Goal: Task Accomplishment & Management: Manage account settings

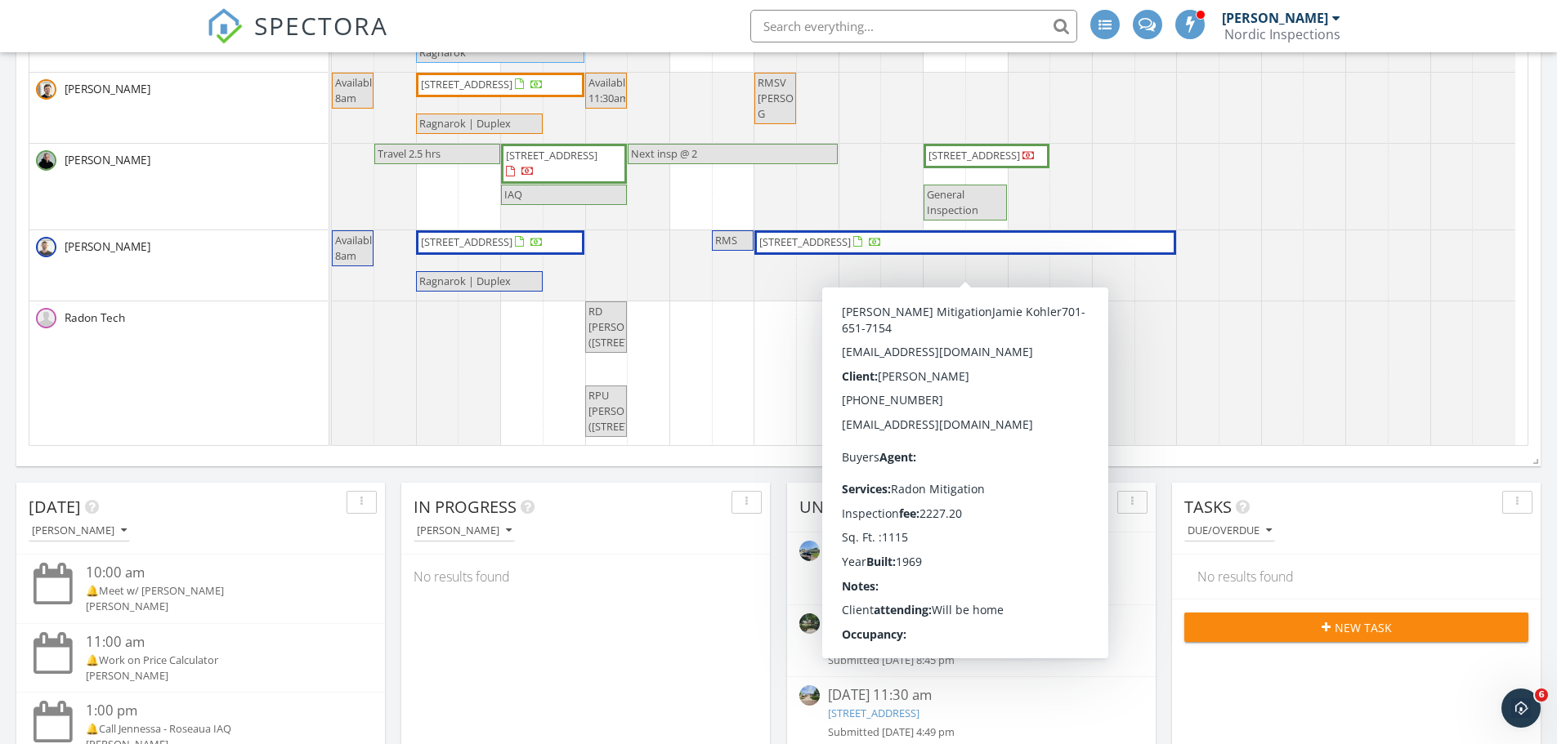
scroll to position [103, 0]
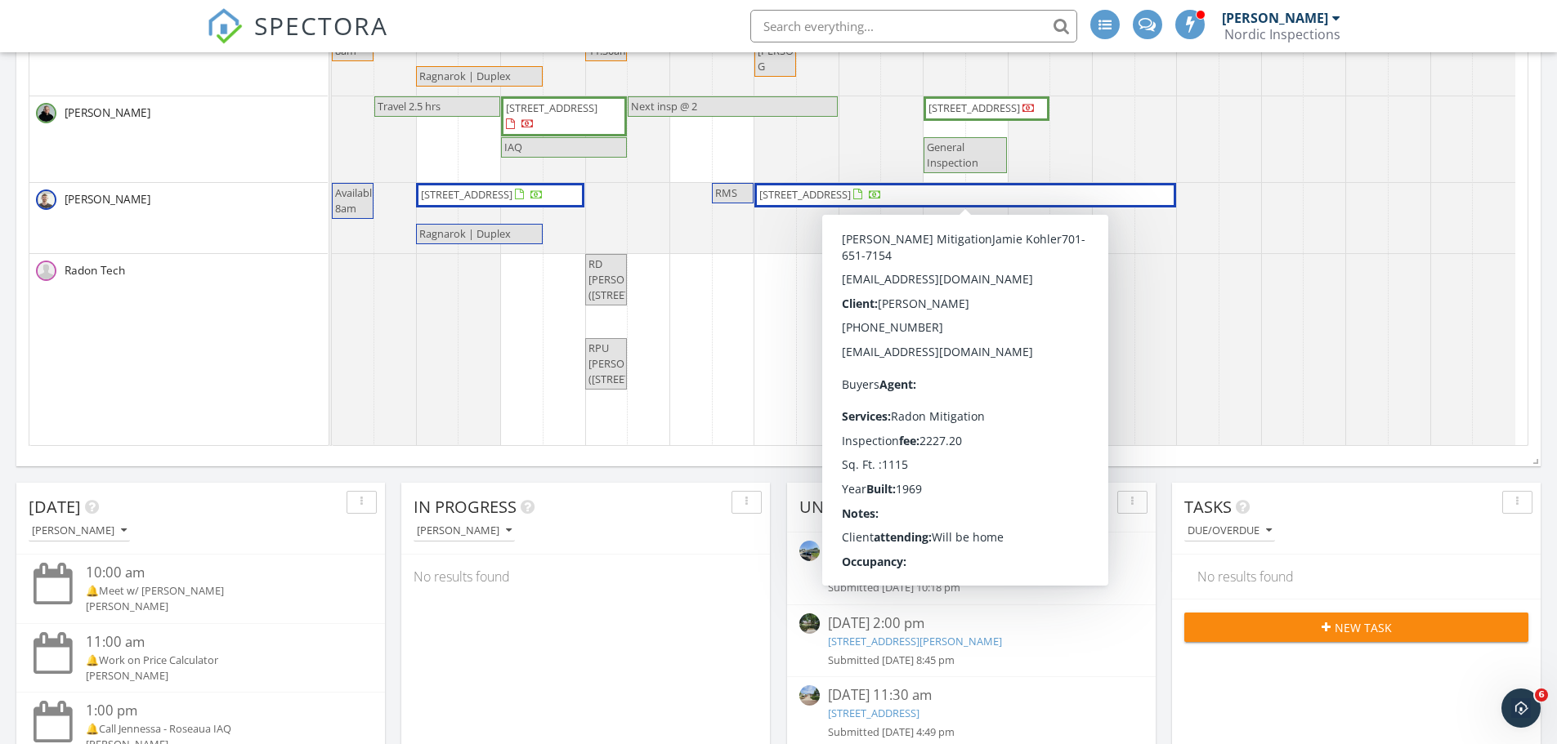
click at [661, 595] on div "No results found" at bounding box center [585, 577] width 369 height 44
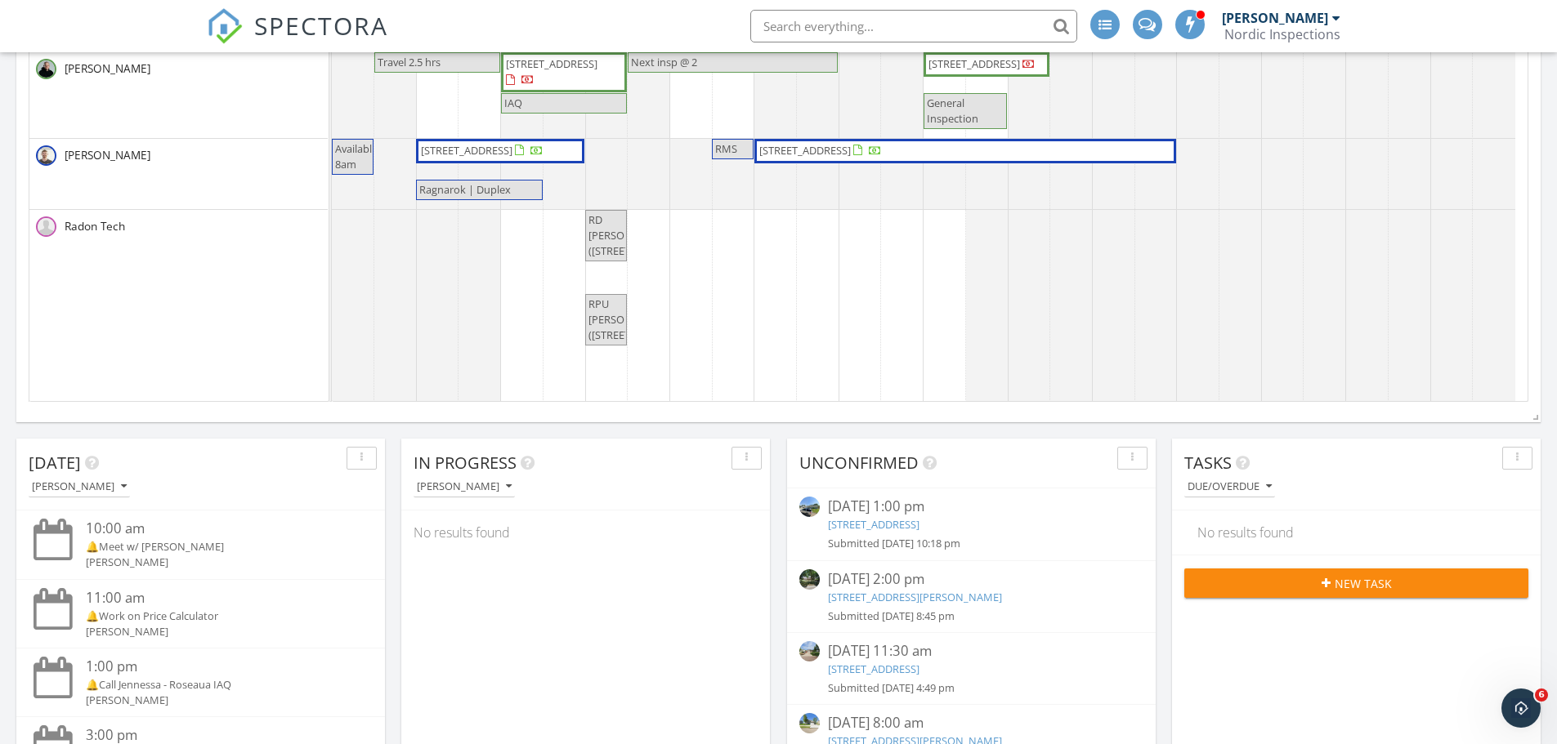
scroll to position [82, 0]
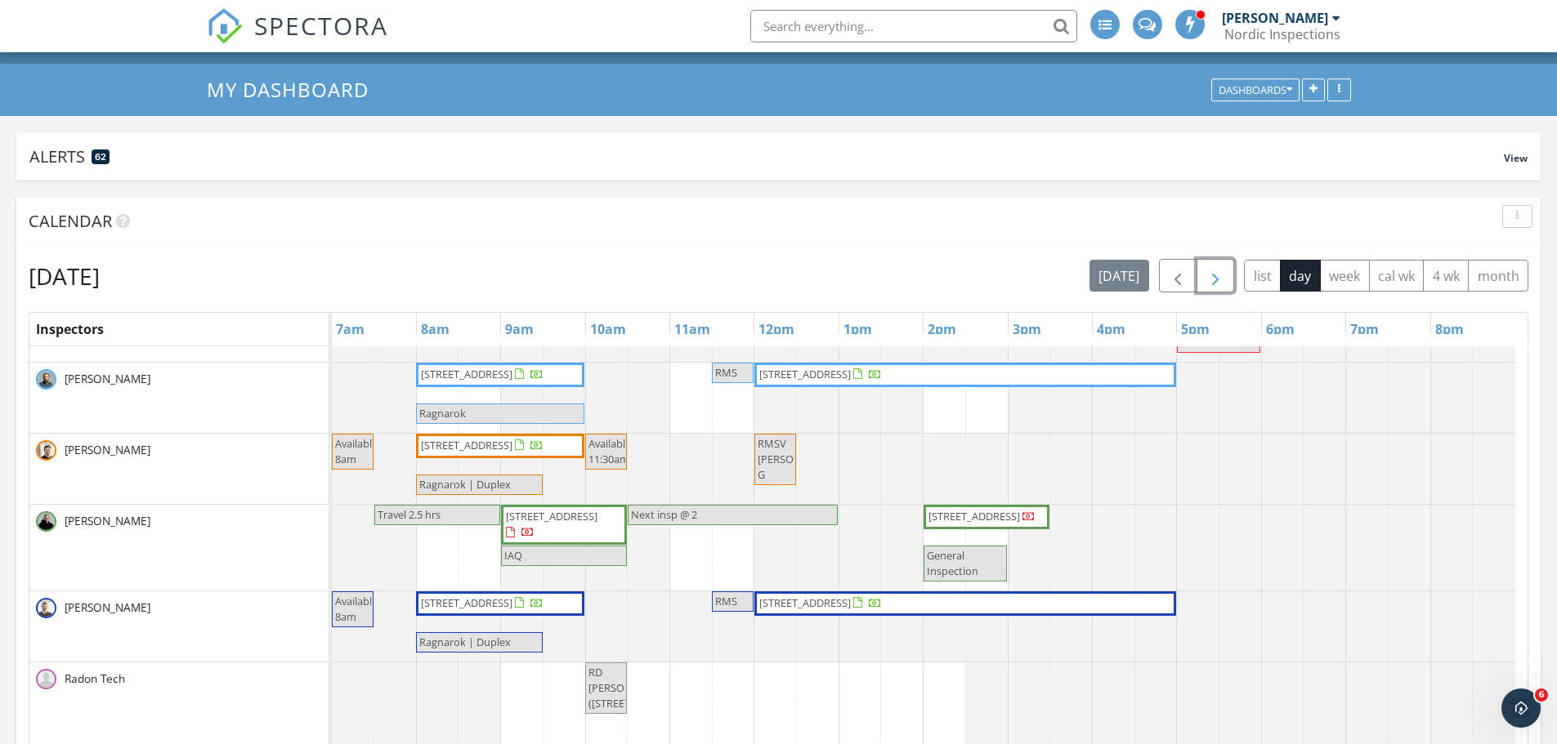
click at [1205, 277] on span "button" at bounding box center [1215, 276] width 20 height 20
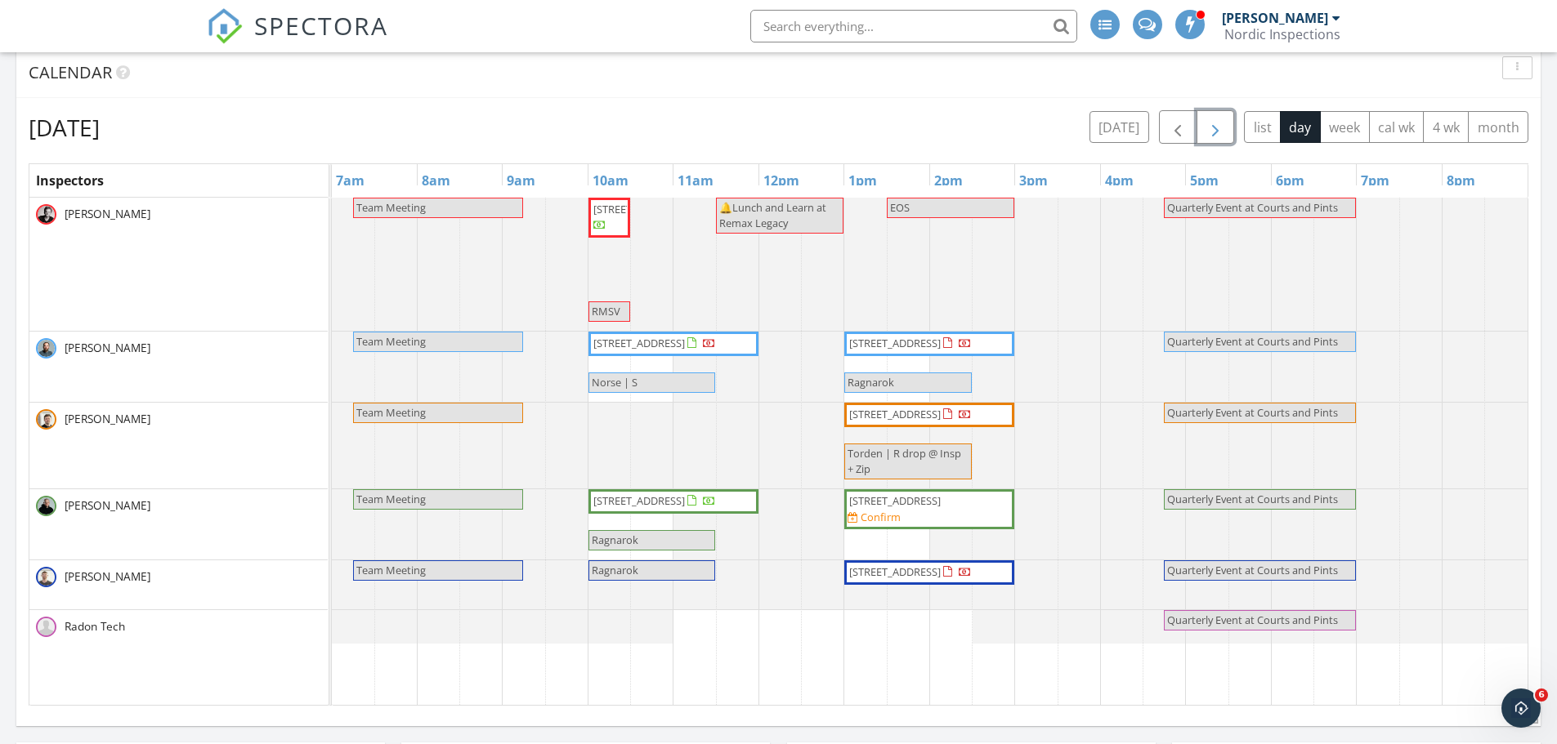
scroll to position [245, 0]
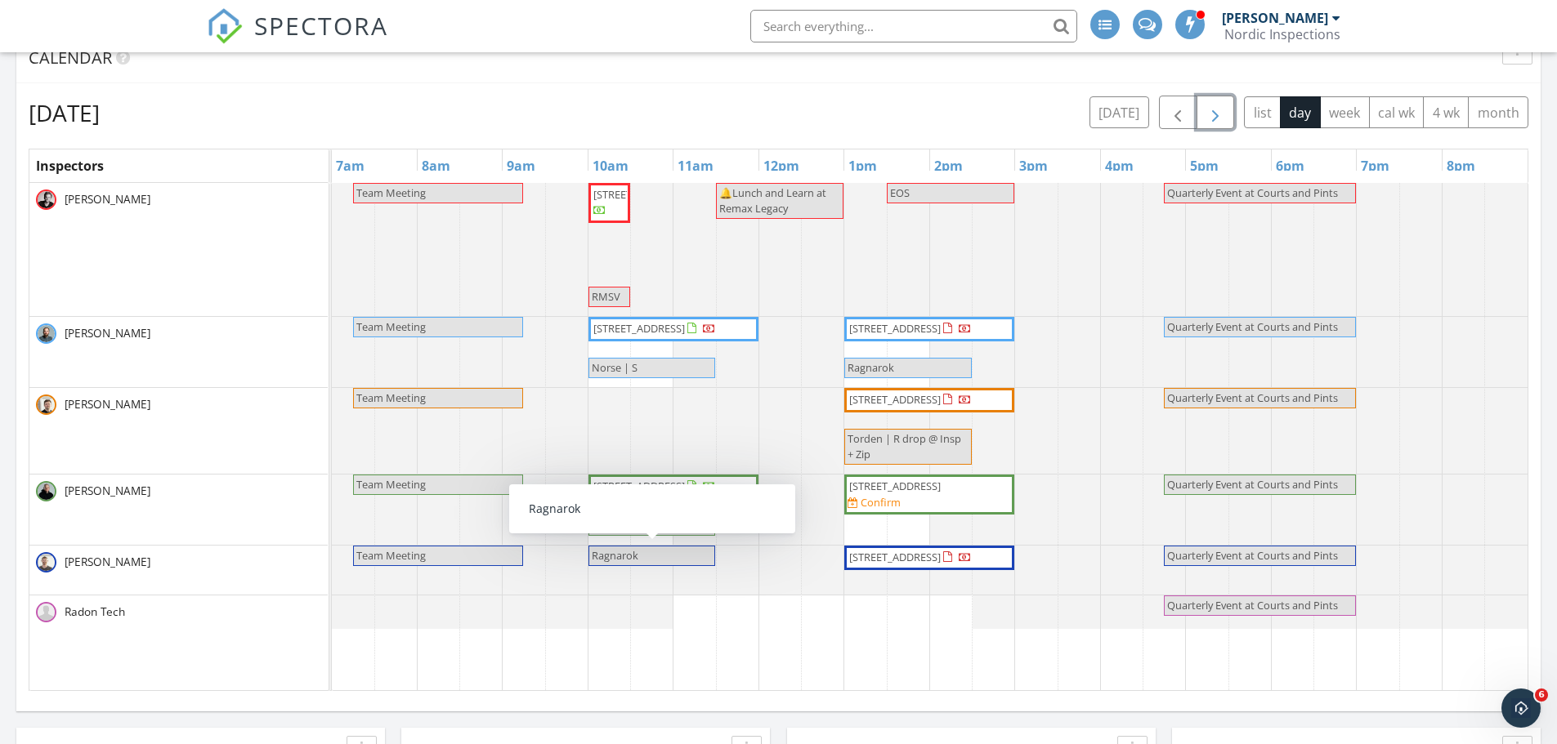
click at [639, 556] on span "Ragnarok" at bounding box center [615, 556] width 50 height 16
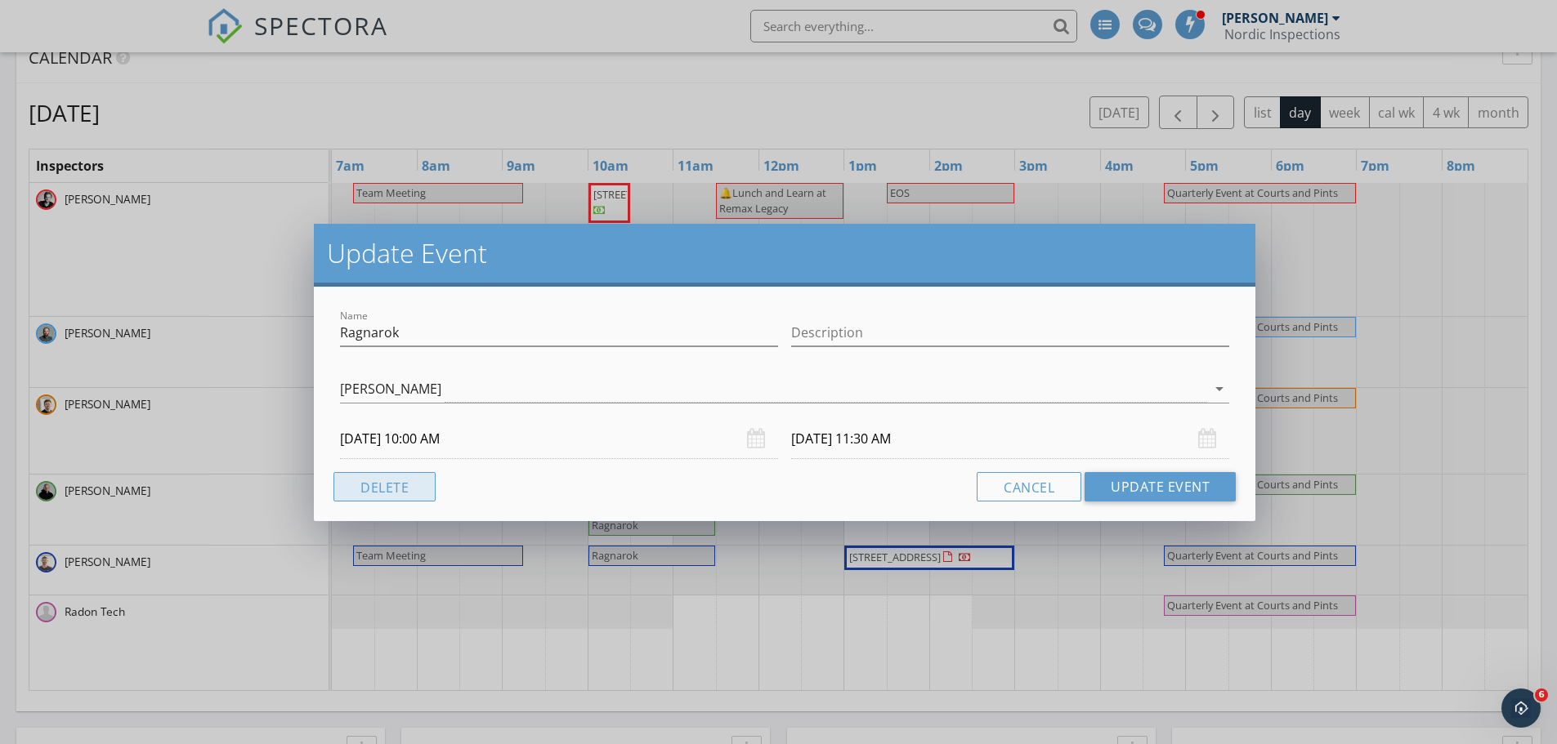
click at [396, 481] on button "Delete" at bounding box center [384, 486] width 102 height 29
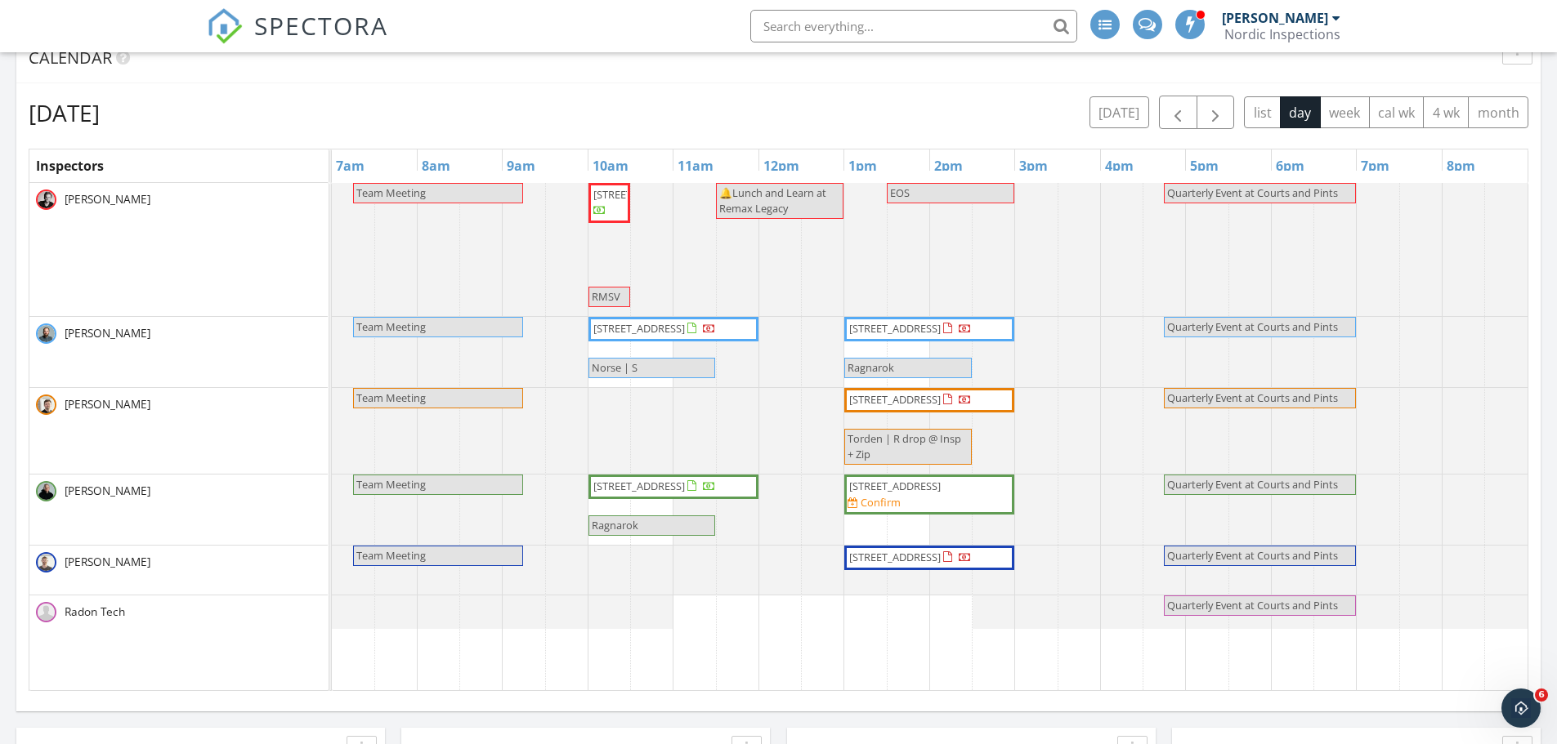
click at [332, 584] on div at bounding box center [332, 570] width 0 height 49
click at [526, 537] on link "Event" at bounding box center [522, 540] width 84 height 26
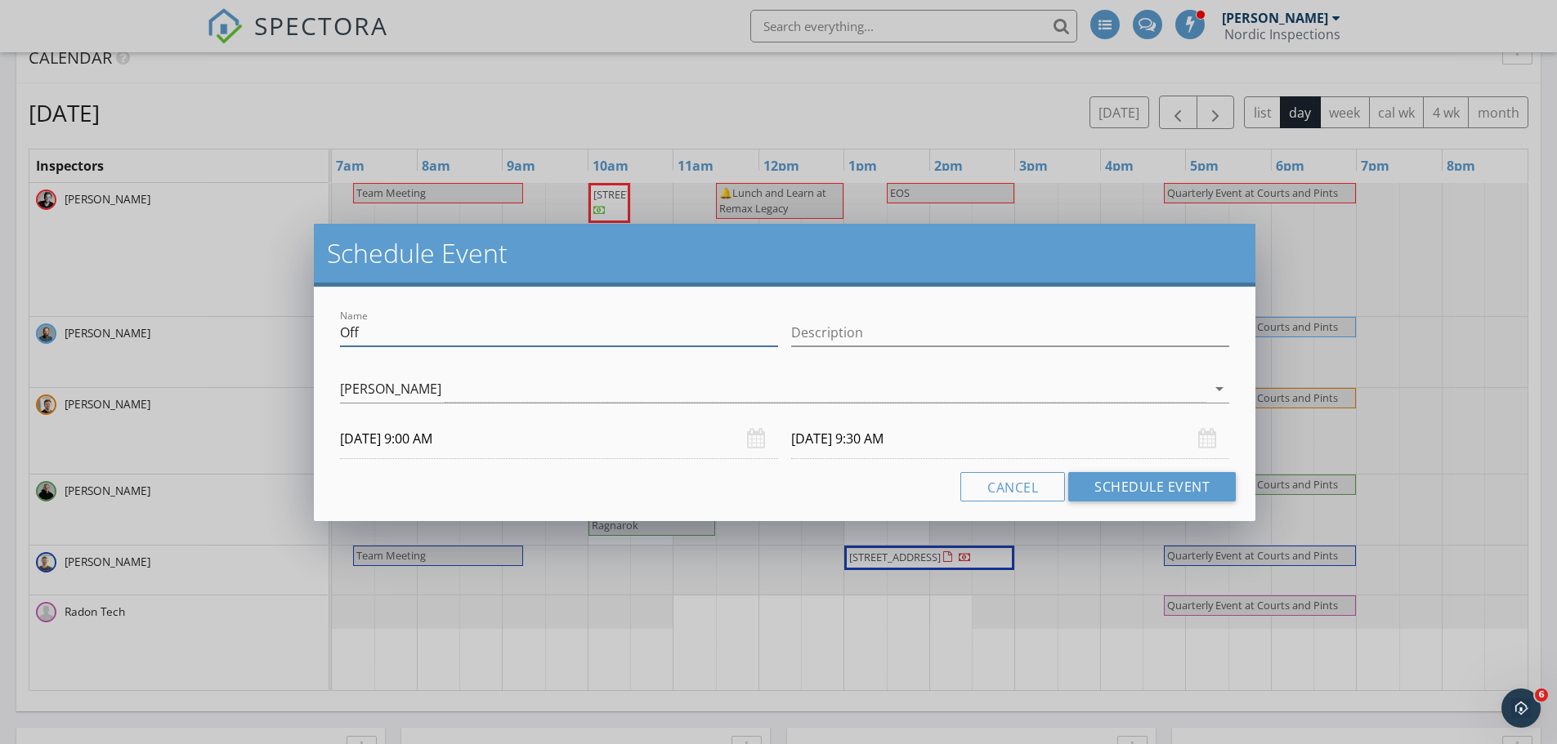
click at [463, 329] on input "Off" at bounding box center [559, 333] width 438 height 27
click at [462, 327] on input "Off" at bounding box center [559, 333] width 438 height 27
type input "Available 10am"
click at [423, 389] on div "[PERSON_NAME]" at bounding box center [390, 389] width 101 height 15
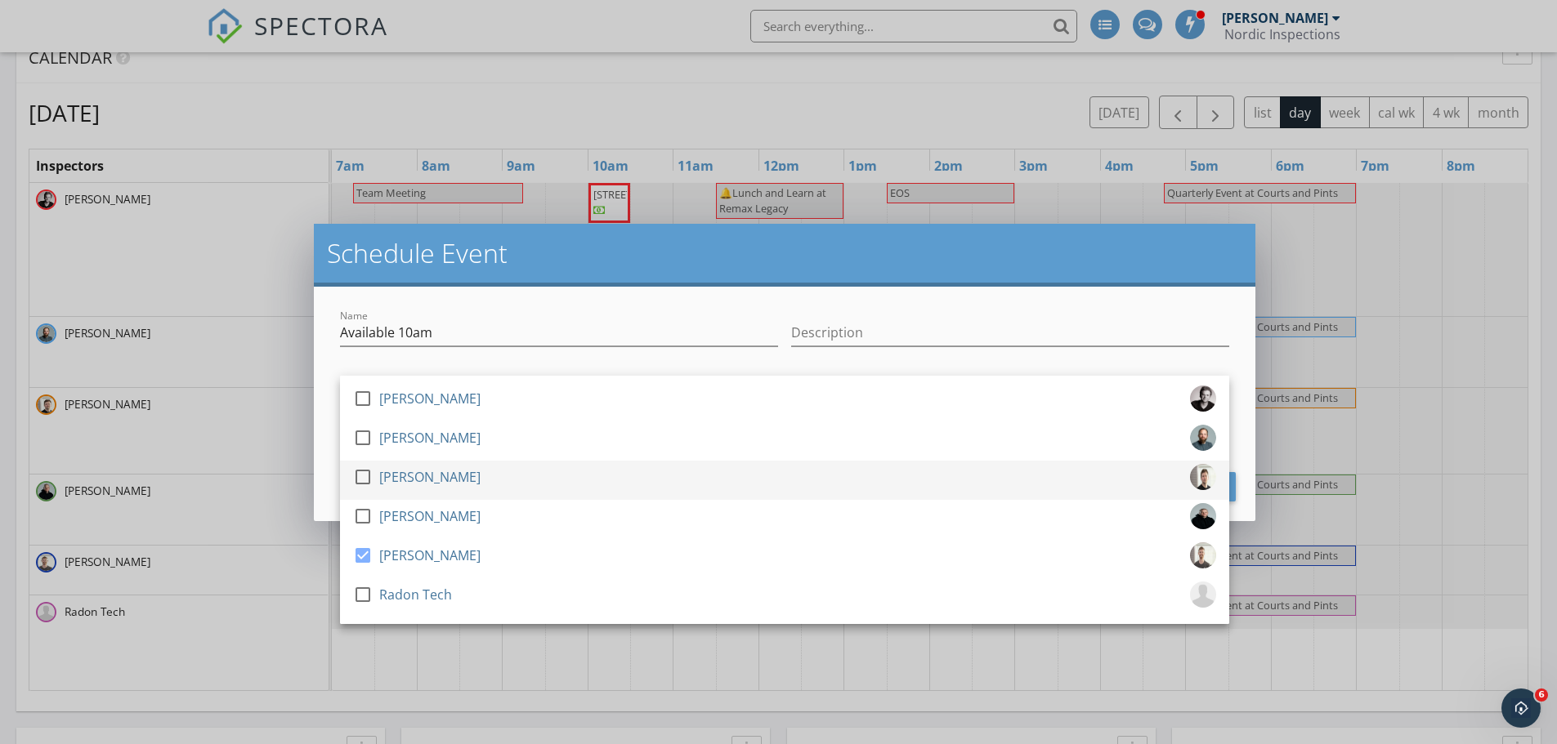
click at [369, 476] on div at bounding box center [363, 477] width 28 height 28
click at [771, 254] on h2 "Schedule Event" at bounding box center [784, 253] width 915 height 33
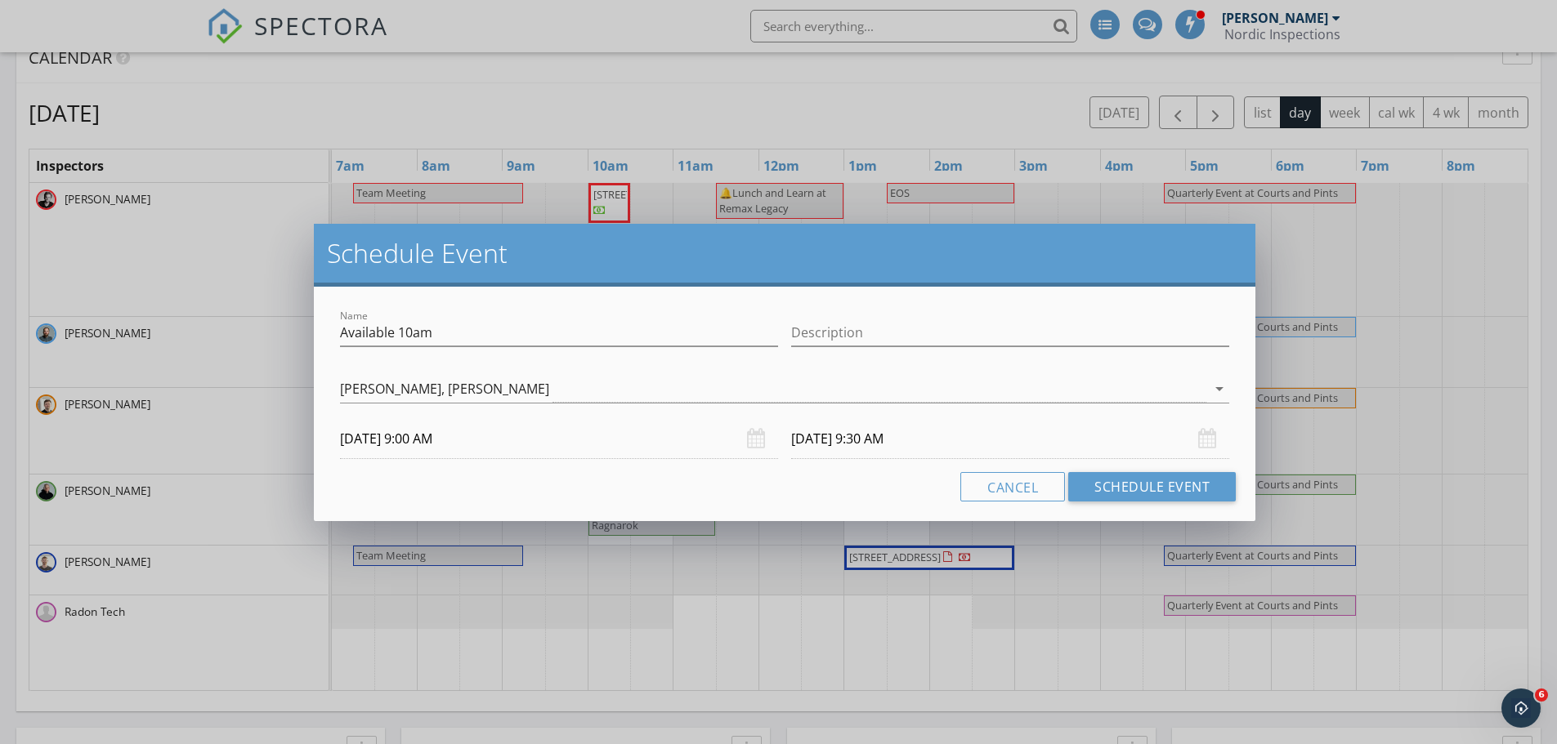
drag, startPoint x: 771, startPoint y: 254, endPoint x: 720, endPoint y: 252, distance: 51.5
click at [720, 252] on h2 "Schedule Event" at bounding box center [784, 253] width 915 height 33
drag, startPoint x: 1123, startPoint y: 489, endPoint x: 1111, endPoint y: 483, distance: 12.8
click at [1123, 486] on button "Schedule Event" at bounding box center [1152, 486] width 168 height 29
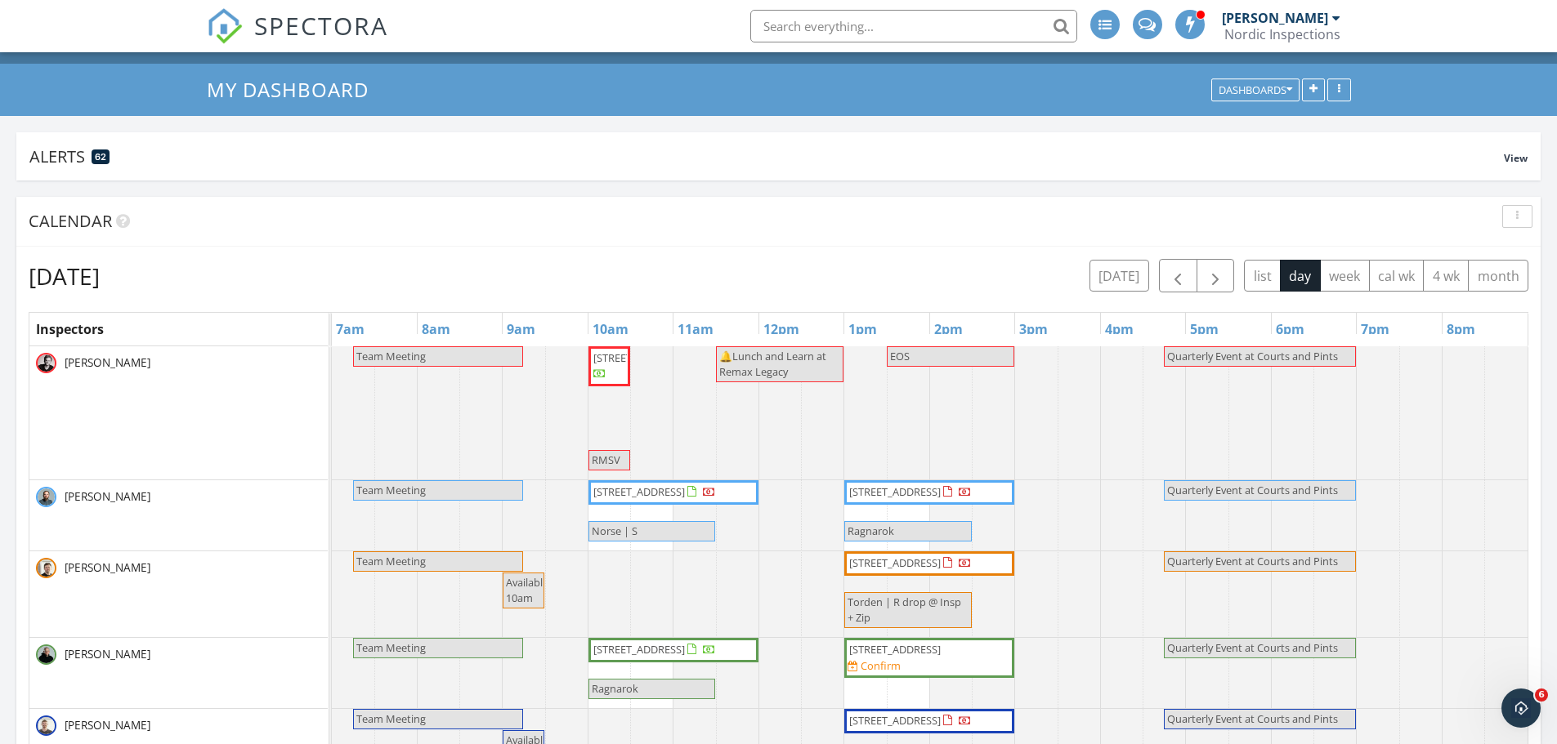
scroll to position [0, 0]
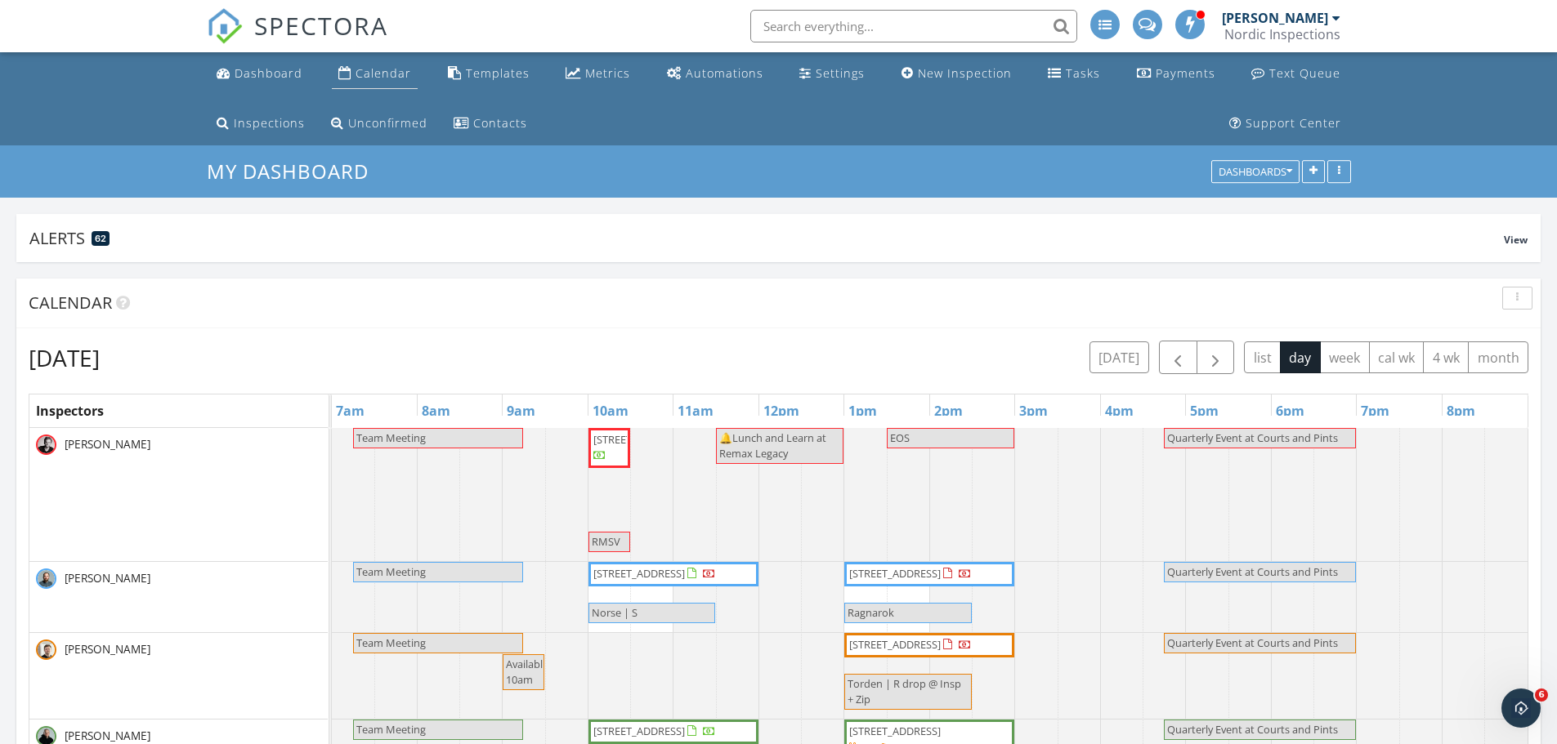
click at [345, 72] on div "Calendar" at bounding box center [344, 72] width 13 height 13
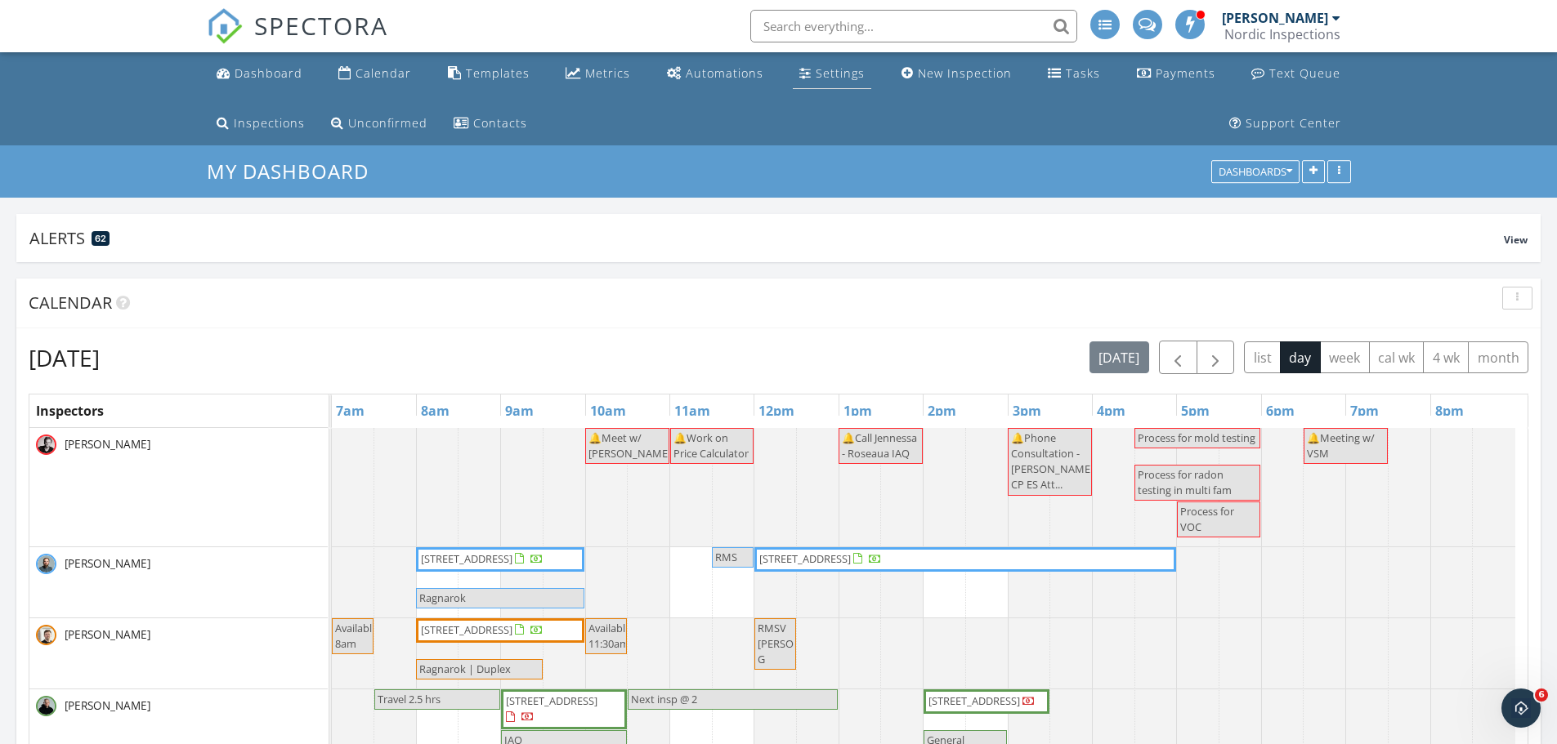
click at [816, 80] on link "Settings" at bounding box center [832, 74] width 78 height 30
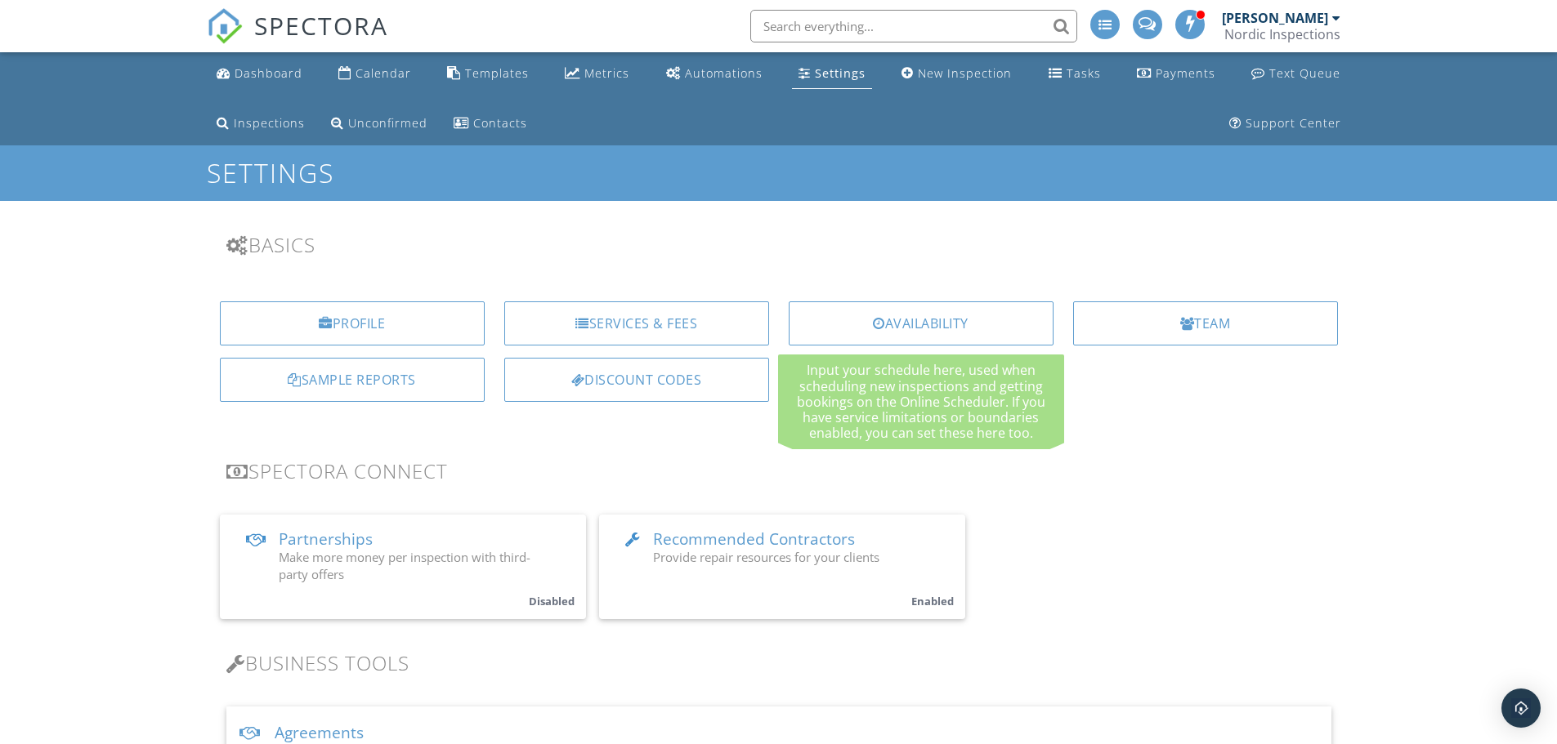
drag, startPoint x: 991, startPoint y: 326, endPoint x: 934, endPoint y: 327, distance: 57.2
click at [991, 325] on div "Availability" at bounding box center [921, 324] width 265 height 44
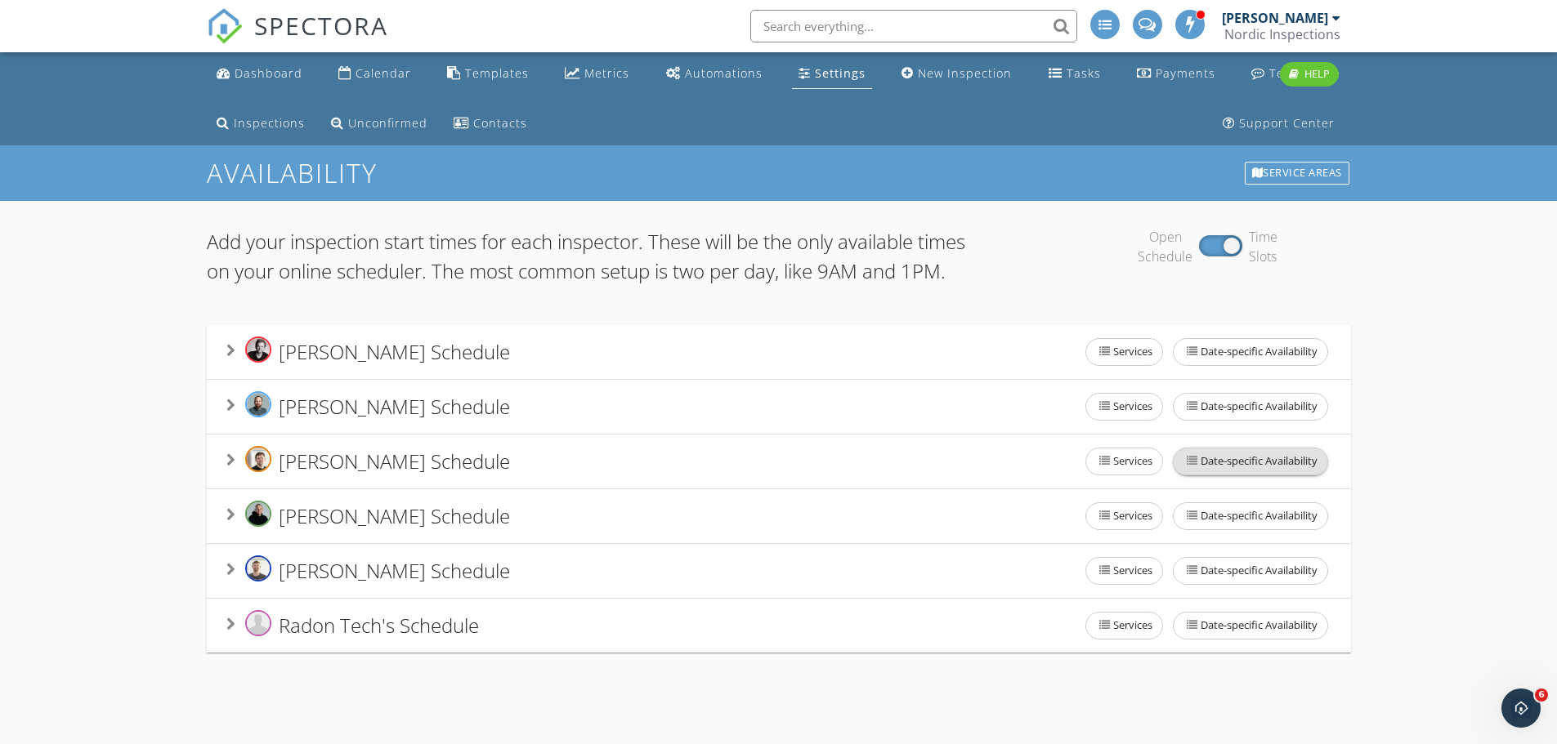
click at [1198, 475] on span "Date-specific Availability" at bounding box center [1251, 462] width 154 height 26
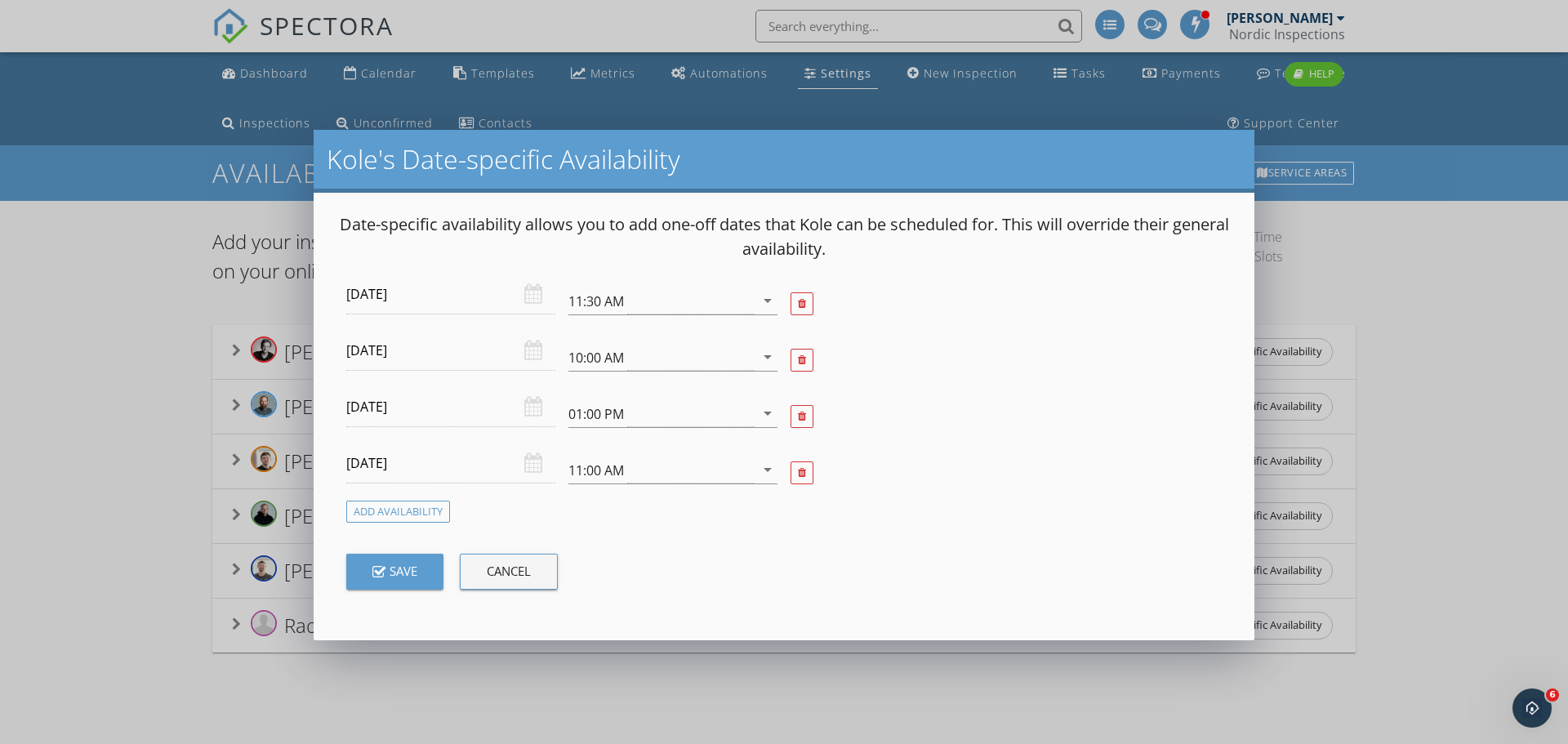
click at [396, 570] on div "Save" at bounding box center [395, 571] width 45 height 19
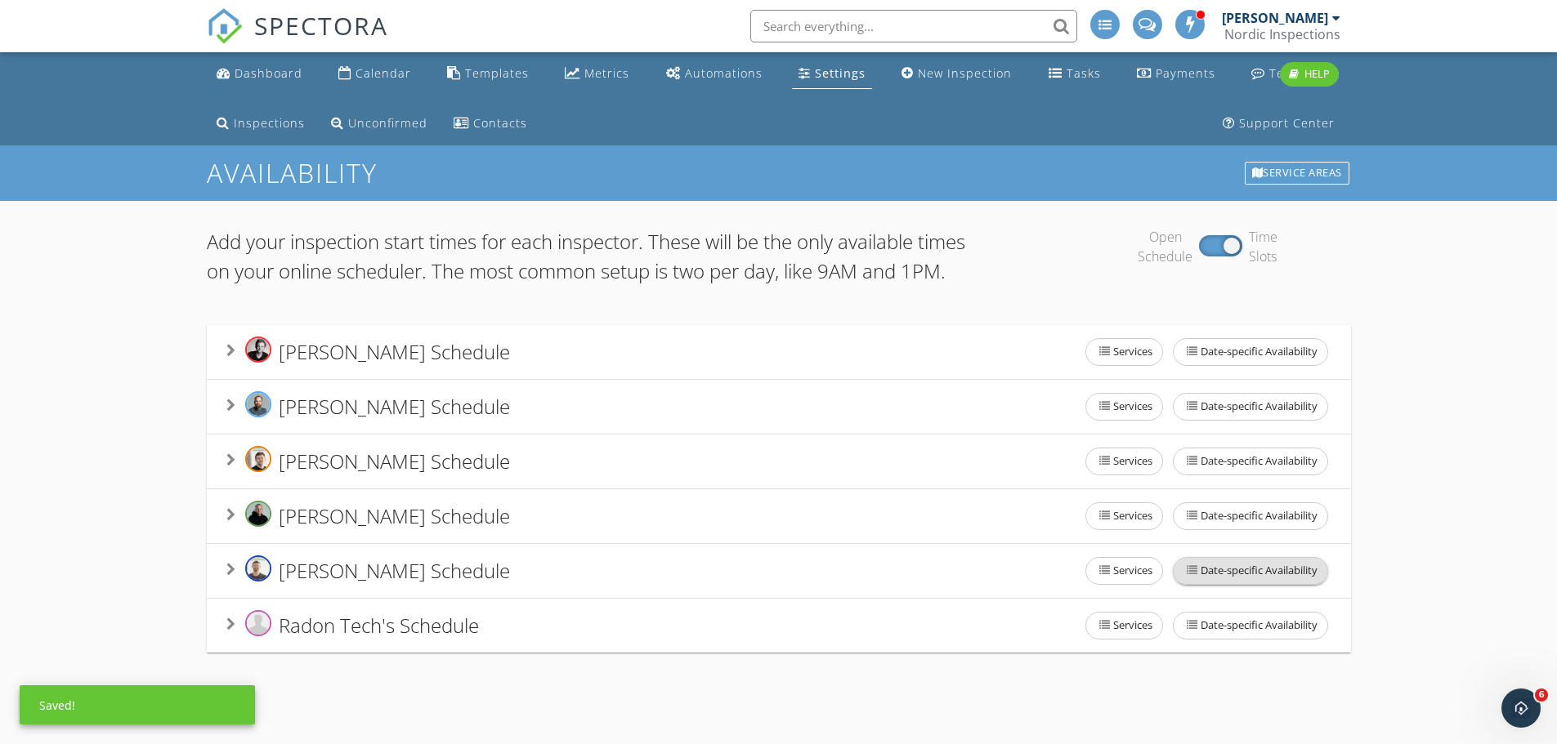
click at [1201, 584] on span "Date-specific Availability" at bounding box center [1251, 571] width 154 height 26
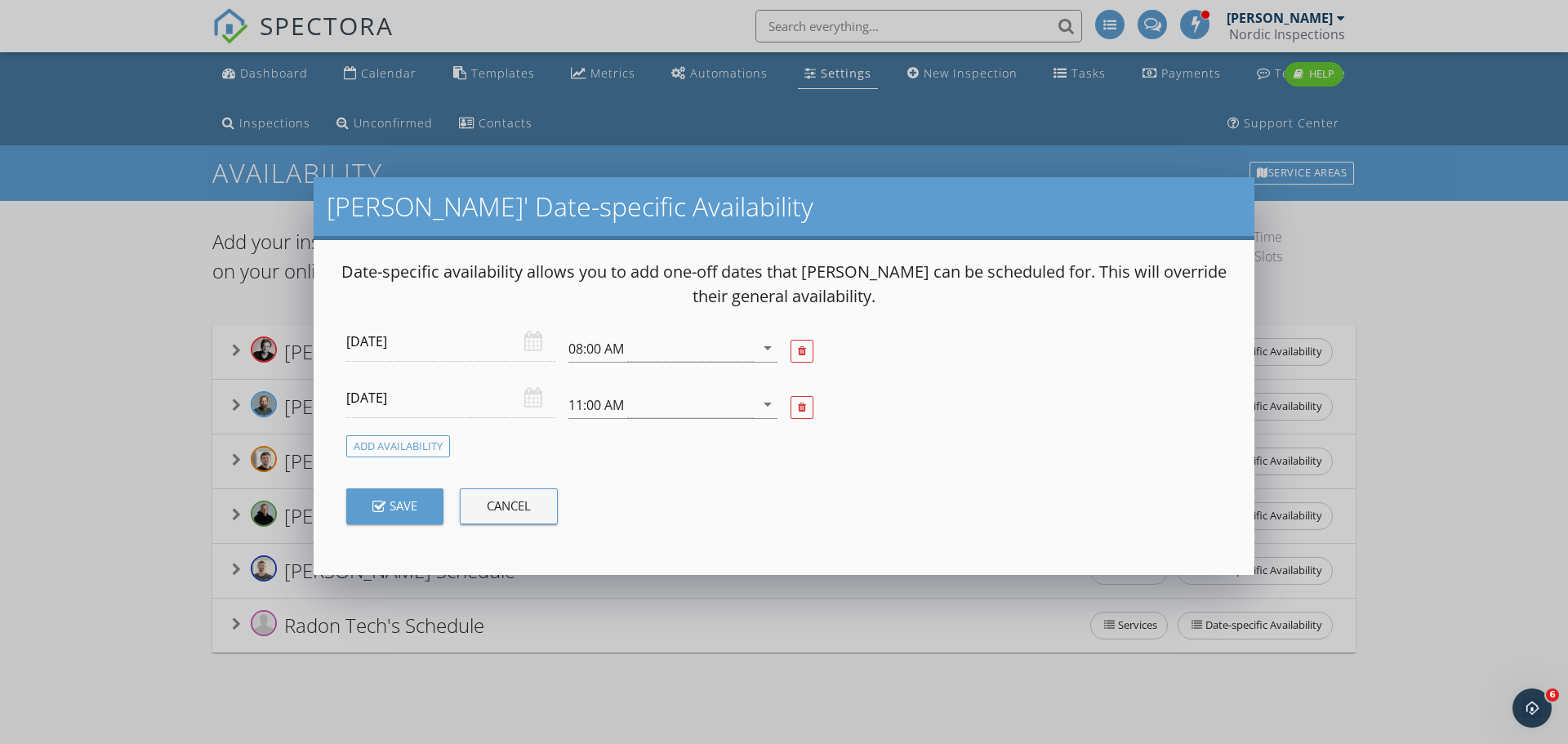
scroll to position [13, 0]
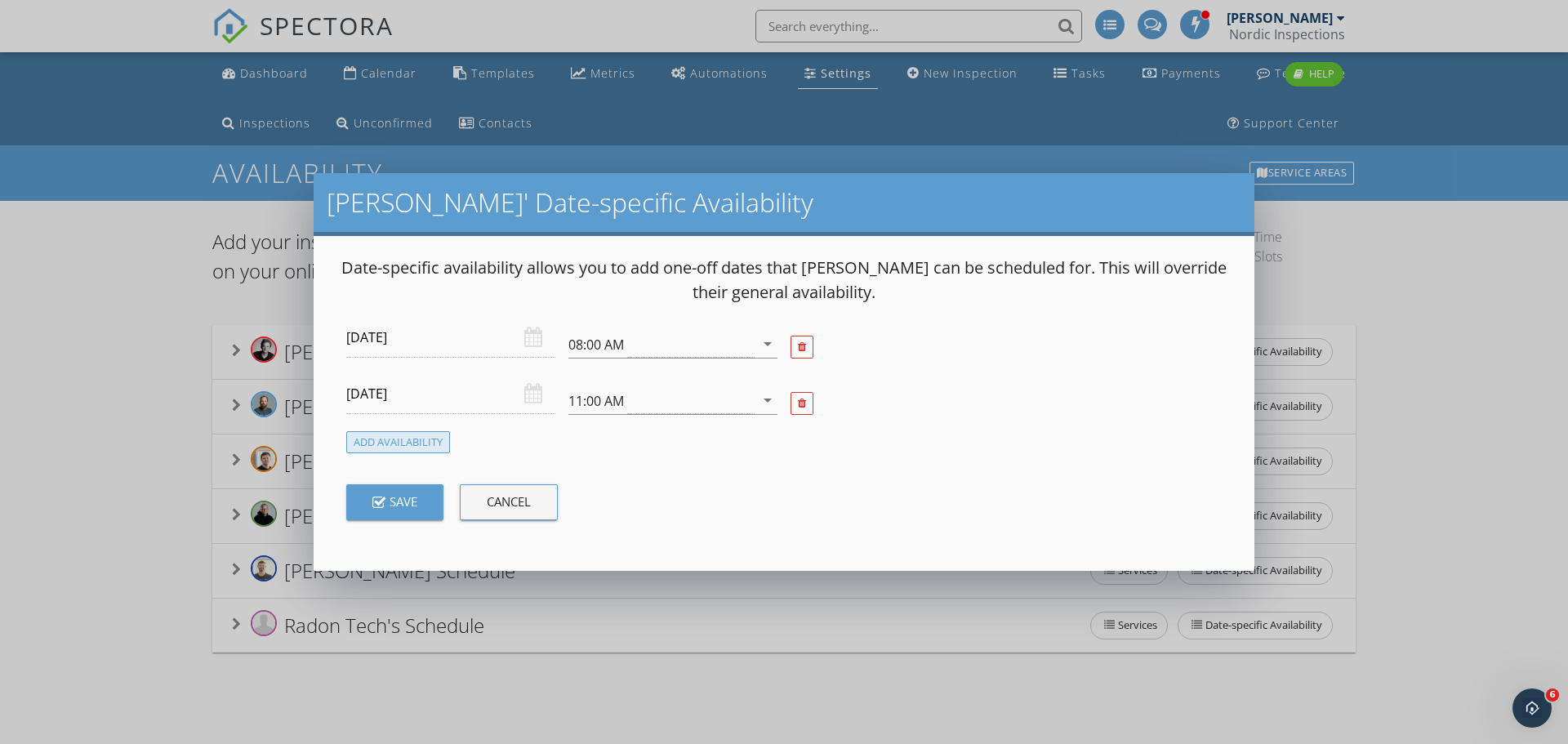
click at [412, 441] on div "Add Availability" at bounding box center [399, 442] width 104 height 22
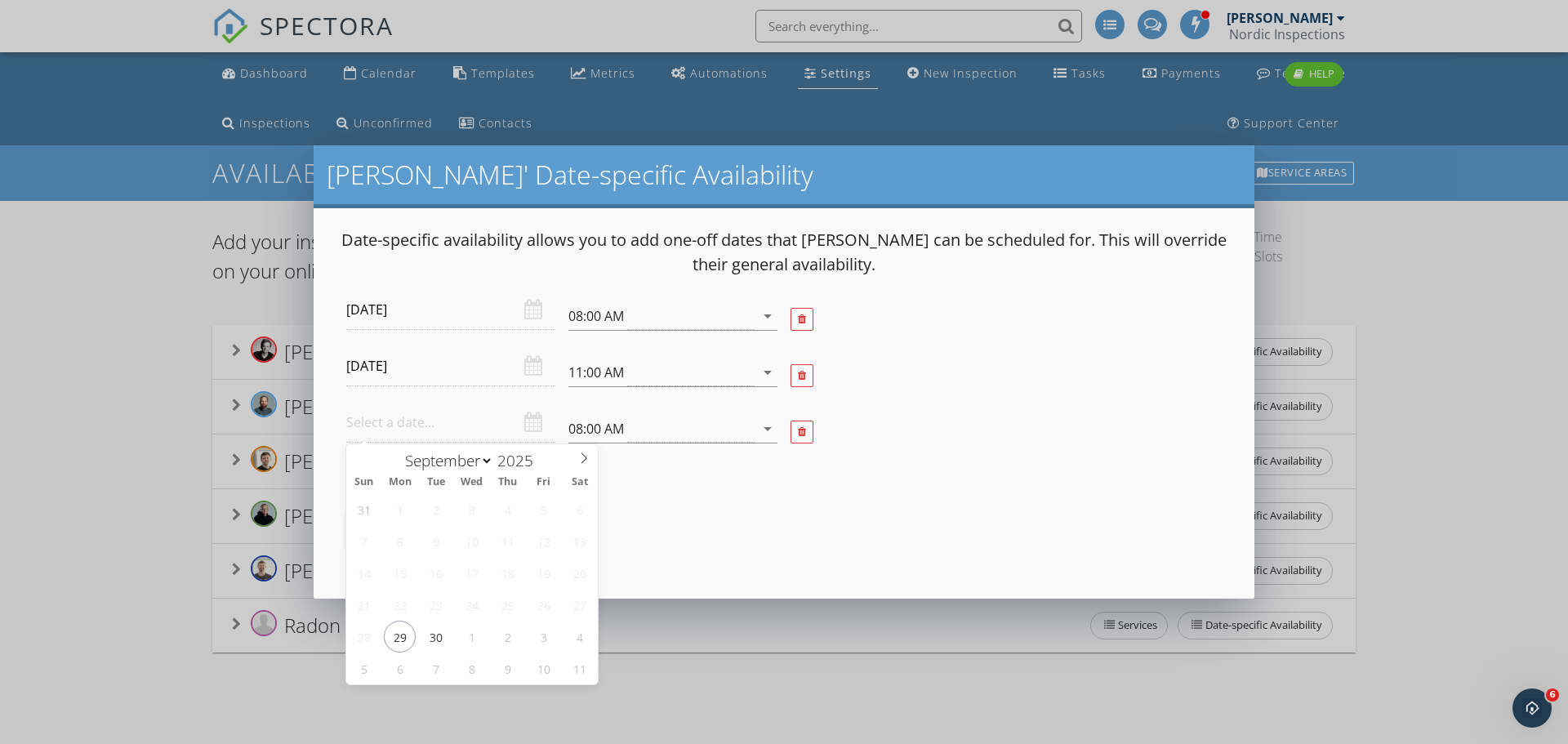
click at [433, 426] on input "text" at bounding box center [451, 423] width 209 height 40
type input "2025-09-30"
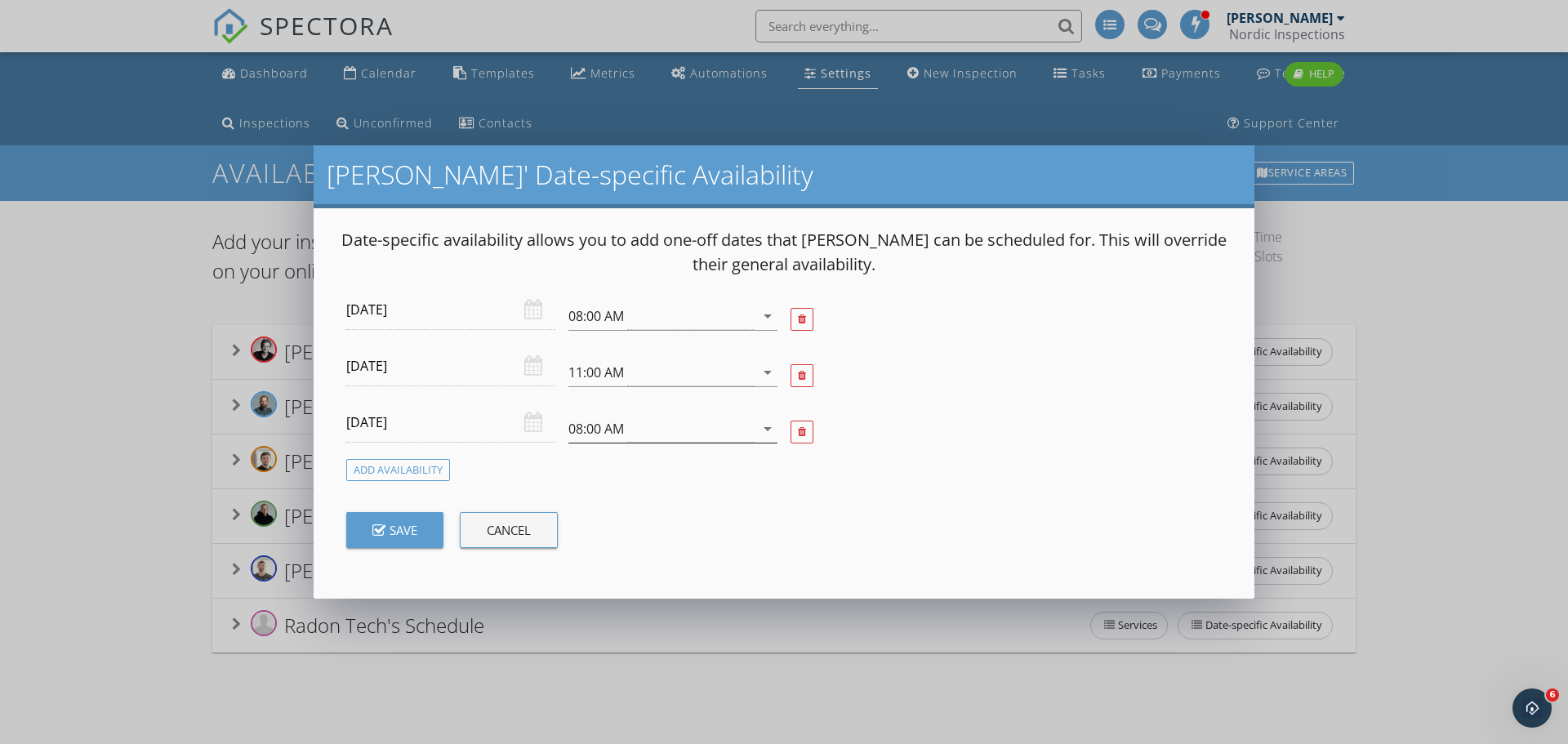
click at [647, 432] on div "08:00 AM" at bounding box center [662, 429] width 186 height 27
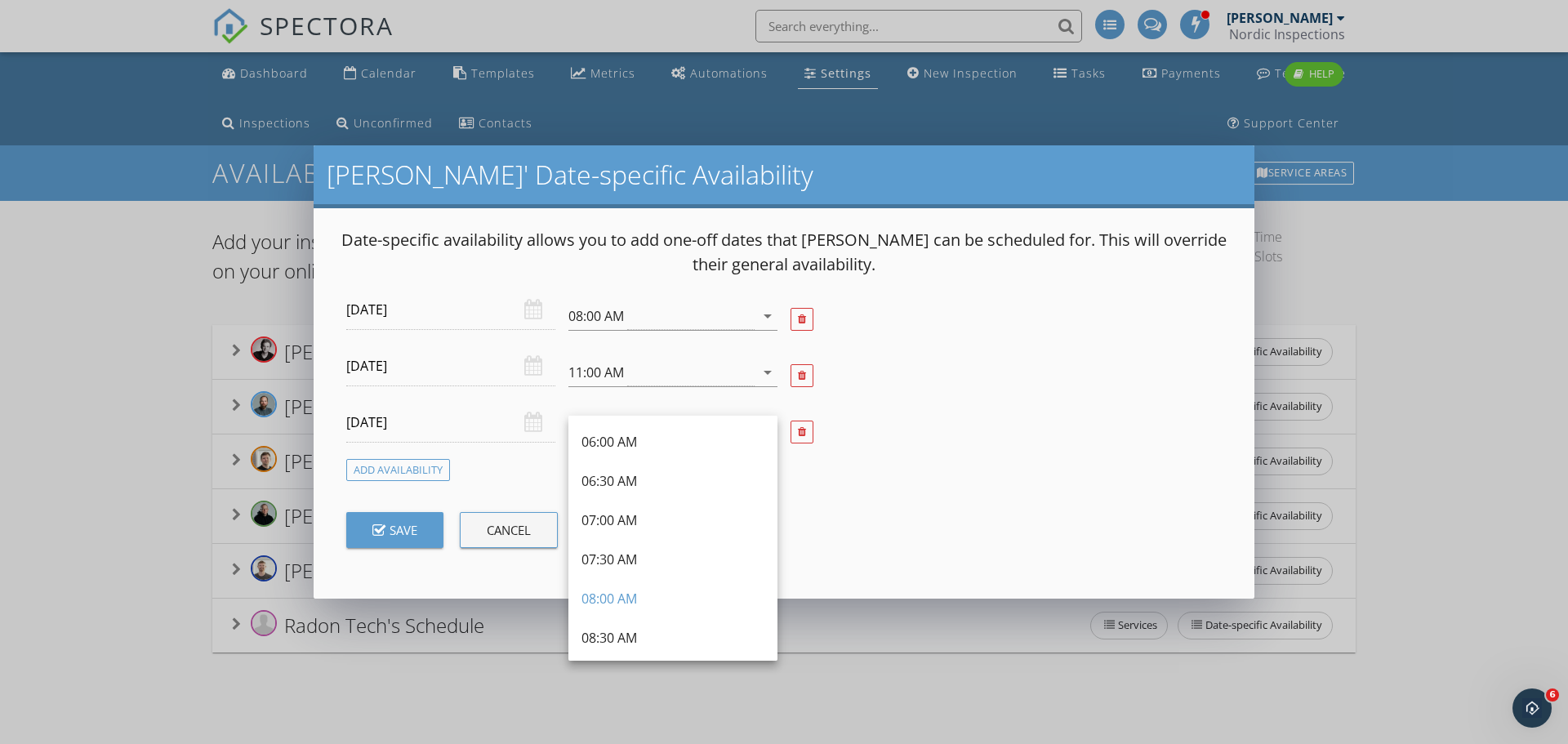
scroll to position [163, 0]
click at [618, 597] on div "10:00 AM" at bounding box center [673, 593] width 183 height 20
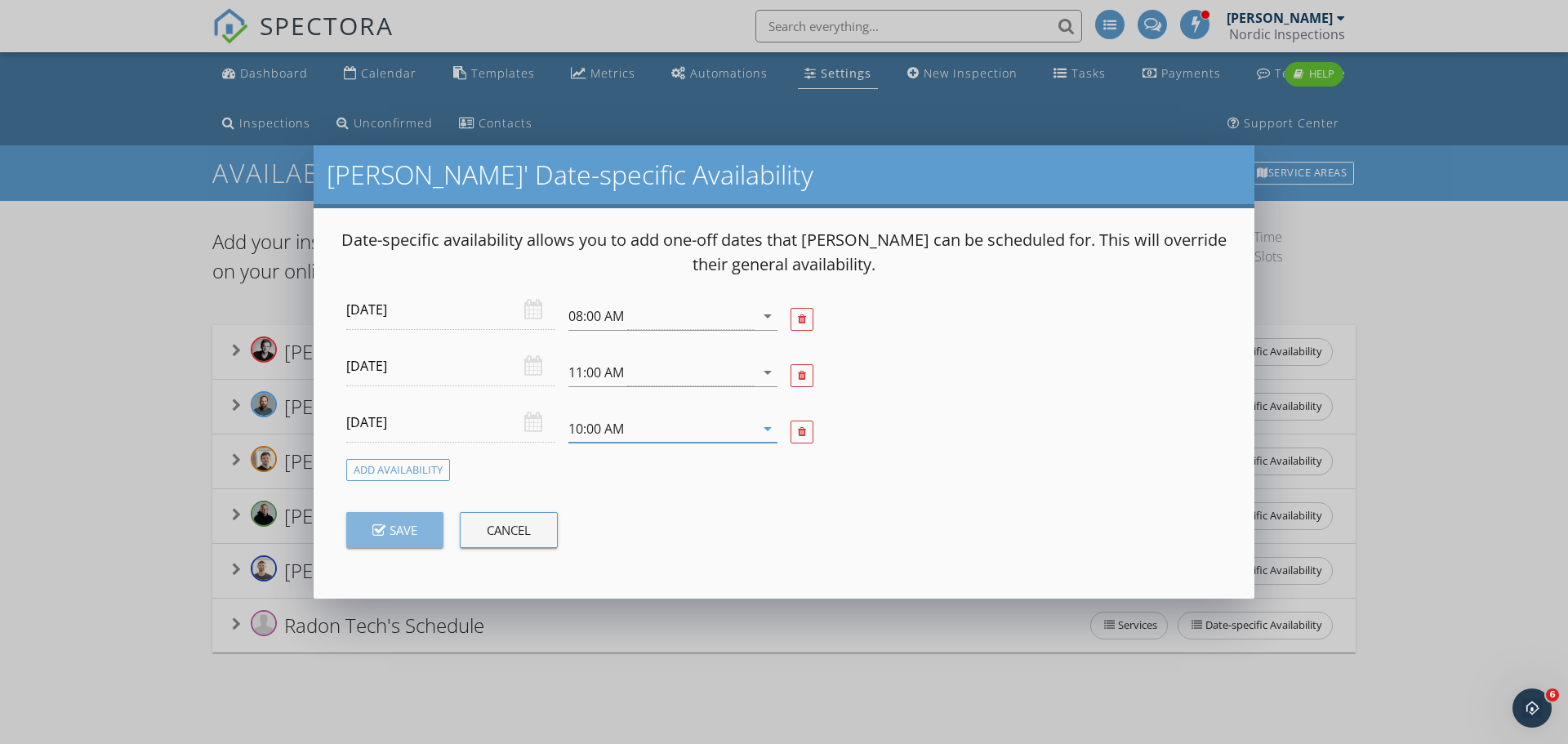
click at [422, 534] on button "Save" at bounding box center [395, 530] width 97 height 36
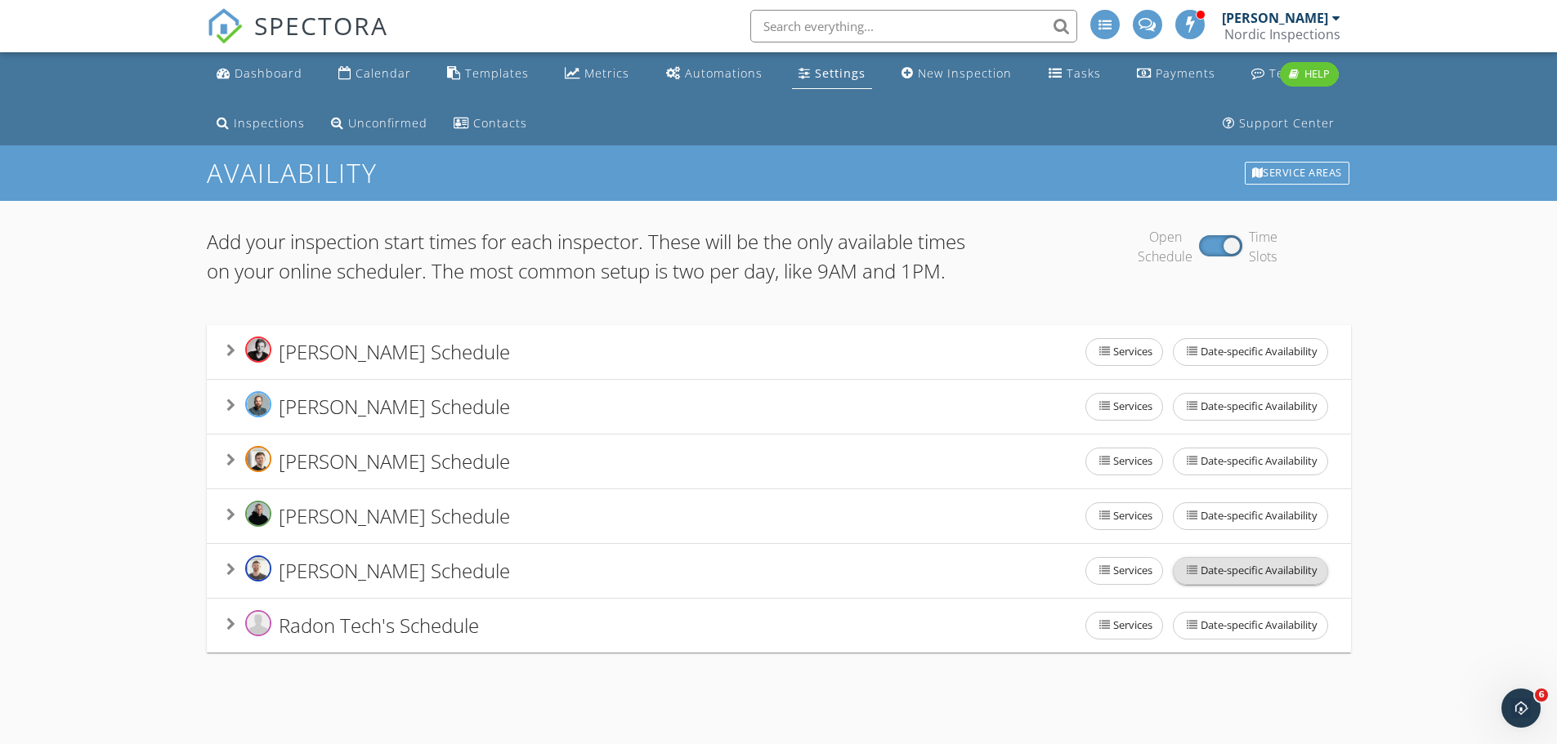
click at [1209, 584] on span "Date-specific Availability" at bounding box center [1251, 571] width 154 height 26
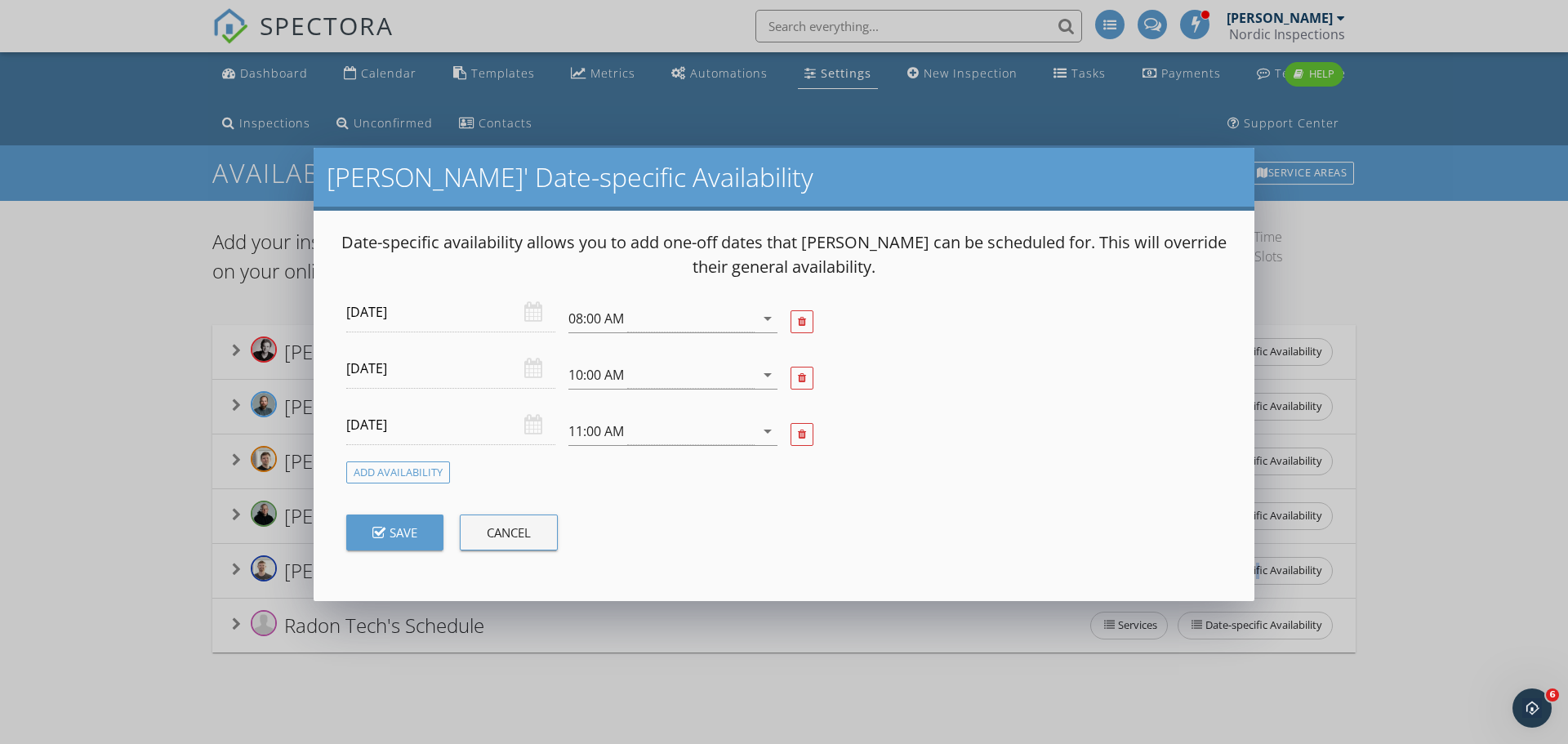
scroll to position [13, 0]
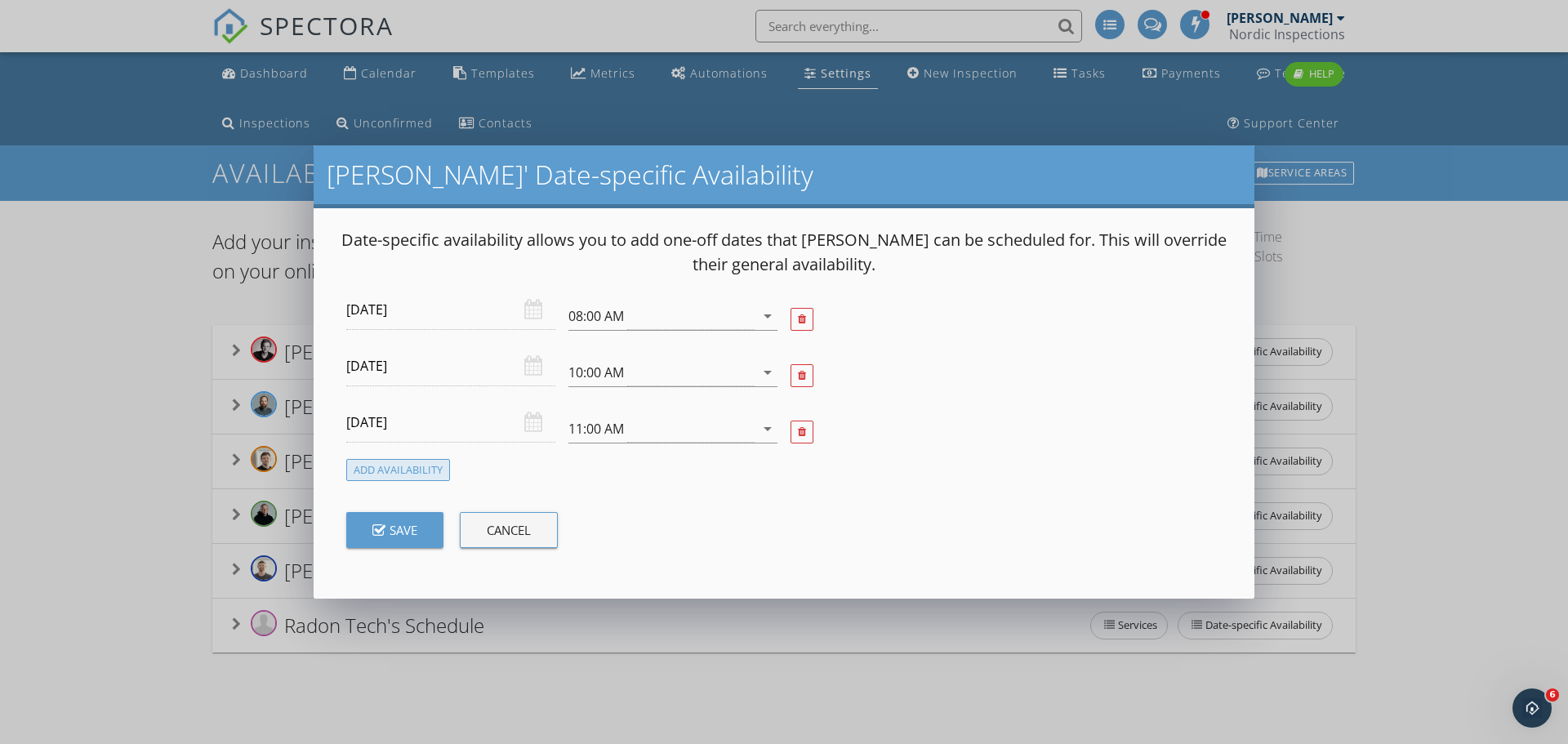
click at [405, 472] on div "Add Availability" at bounding box center [399, 470] width 104 height 22
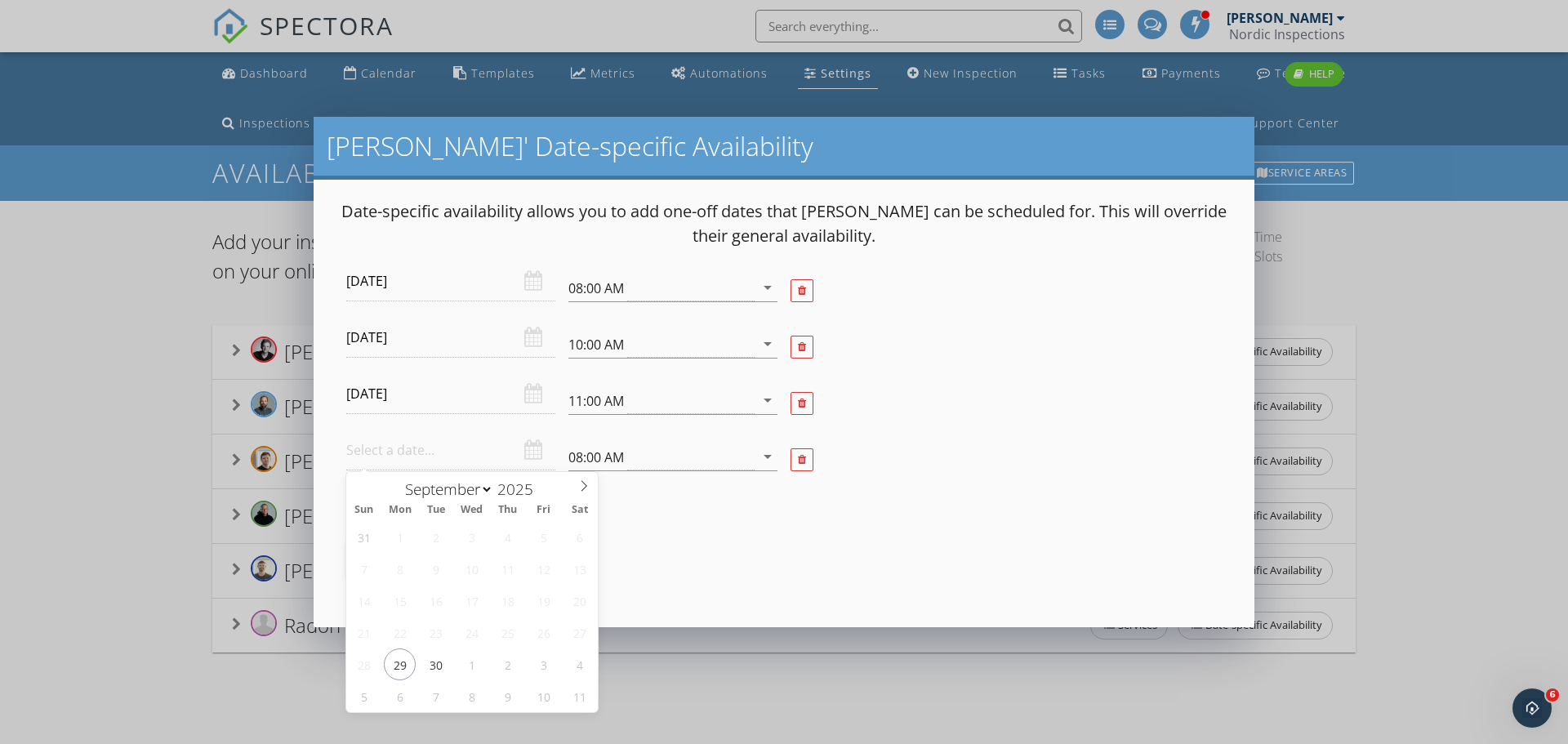
click at [401, 454] on input "text" at bounding box center [451, 451] width 209 height 40
type input "2025-10-01"
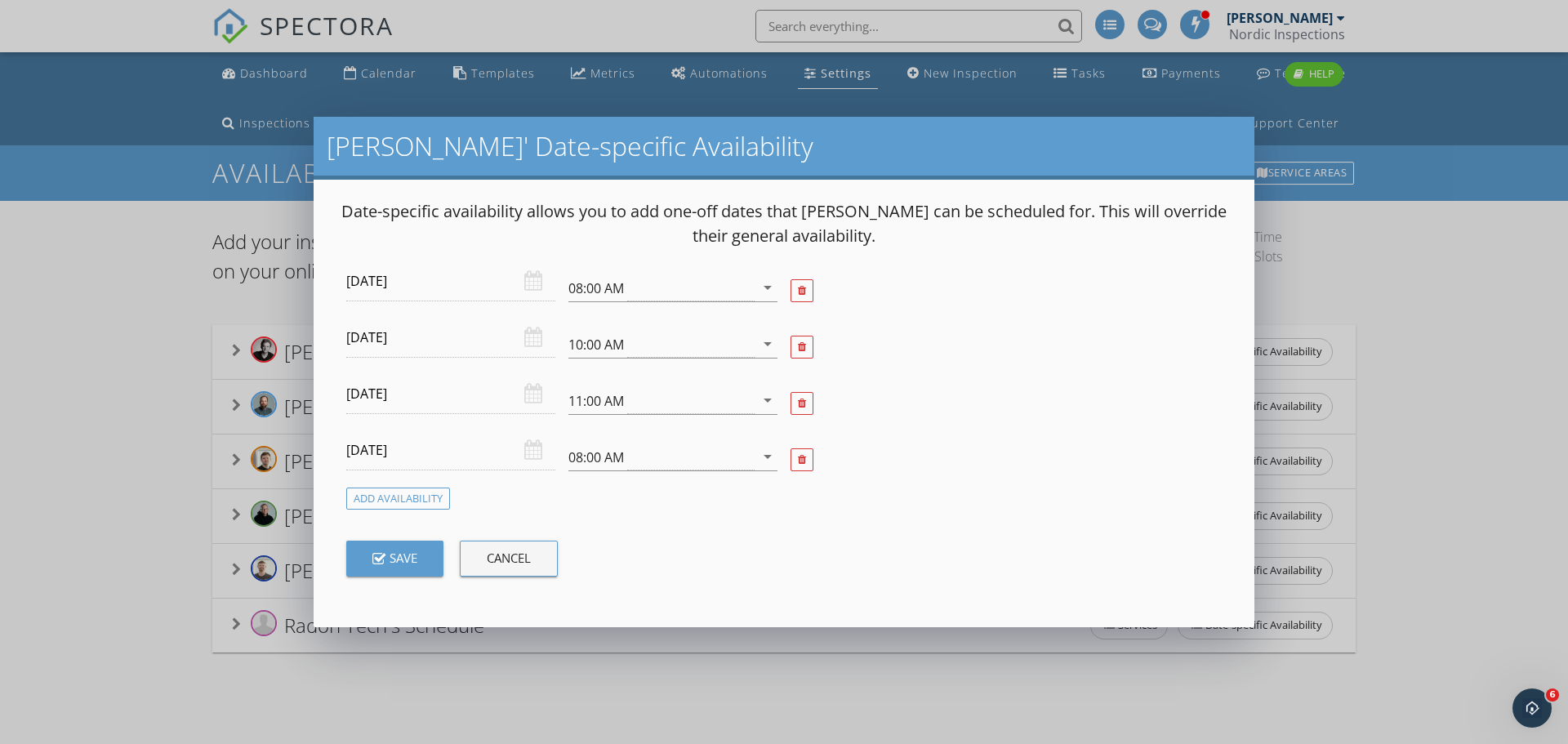
drag, startPoint x: 417, startPoint y: 551, endPoint x: 490, endPoint y: 538, distance: 74.1
click at [418, 551] on div "Save" at bounding box center [395, 558] width 45 height 19
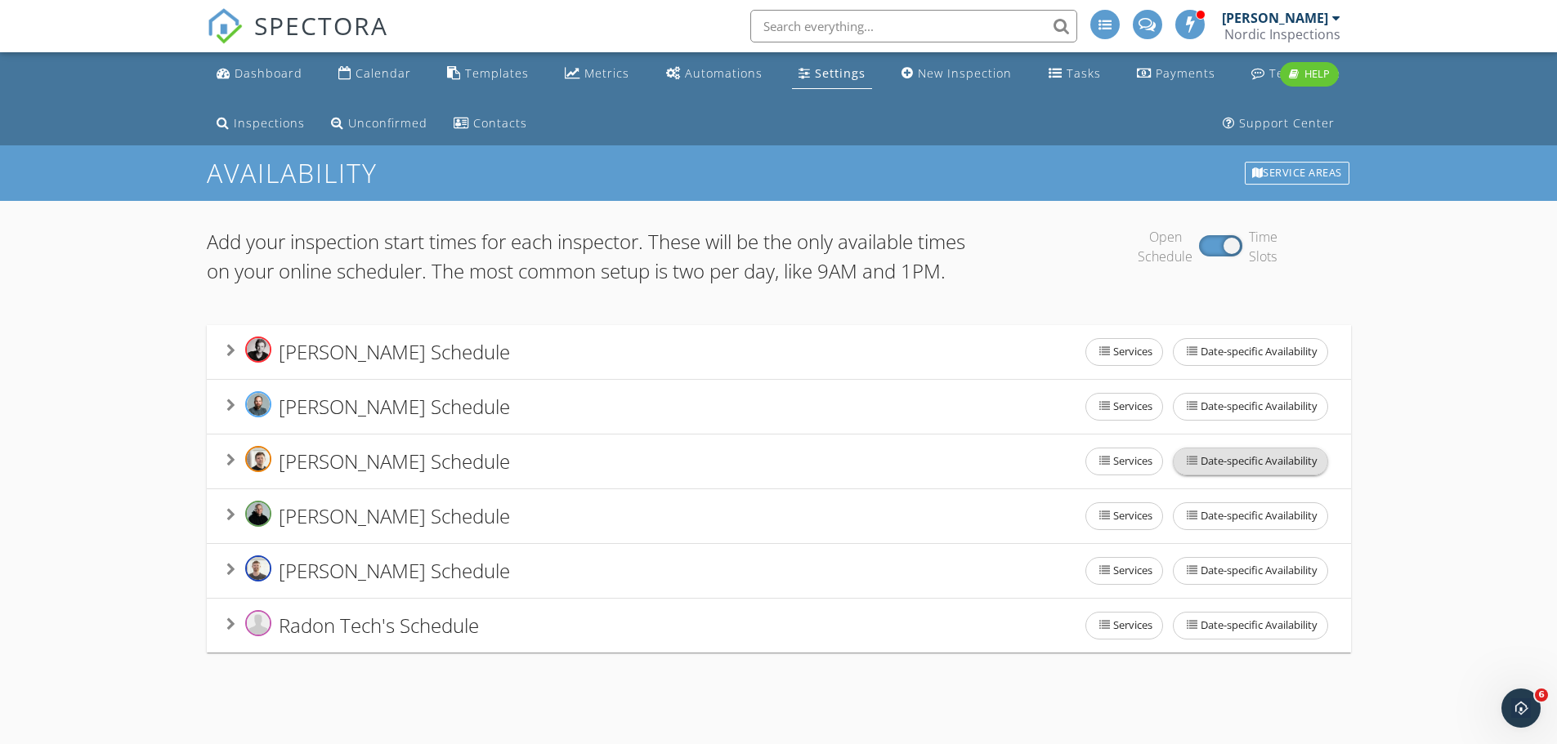
click at [1201, 475] on span "Date-specific Availability" at bounding box center [1251, 462] width 154 height 26
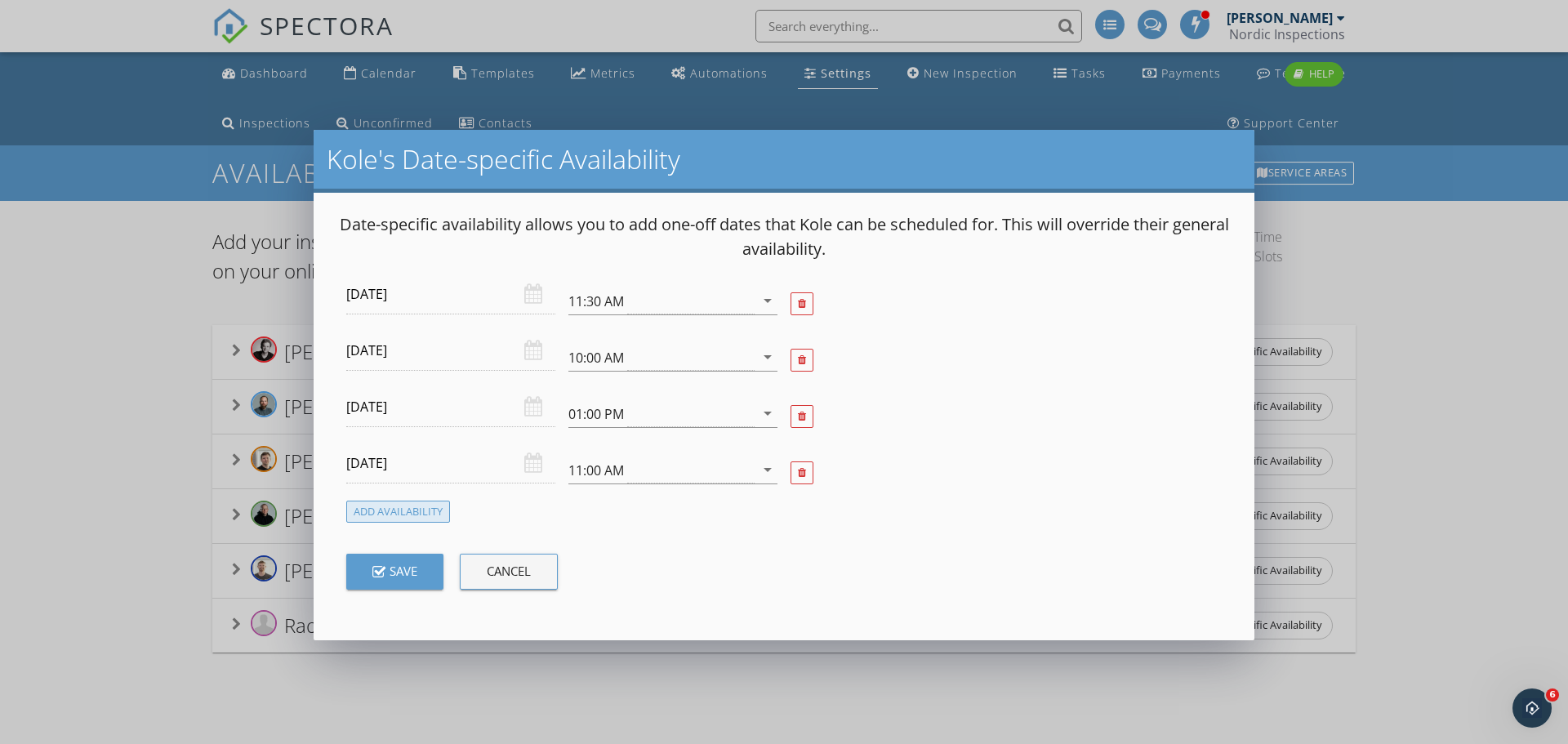
click at [414, 503] on div "Add Availability" at bounding box center [399, 512] width 104 height 22
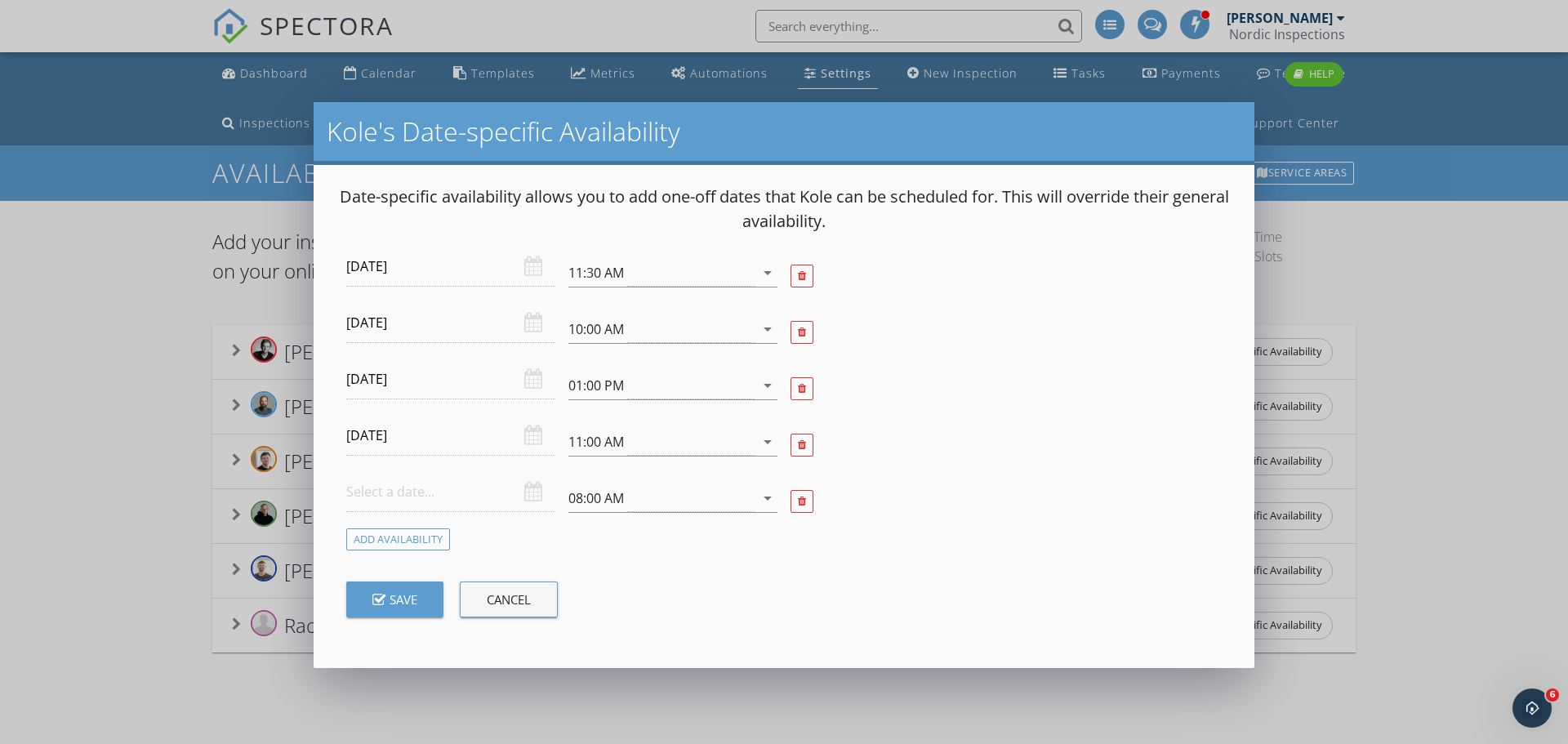
click at [411, 497] on input "text" at bounding box center [451, 492] width 209 height 40
type input "2025-10-01"
click at [593, 498] on div "08:00 AM" at bounding box center [597, 498] width 56 height 15
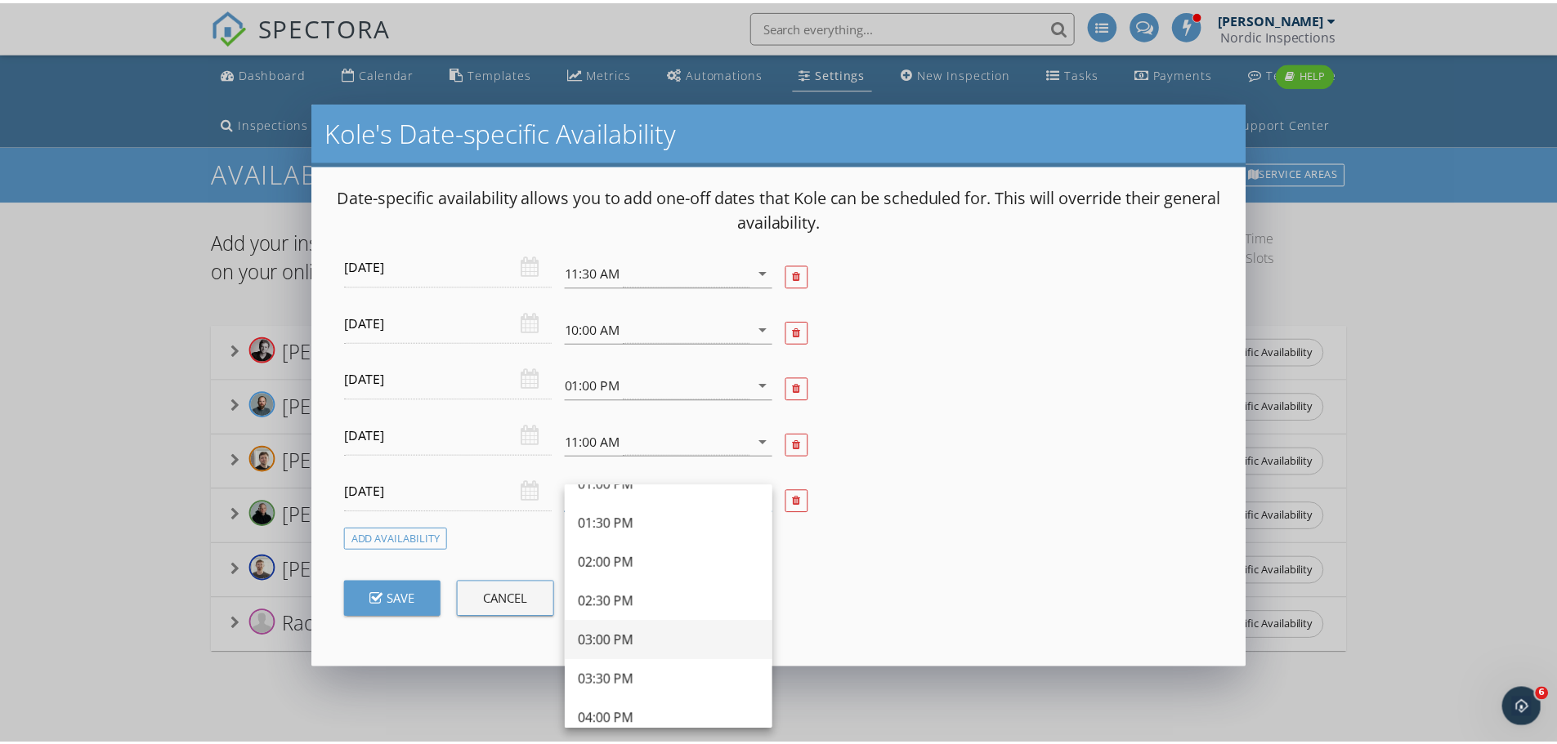
scroll to position [572, 0]
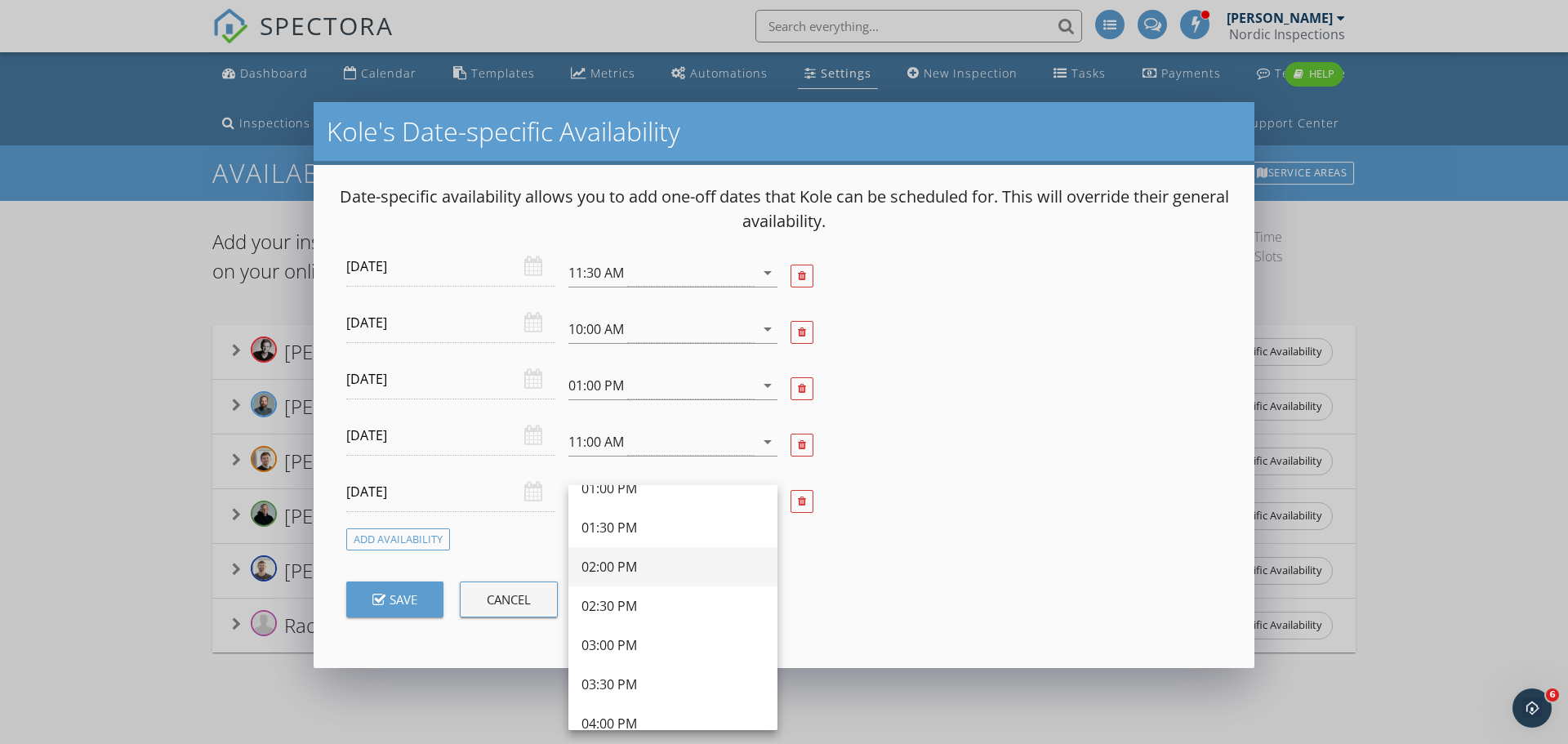
click at [632, 557] on div "02:00 PM" at bounding box center [673, 567] width 183 height 20
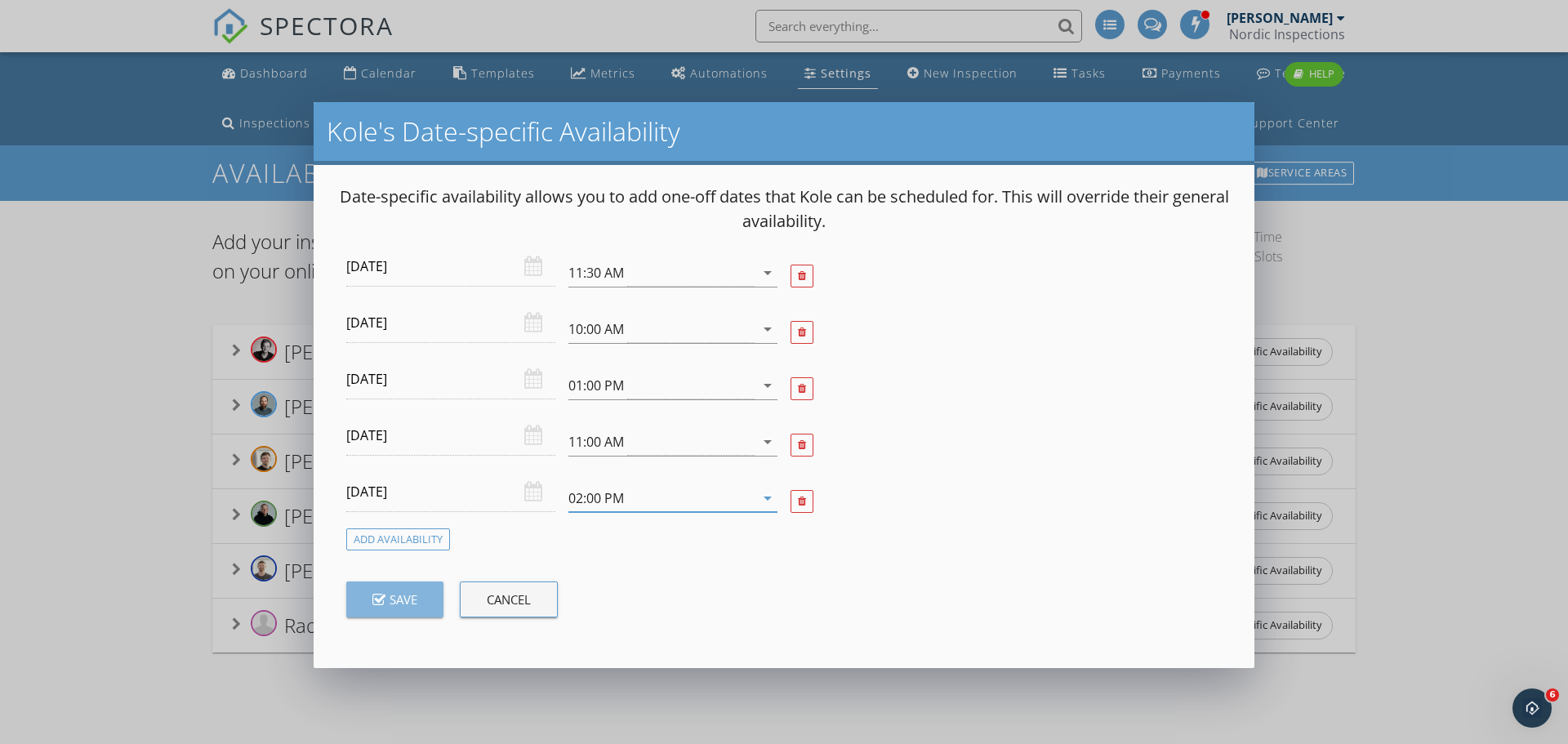
click at [388, 607] on div "Save" at bounding box center [395, 599] width 45 height 19
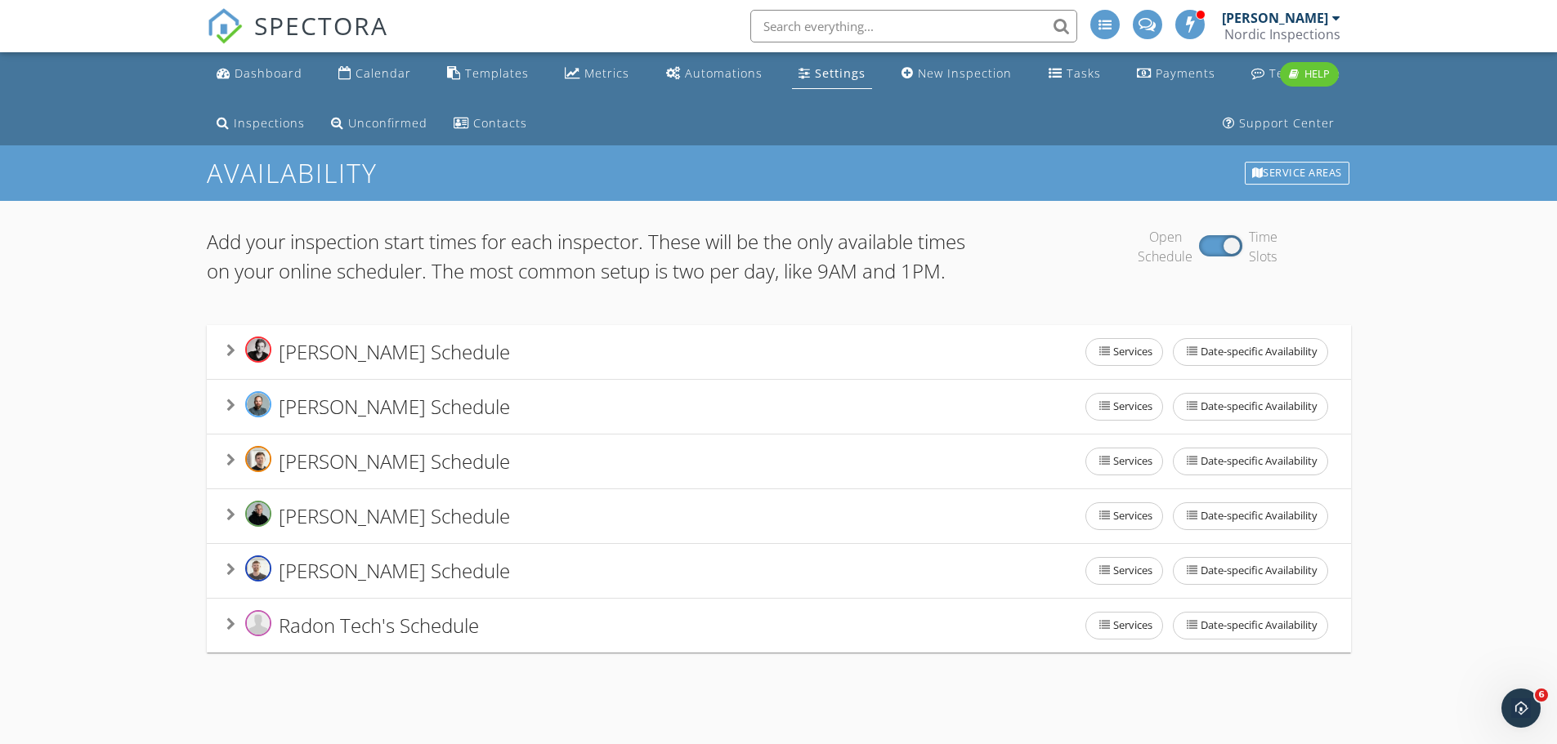
click at [778, 33] on input "text" at bounding box center [913, 26] width 327 height 33
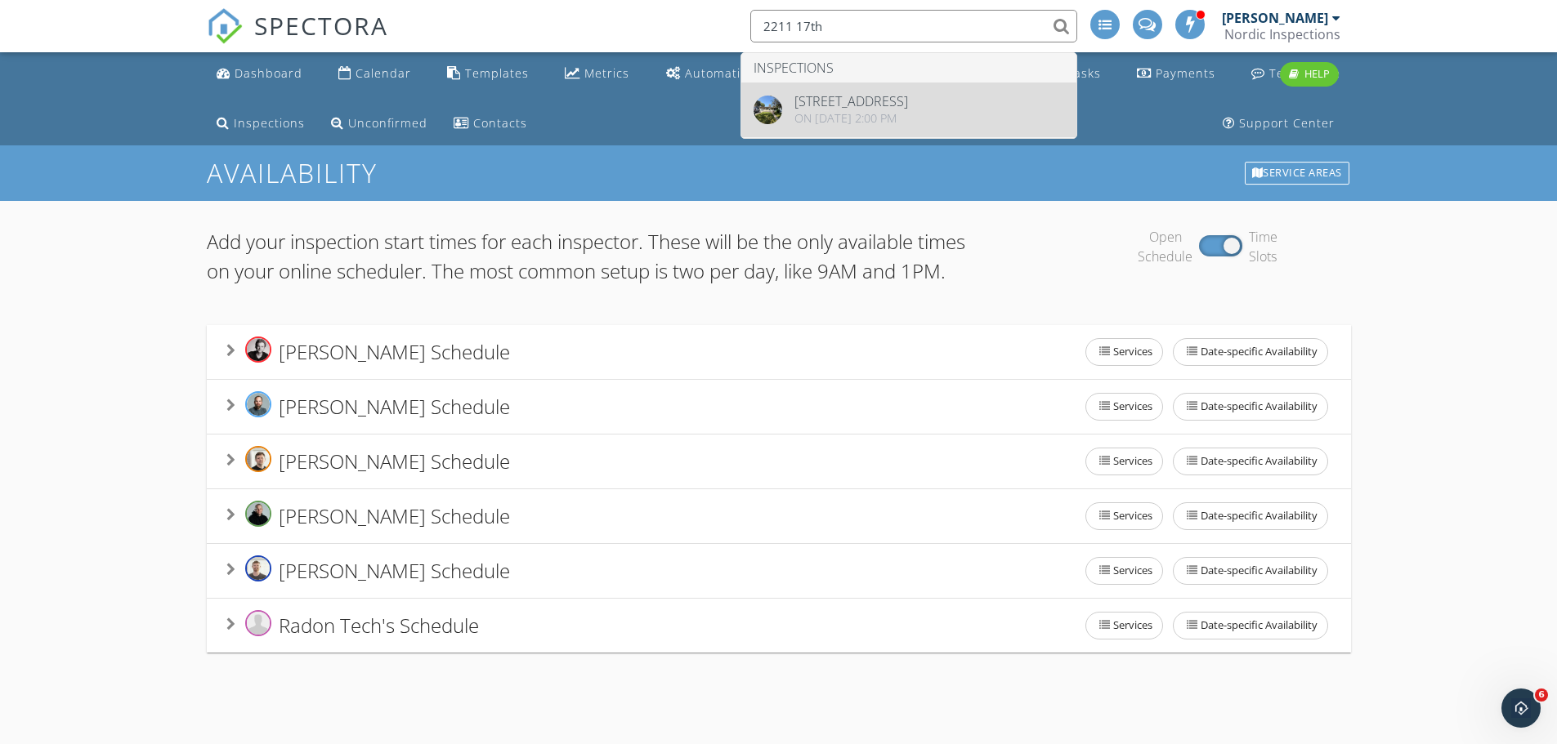
type input "2211 17th"
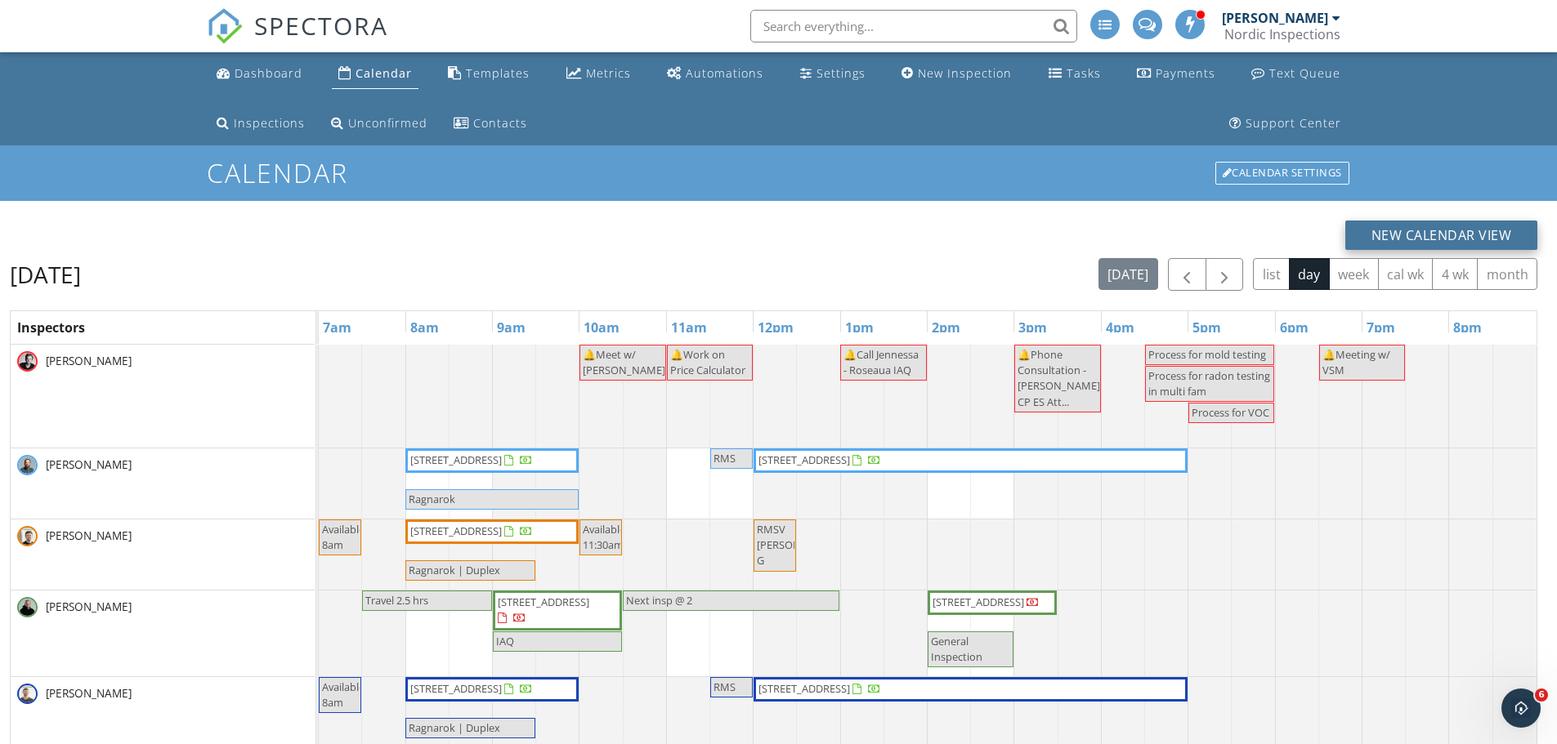
click at [1415, 242] on button "New Calendar View" at bounding box center [1441, 235] width 193 height 29
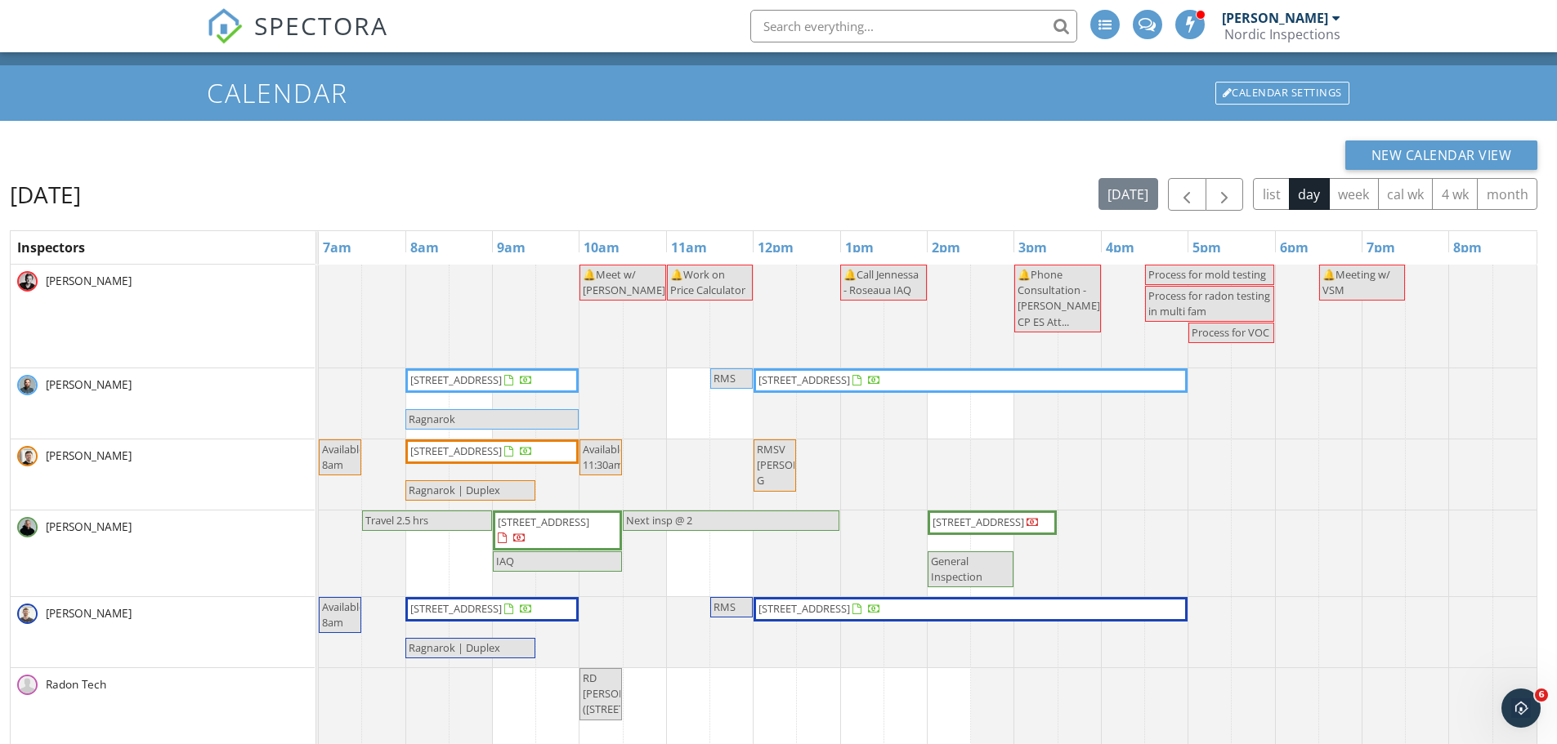
scroll to position [82, 0]
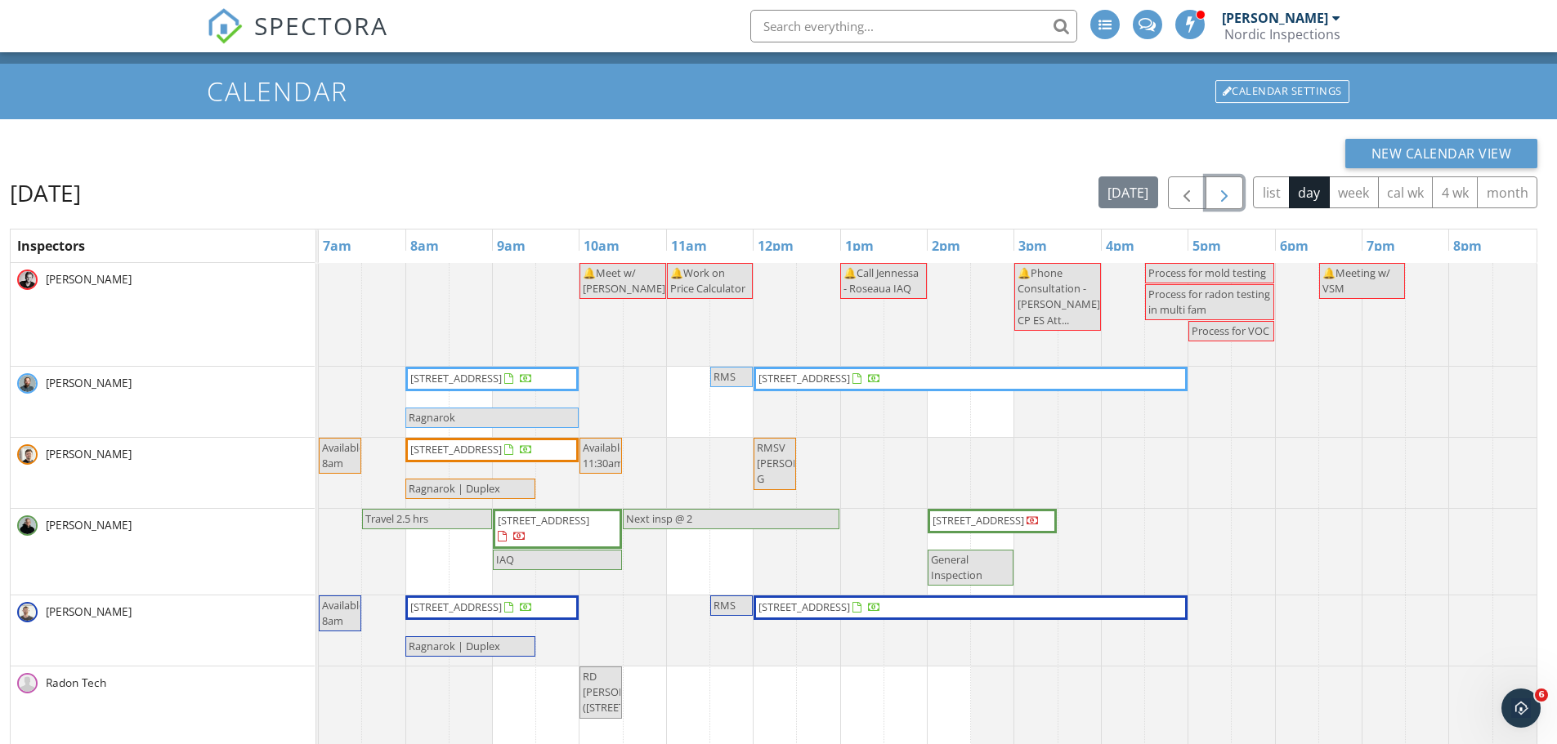
click at [1223, 188] on span "button" at bounding box center [1224, 194] width 20 height 20
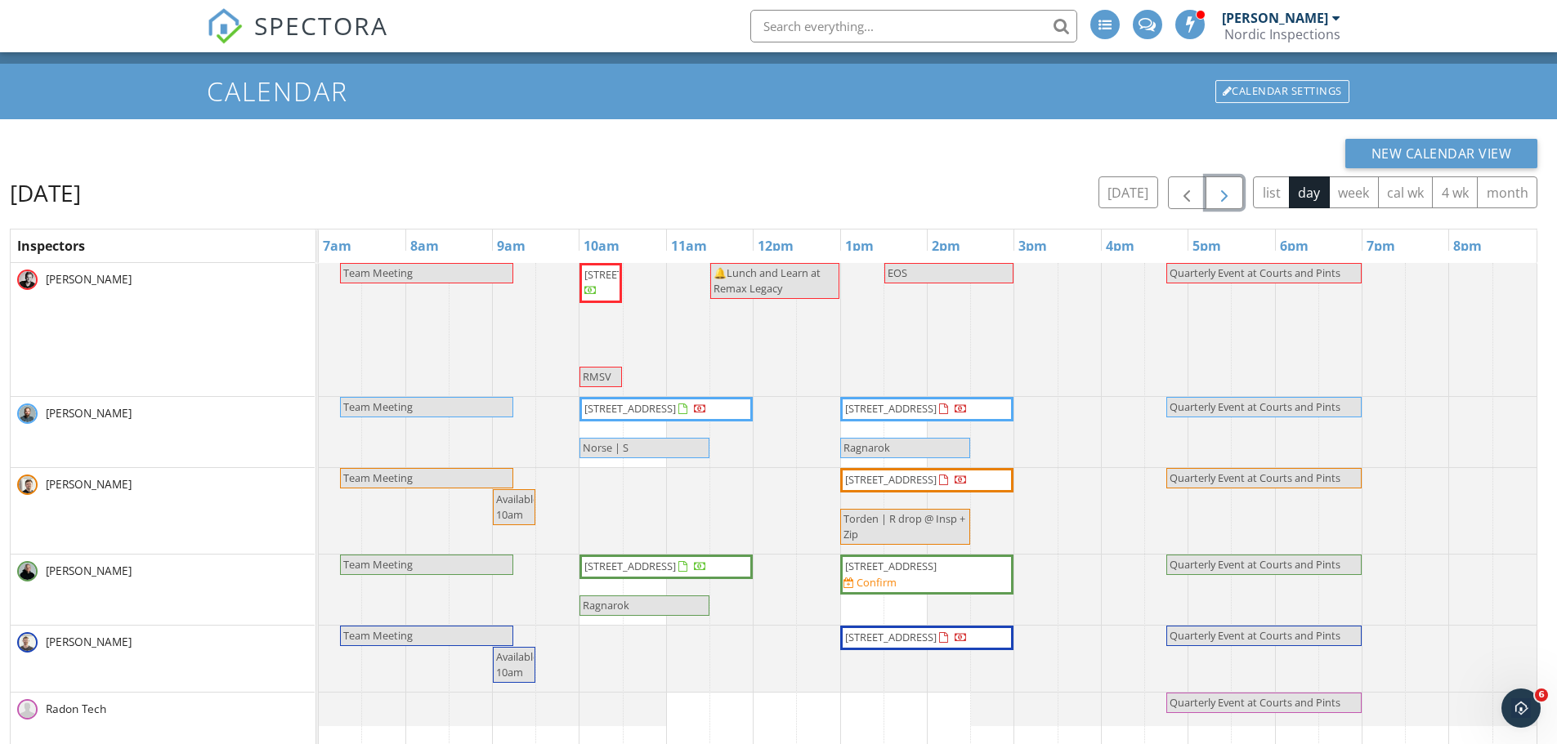
click at [1225, 188] on span "button" at bounding box center [1224, 194] width 20 height 20
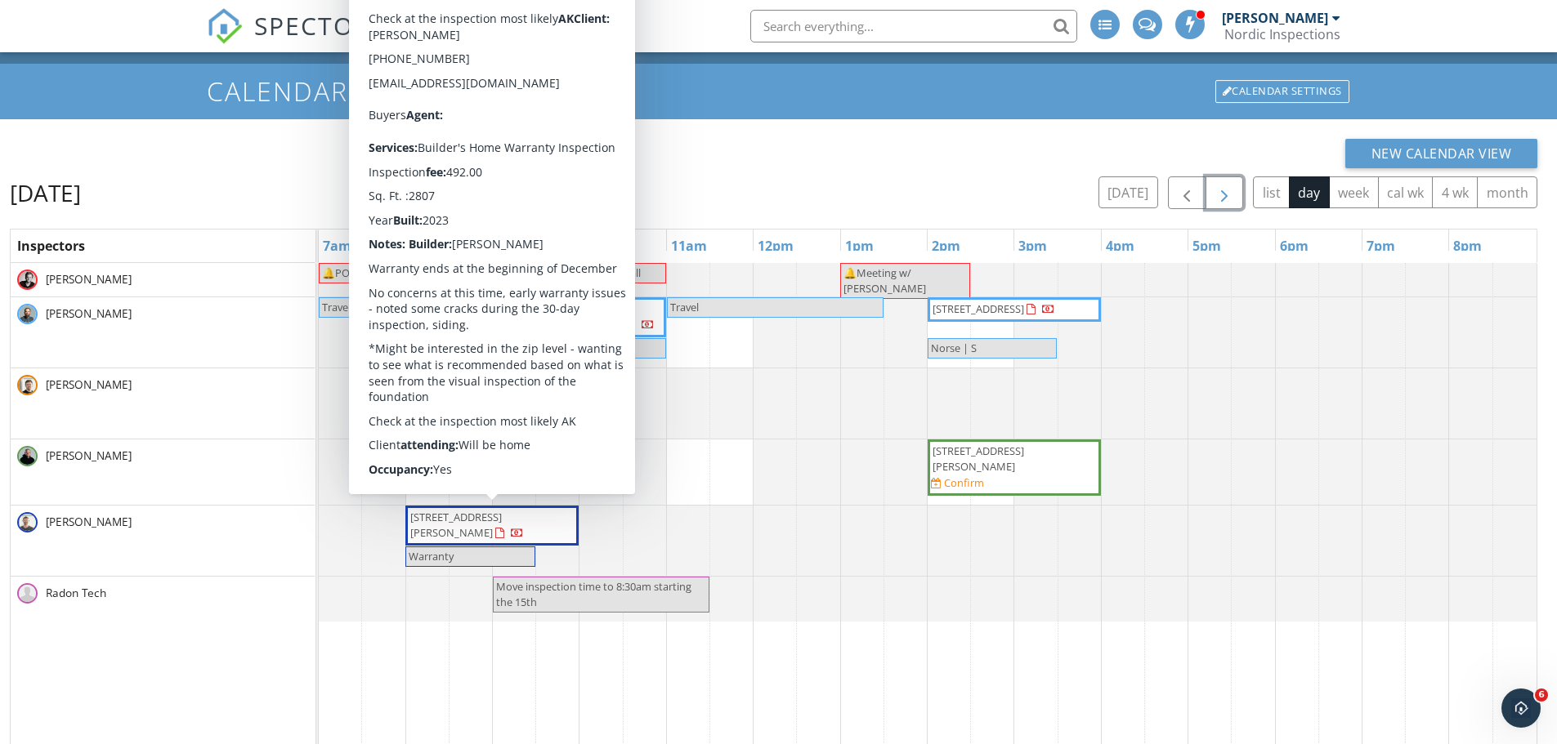
click at [502, 524] on span "[STREET_ADDRESS][PERSON_NAME]" at bounding box center [456, 525] width 92 height 30
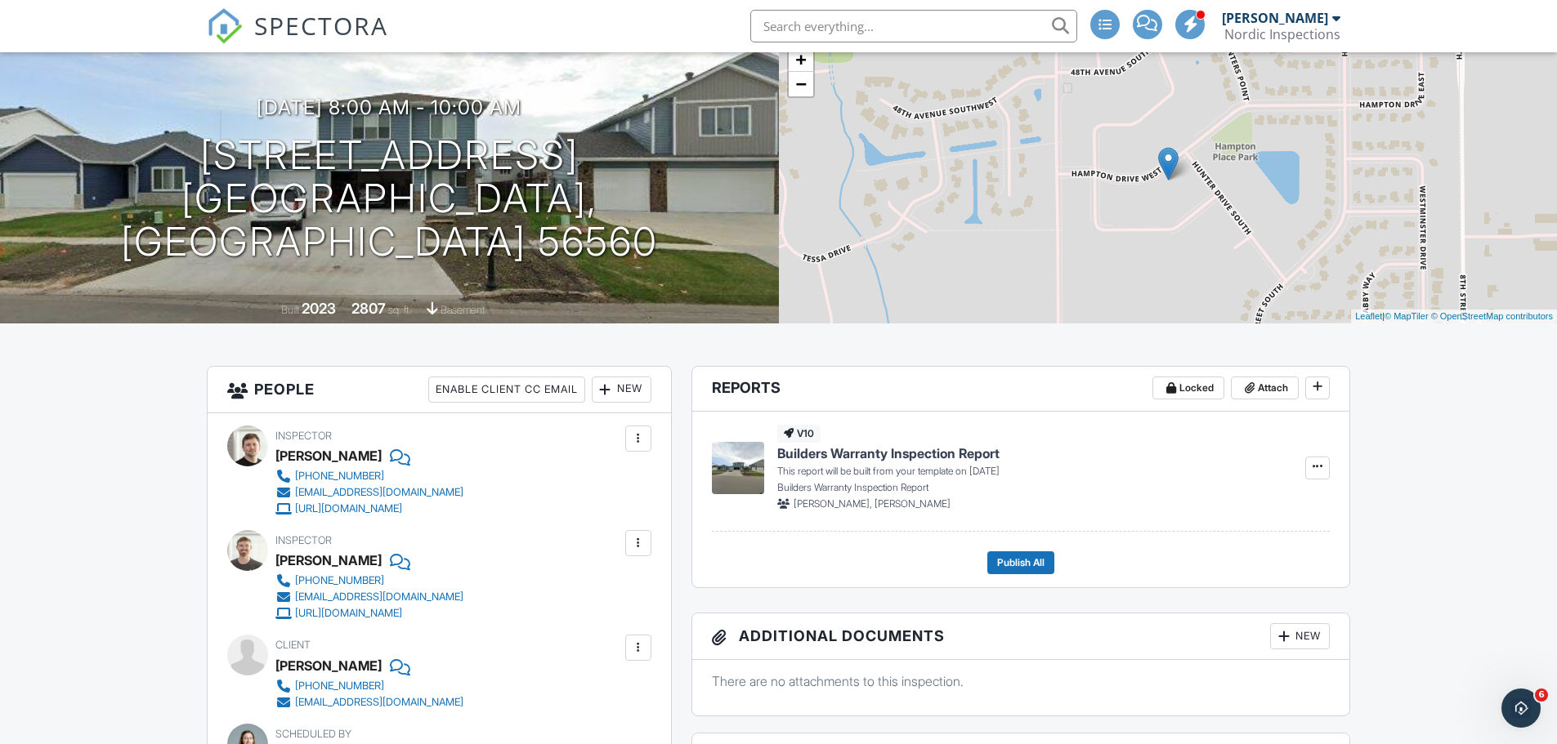
click at [635, 543] on div at bounding box center [638, 543] width 16 height 16
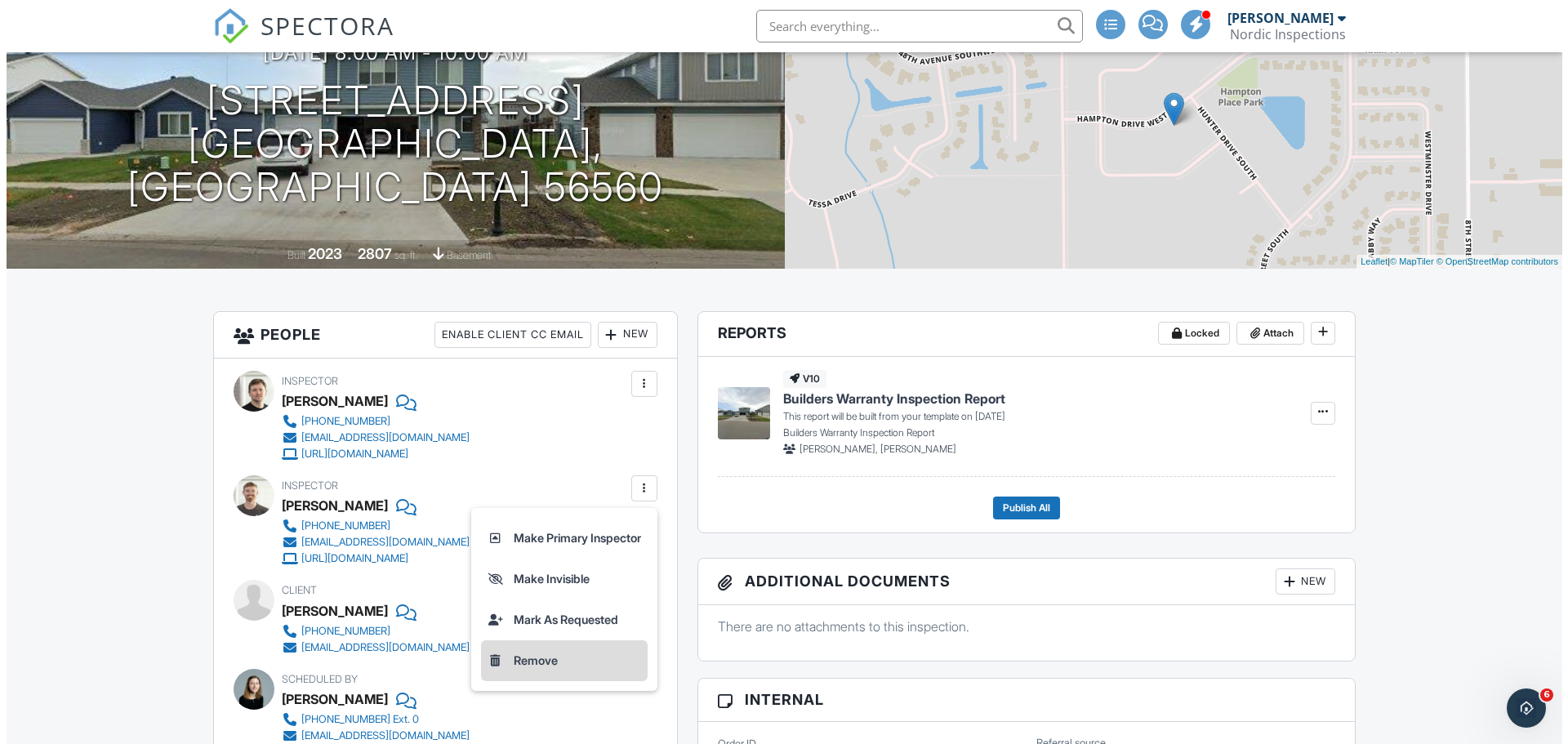
scroll to position [245, 0]
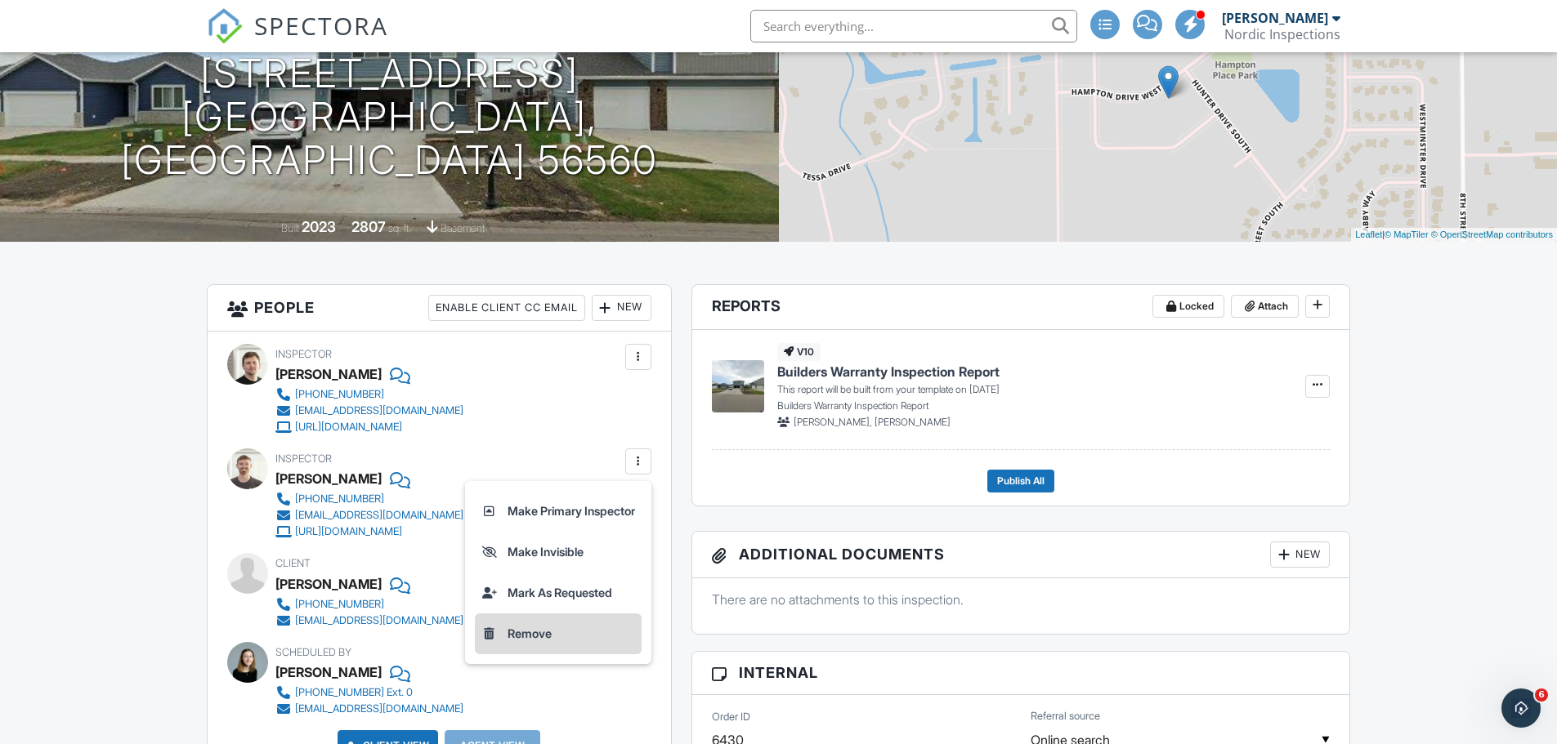
click at [529, 639] on li "Remove" at bounding box center [558, 634] width 167 height 41
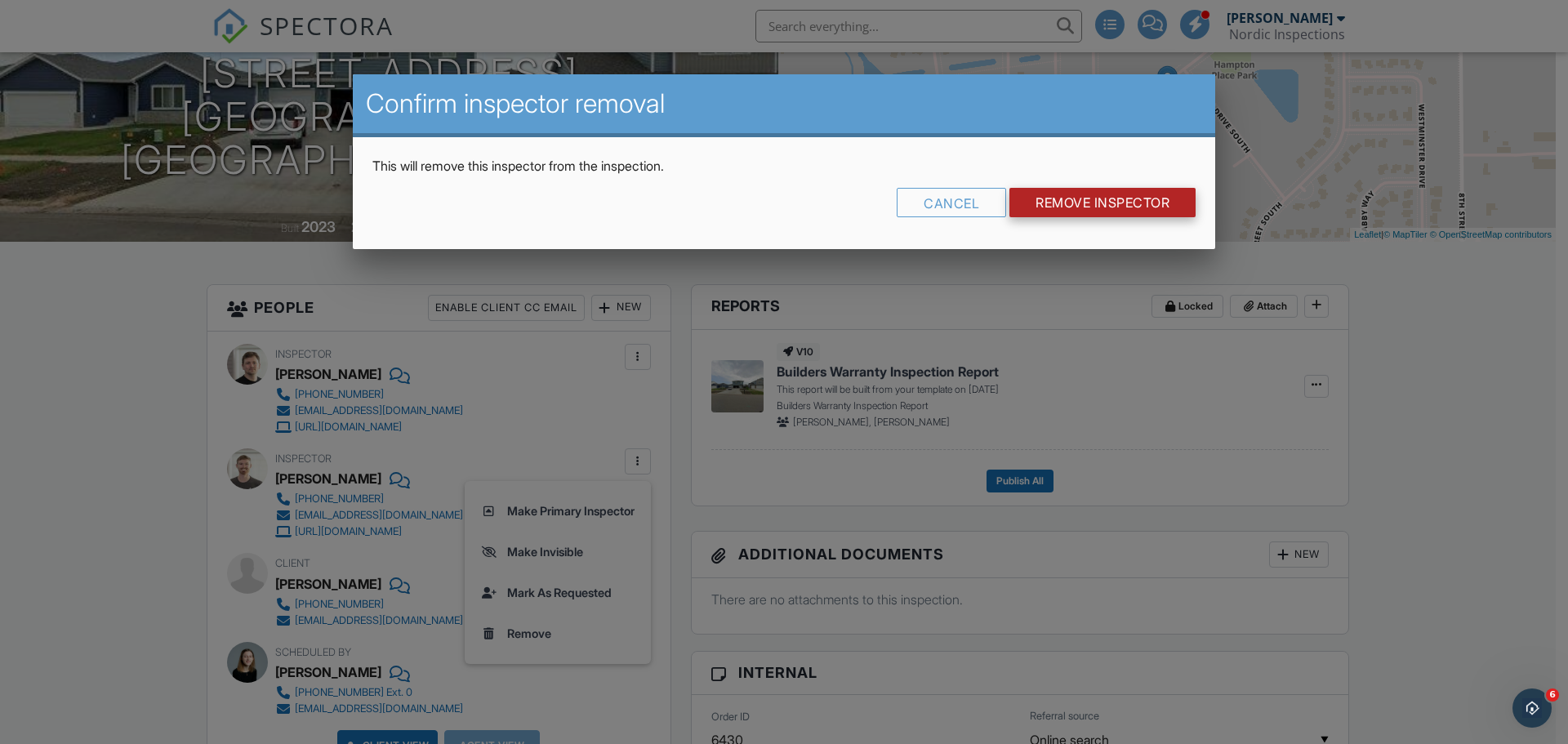
click at [1055, 204] on input "Remove Inspector" at bounding box center [1102, 202] width 186 height 29
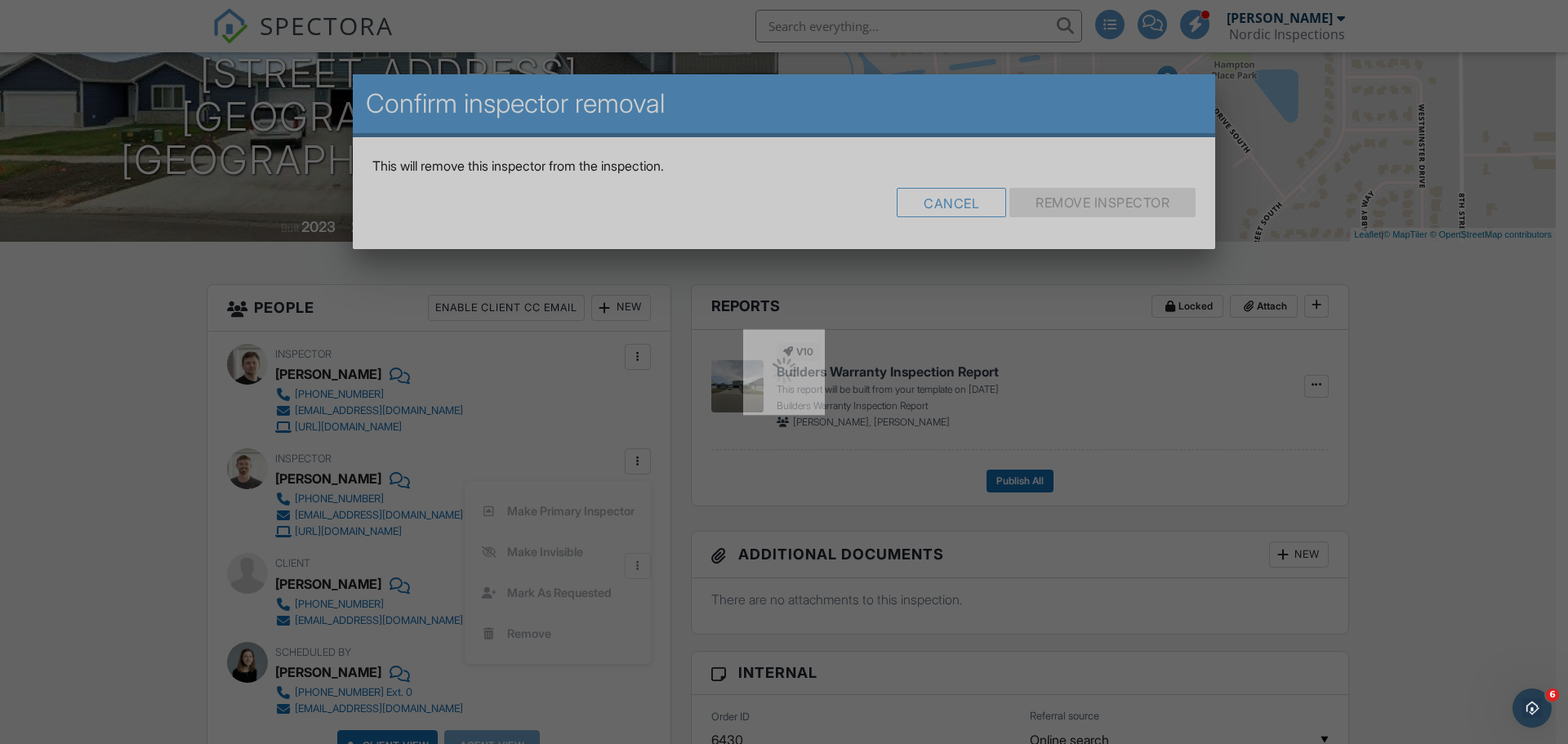
click at [1054, 204] on div at bounding box center [784, 372] width 1568 height 744
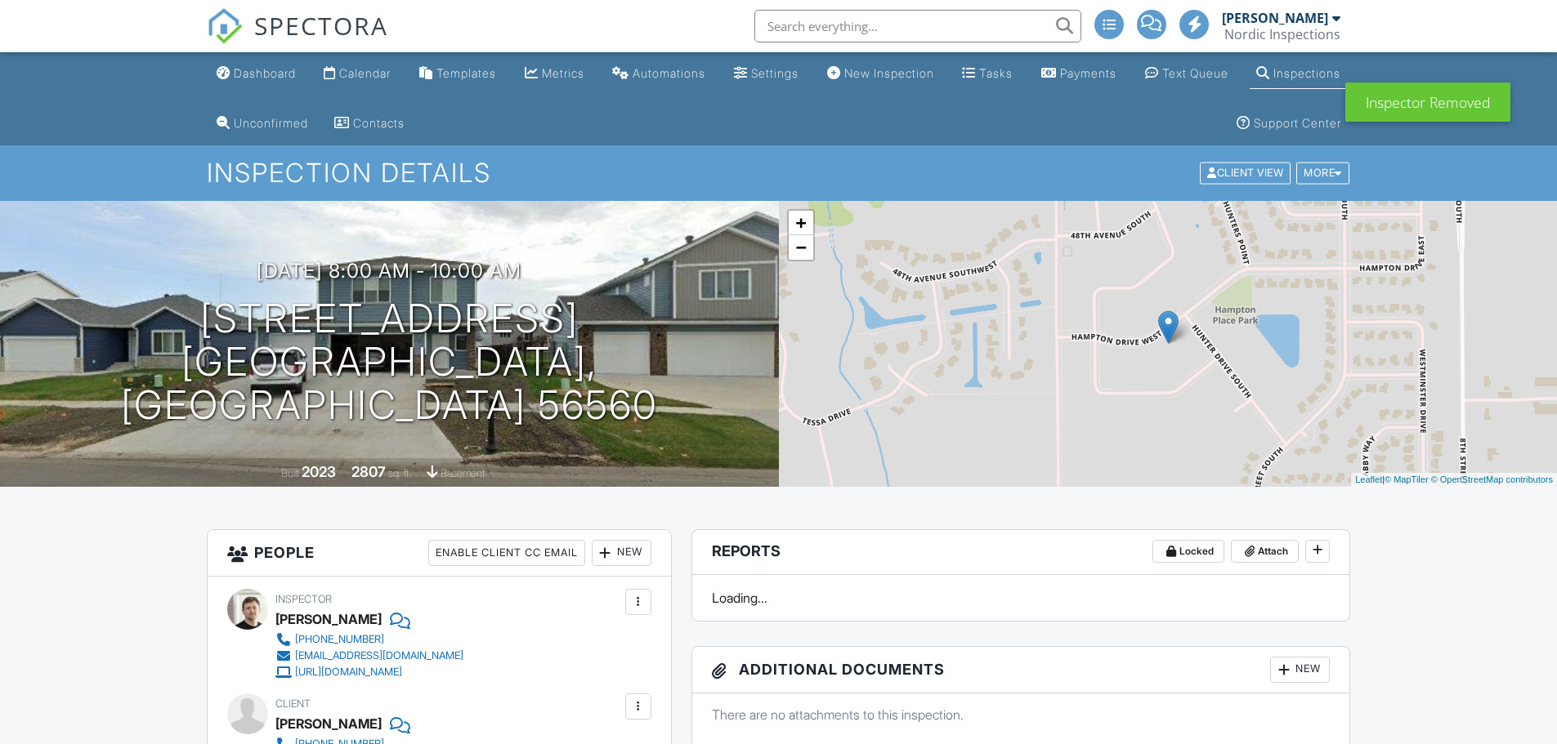
click at [369, 83] on link "Calendar" at bounding box center [357, 74] width 80 height 30
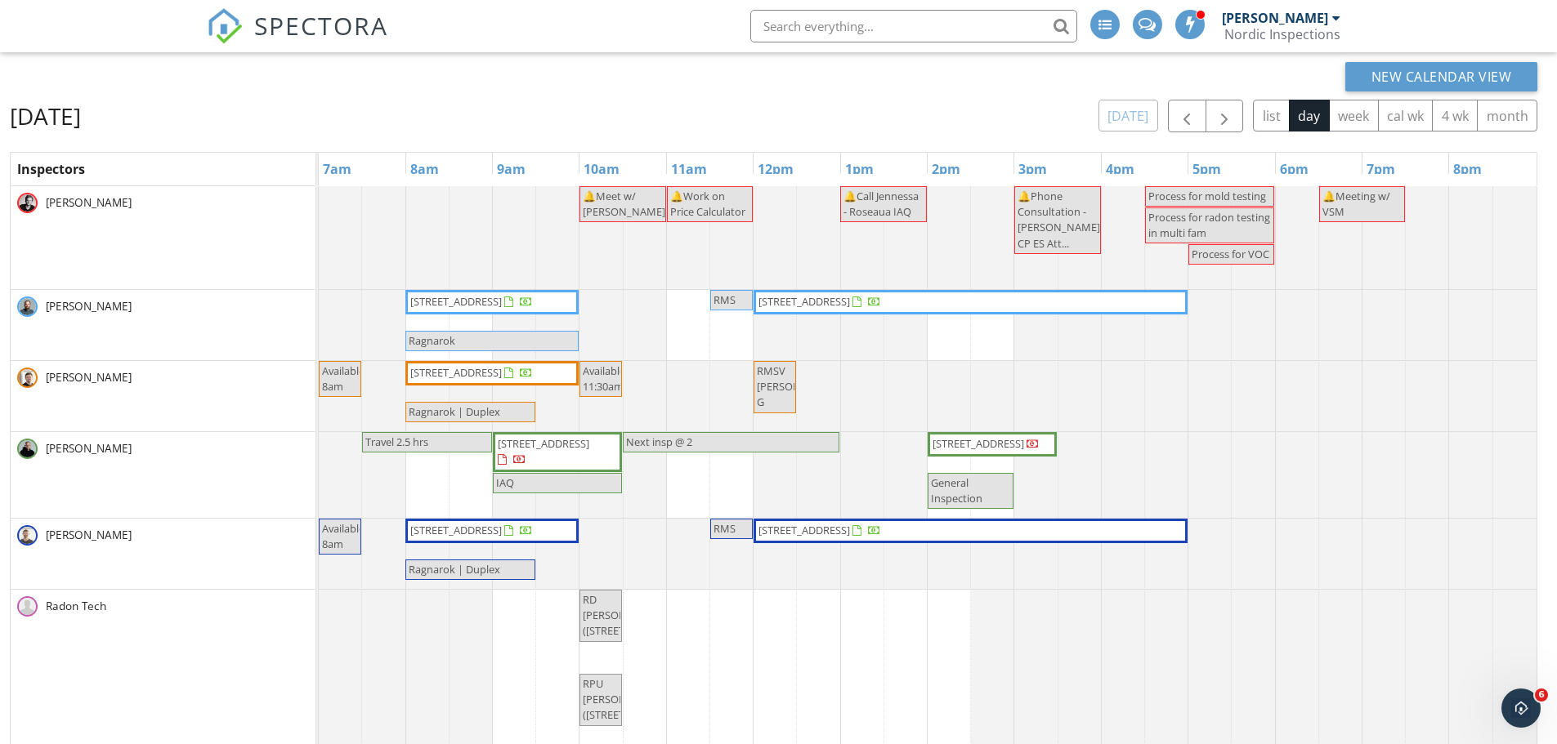
scroll to position [23, 0]
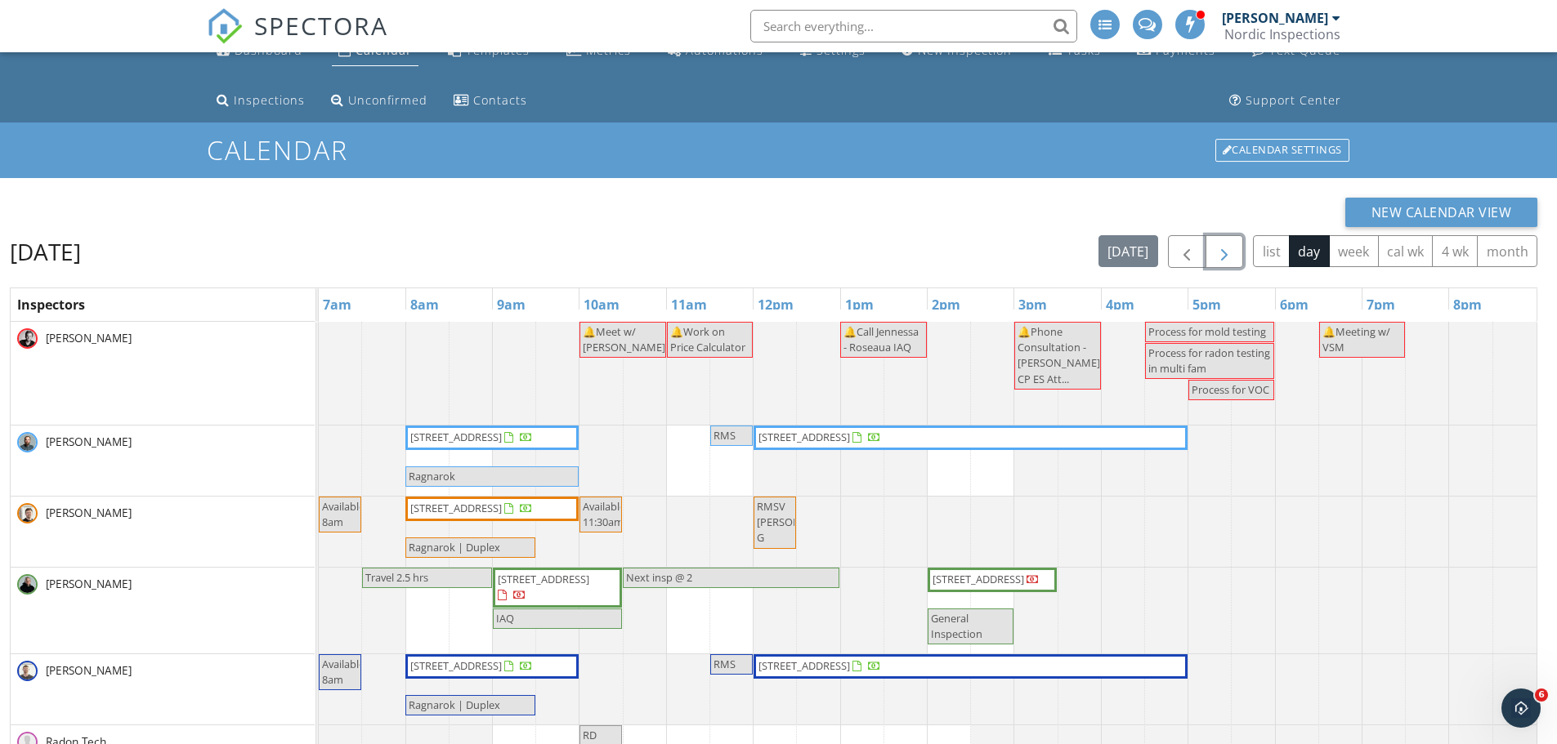
click at [1227, 260] on span "button" at bounding box center [1224, 253] width 20 height 20
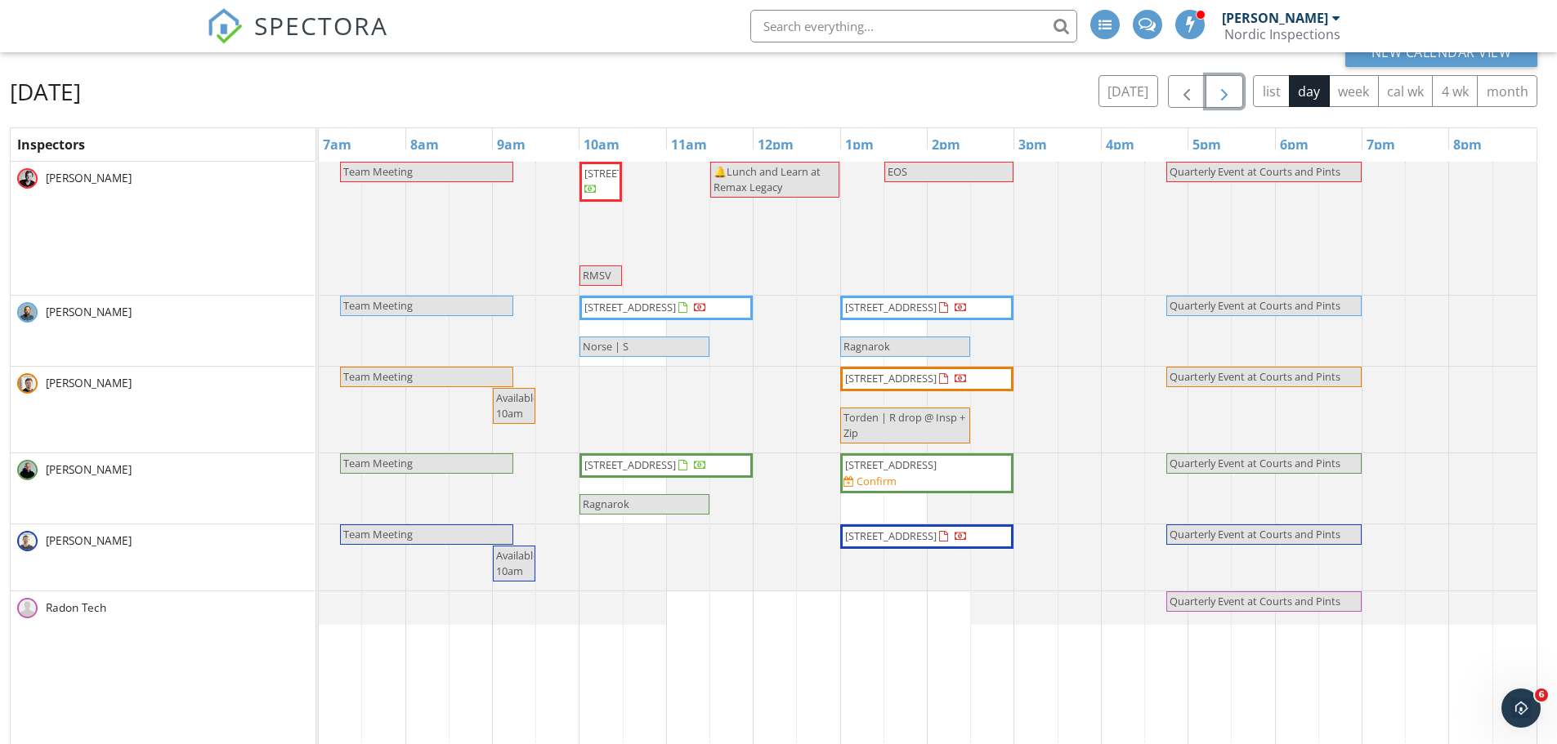
scroll to position [186, 0]
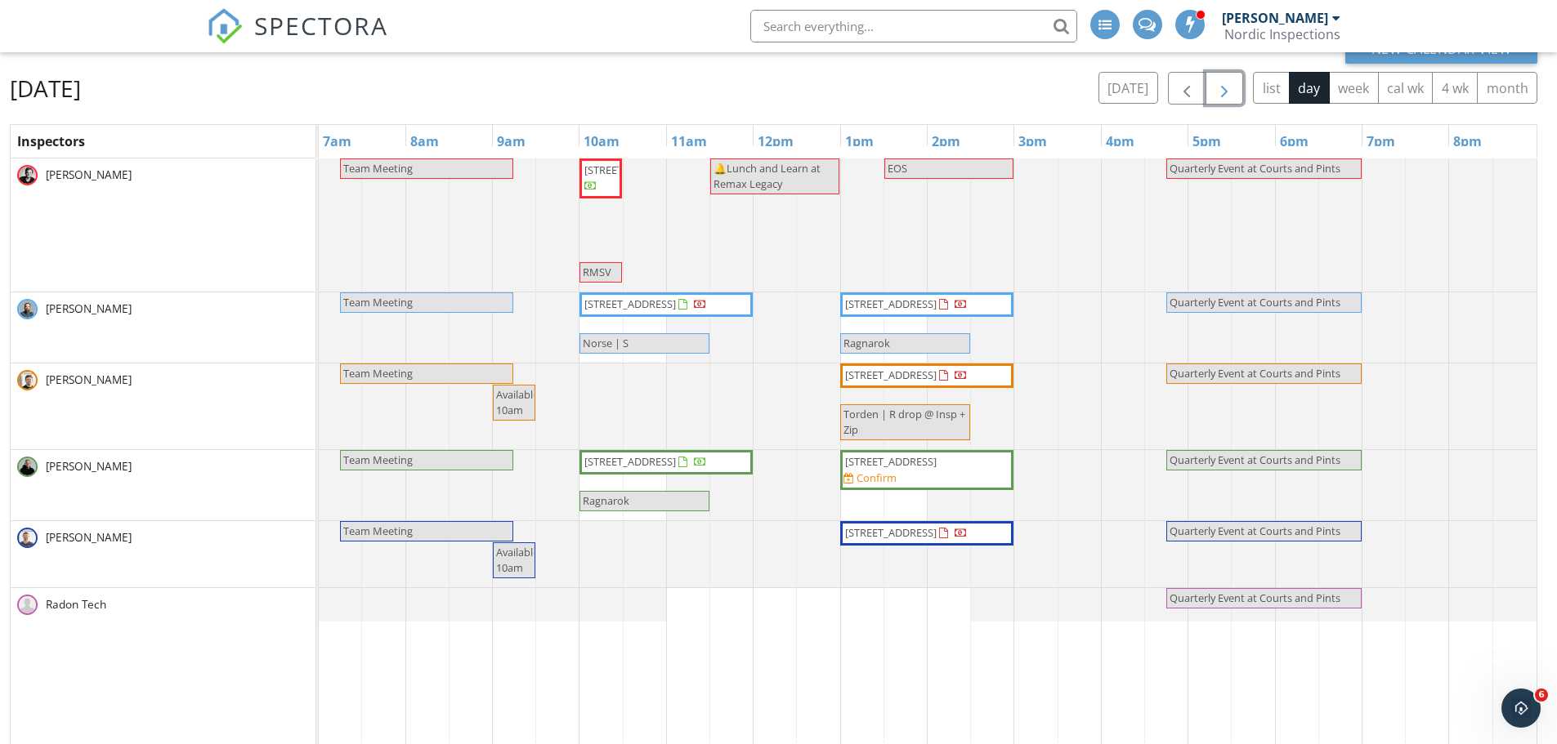
click at [1232, 83] on span "button" at bounding box center [1224, 89] width 20 height 20
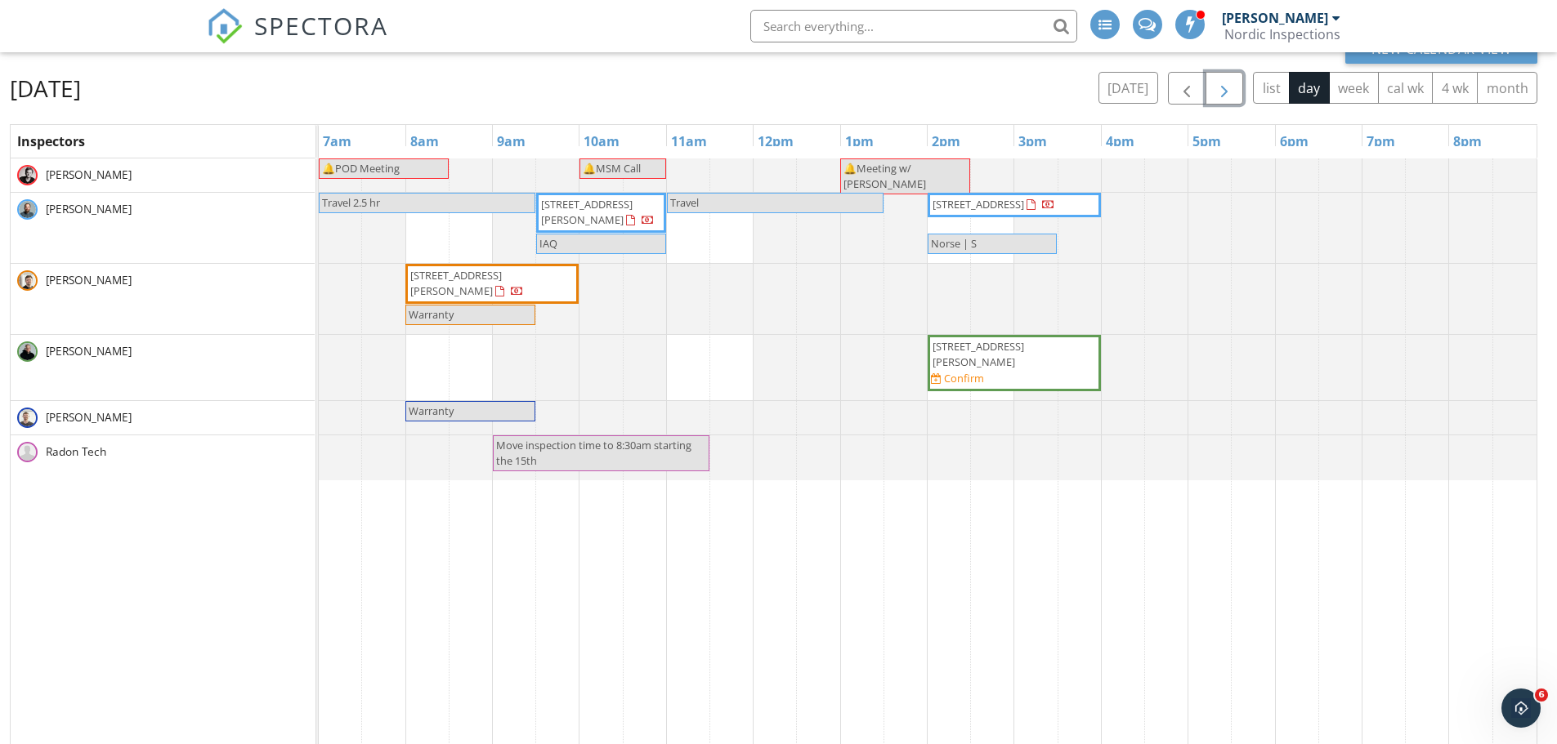
click at [485, 411] on span "Warranty" at bounding box center [470, 412] width 127 height 16
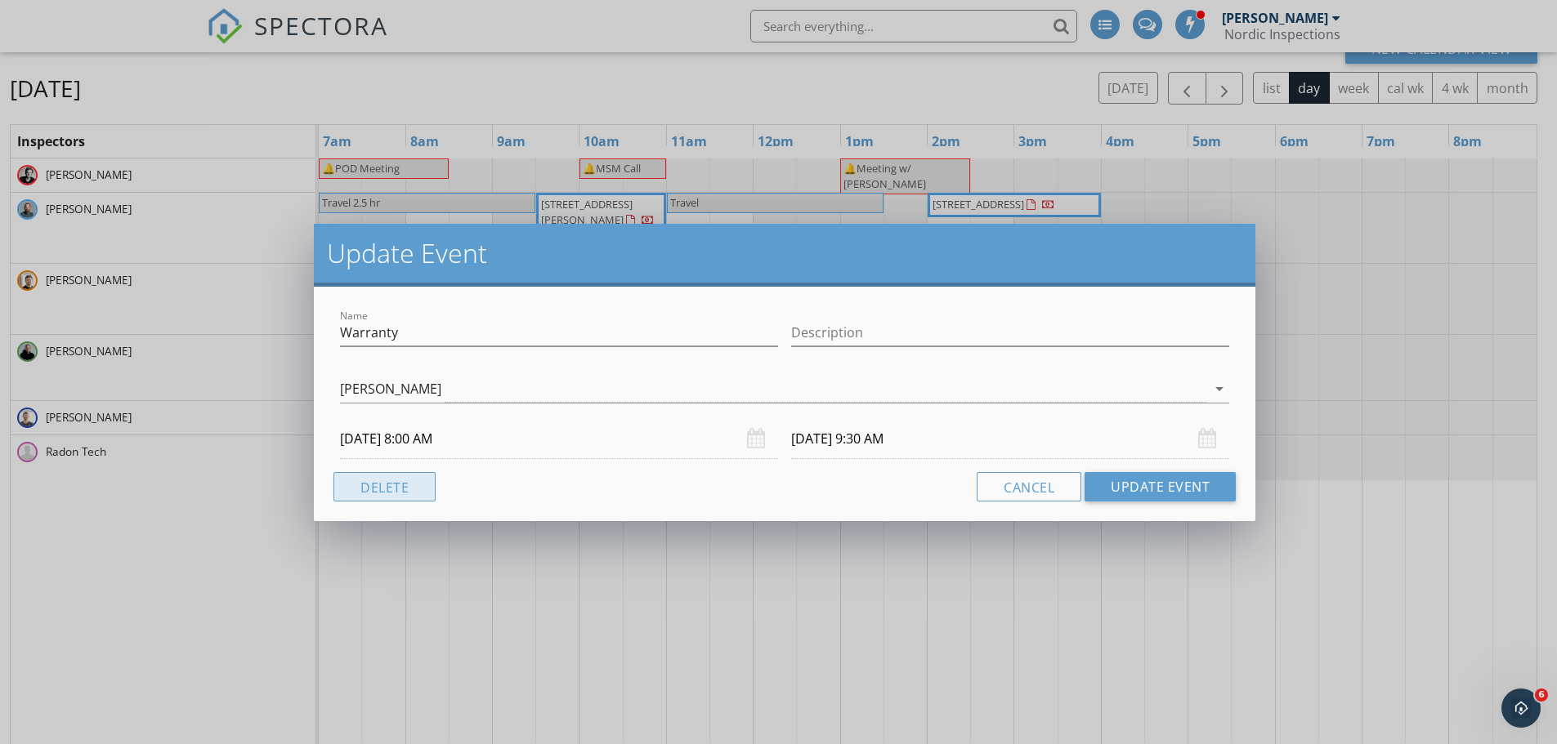
drag, startPoint x: 429, startPoint y: 488, endPoint x: 419, endPoint y: 488, distance: 9.8
click at [425, 488] on button "Delete" at bounding box center [384, 486] width 102 height 29
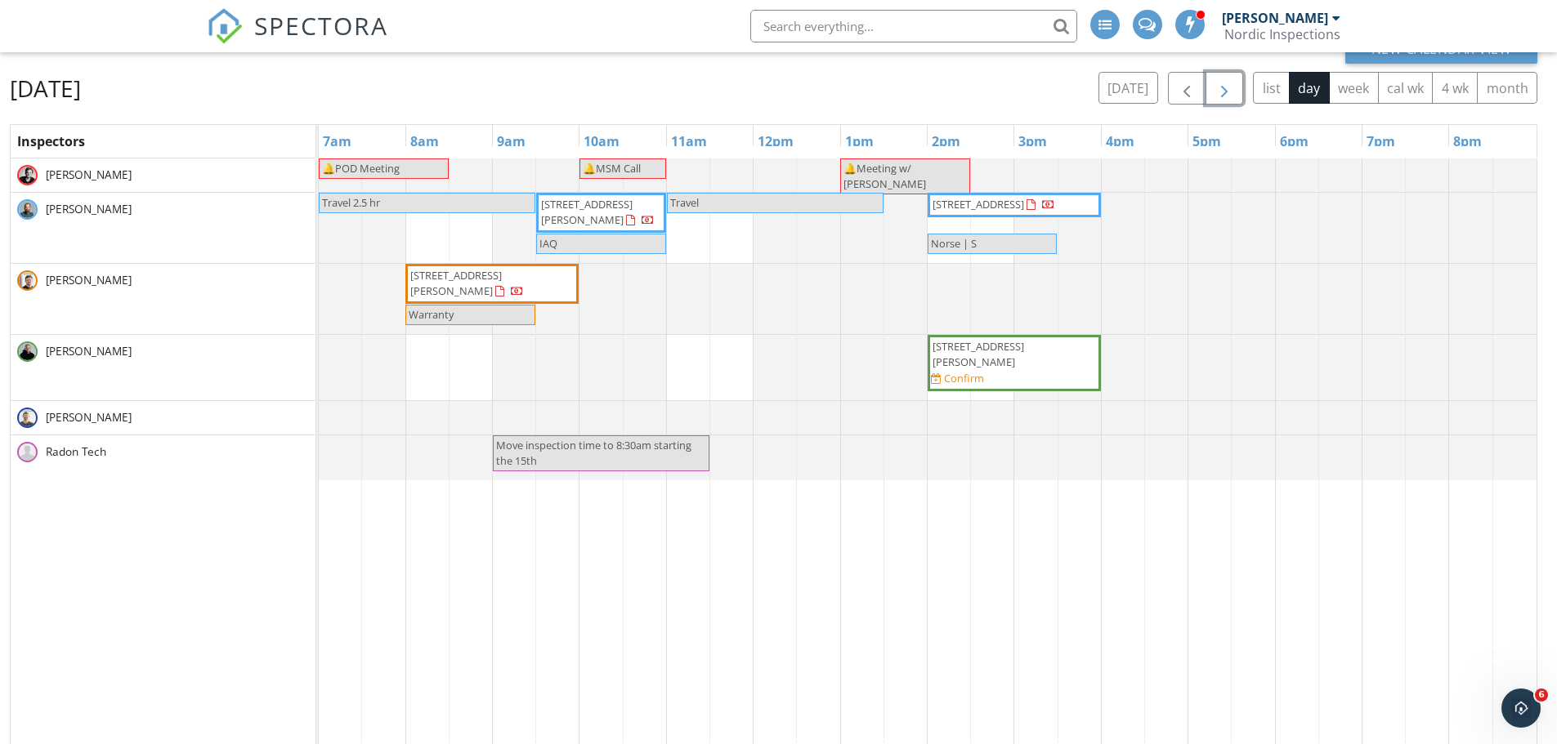
click at [1220, 93] on span "button" at bounding box center [1224, 89] width 20 height 20
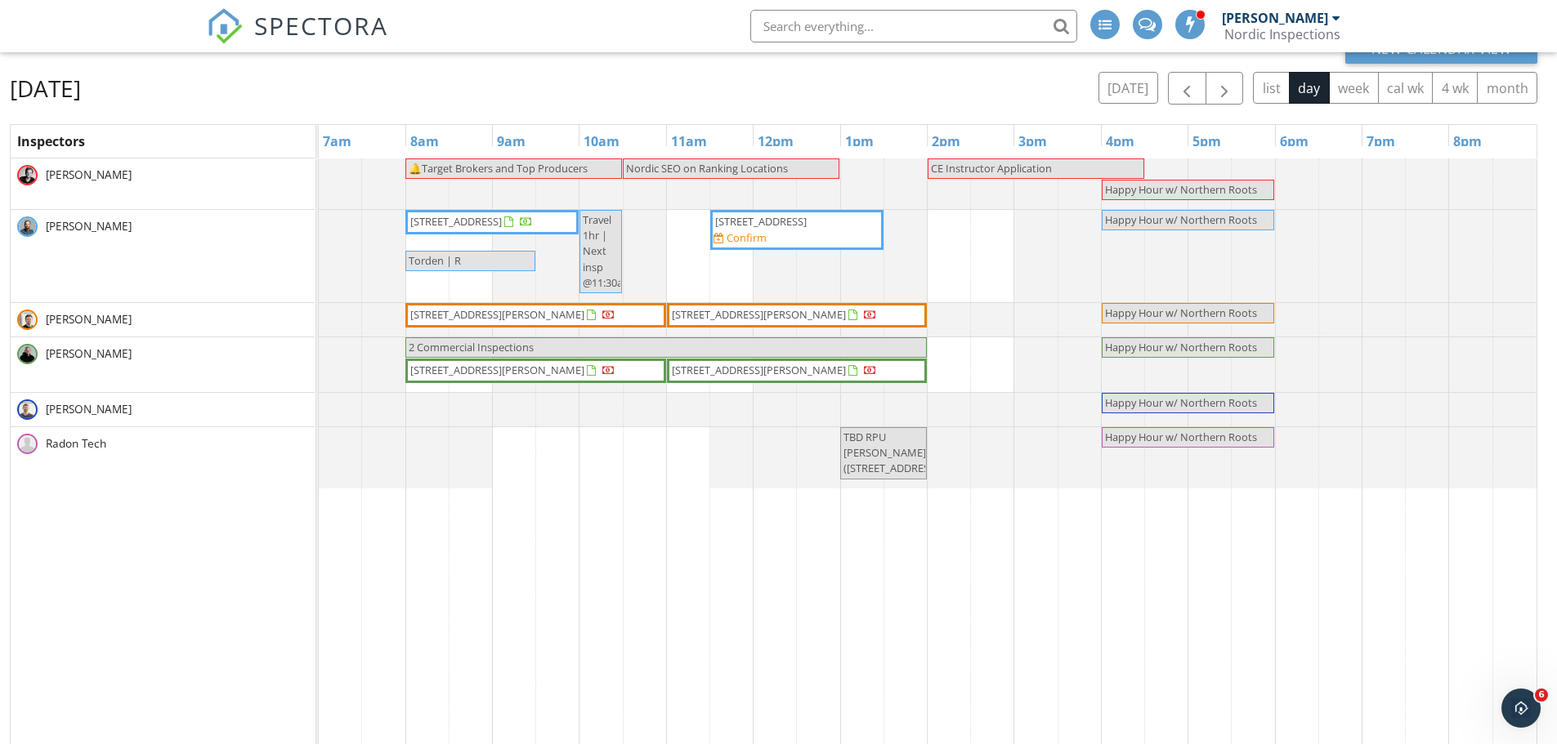
click at [828, 25] on input "text" at bounding box center [913, 26] width 327 height 33
type input "mamie"
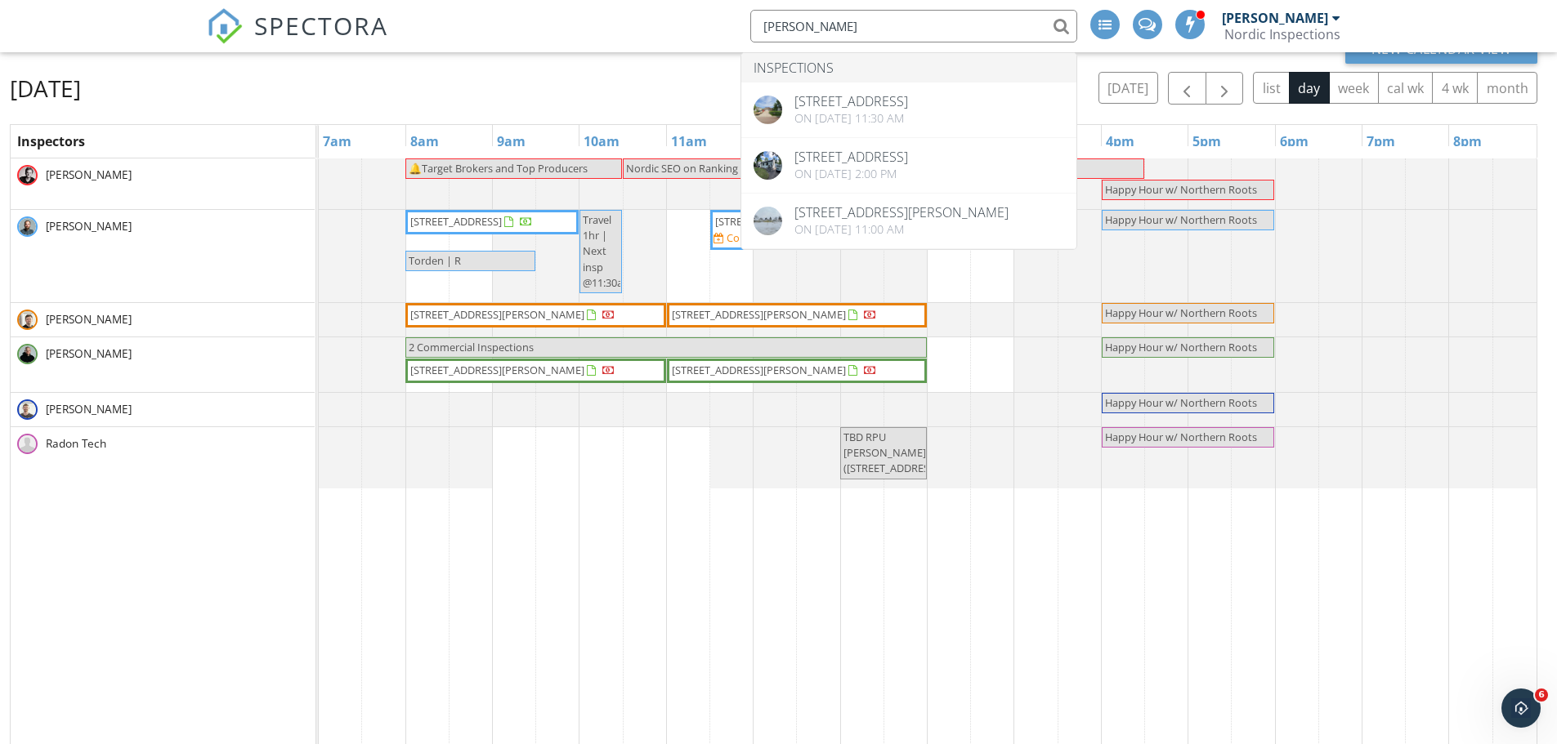
drag, startPoint x: 804, startPoint y: 23, endPoint x: 705, endPoint y: 36, distance: 99.7
click at [722, 38] on div "SPECTORA mamie Inspections 2801 26th Ave S, Fargo, ND 58102 On 10/02/2025 at 11…" at bounding box center [779, 26] width 1144 height 52
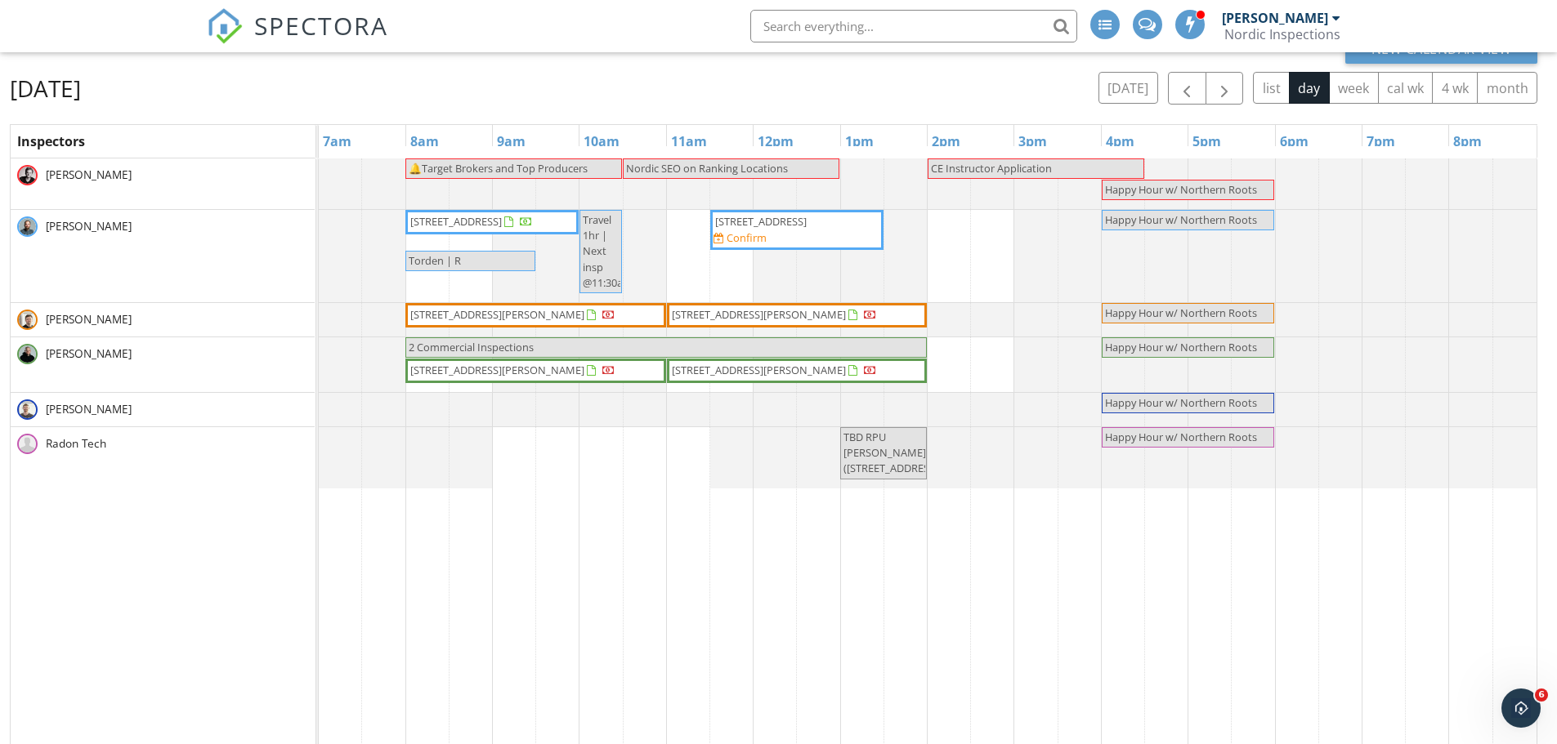
drag, startPoint x: 1227, startPoint y: 82, endPoint x: 752, endPoint y: 668, distance: 754.7
click at [752, 668] on td at bounding box center [730, 487] width 43 height 657
click at [1227, 93] on span "button" at bounding box center [1224, 89] width 20 height 20
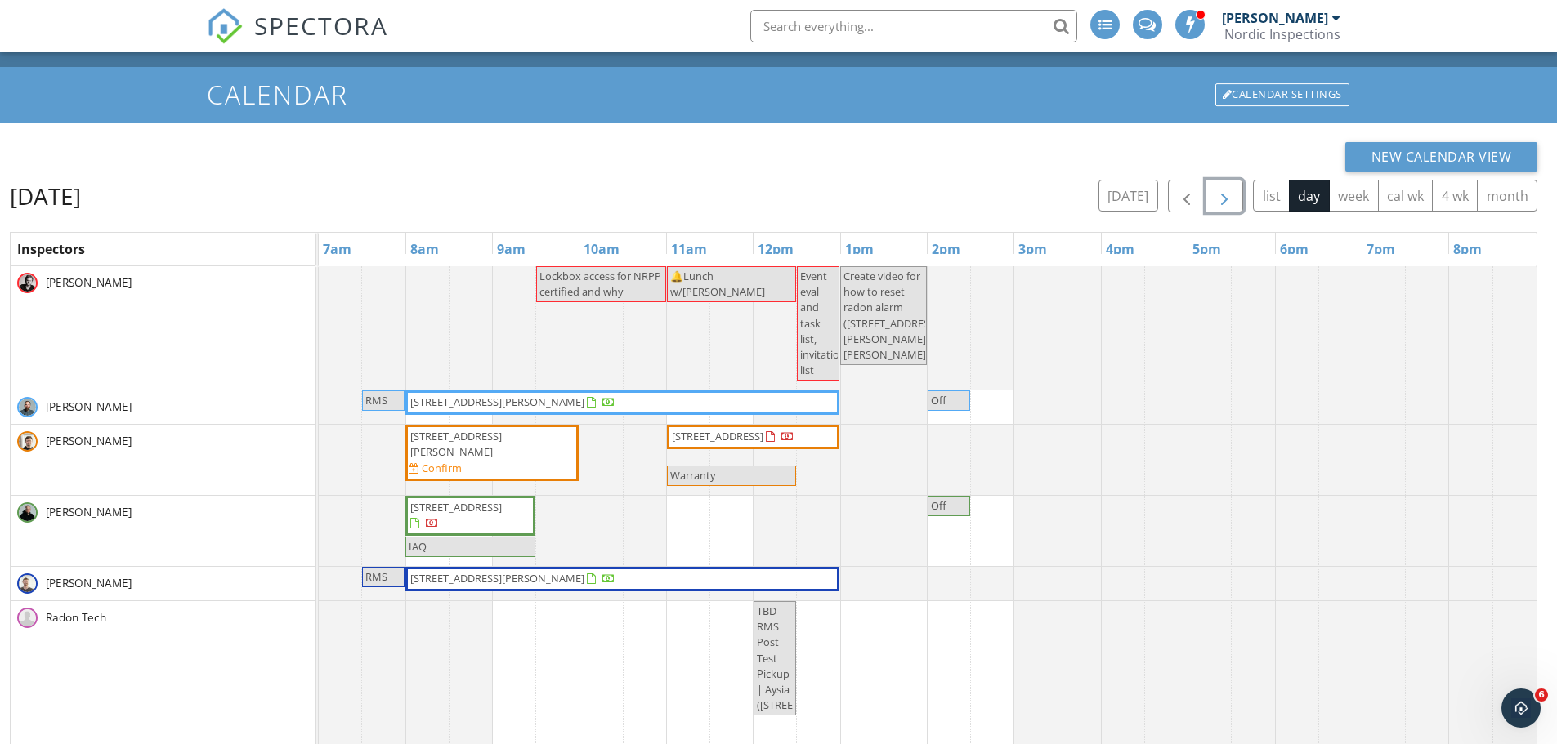
scroll to position [105, 0]
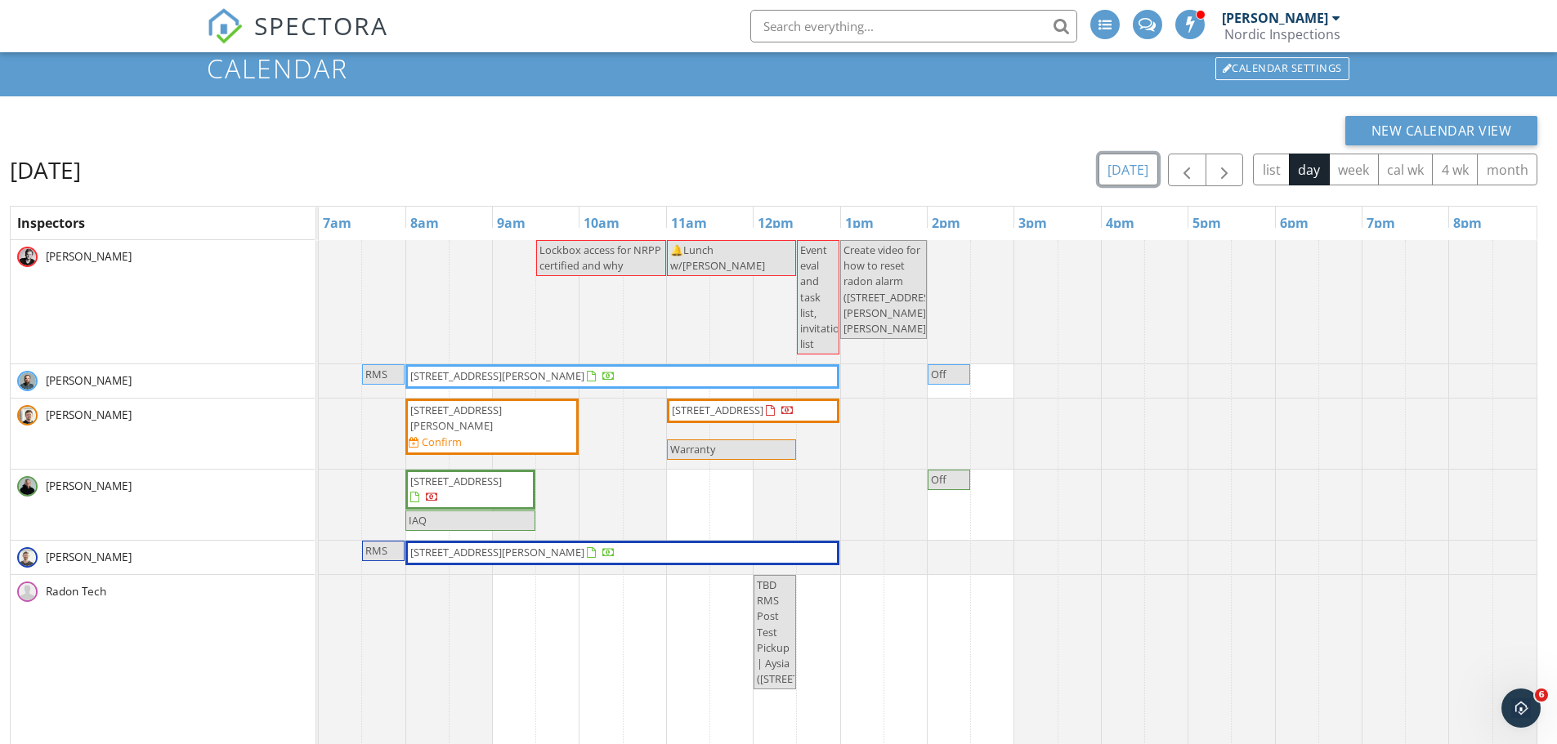
click at [1140, 179] on button "today" at bounding box center [1128, 170] width 60 height 32
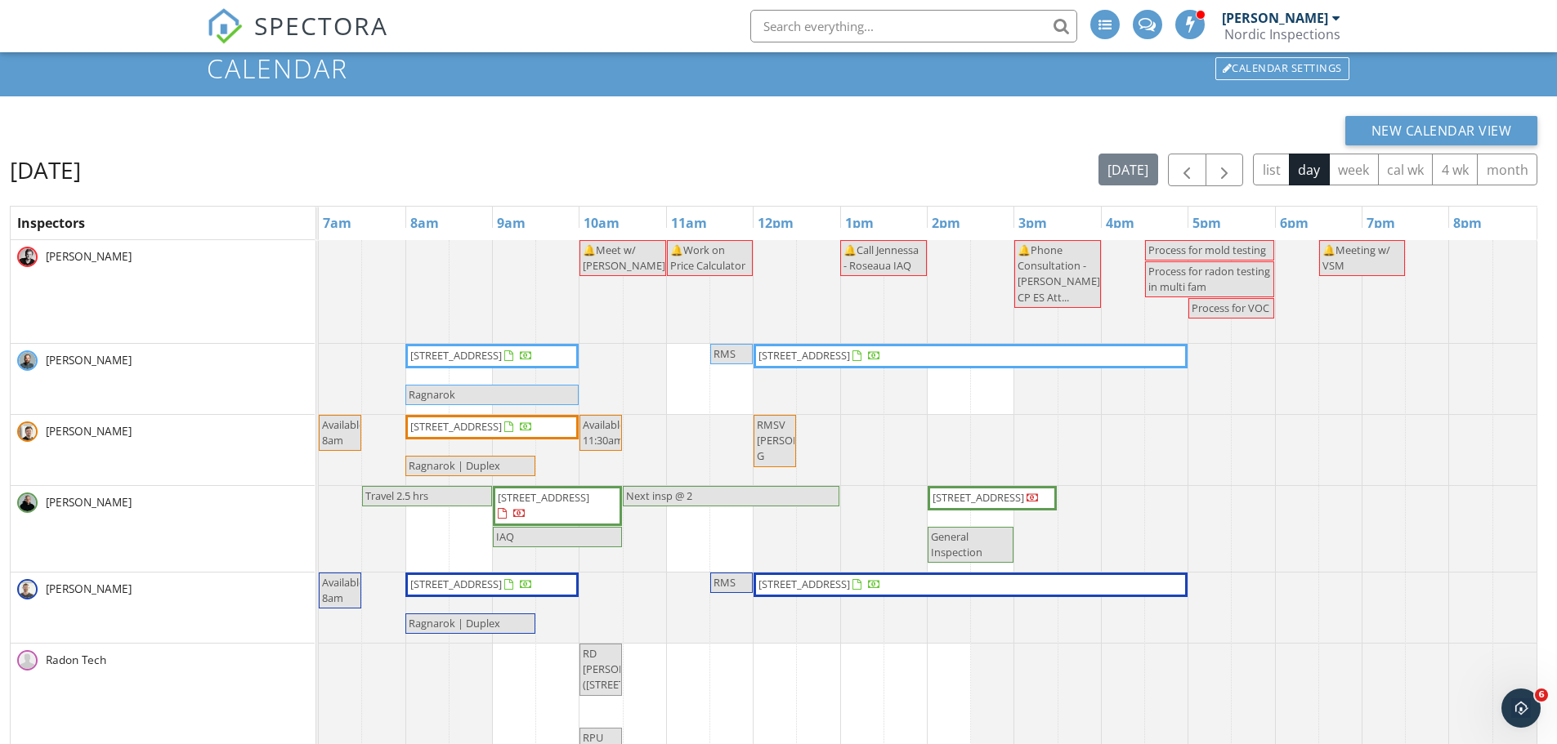
click at [772, 447] on span "RMSV LUCAS G" at bounding box center [798, 441] width 83 height 46
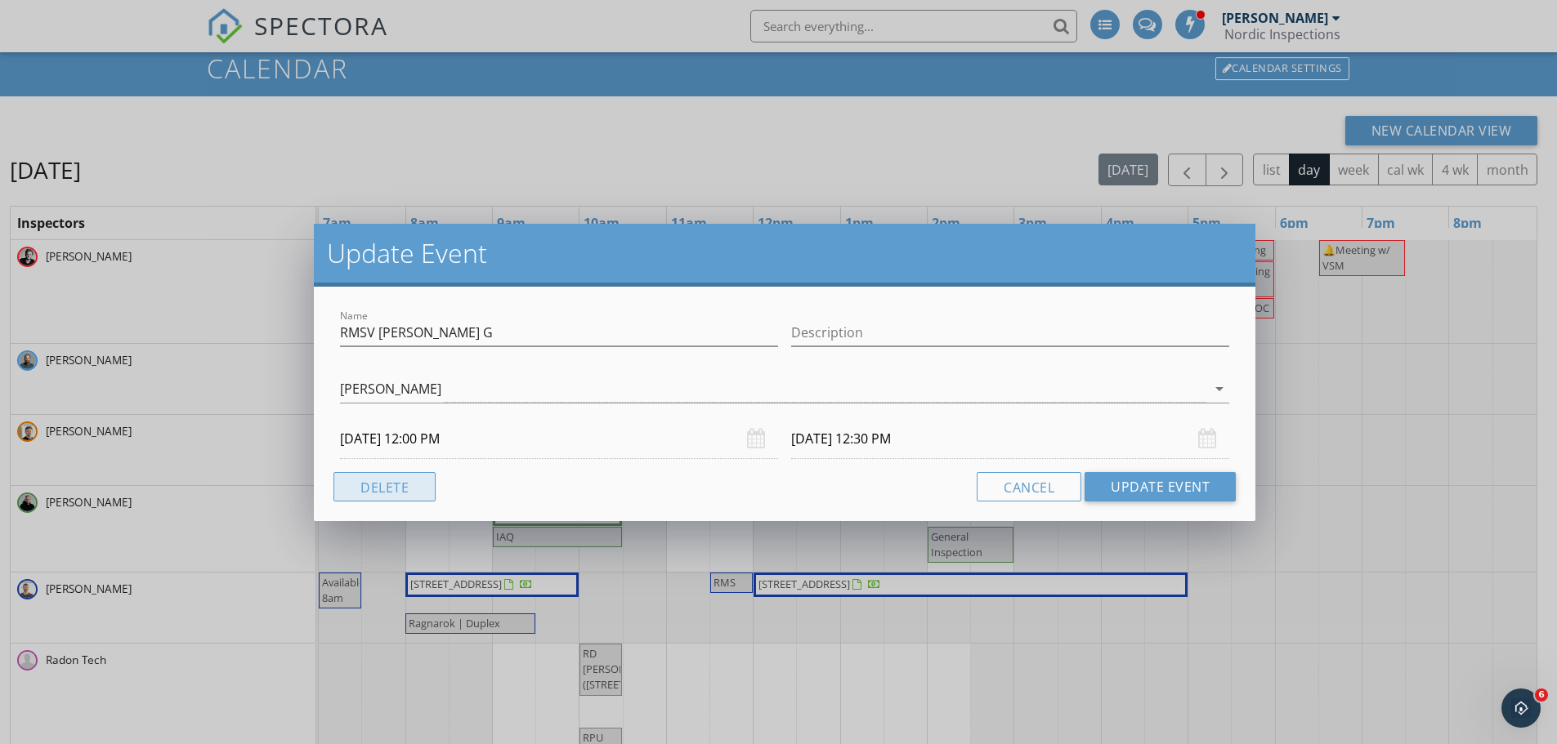
click at [423, 489] on button "Delete" at bounding box center [384, 486] width 102 height 29
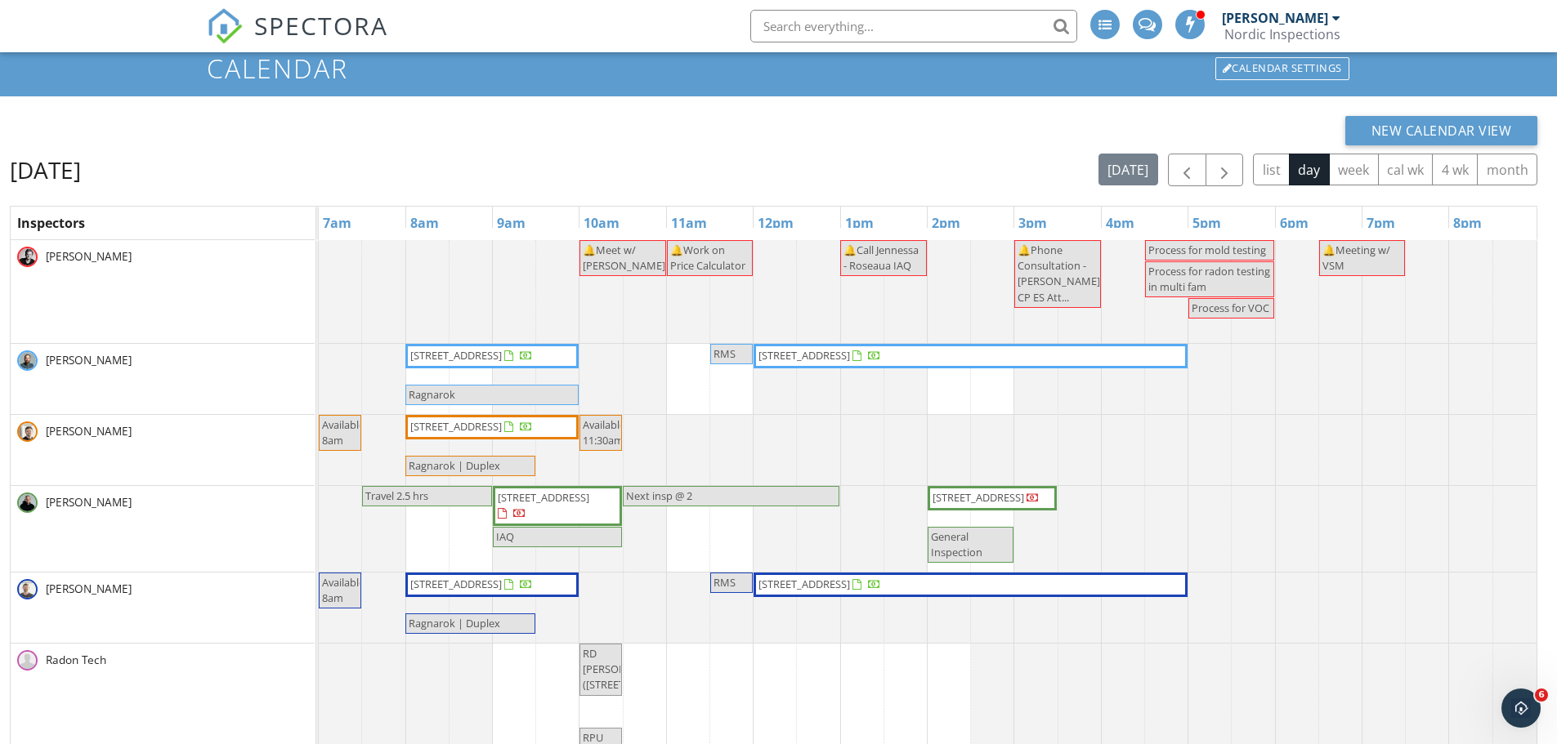
click at [319, 434] on div at bounding box center [319, 450] width 0 height 70
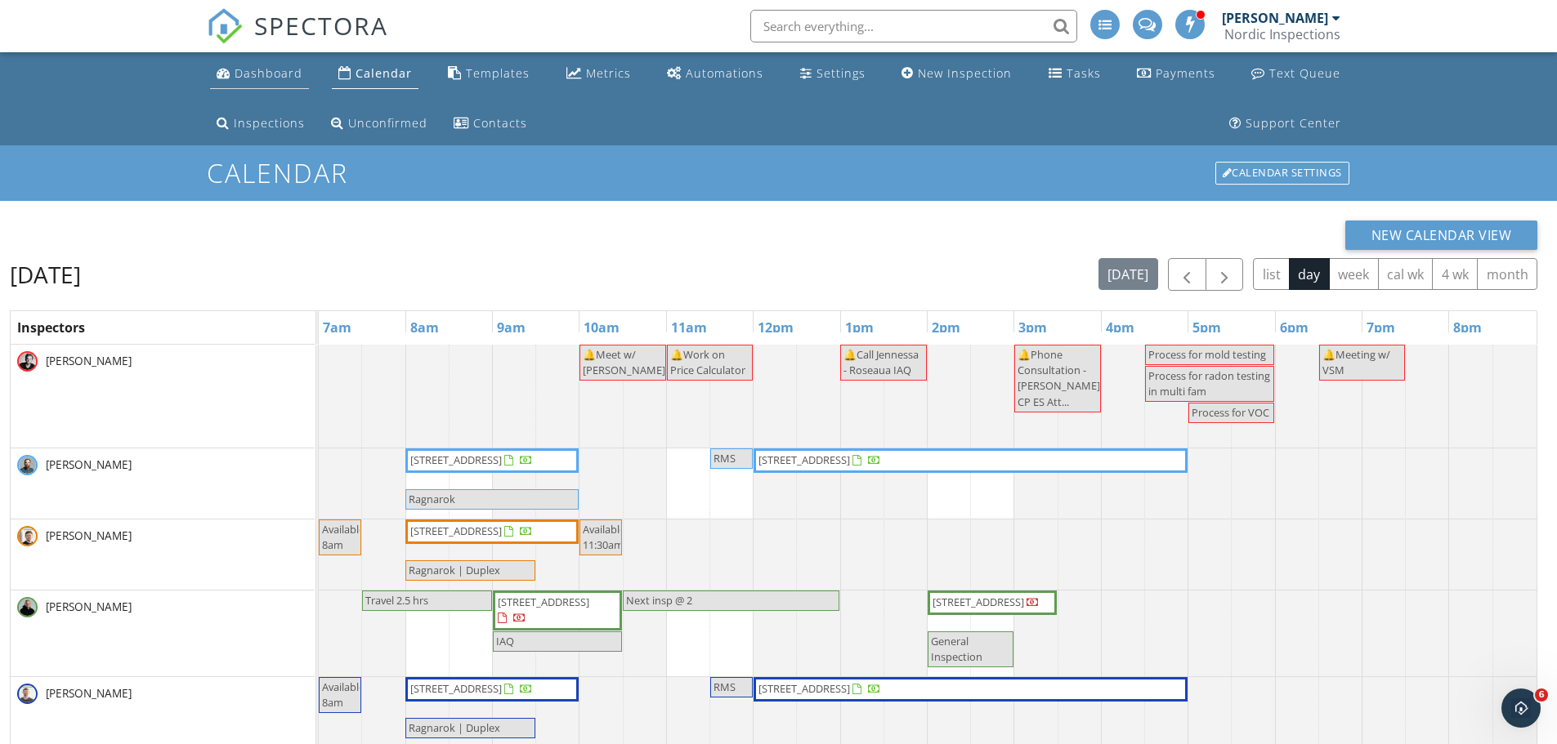
drag, startPoint x: 275, startPoint y: 85, endPoint x: 302, endPoint y: 78, distance: 27.2
click at [302, 77] on link "Dashboard" at bounding box center [259, 74] width 99 height 30
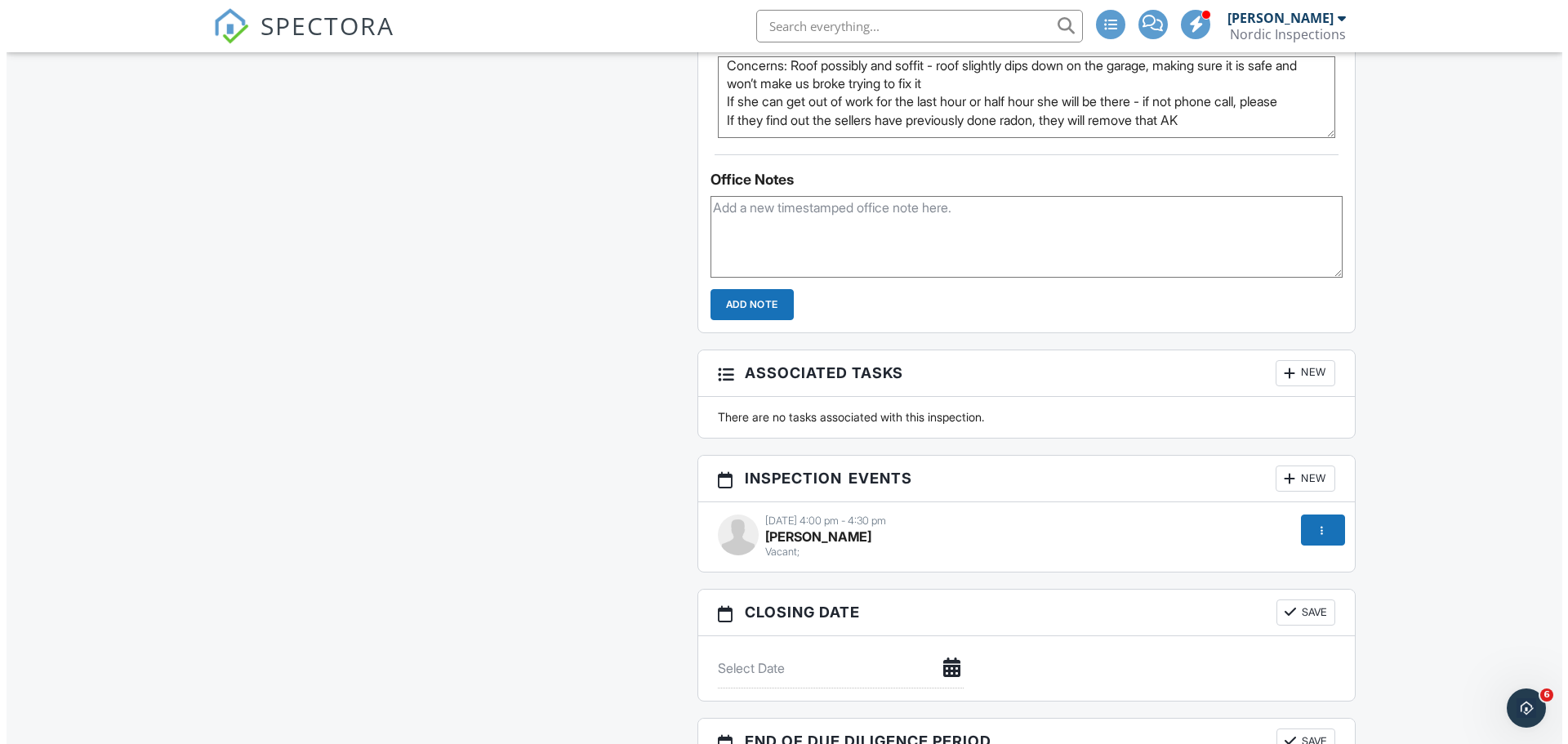
scroll to position [2326, 0]
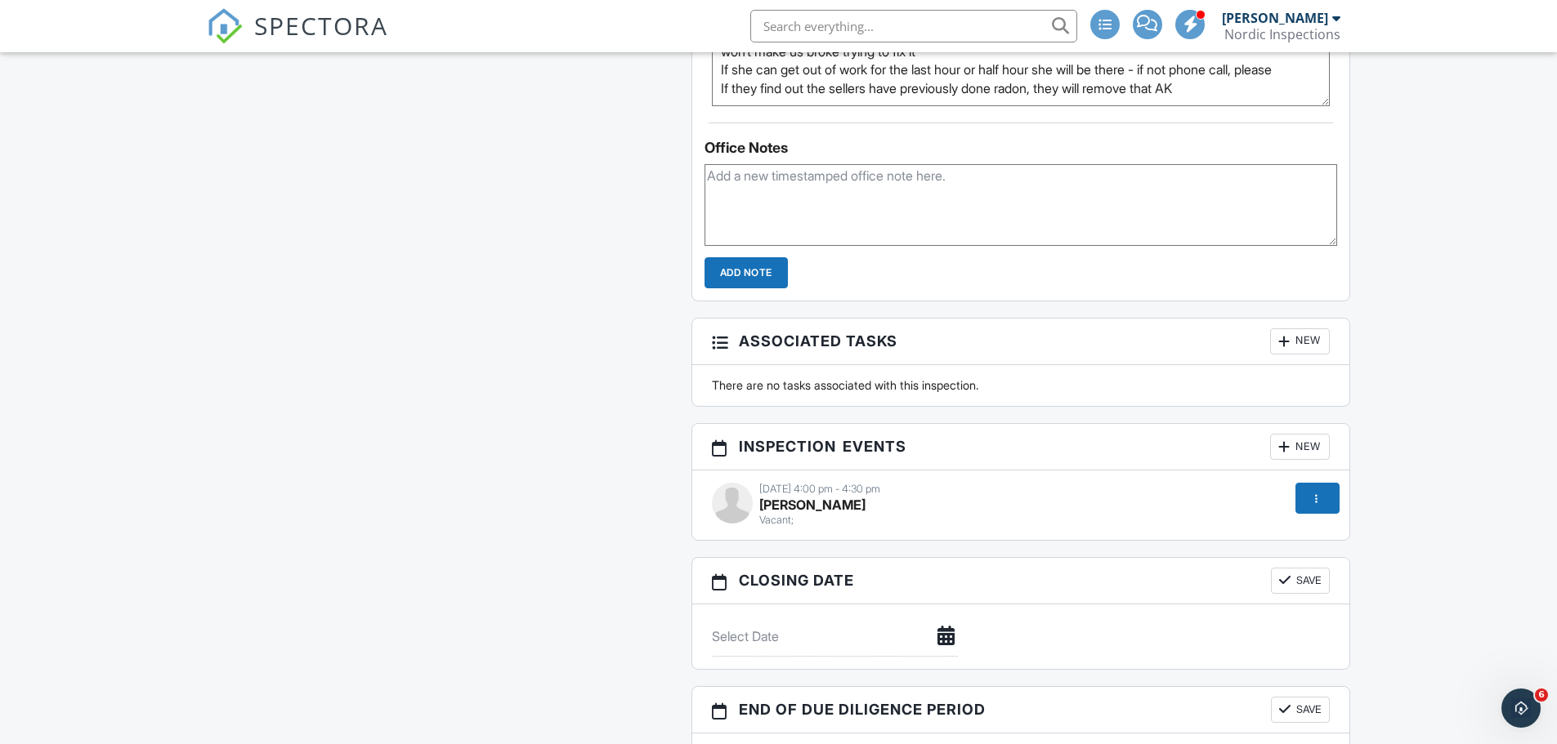
click at [1285, 449] on div at bounding box center [1284, 447] width 16 height 16
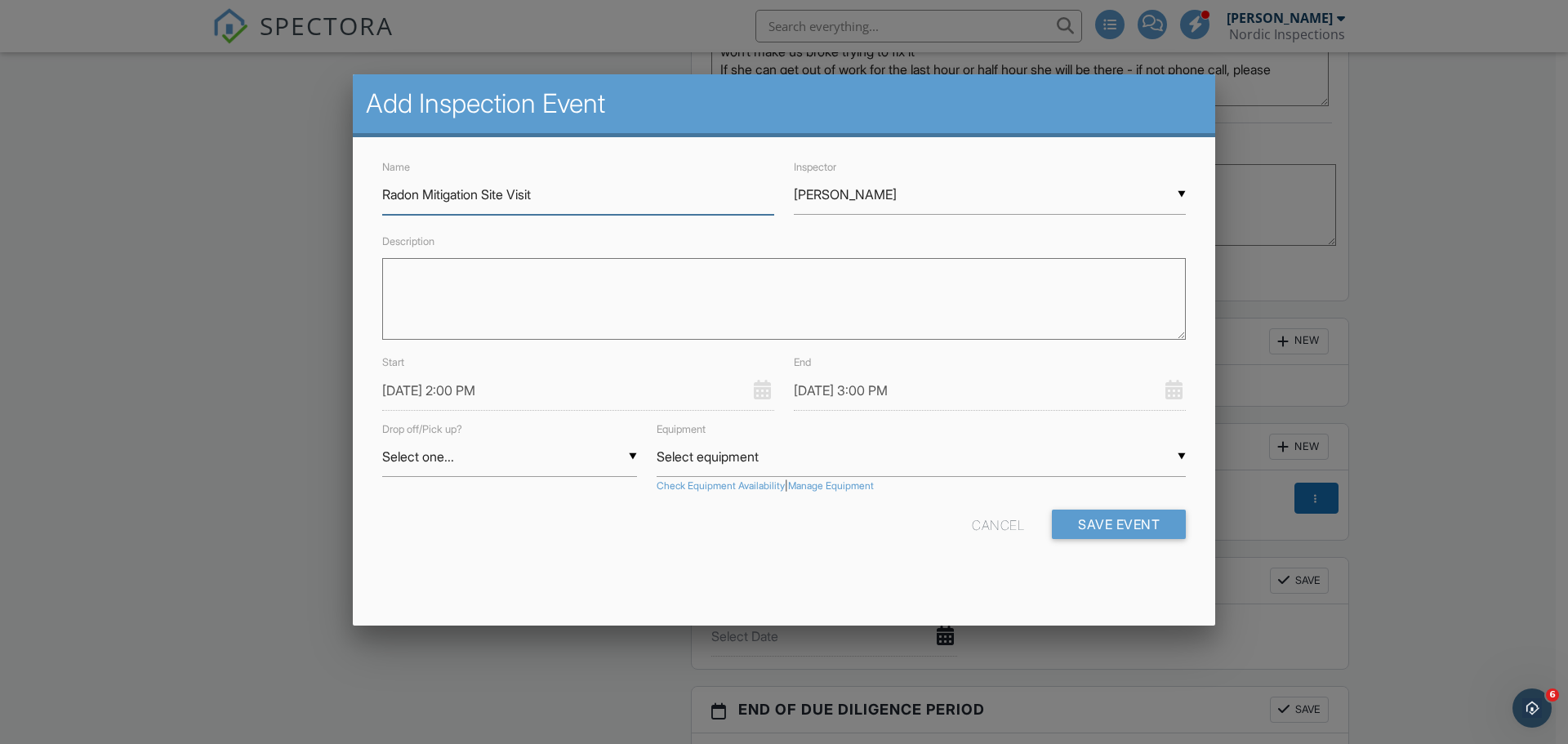
type input "Radon Mitigation Site Visit"
click at [419, 289] on textarea "Description" at bounding box center [784, 299] width 803 height 82
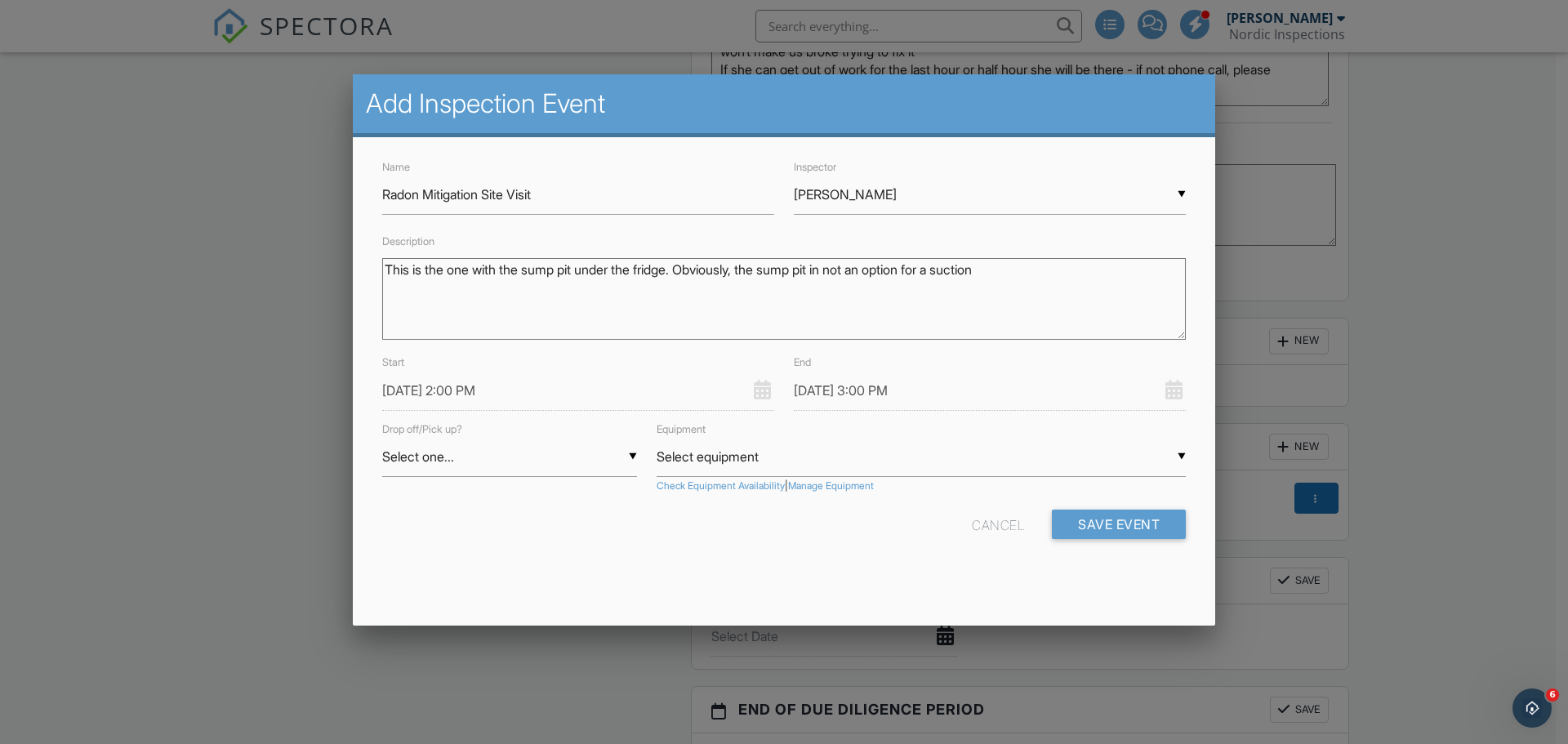
click at [848, 270] on textarea "This is the one with the sump pit under the fridge. Obviously, the sump pit in …" at bounding box center [784, 299] width 803 height 82
drag, startPoint x: 1037, startPoint y: 276, endPoint x: 1074, endPoint y: 271, distance: 37.3
click at [1037, 278] on textarea "This is the one with the sump pit under the fridge. Obviously, the sump pit is …" at bounding box center [784, 299] width 803 height 82
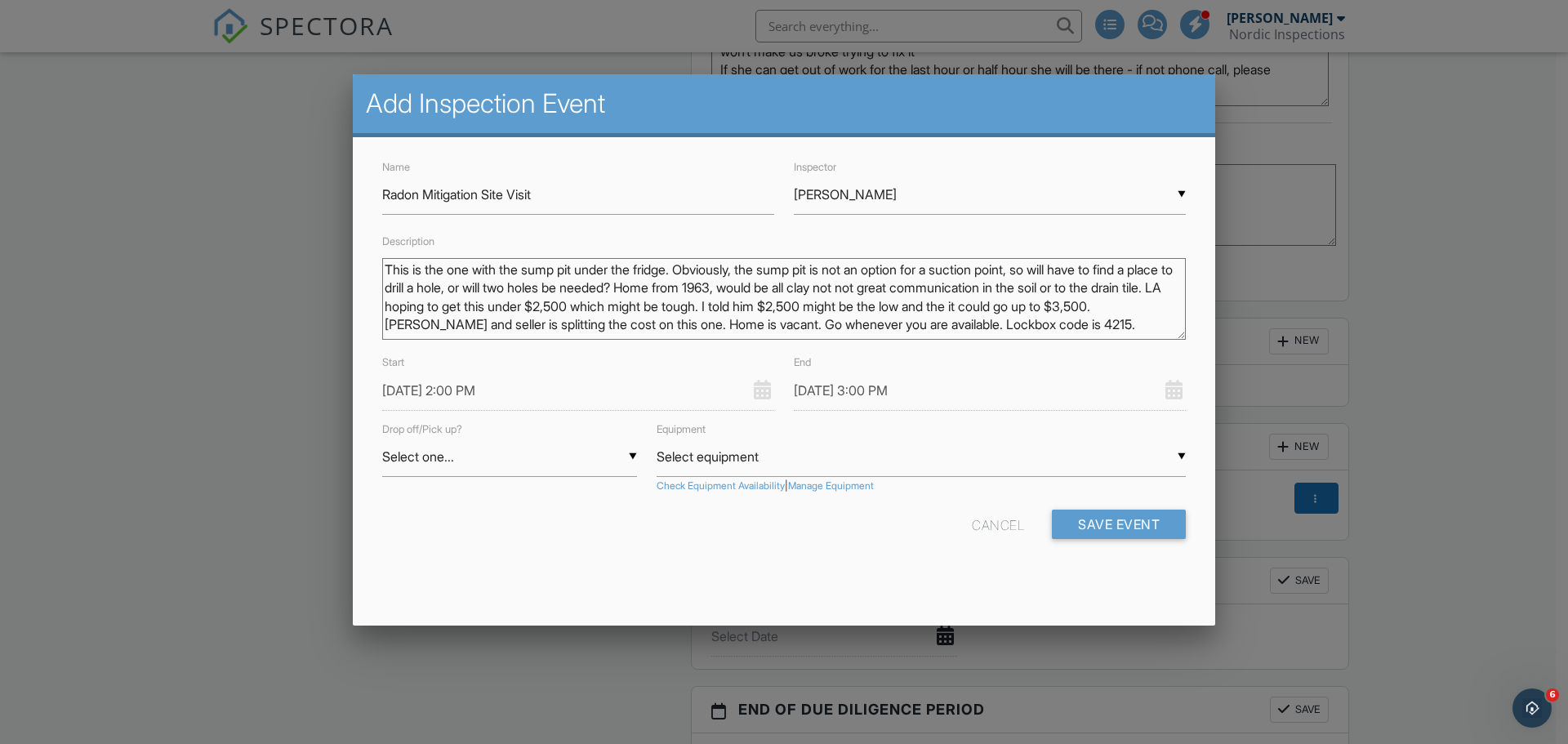
type textarea "This is the one with the sump pit under the fridge. Obviously, the sump pit is …"
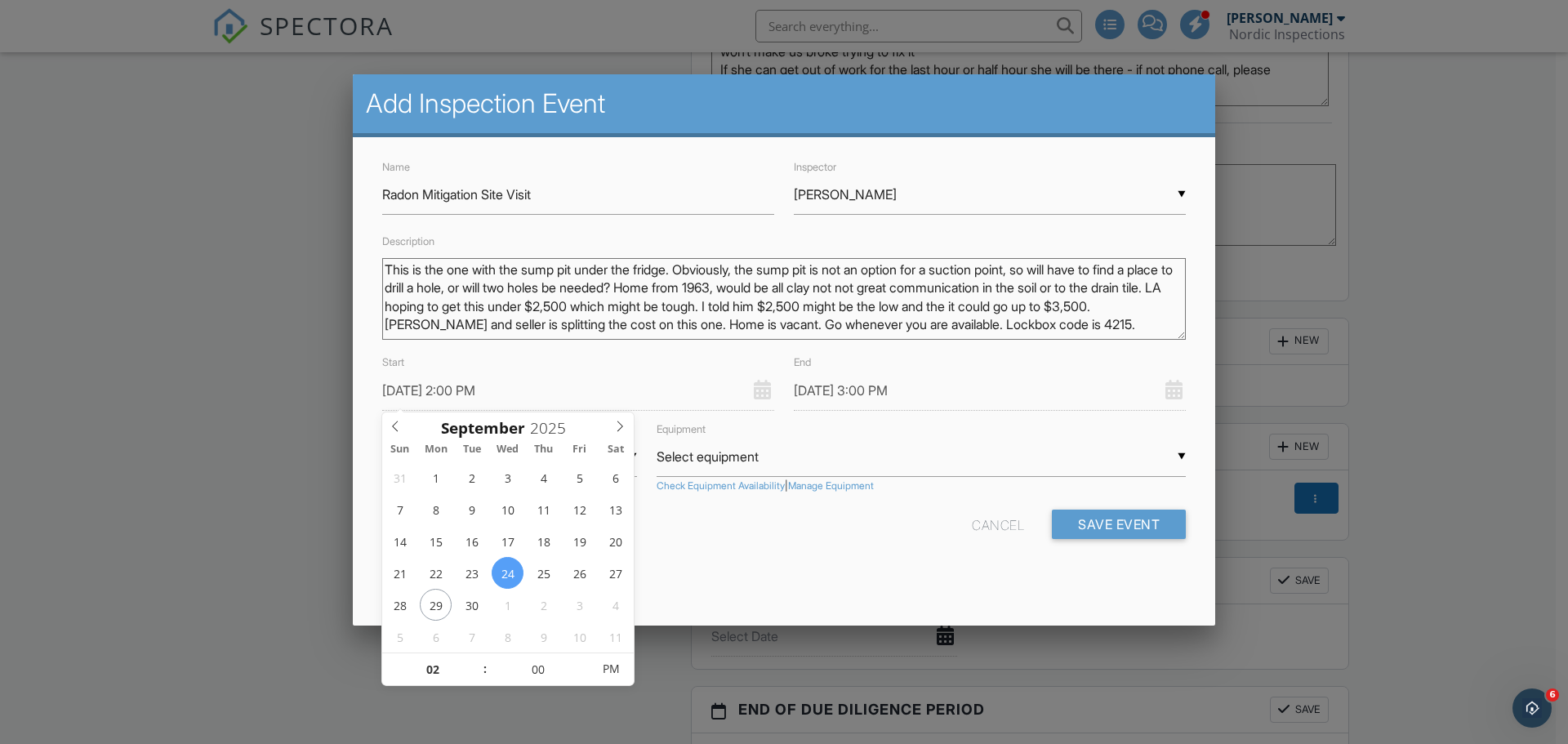
click at [447, 399] on input "[DATE] 2:00 PM" at bounding box center [578, 391] width 392 height 40
type input "09/29/2025 2:00 PM"
type input "09/29/2025 3:00 PM"
type input "09/29/2025 1:00 PM"
type input "01"
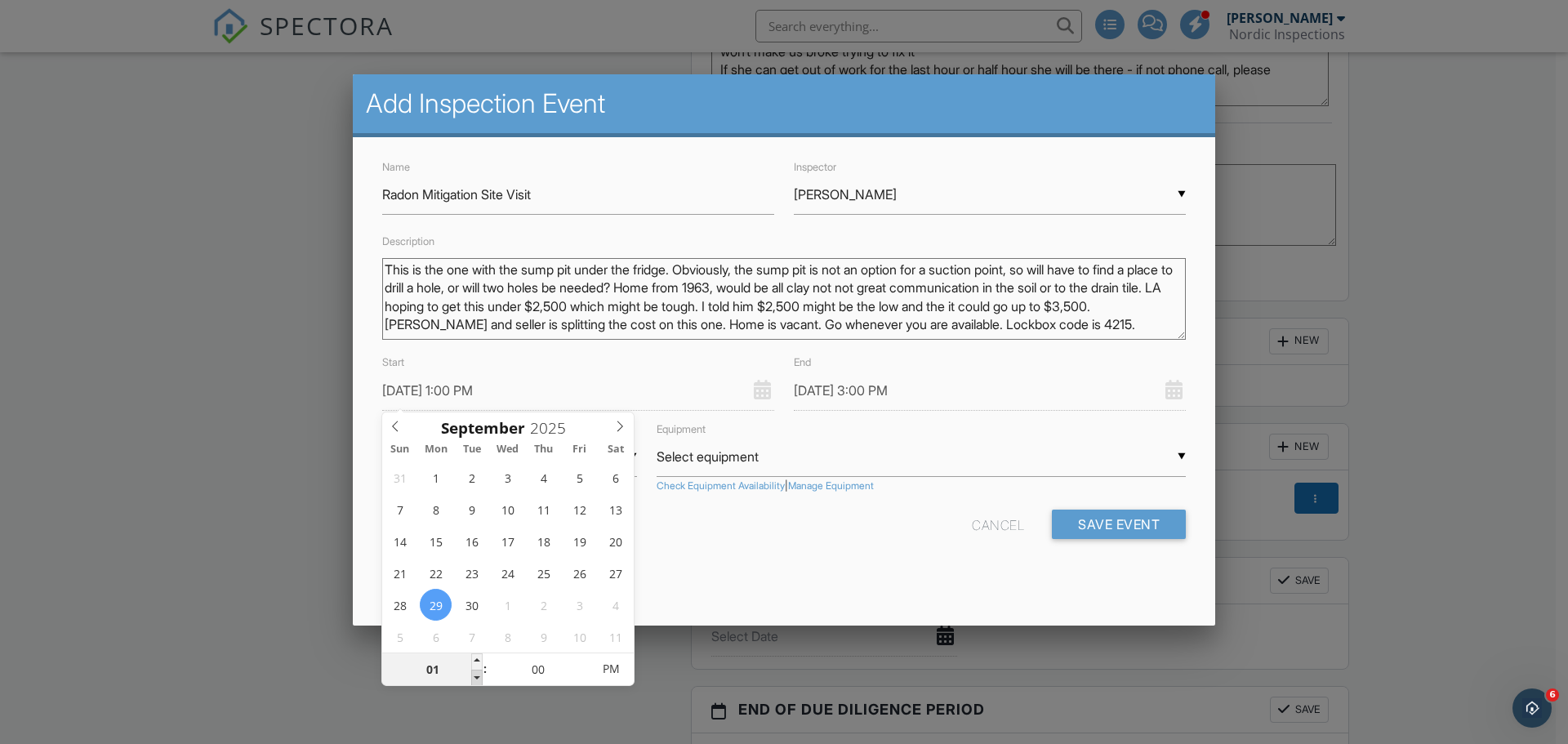
click at [476, 678] on span at bounding box center [477, 678] width 11 height 16
type input "[DATE] 12:00 PM"
type input "12"
click at [475, 673] on span at bounding box center [477, 678] width 11 height 16
type input "09/29/2025 1:00 PM"
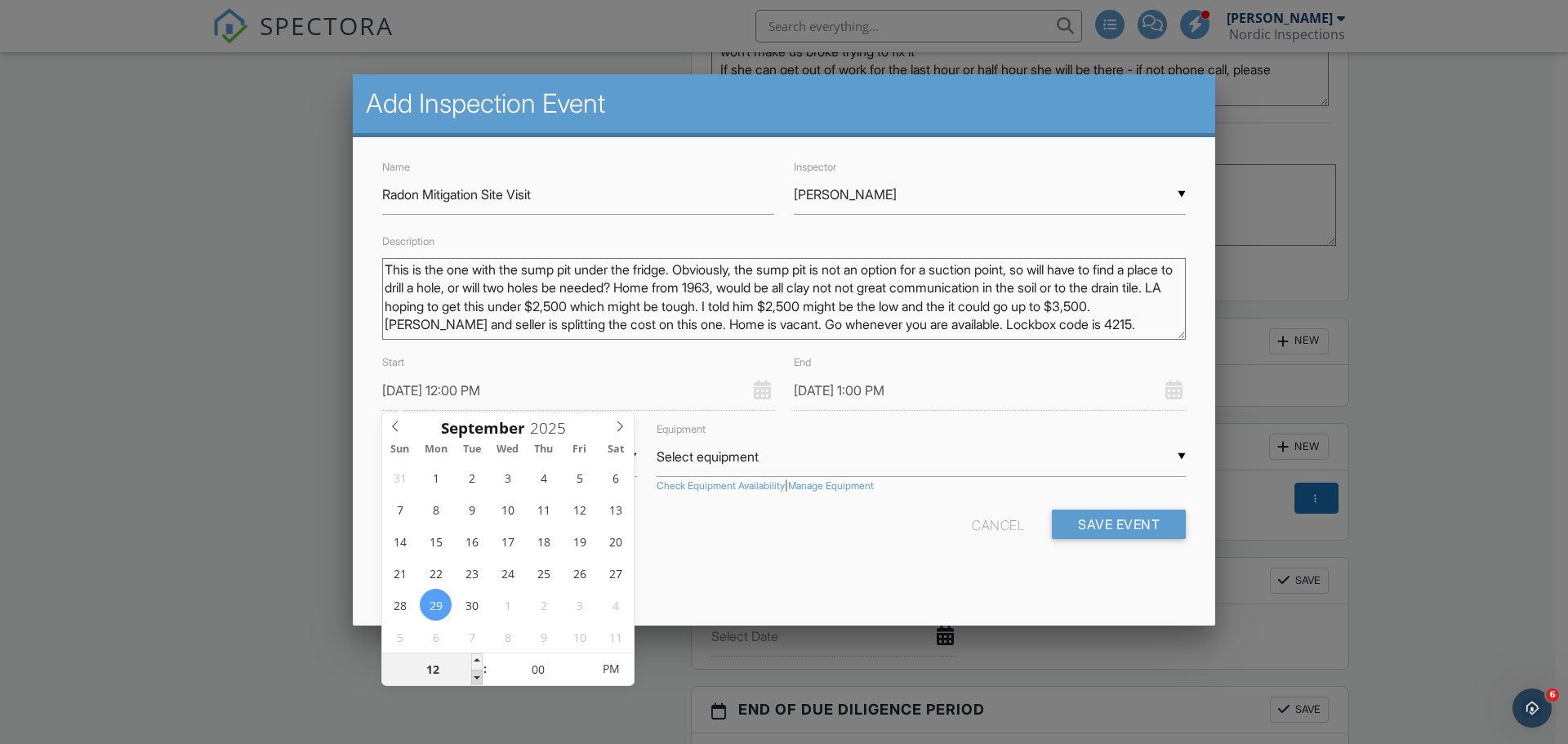
type input "[DATE] 11:00 AM"
type input "11"
click at [475, 678] on span at bounding box center [477, 678] width 11 height 16
type input "[DATE] 12:00 PM"
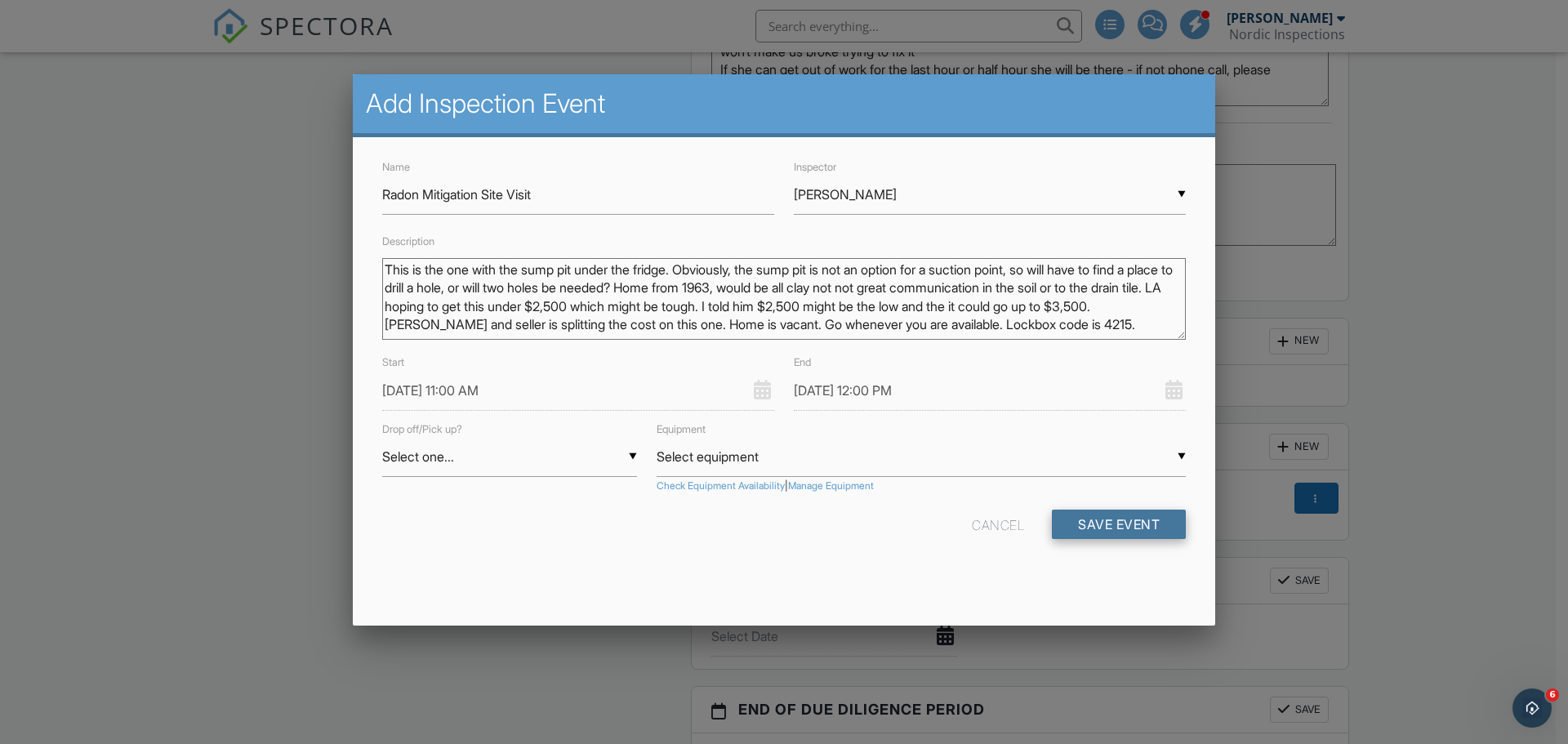
click at [1063, 519] on button "Save Event" at bounding box center [1119, 524] width 134 height 29
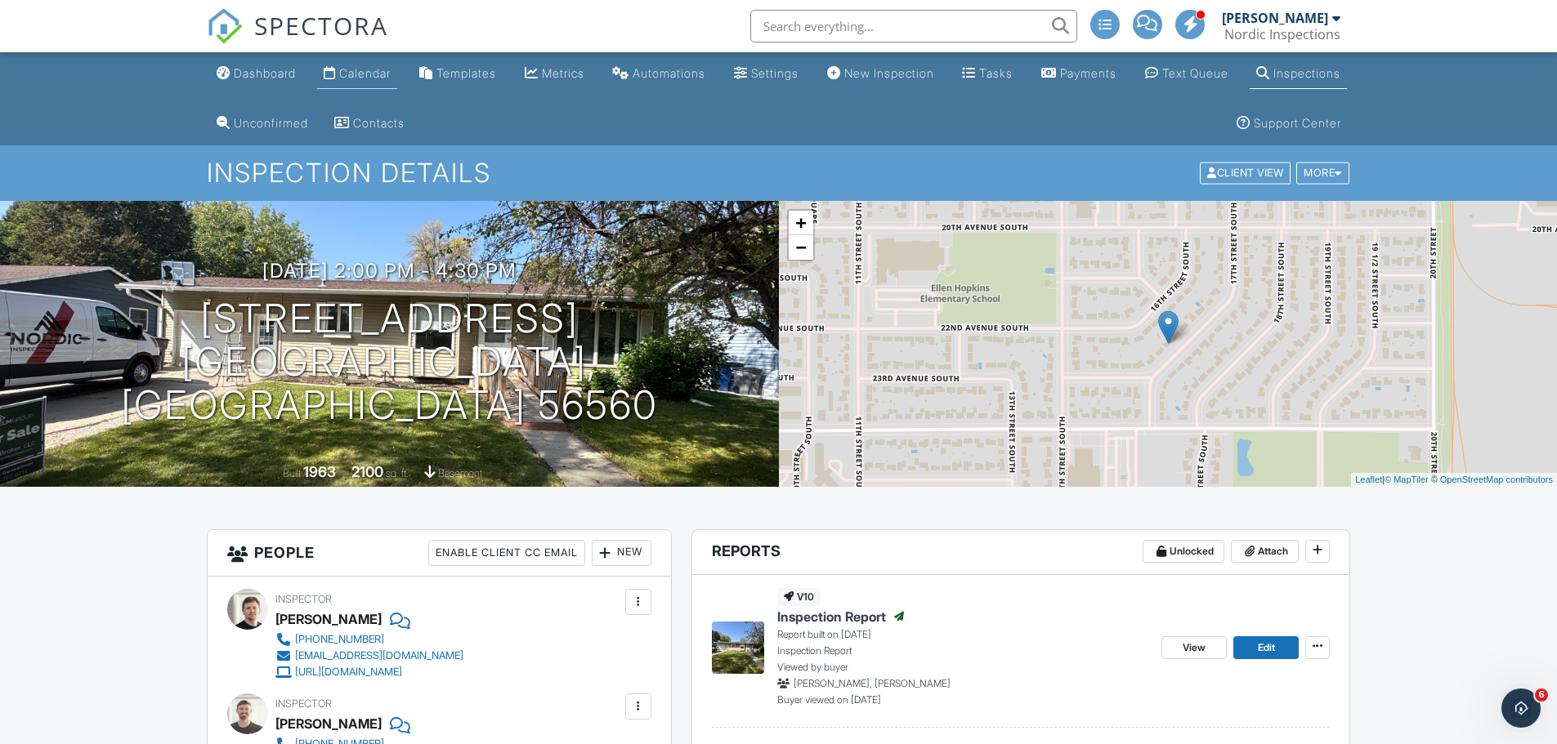
click at [382, 77] on div "Calendar" at bounding box center [364, 73] width 51 height 14
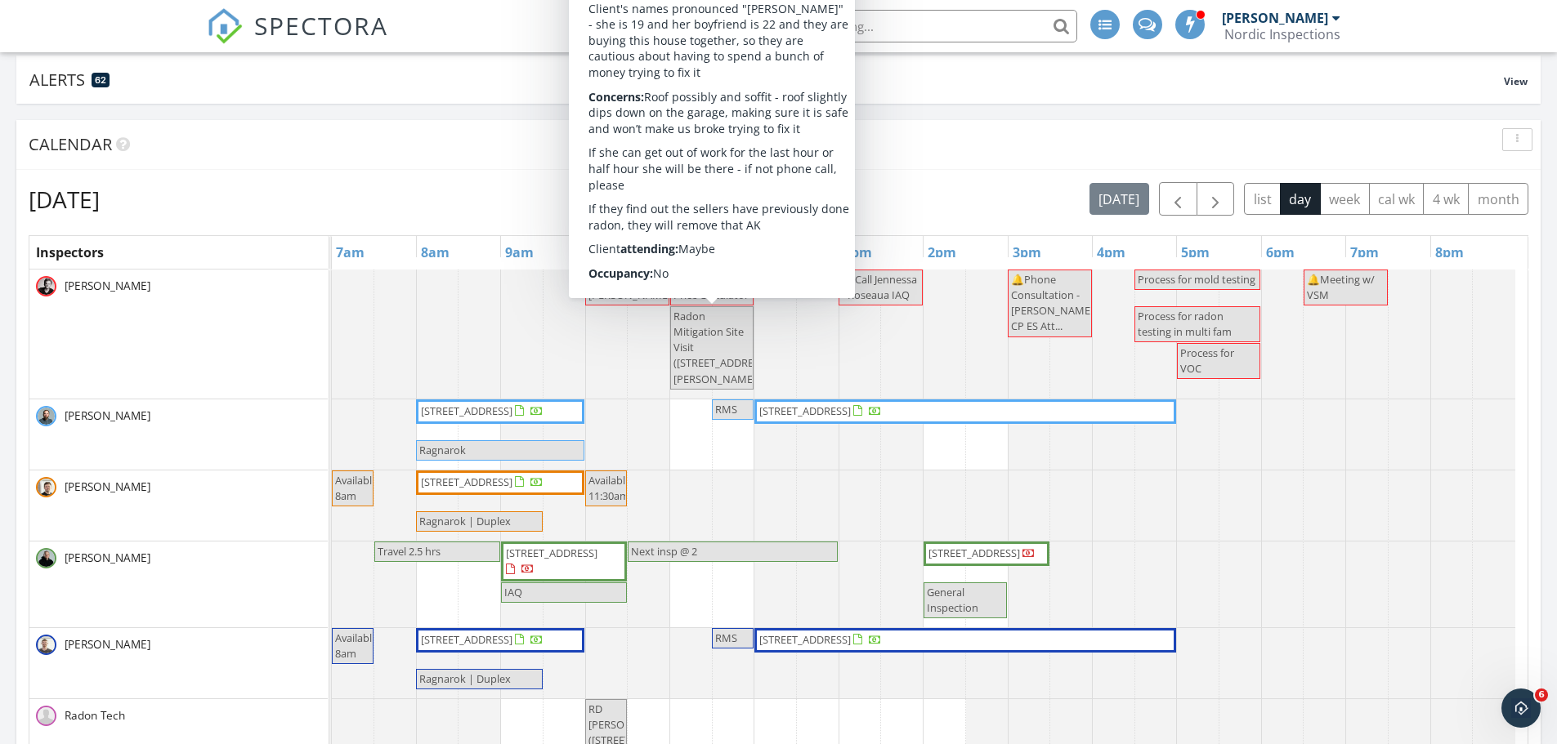
scroll to position [245, 0]
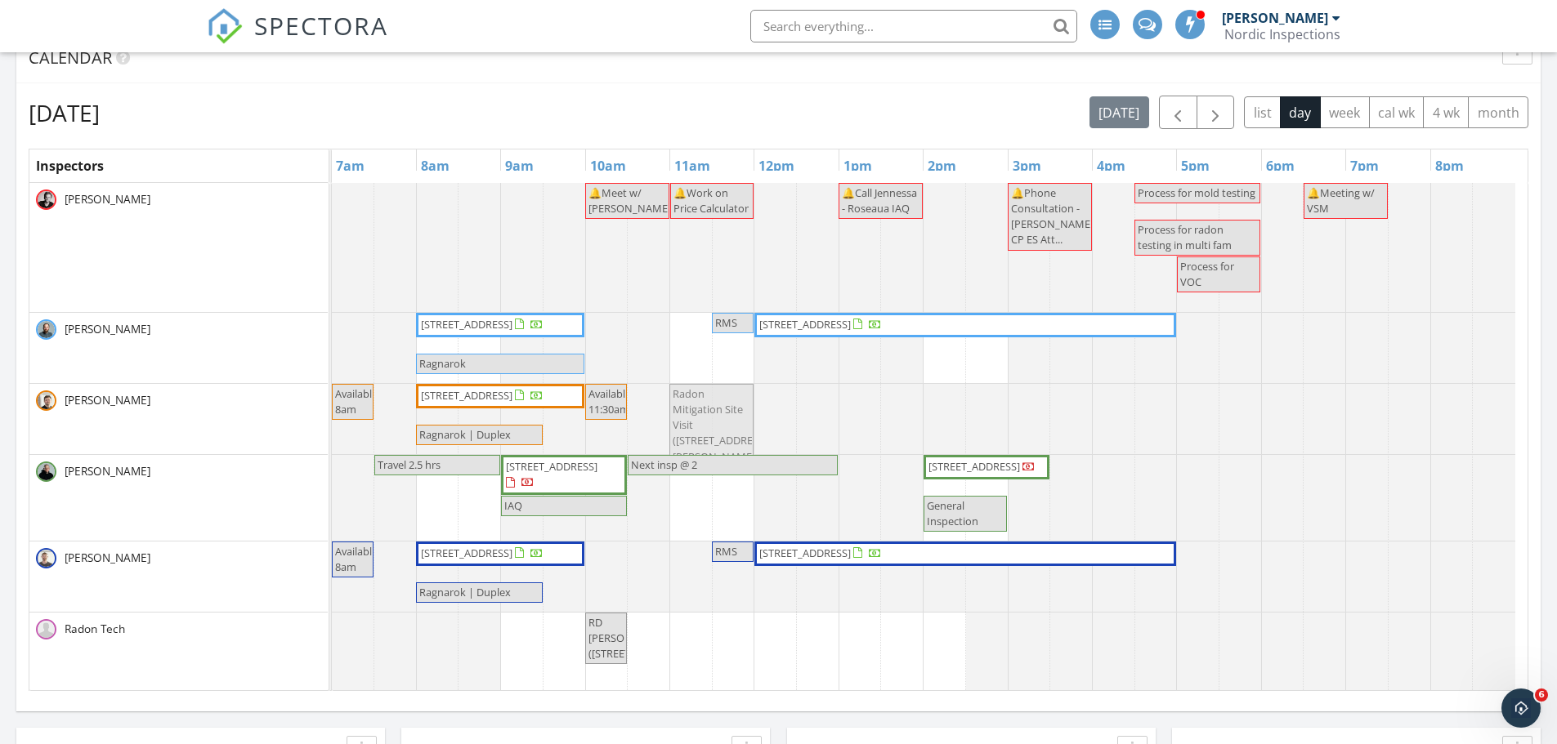
drag, startPoint x: 720, startPoint y: 250, endPoint x: 707, endPoint y: 379, distance: 129.8
click at [707, 379] on div "🔔Meet w/ [PERSON_NAME] 🔔Work on Price Calculator 🔔Call Jennessa - Roseaua IAQ 🔔…" at bounding box center [930, 494] width 1196 height 622
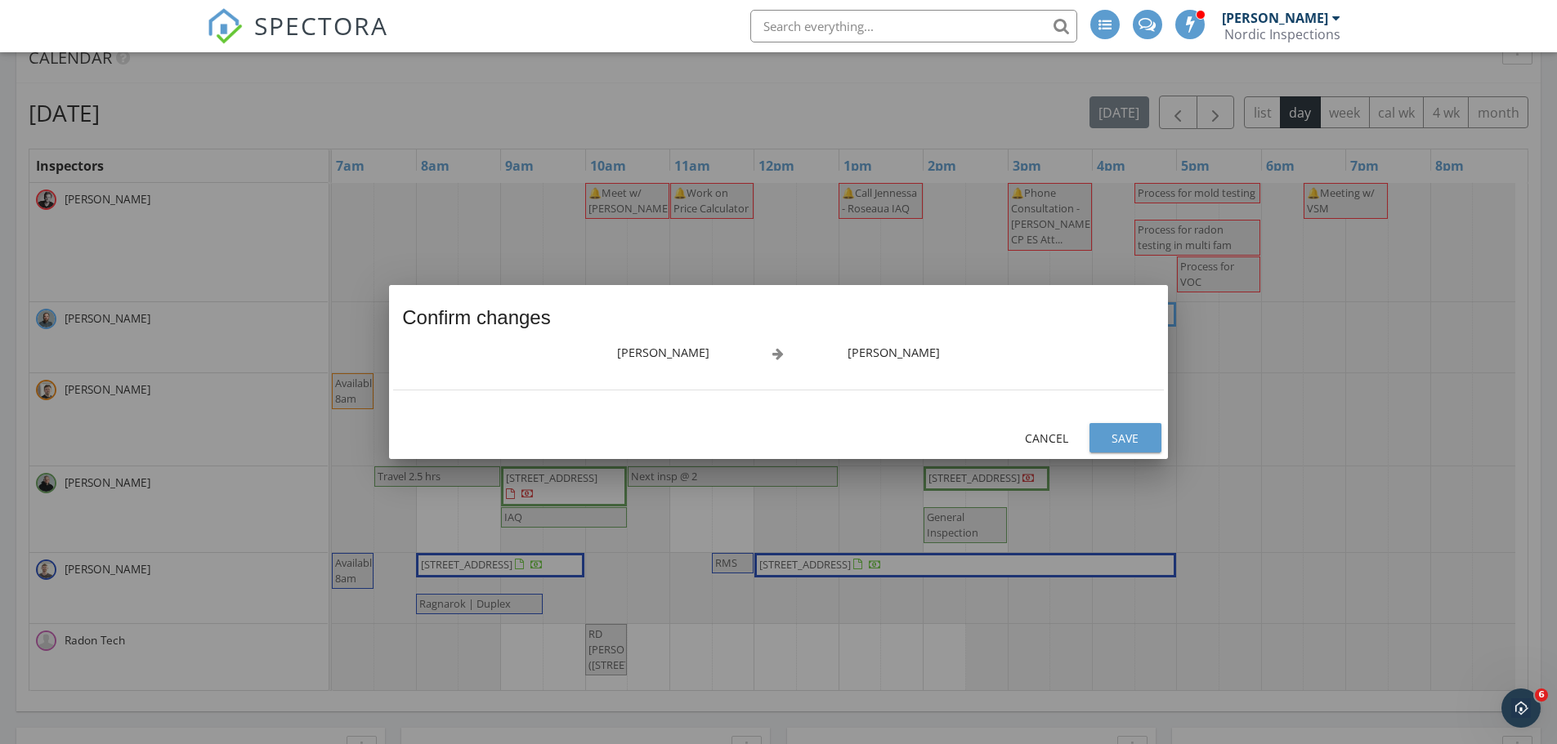
click at [1119, 425] on button "Save" at bounding box center [1125, 437] width 72 height 29
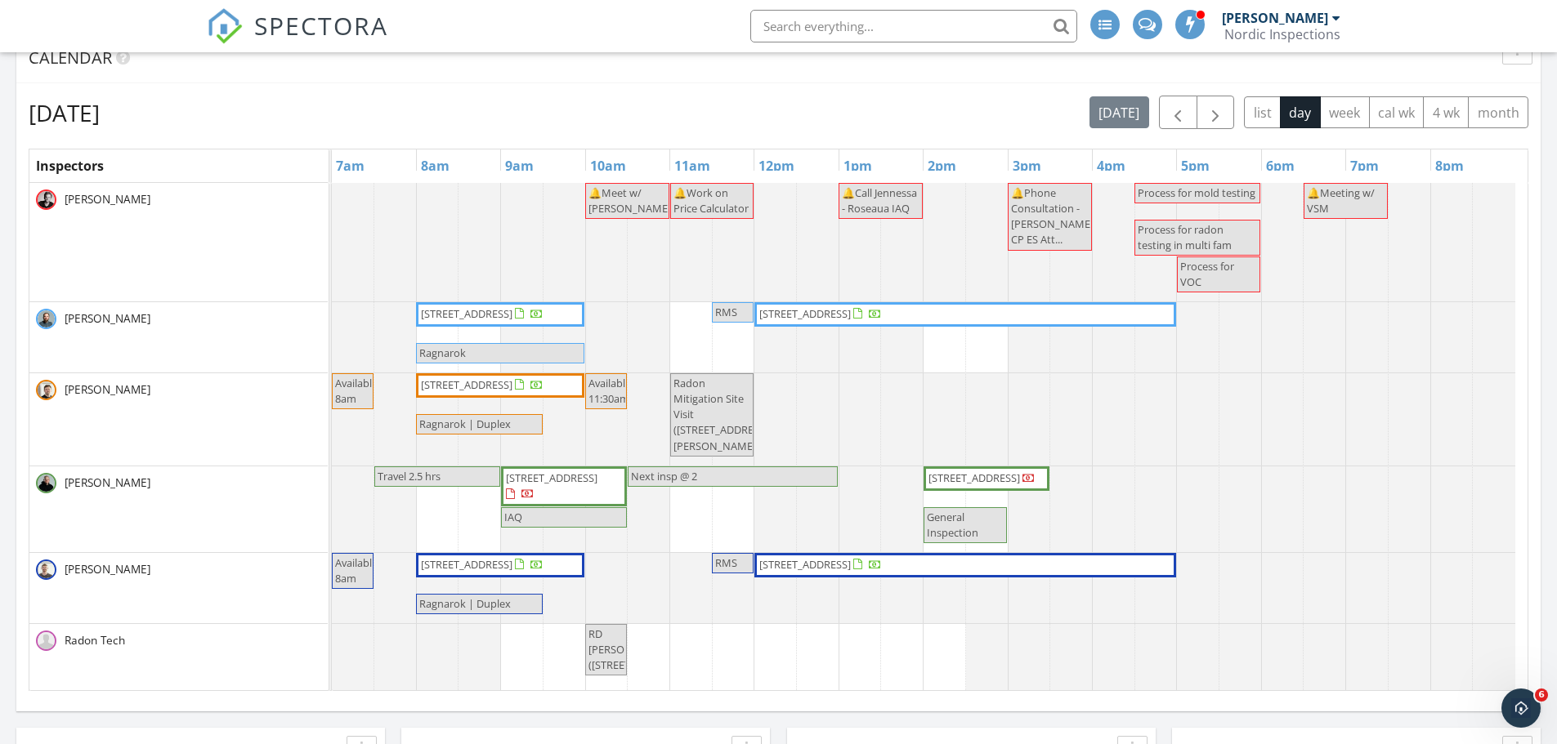
click at [731, 420] on span "Radon Mitigation Site Visit ([STREET_ADDRESS][PERSON_NAME])" at bounding box center [720, 415] width 95 height 78
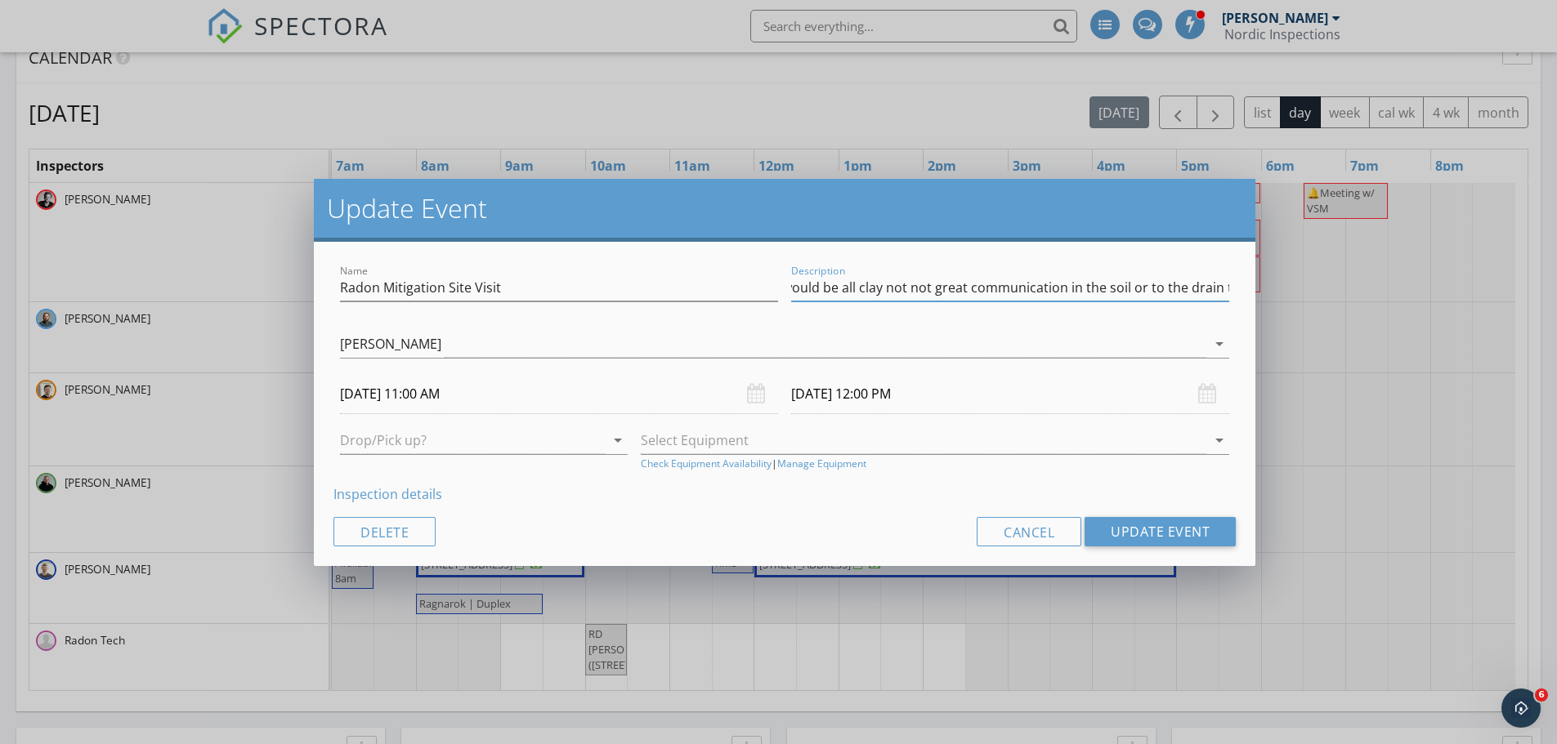
scroll to position [0, 2707]
drag, startPoint x: 806, startPoint y: 291, endPoint x: 1318, endPoint y: 306, distance: 512.6
click at [1318, 306] on div "Update Event Name Radon Mitigation Site Visit Description This is the one with …" at bounding box center [778, 372] width 1557 height 744
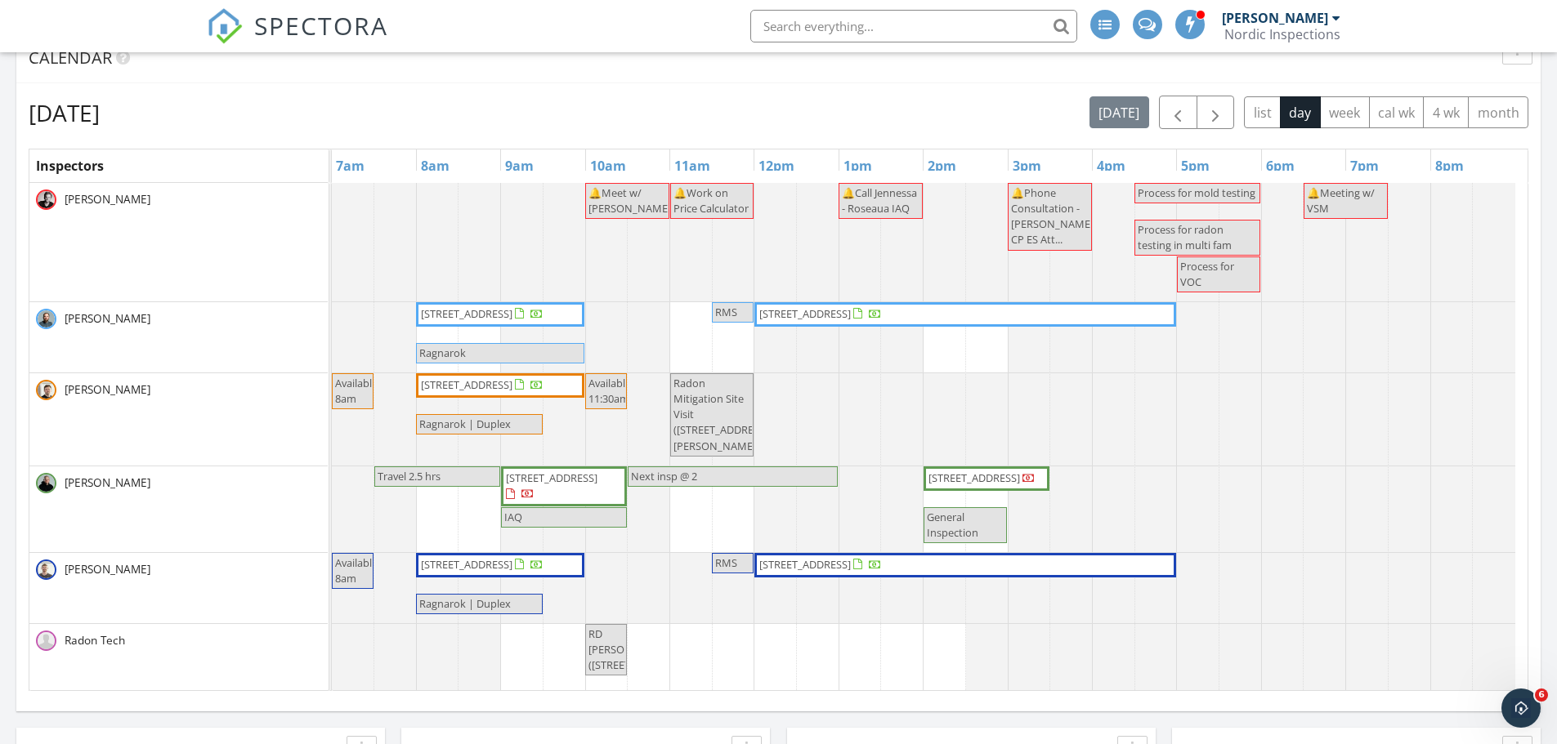
click at [874, 613] on div at bounding box center [778, 372] width 1557 height 744
click at [1005, 480] on span "[STREET_ADDRESS]" at bounding box center [974, 478] width 92 height 15
click at [1204, 114] on button "button" at bounding box center [1215, 113] width 38 height 34
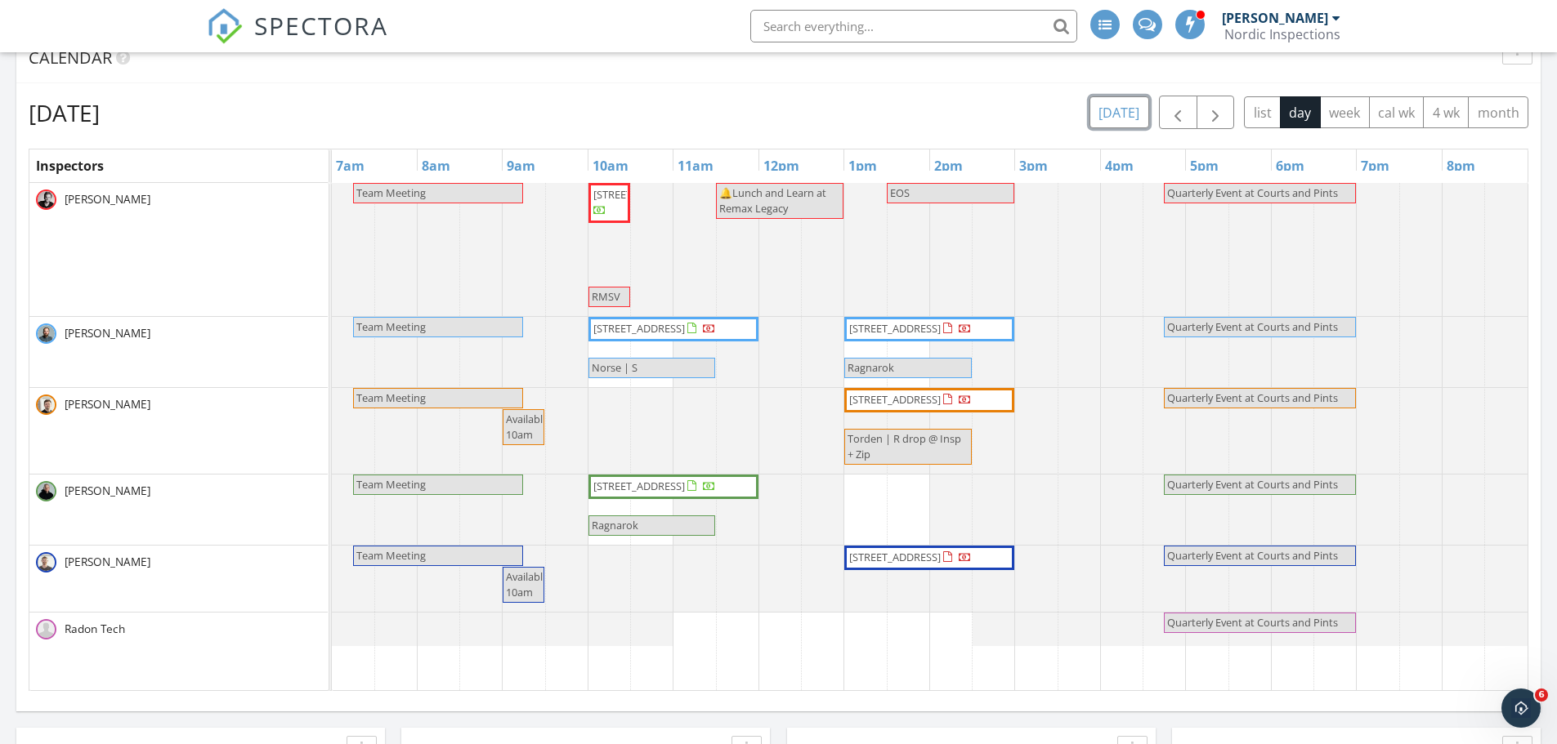
click at [1138, 120] on button "[DATE]" at bounding box center [1119, 112] width 60 height 32
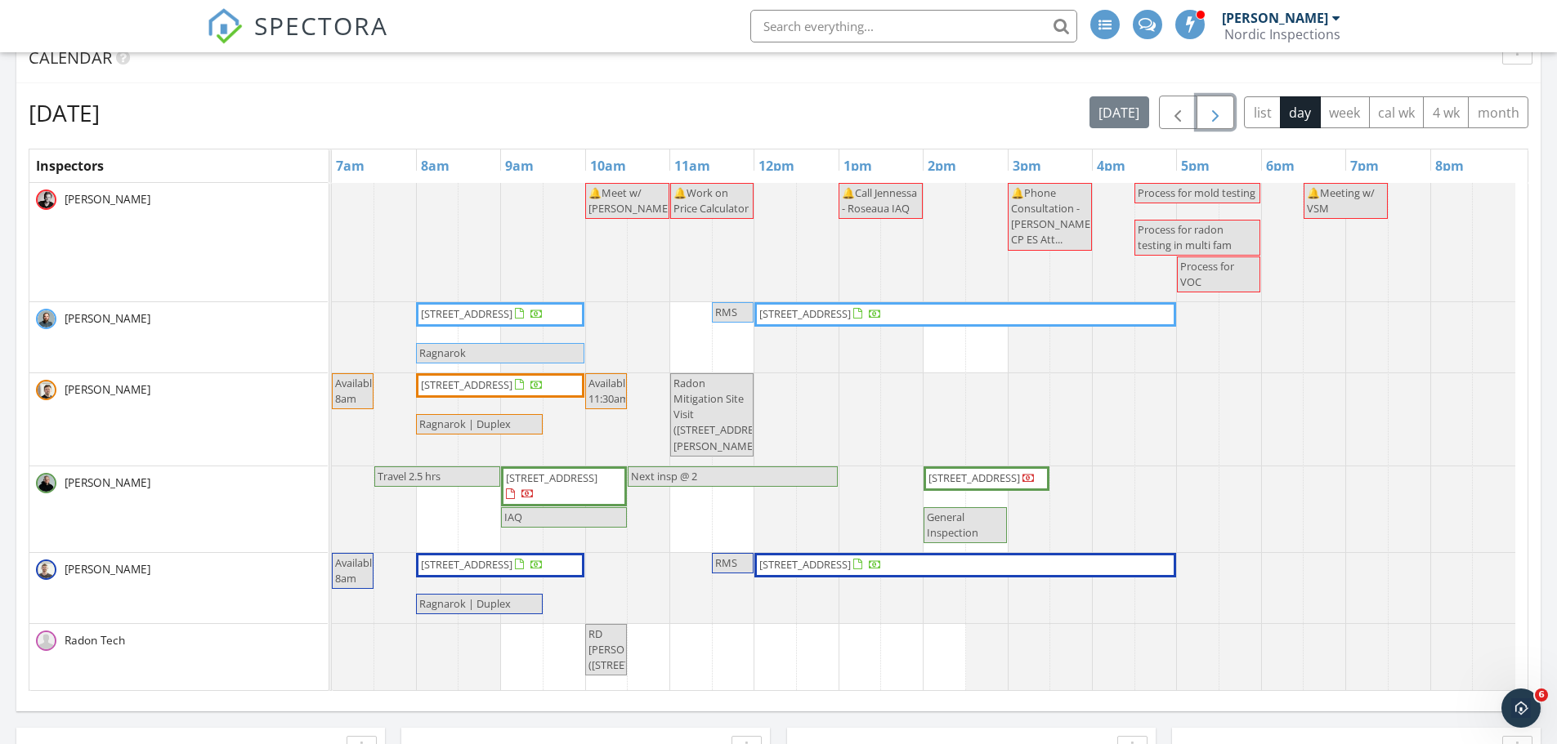
click at [1231, 117] on button "button" at bounding box center [1215, 113] width 38 height 34
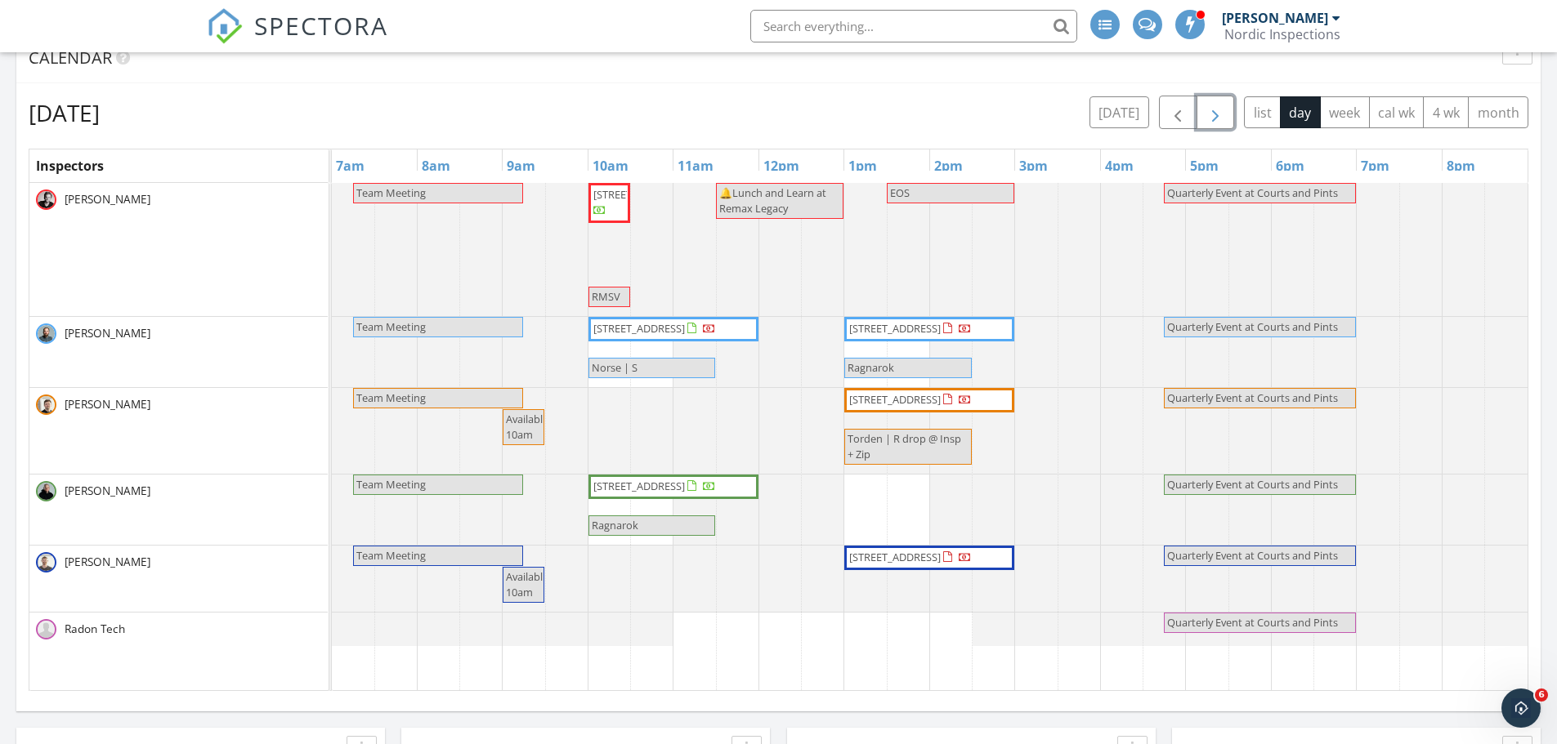
click at [1231, 120] on button "button" at bounding box center [1215, 113] width 38 height 34
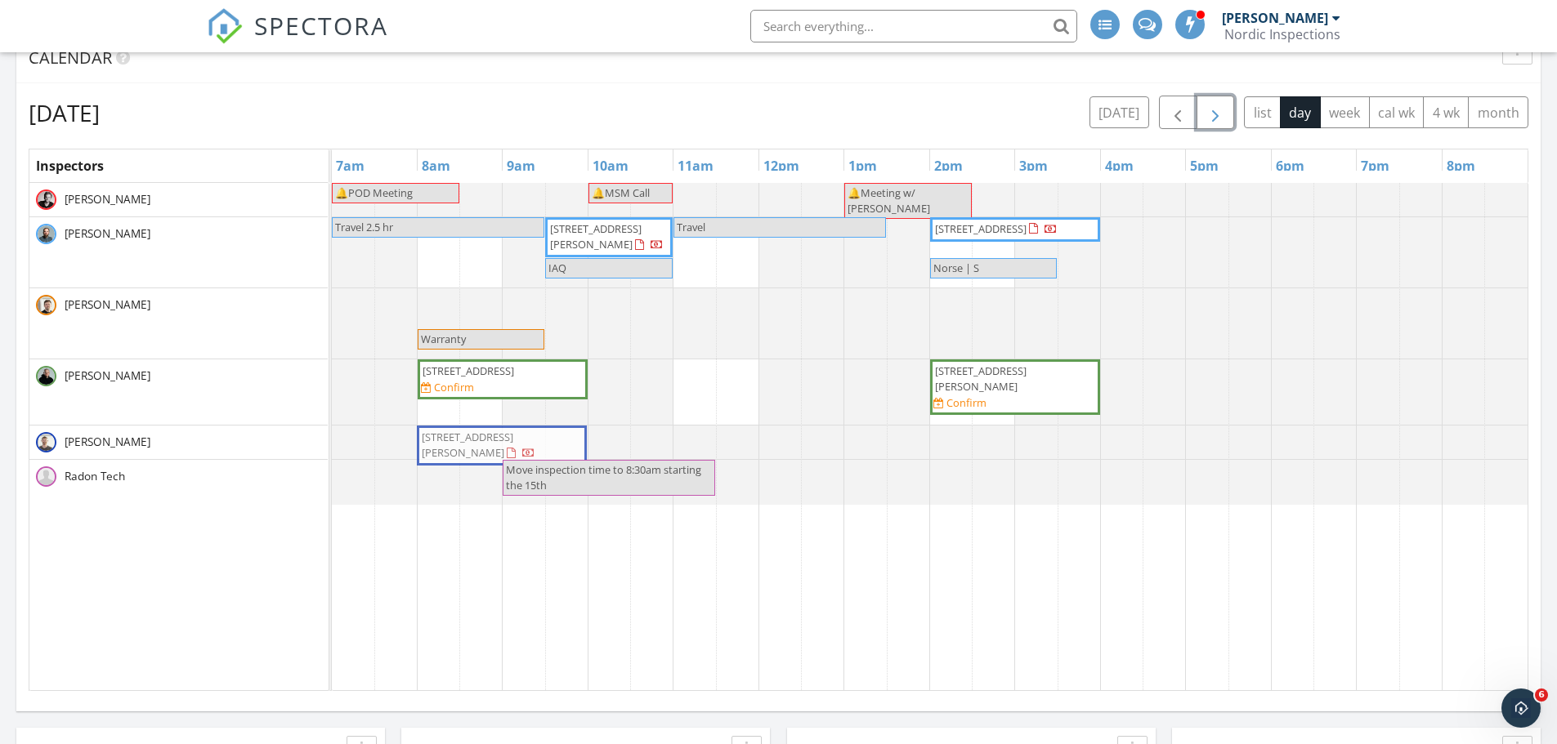
drag, startPoint x: 528, startPoint y: 297, endPoint x: 541, endPoint y: 439, distance: 142.0
click at [541, 439] on tbody "🔔POD Meeting 🔔MSM Call 🔔Meeting w/ Lucas G Travel 2.5 hr 800 9th Ave E, Langdon…" at bounding box center [930, 344] width 1196 height 322
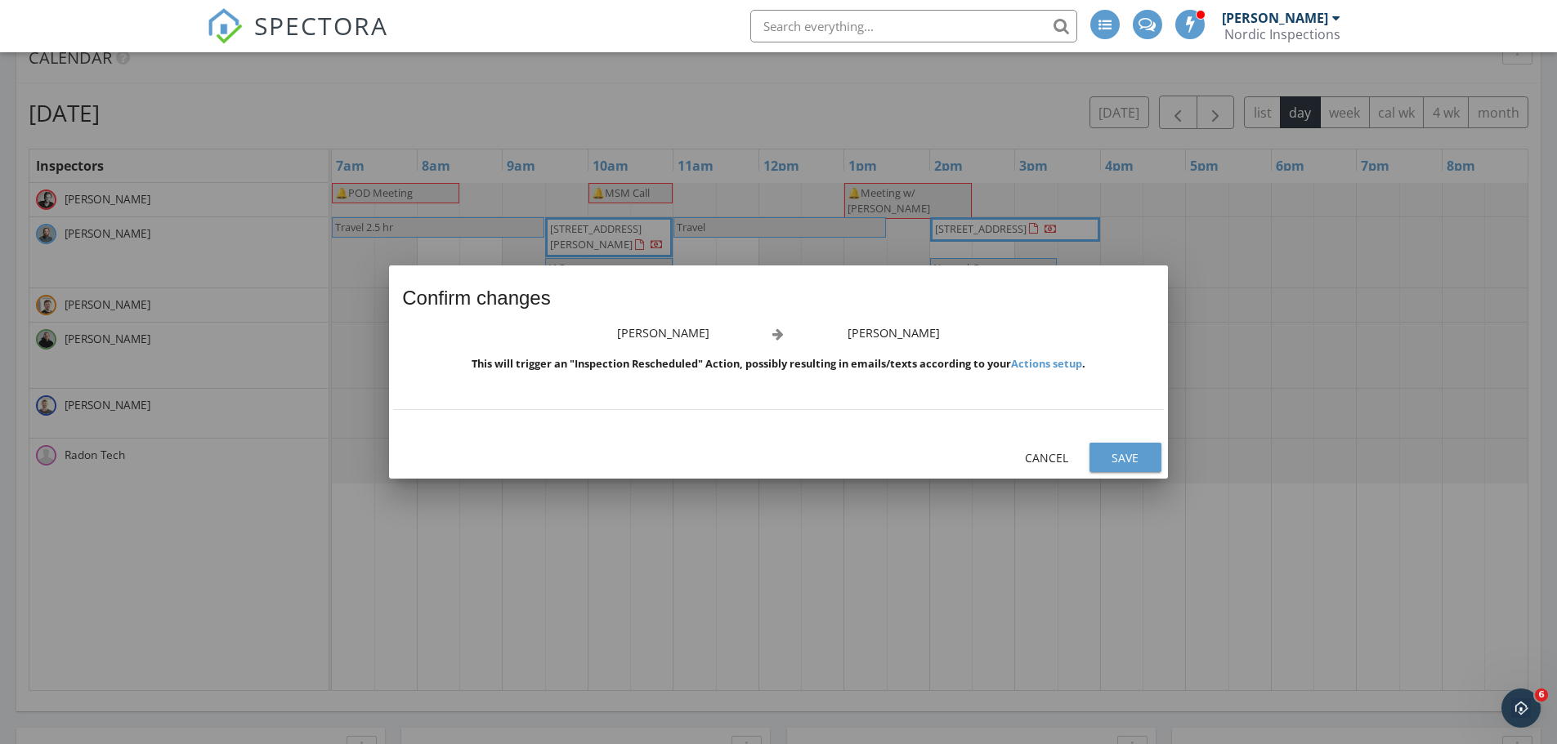
click at [1107, 458] on div "Save" at bounding box center [1125, 457] width 46 height 17
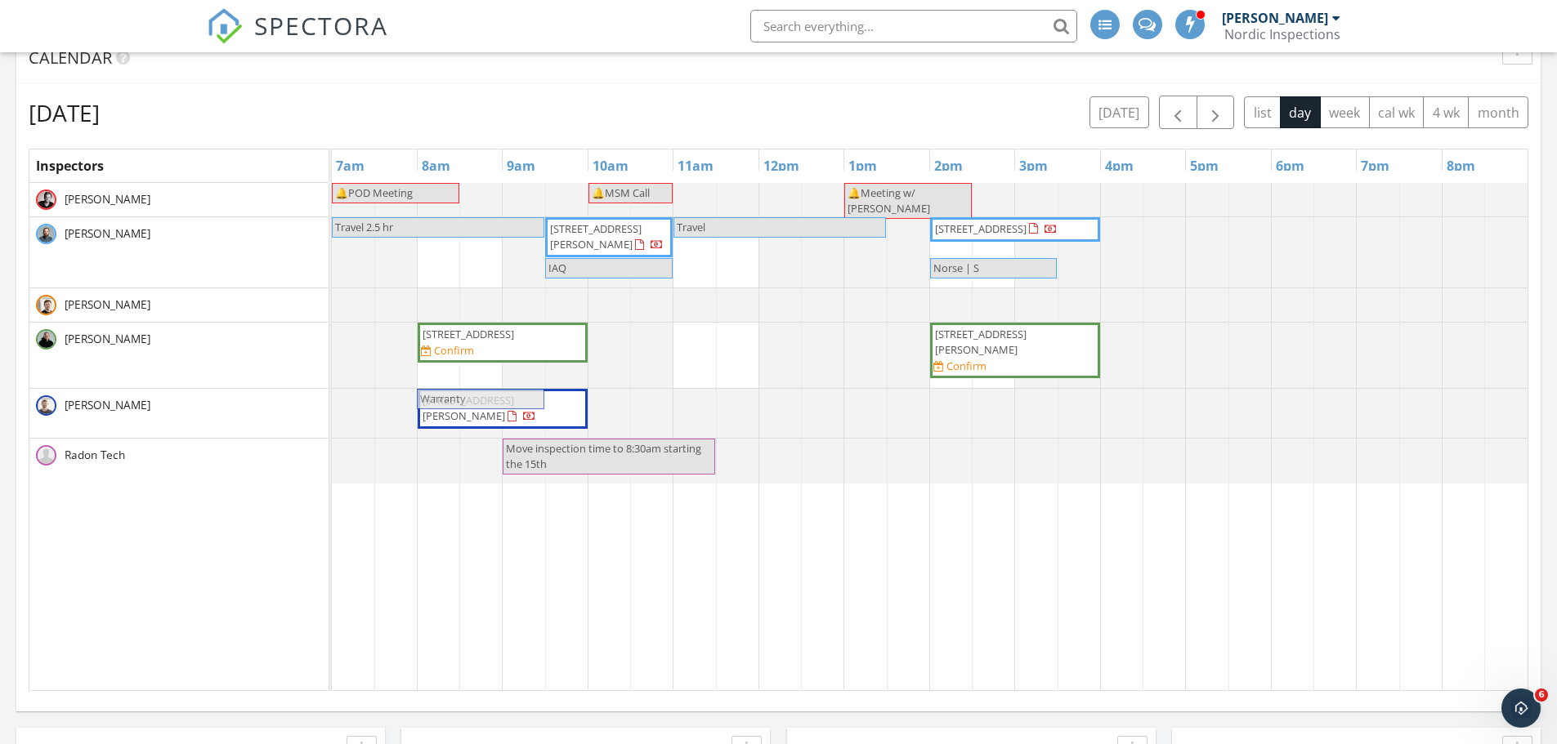
drag, startPoint x: 482, startPoint y: 293, endPoint x: 490, endPoint y: 387, distance: 94.3
click at [487, 399] on tbody "🔔POD Meeting 🔔MSM Call 🔔Meeting w/ Lucas G Travel 2.5 hr 800 9th Ave E, Langdon…" at bounding box center [930, 333] width 1196 height 301
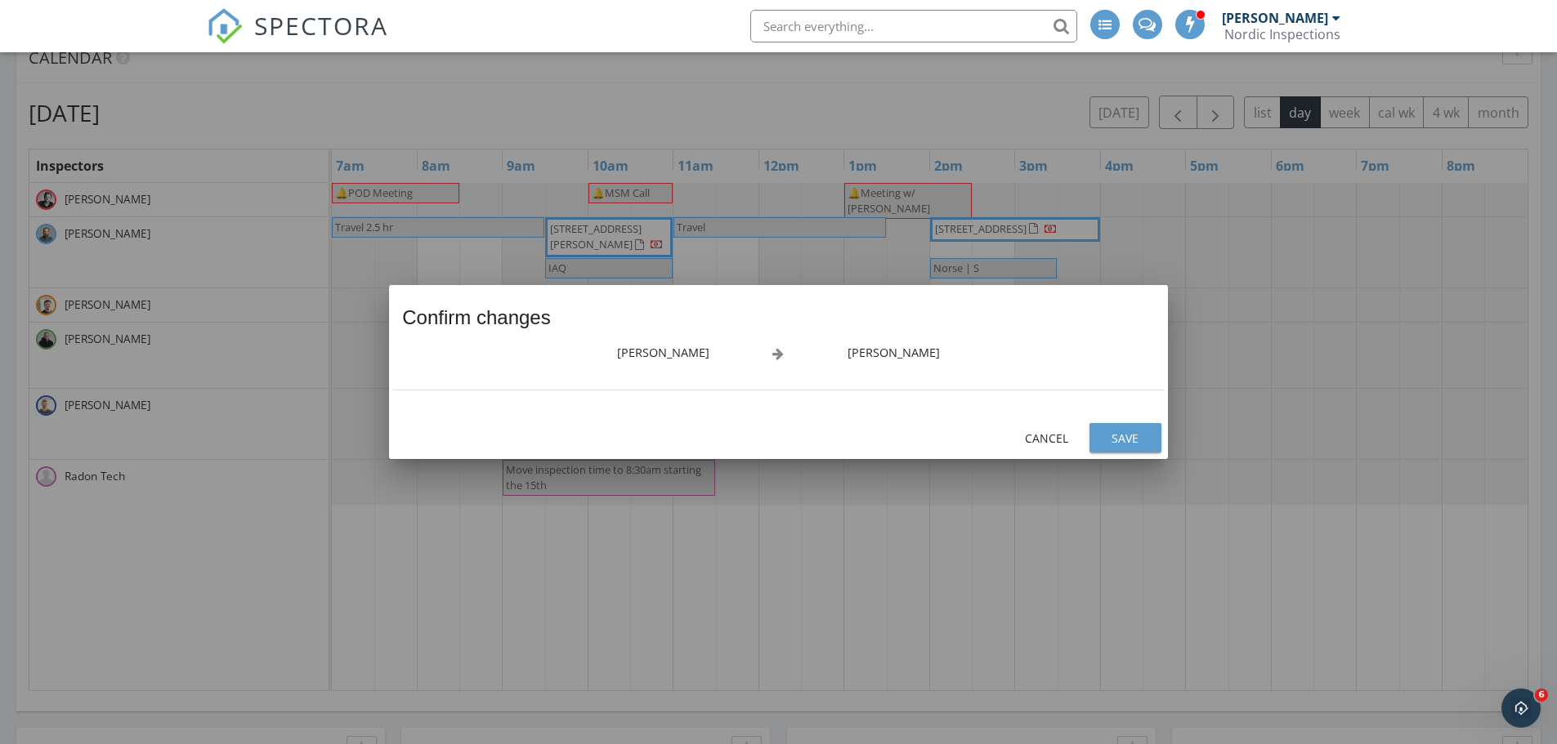
click at [1130, 442] on div "Save" at bounding box center [1125, 438] width 46 height 17
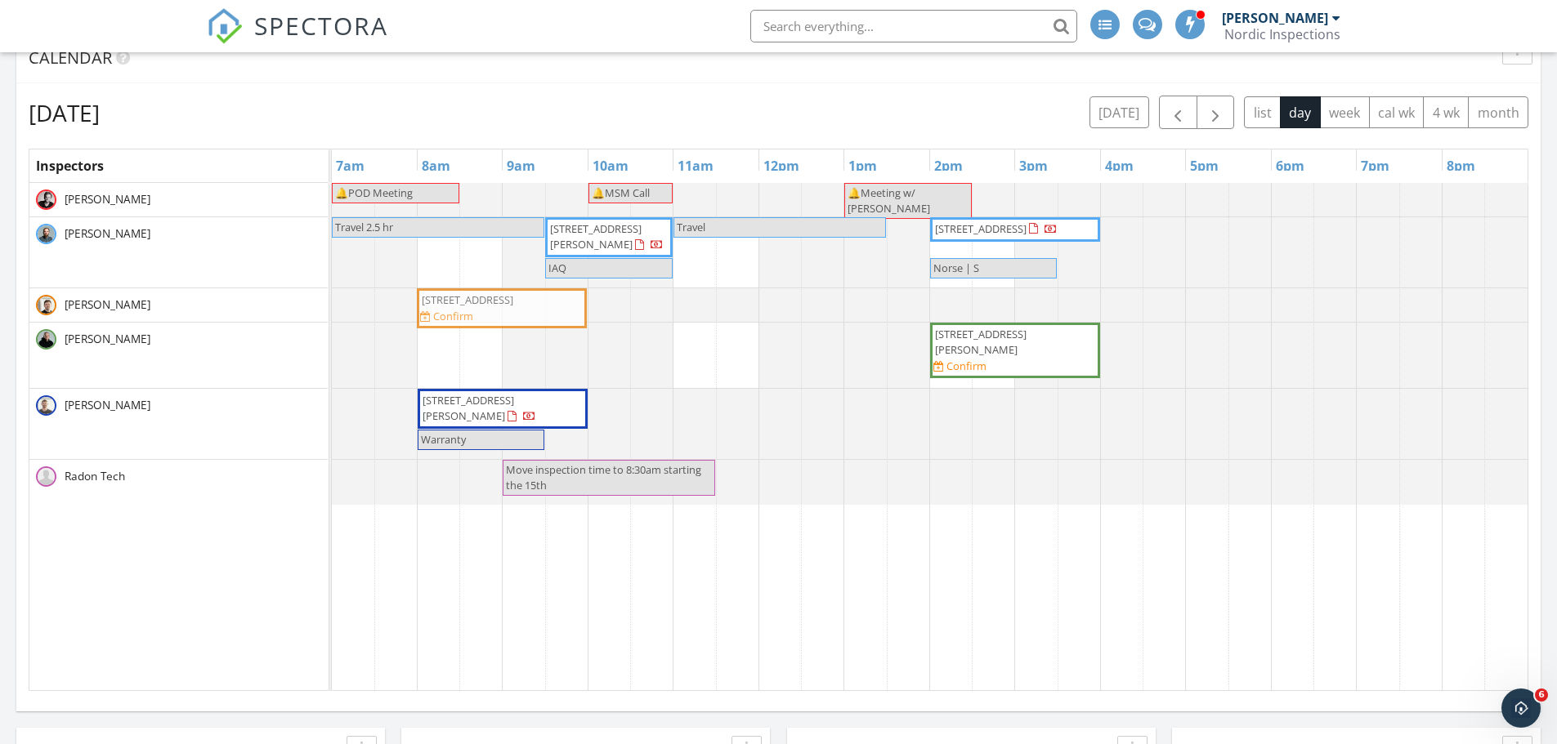
drag, startPoint x: 521, startPoint y: 355, endPoint x: 516, endPoint y: 324, distance: 32.4
click at [516, 324] on tbody "🔔POD Meeting 🔔MSM Call 🔔Meeting w/ Lucas G Travel 2.5 hr 800 9th Ave E, Langdon…" at bounding box center [930, 344] width 1196 height 322
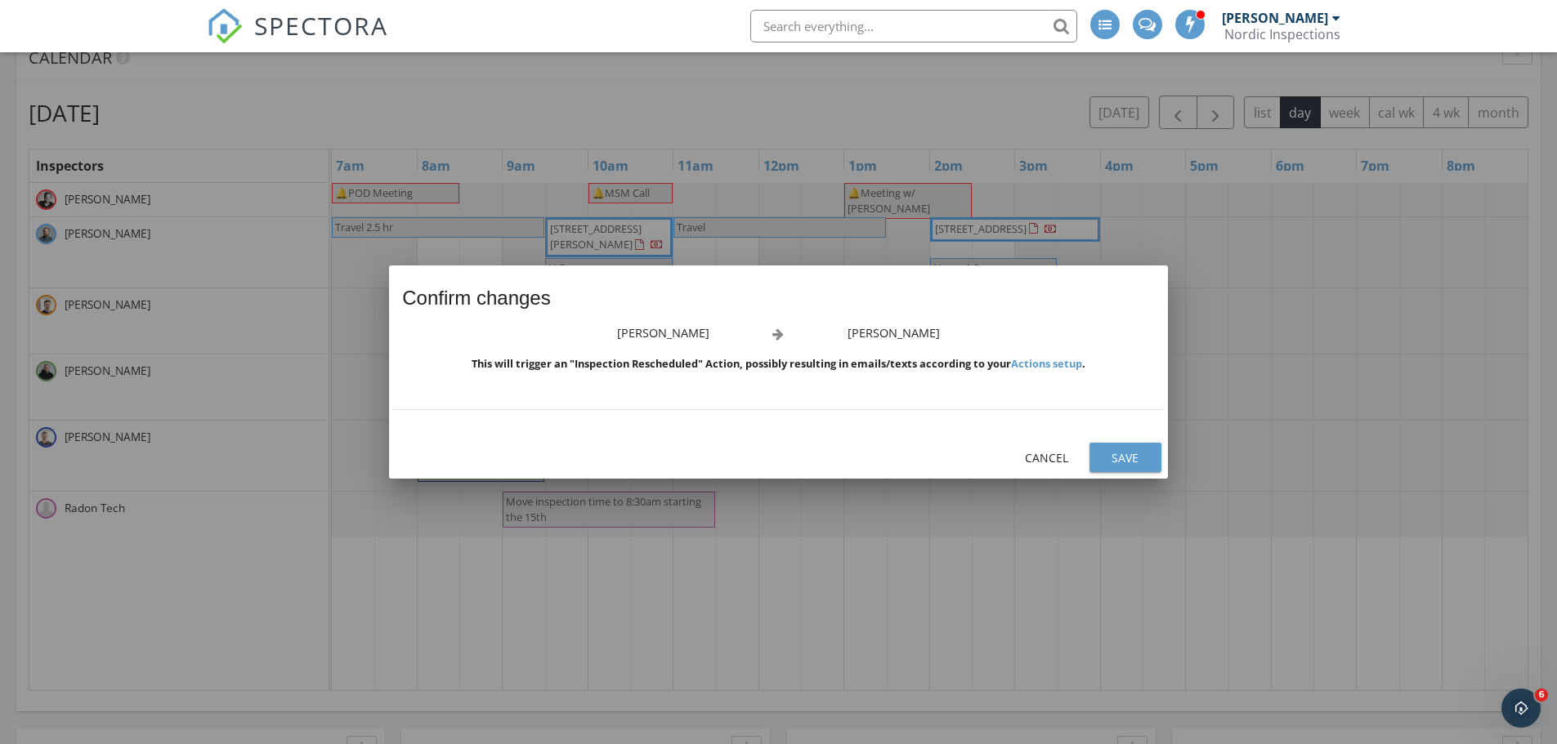
click at [1142, 456] on div "Save" at bounding box center [1125, 457] width 46 height 17
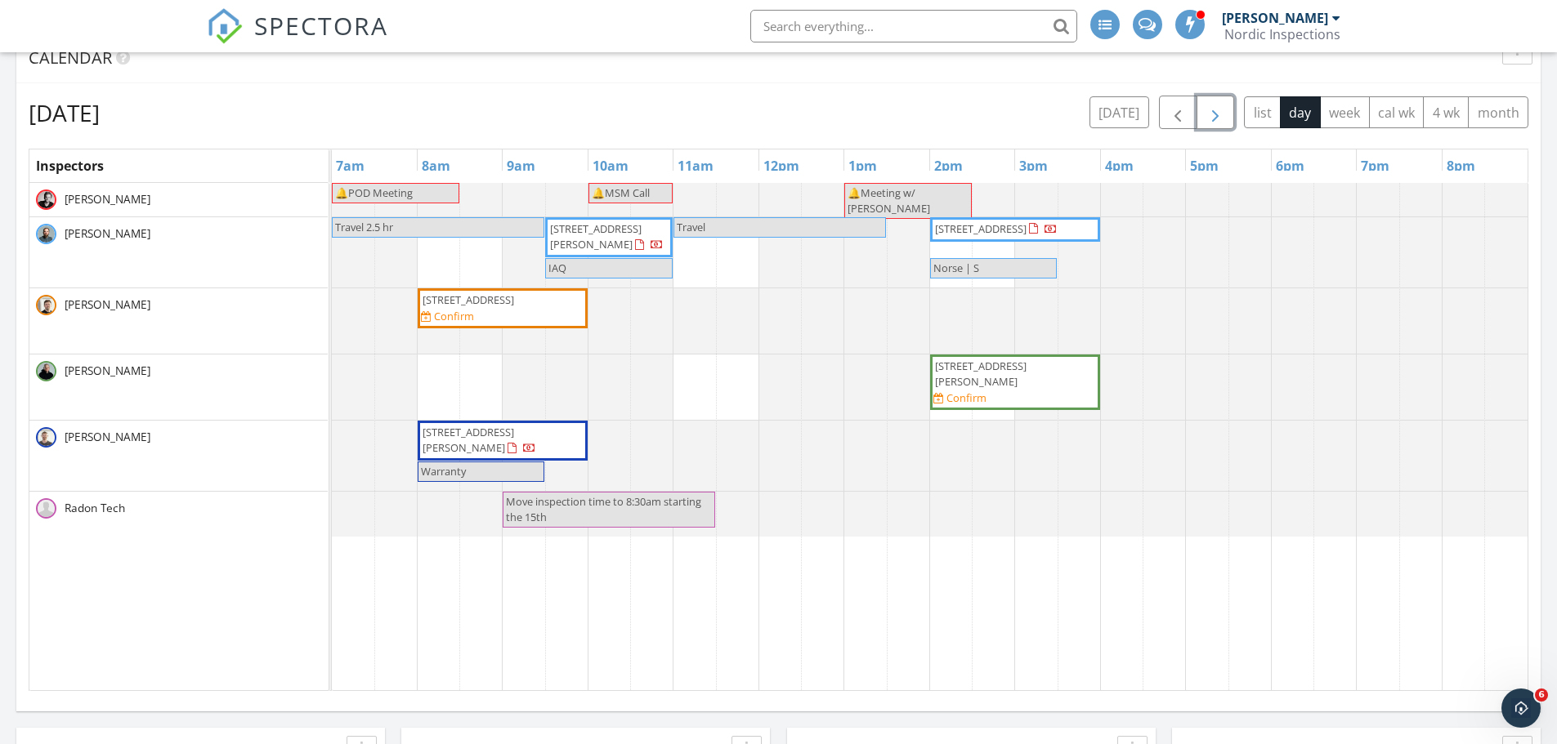
click at [1214, 118] on span "button" at bounding box center [1215, 113] width 20 height 20
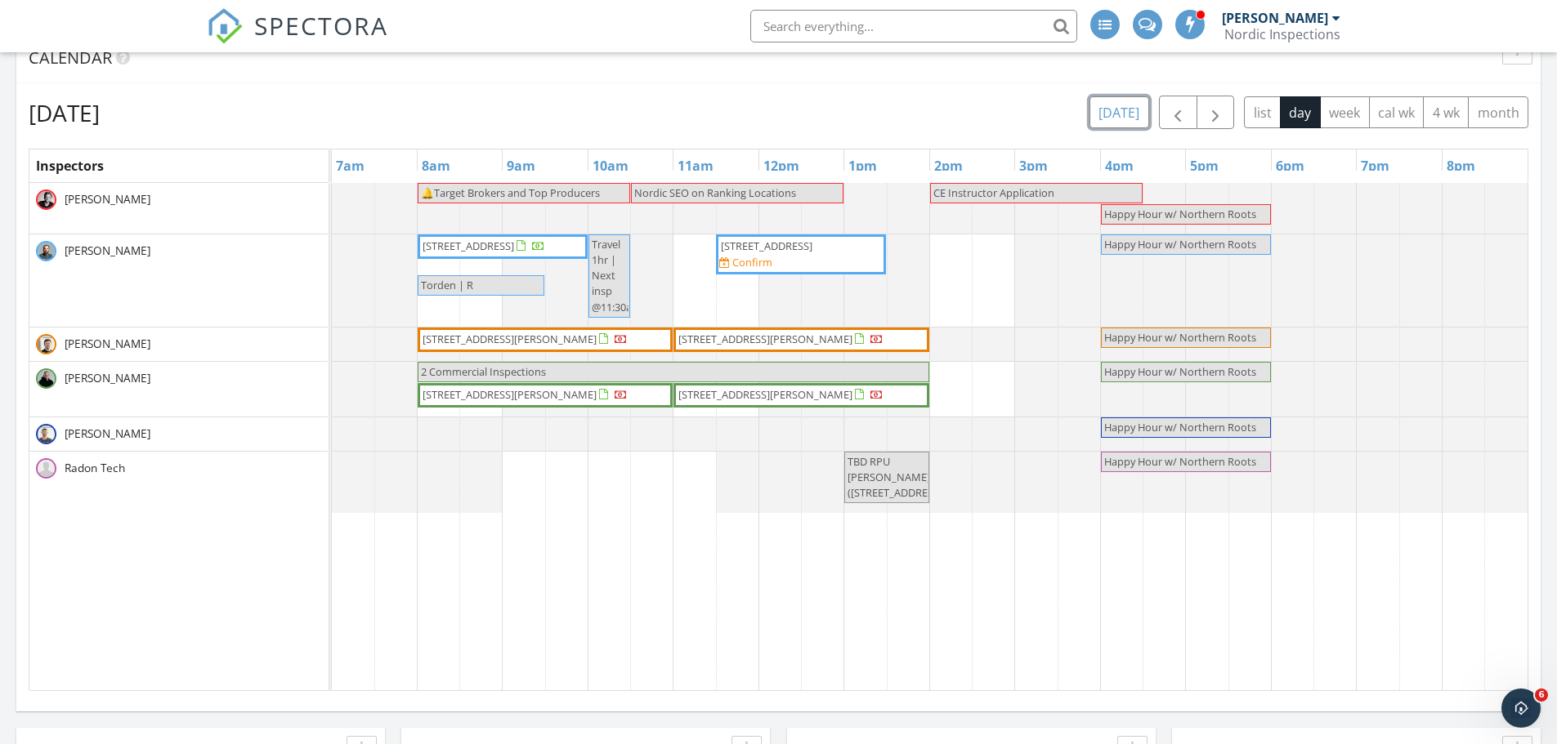
click at [1135, 104] on button "[DATE]" at bounding box center [1119, 112] width 60 height 32
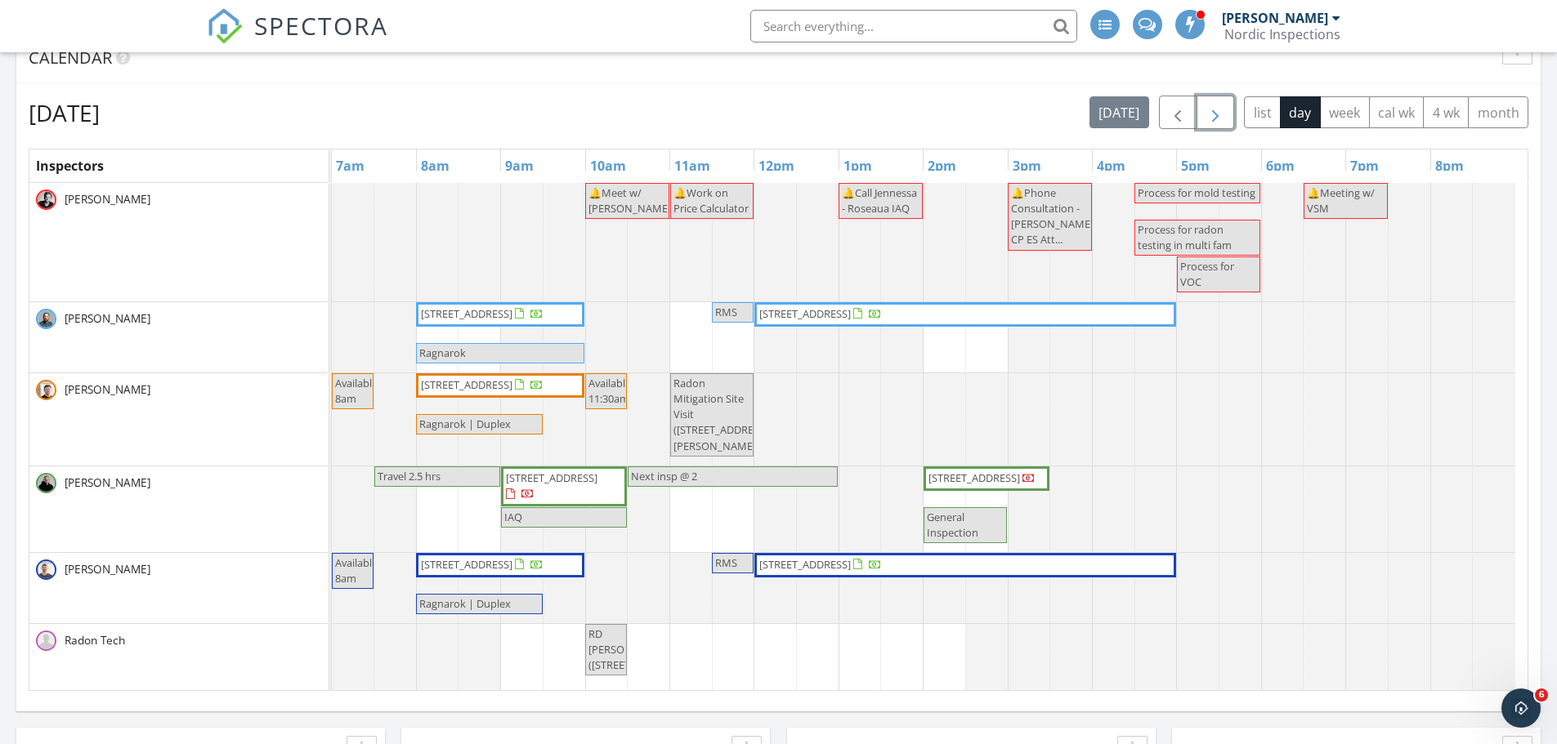
click at [1215, 121] on span "button" at bounding box center [1215, 113] width 20 height 20
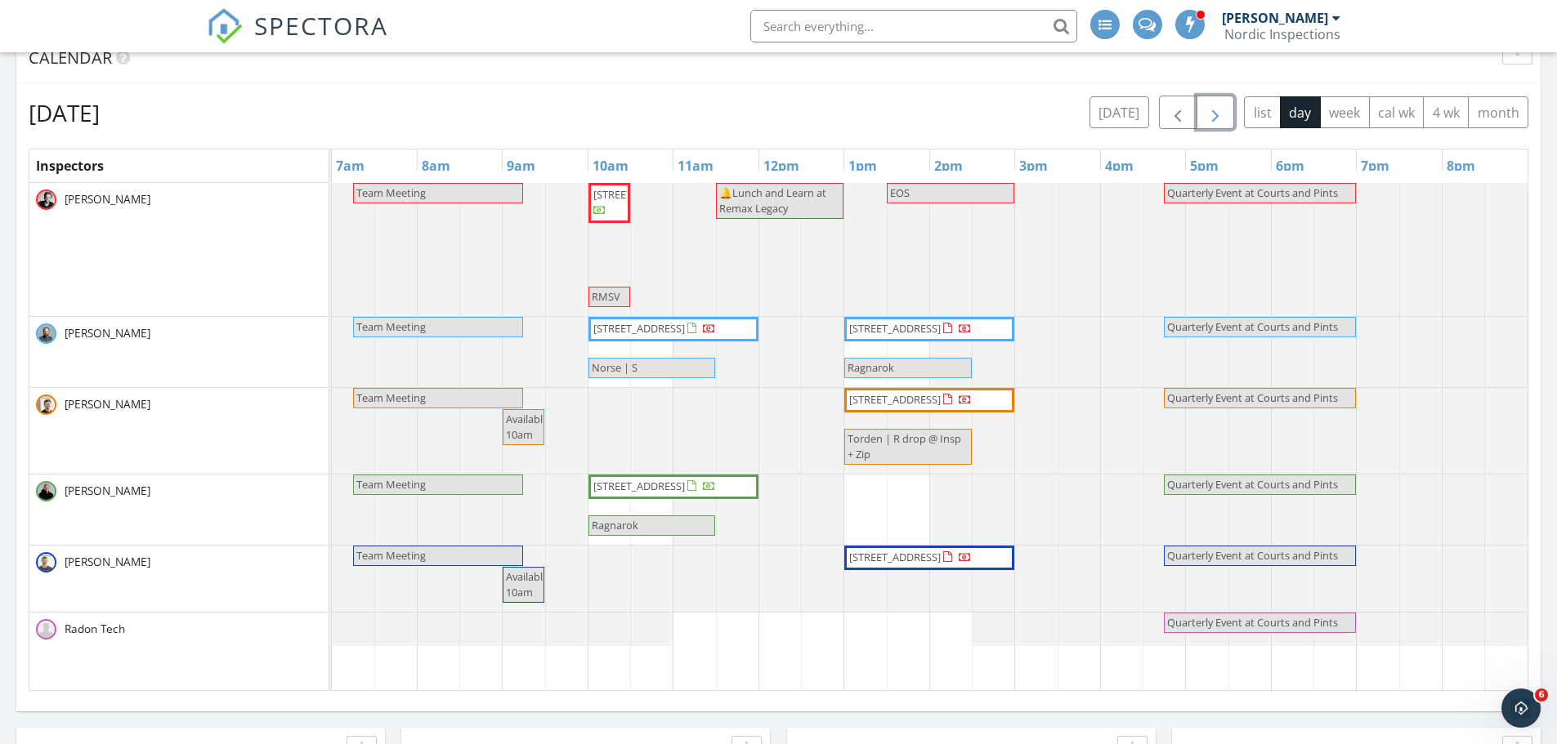
click at [1205, 113] on span "button" at bounding box center [1215, 113] width 20 height 20
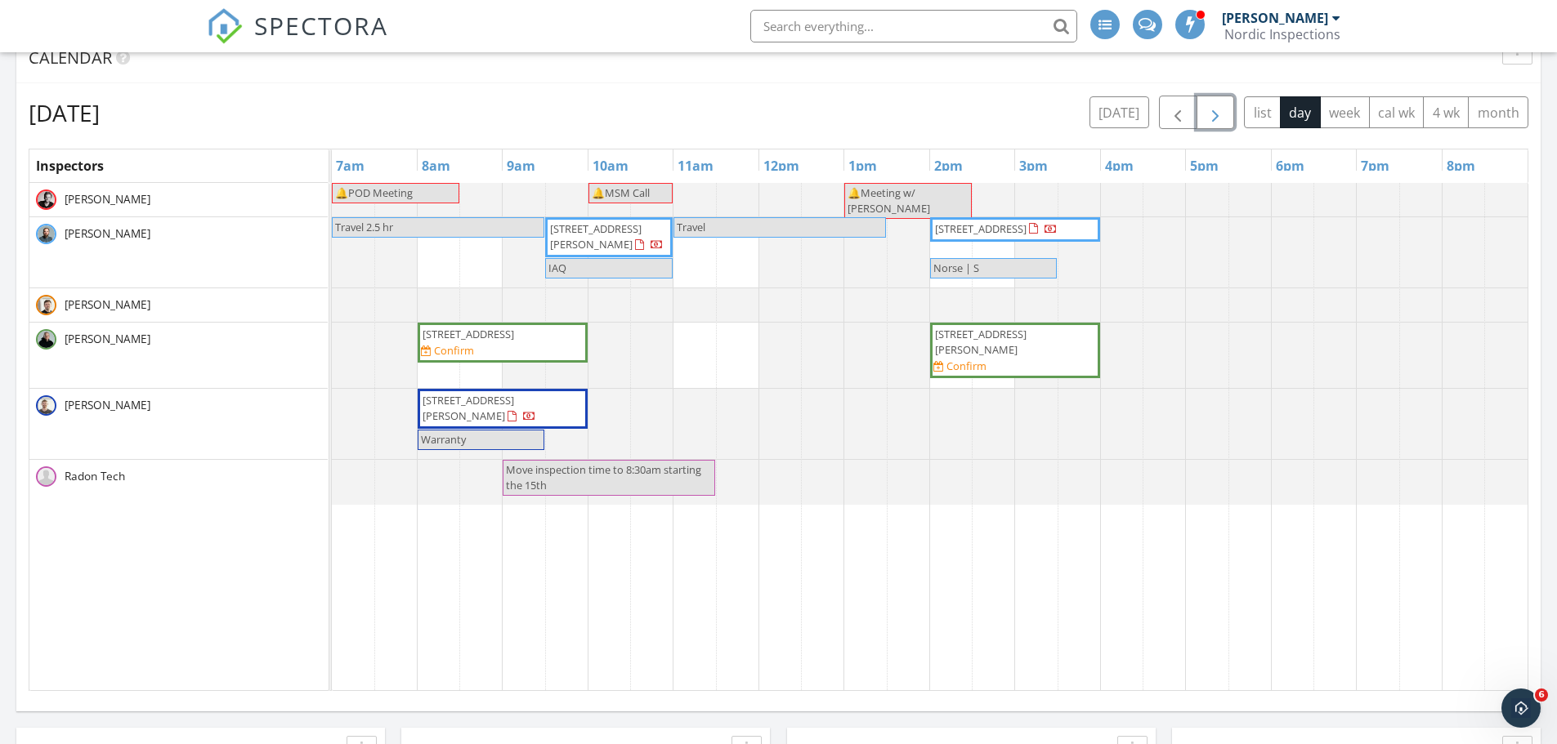
click at [1205, 113] on span "button" at bounding box center [1215, 113] width 20 height 20
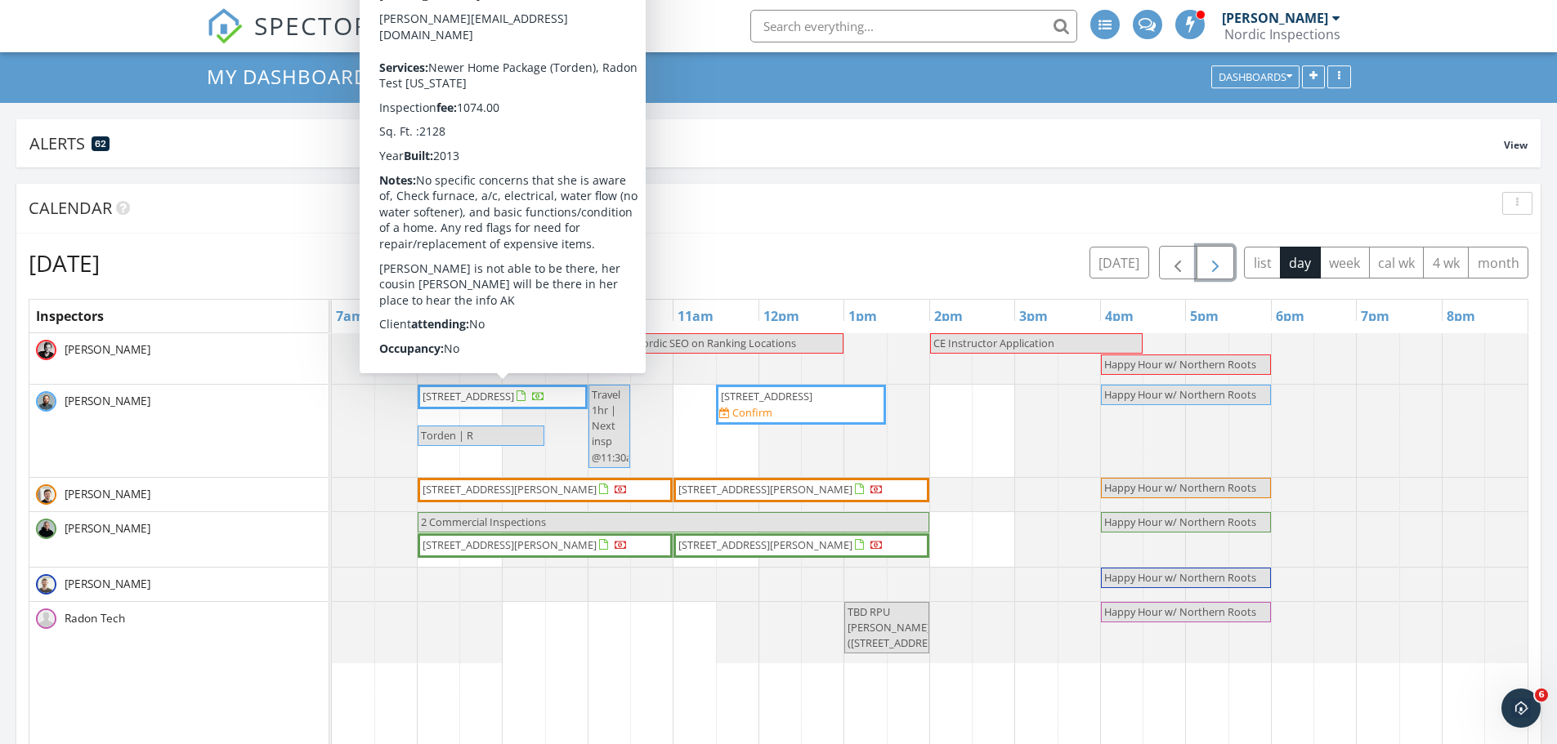
scroll to position [82, 0]
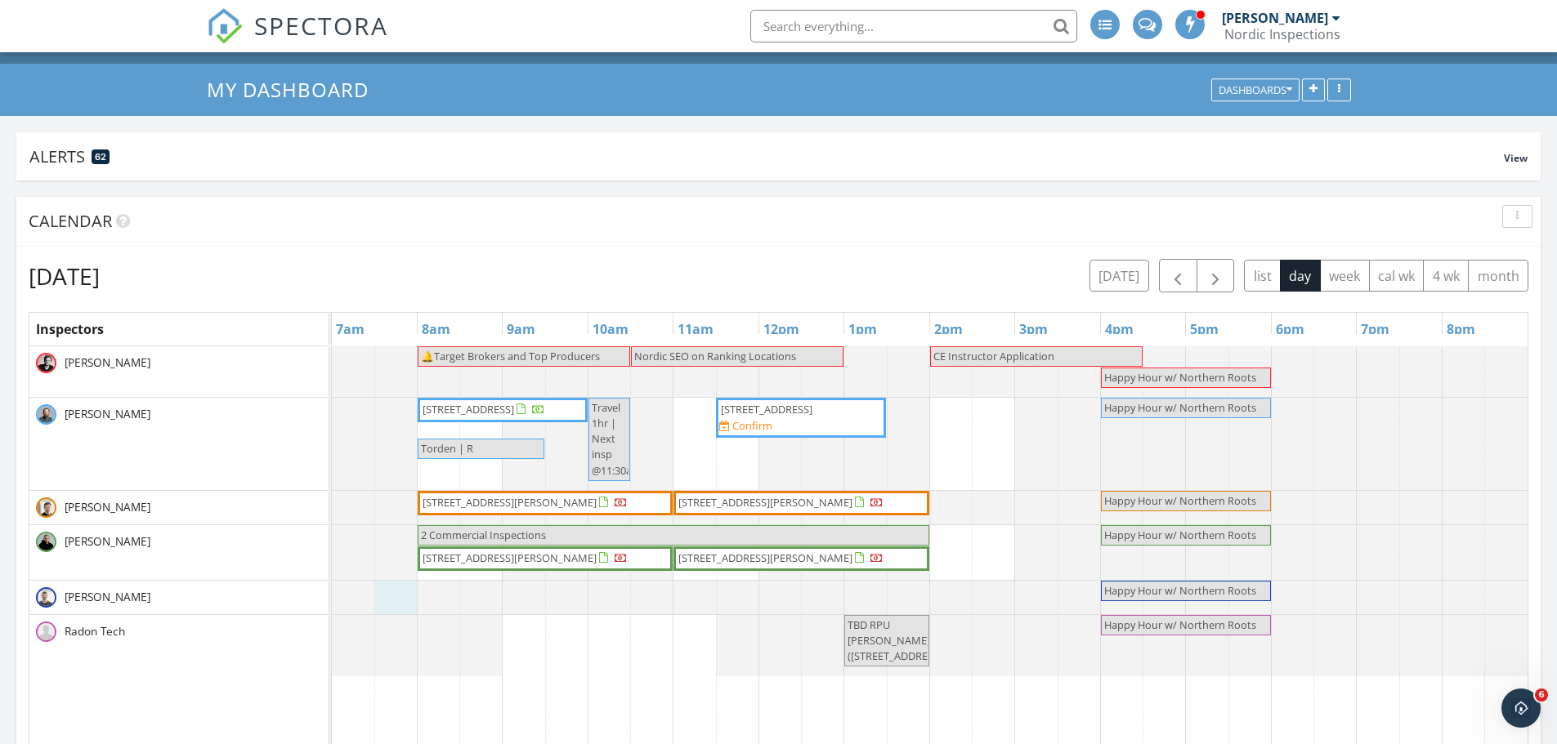
drag, startPoint x: 499, startPoint y: 415, endPoint x: 412, endPoint y: 610, distance: 212.9
click at [332, 610] on div at bounding box center [332, 598] width 0 height 34
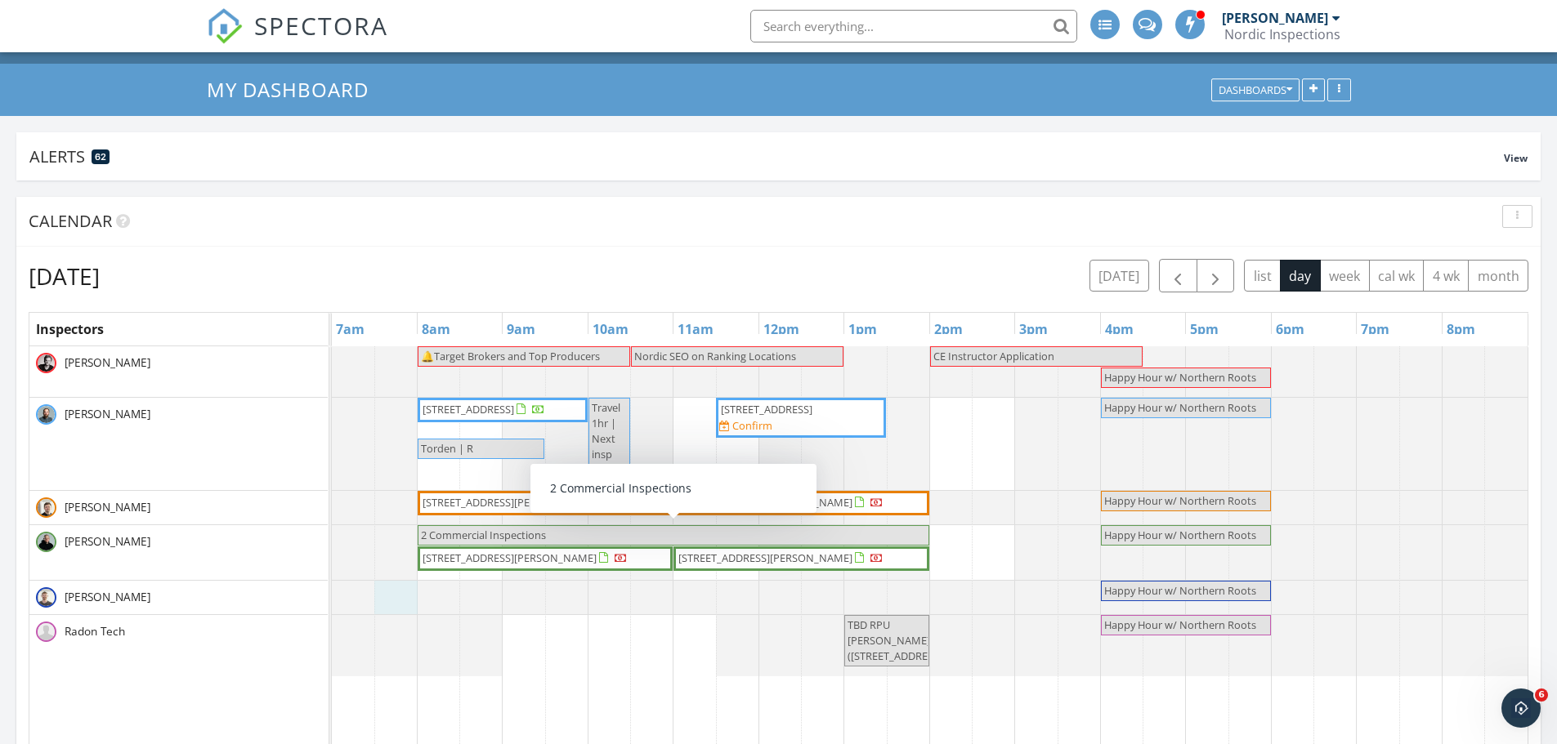
click at [315, 458] on div "[PERSON_NAME]" at bounding box center [178, 444] width 298 height 92
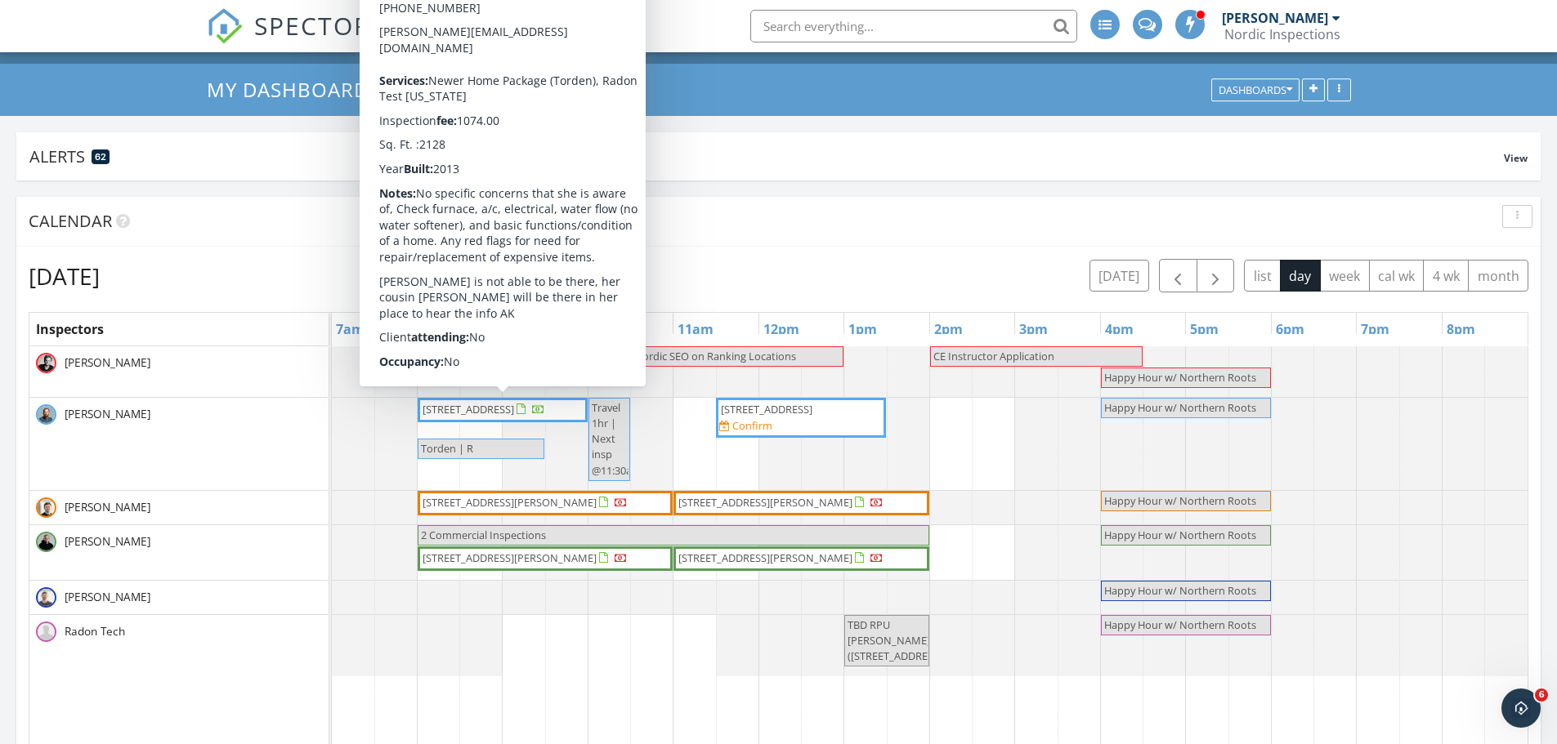
click at [458, 418] on span "535 5th St , Wyndmere 58081" at bounding box center [484, 410] width 126 height 16
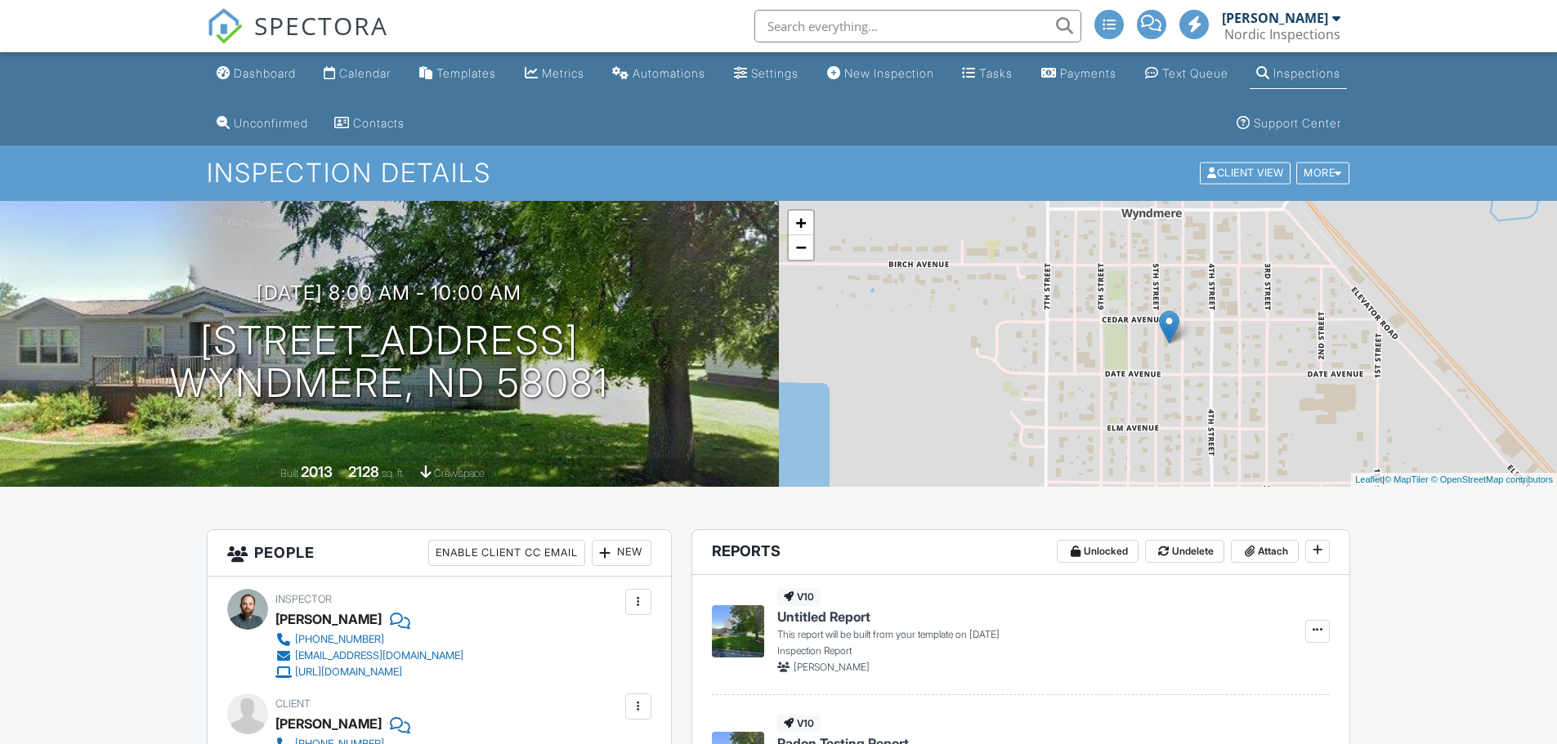
click at [621, 553] on div "New" at bounding box center [622, 553] width 60 height 26
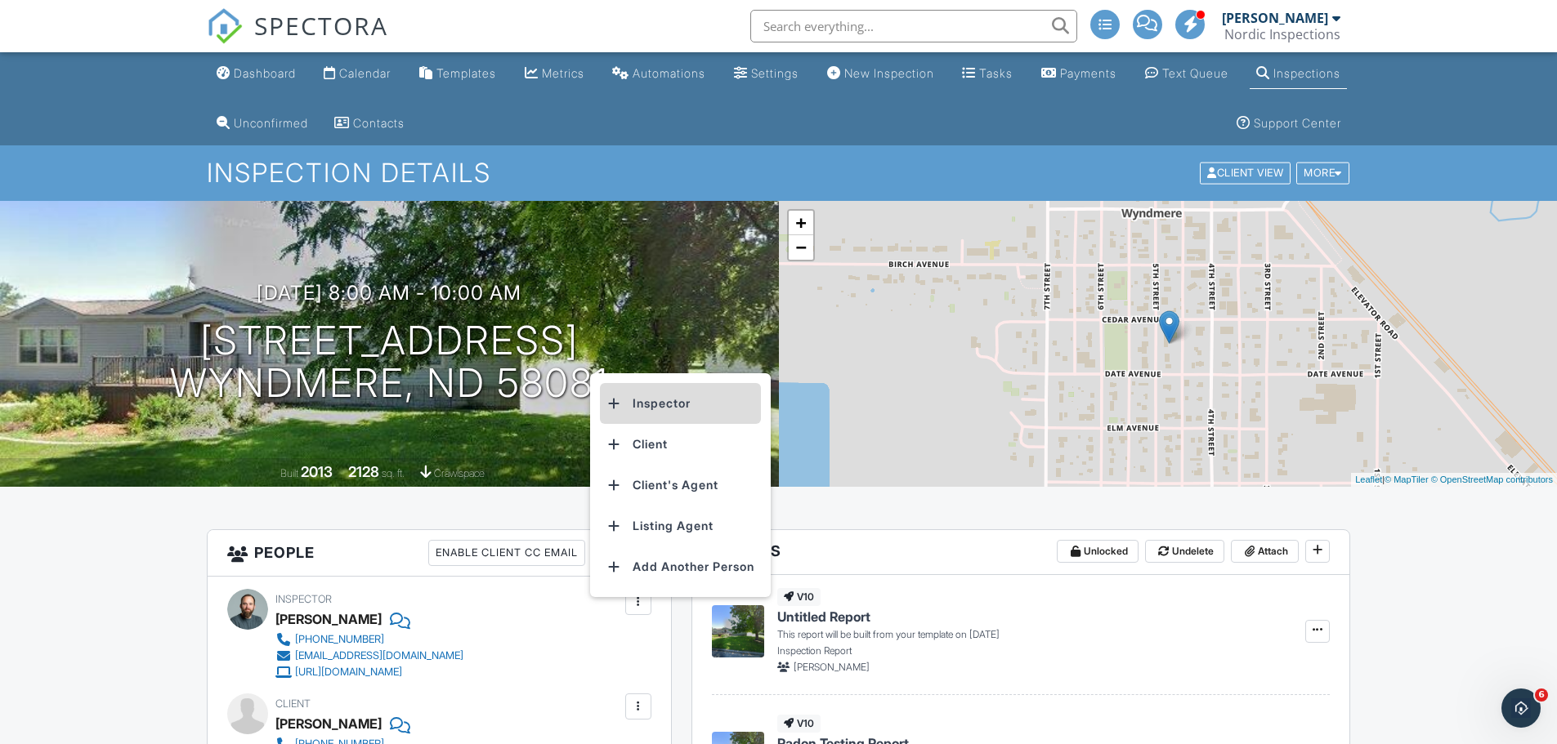
click at [637, 405] on li "Inspector" at bounding box center [680, 403] width 161 height 41
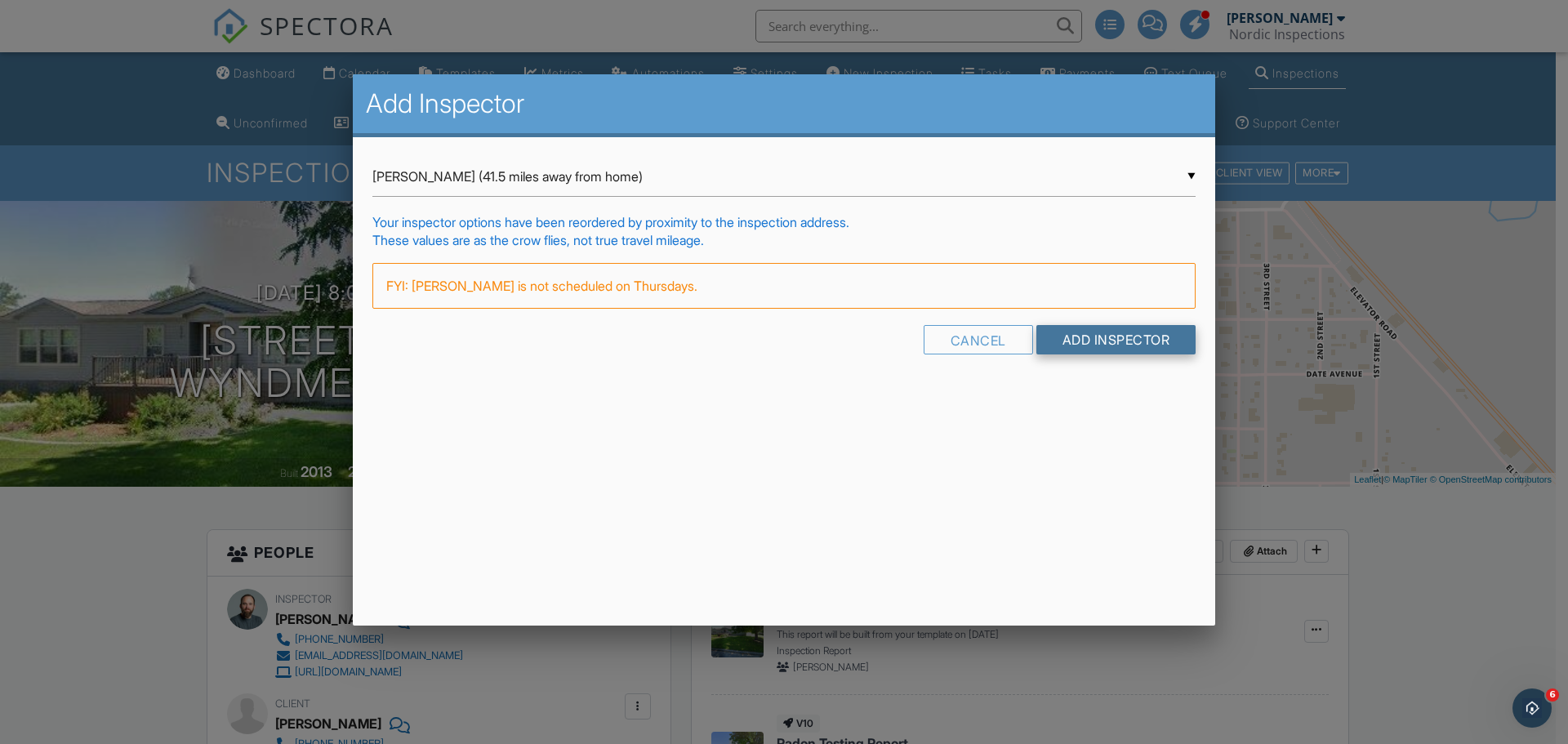
click at [1099, 334] on input "Add Inspector" at bounding box center [1116, 339] width 160 height 29
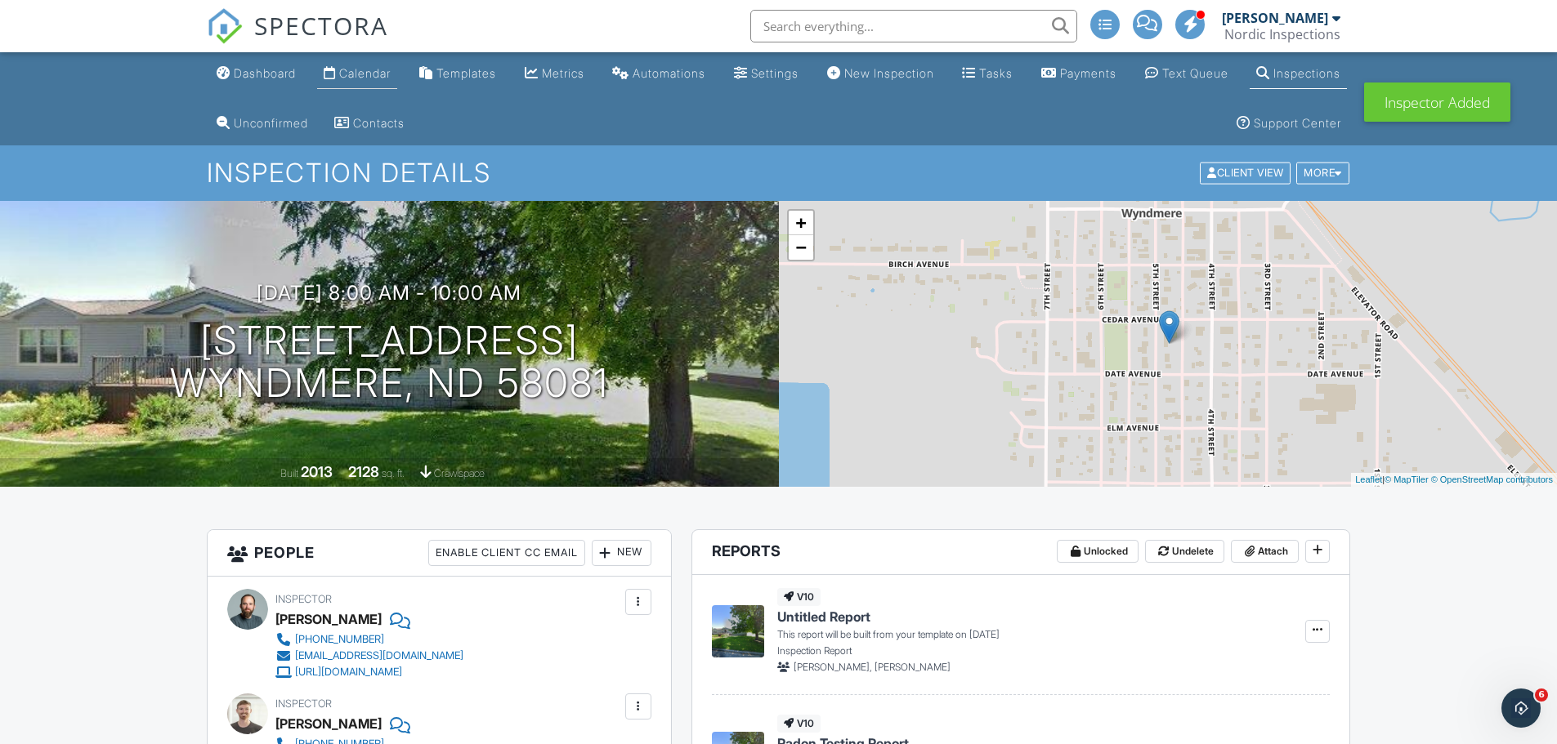
click at [374, 81] on link "Calendar" at bounding box center [357, 74] width 80 height 30
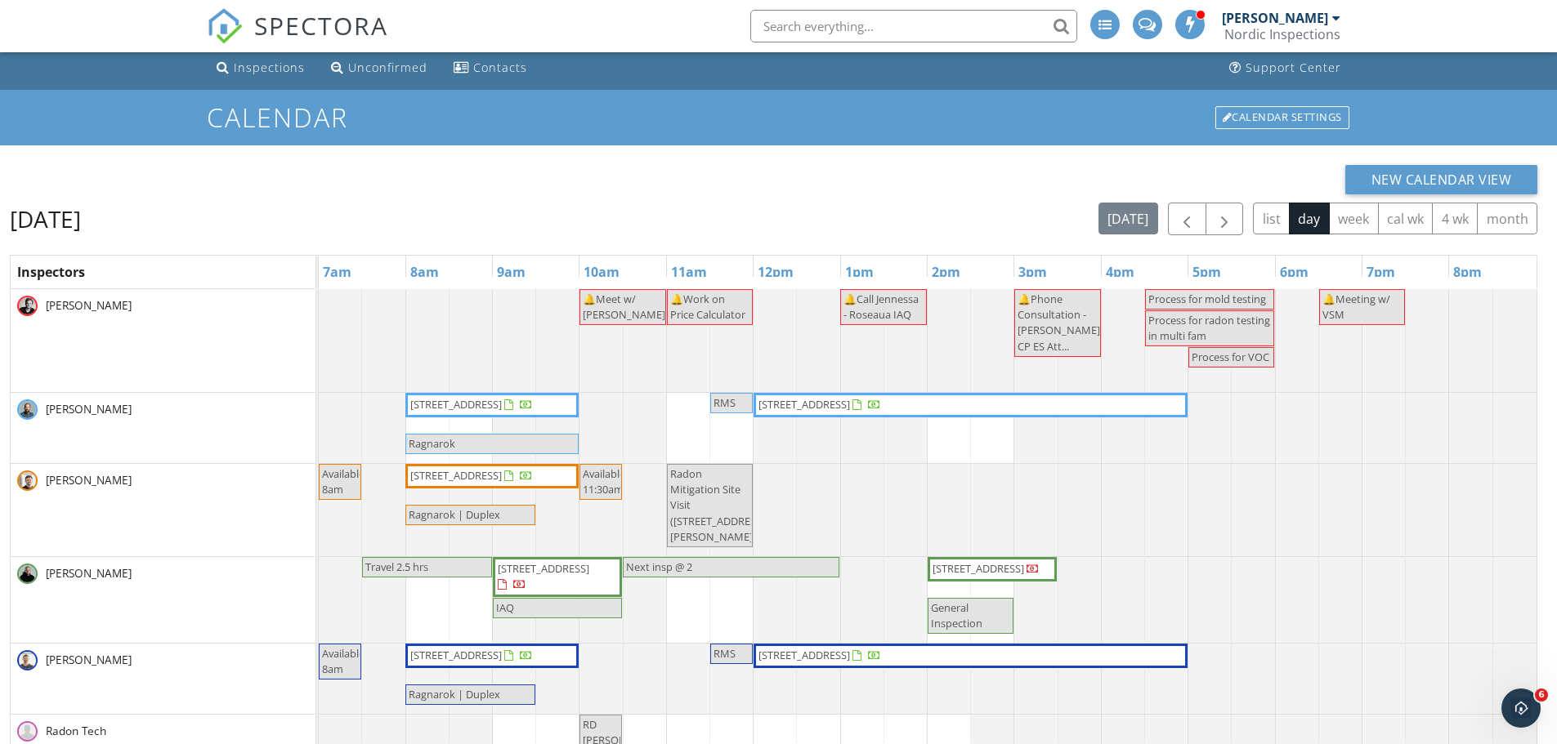
scroll to position [163, 0]
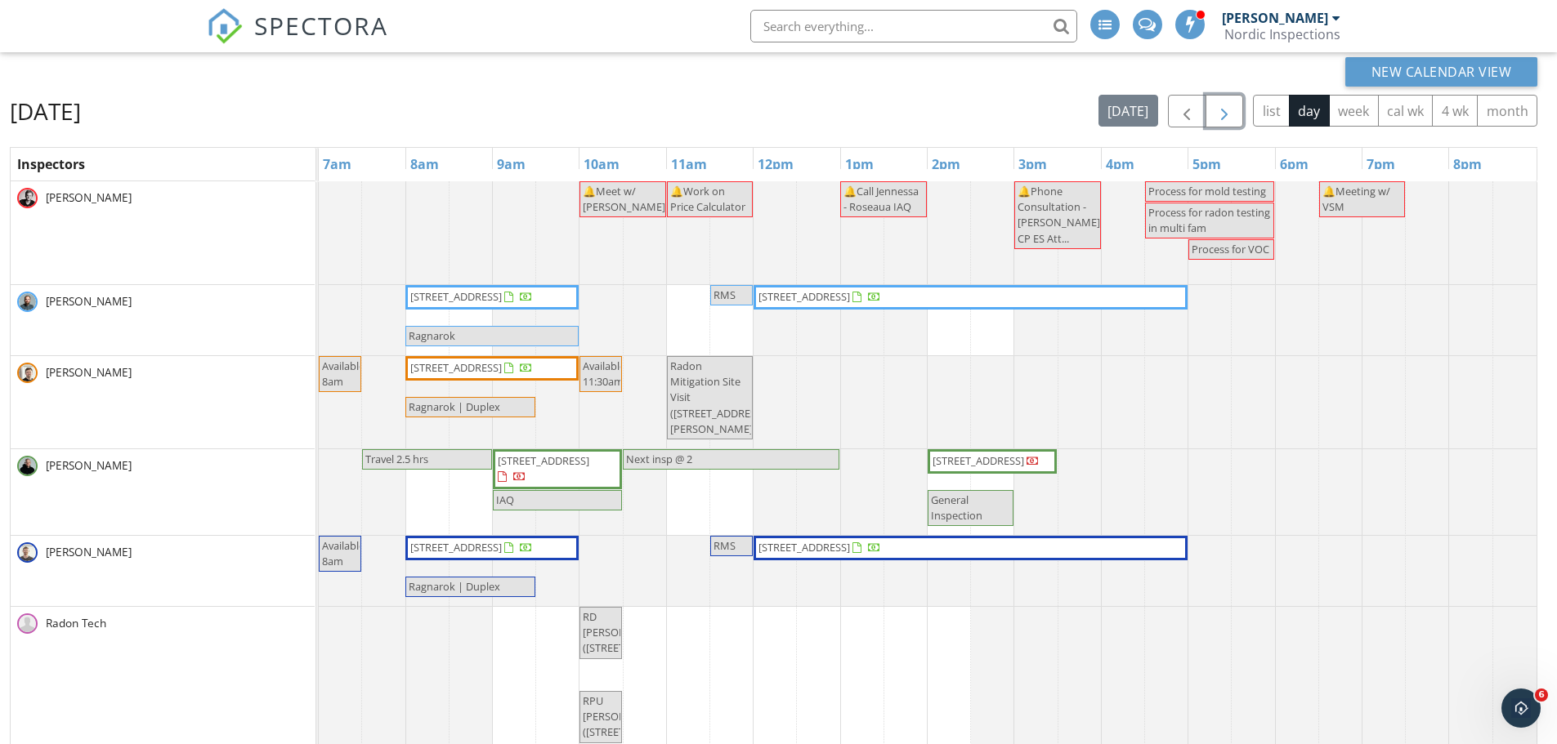
click at [1223, 112] on span "button" at bounding box center [1224, 112] width 20 height 20
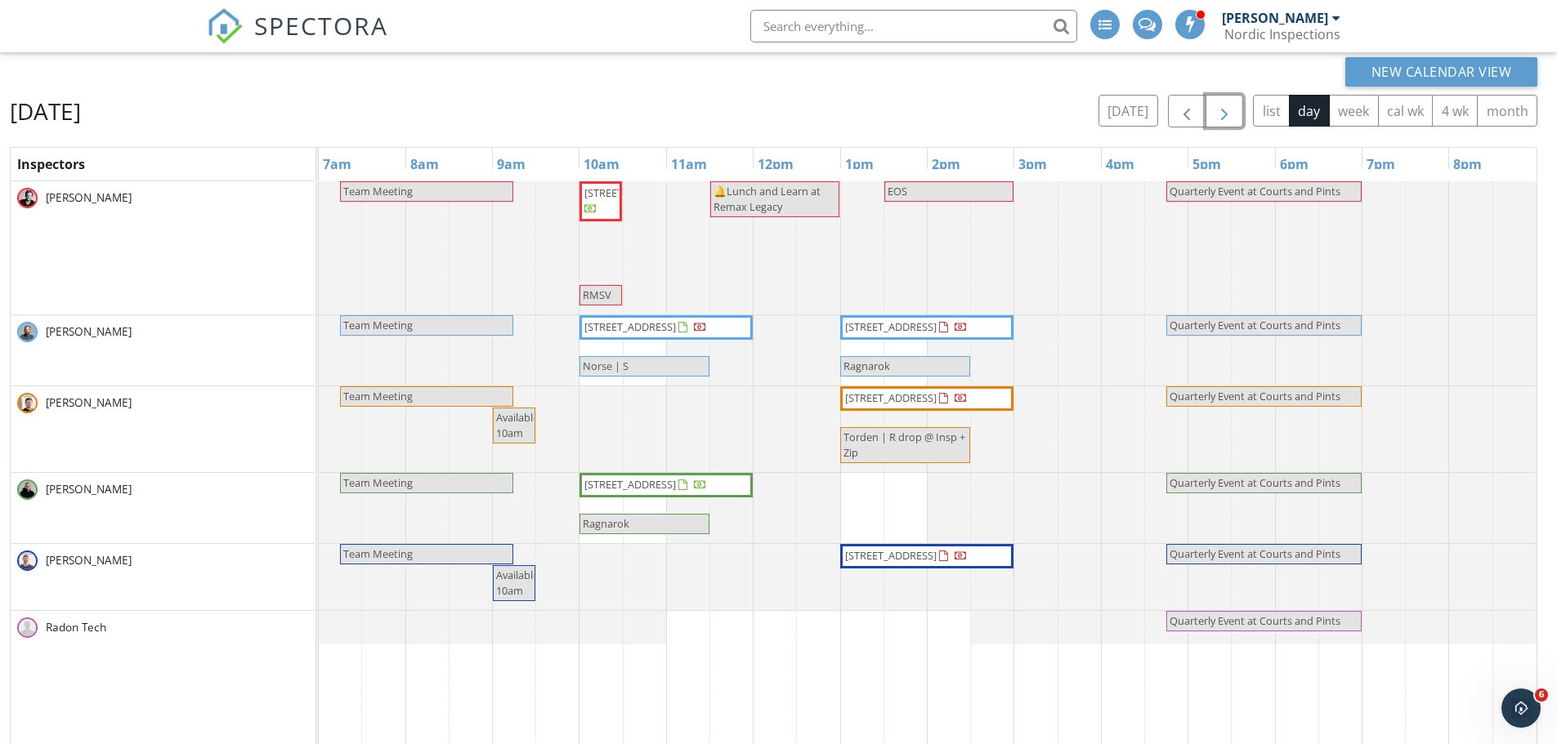
click at [1223, 112] on span "button" at bounding box center [1224, 112] width 20 height 20
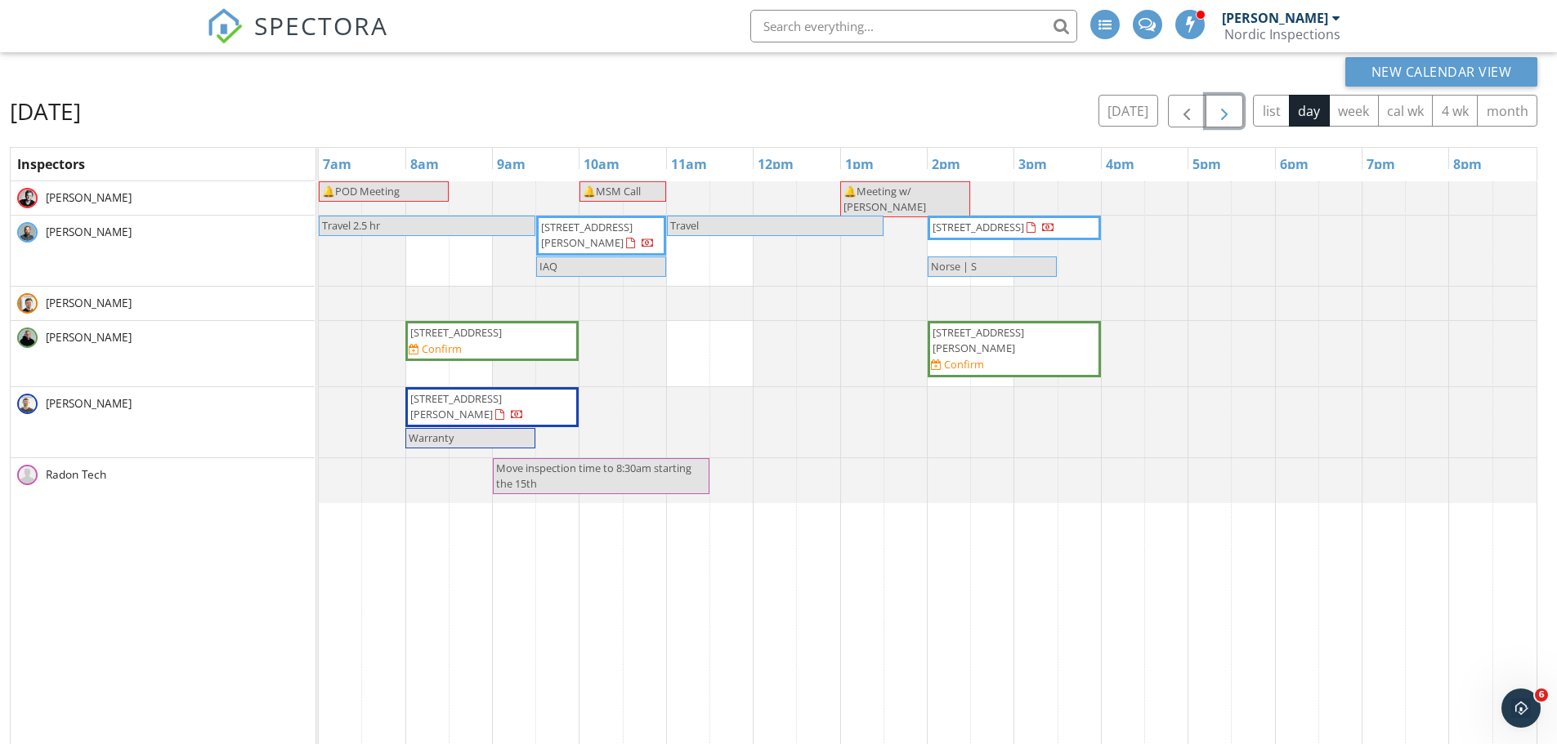
click at [1223, 112] on span "button" at bounding box center [1224, 112] width 20 height 20
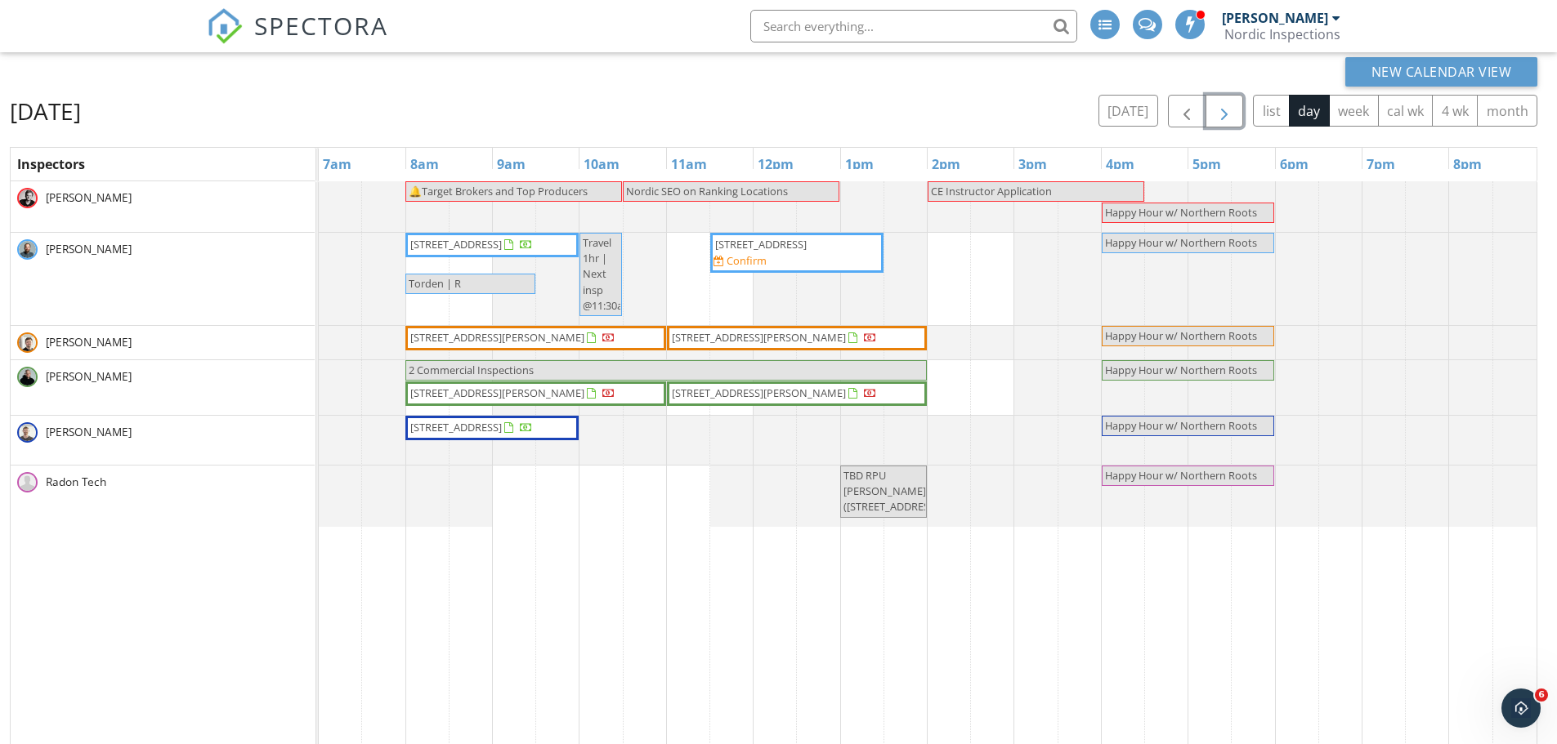
click at [494, 285] on span "Torden | R" at bounding box center [470, 284] width 127 height 16
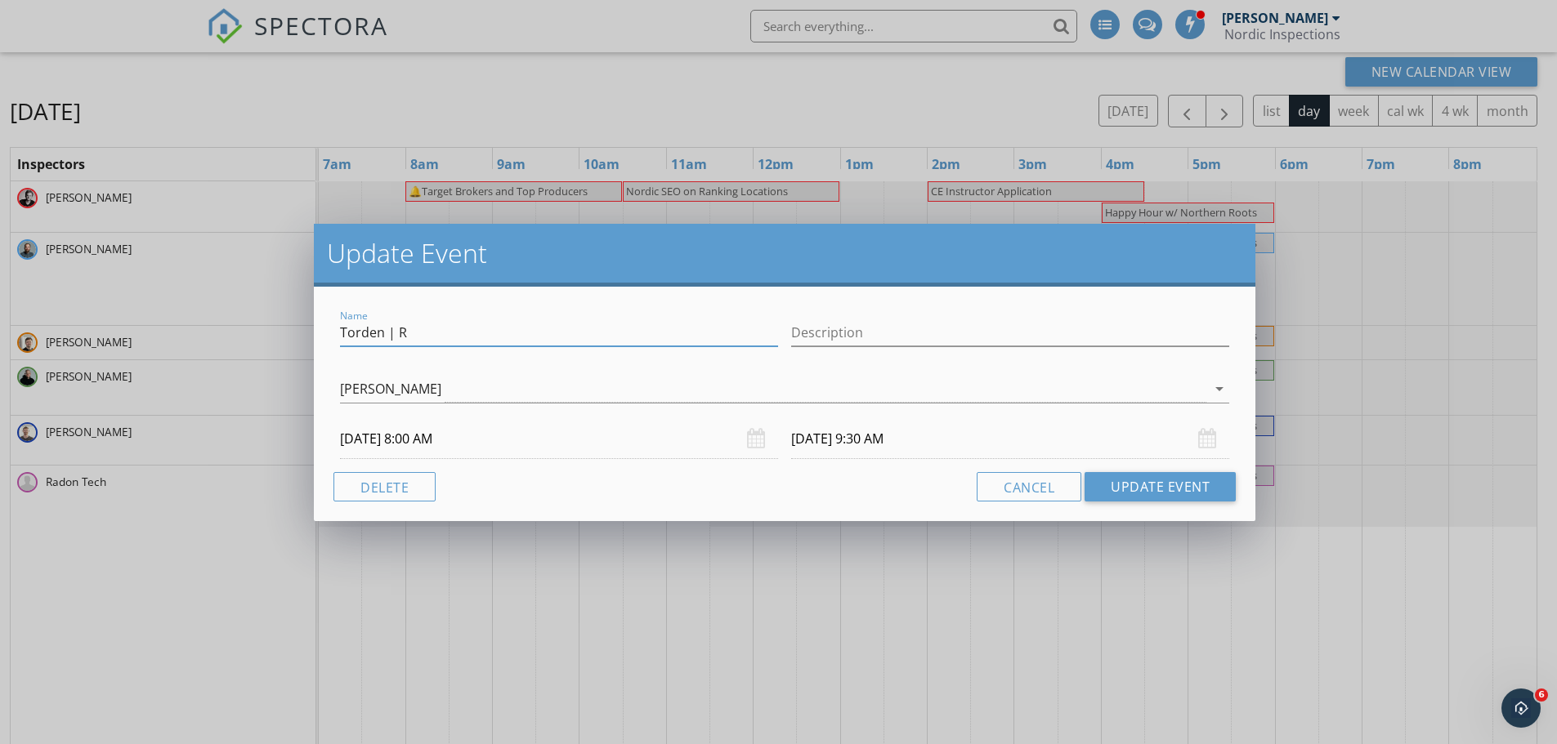
click at [487, 337] on input "Torden | R" at bounding box center [559, 333] width 438 height 27
click at [485, 336] on input "Torden | R" at bounding box center [559, 333] width 438 height 27
click at [485, 335] on input "Torden | R" at bounding box center [559, 333] width 438 height 27
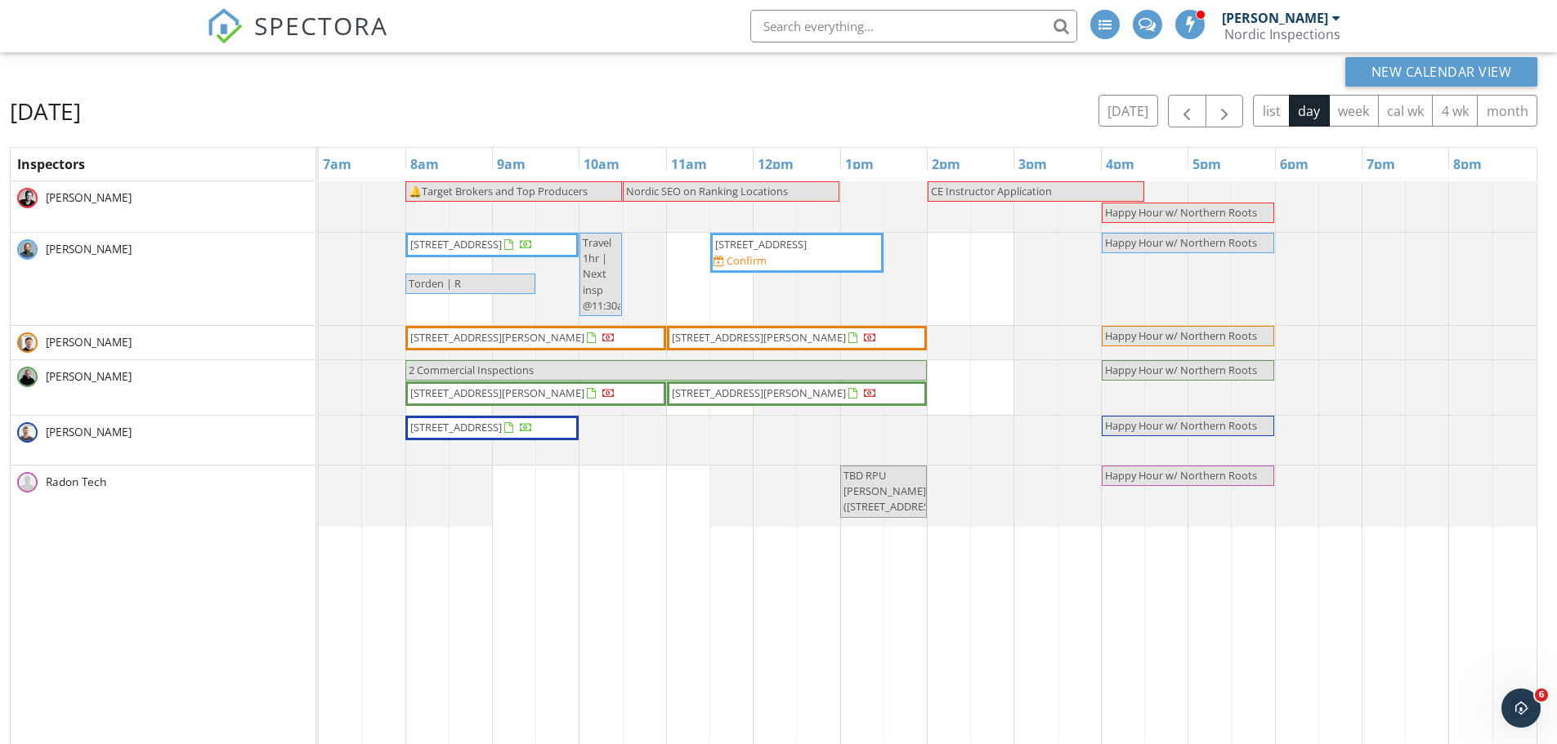
drag, startPoint x: 516, startPoint y: 526, endPoint x: 490, endPoint y: 514, distance: 28.9
click at [513, 525] on div "Update Event Name Torden | R Description Dan Appel arrow_drop_down Delete Cance…" at bounding box center [778, 372] width 1557 height 744
click at [319, 461] on div at bounding box center [319, 440] width 0 height 49
click at [425, 410] on link "Event" at bounding box center [425, 418] width 84 height 26
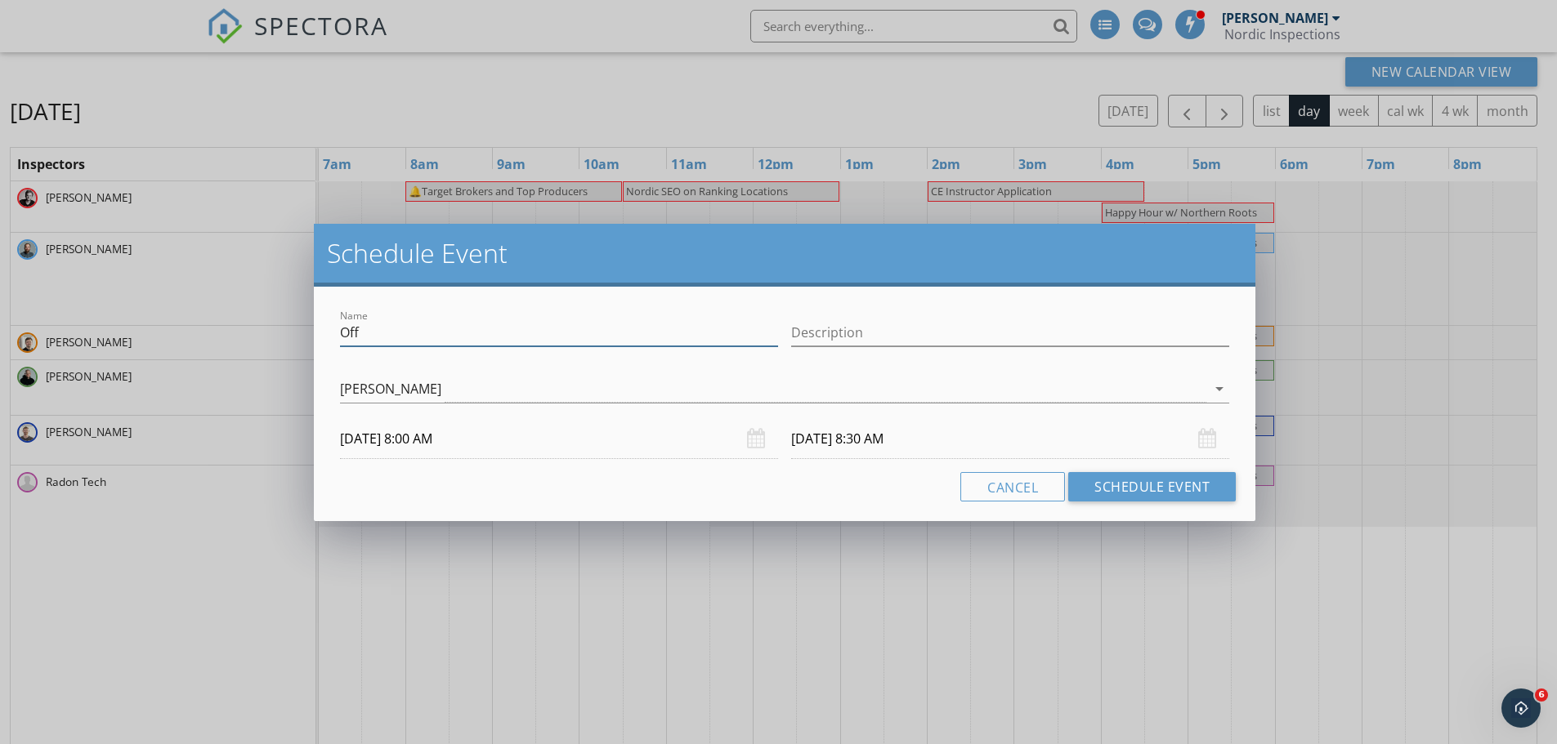
click at [409, 331] on input "Off" at bounding box center [559, 333] width 438 height 27
click at [408, 331] on input "Off" at bounding box center [559, 333] width 438 height 27
paste input "Torden | R"
type input "Torden | R"
click at [897, 439] on input "10/02/2025 8:30 AM" at bounding box center [1010, 439] width 438 height 40
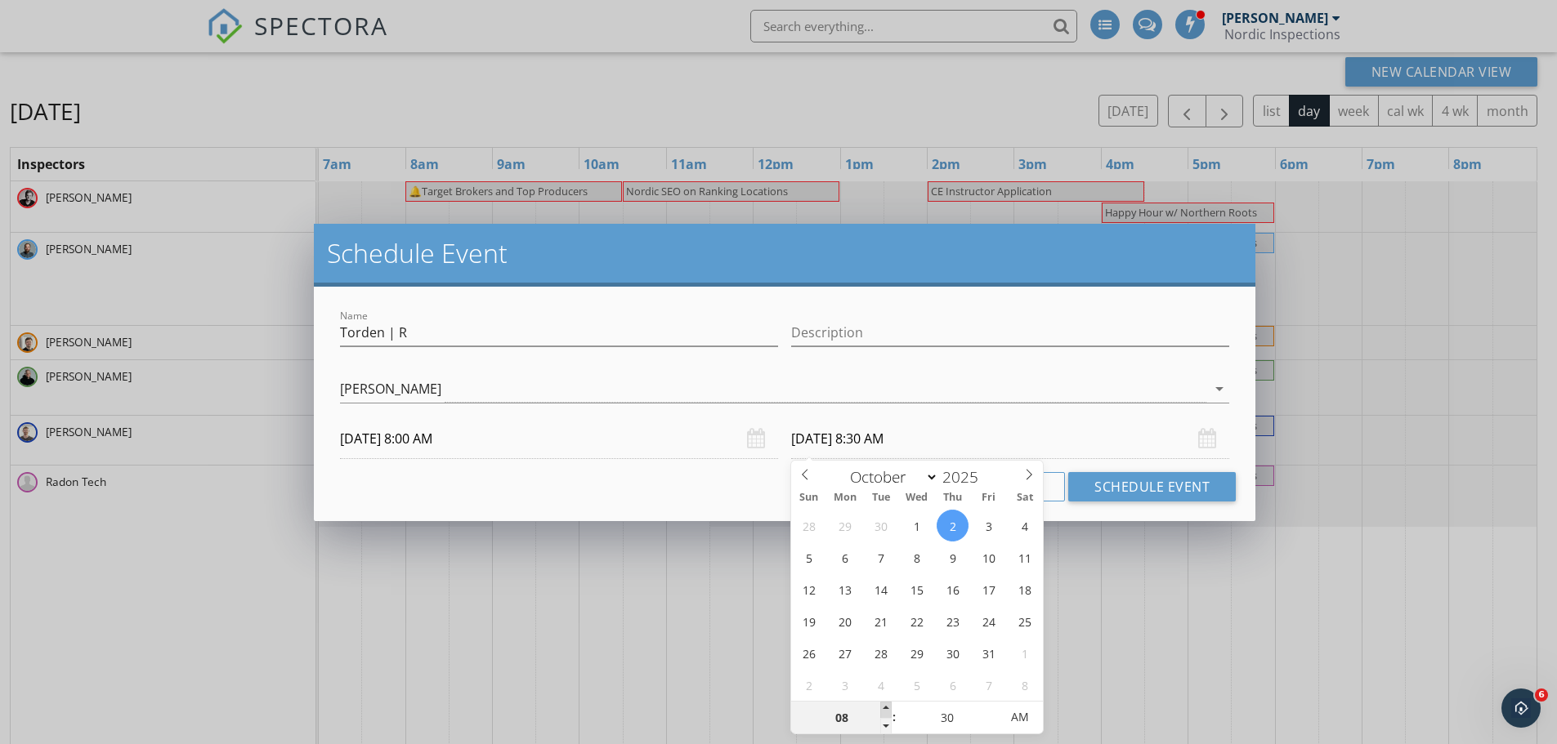
type input "09"
type input "10/02/2025 9:30 AM"
drag, startPoint x: 886, startPoint y: 707, endPoint x: 908, endPoint y: 701, distance: 22.8
click at [887, 707] on span at bounding box center [885, 710] width 11 height 16
click at [1115, 491] on button "Schedule Event" at bounding box center [1152, 486] width 168 height 29
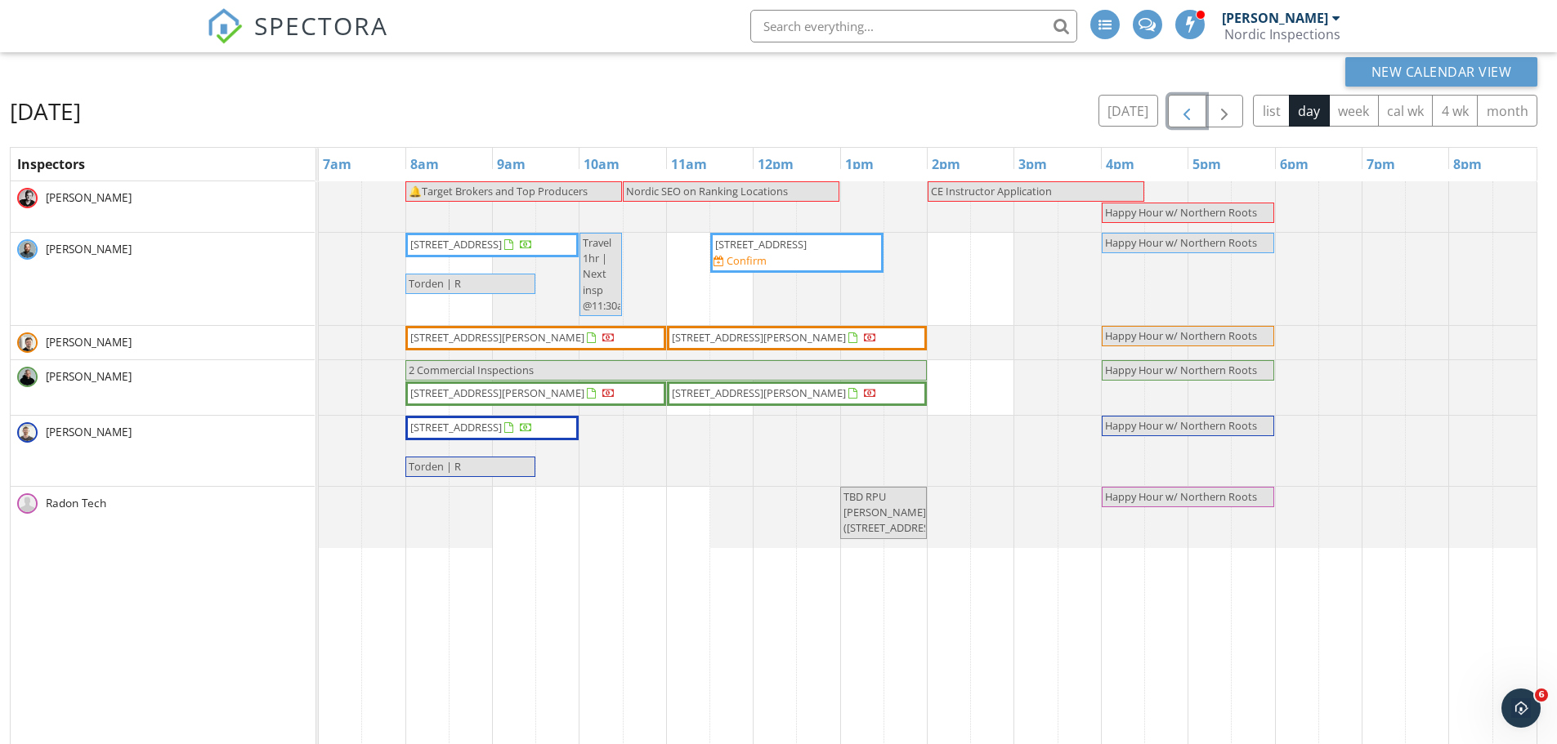
click at [1194, 118] on span "button" at bounding box center [1187, 112] width 20 height 20
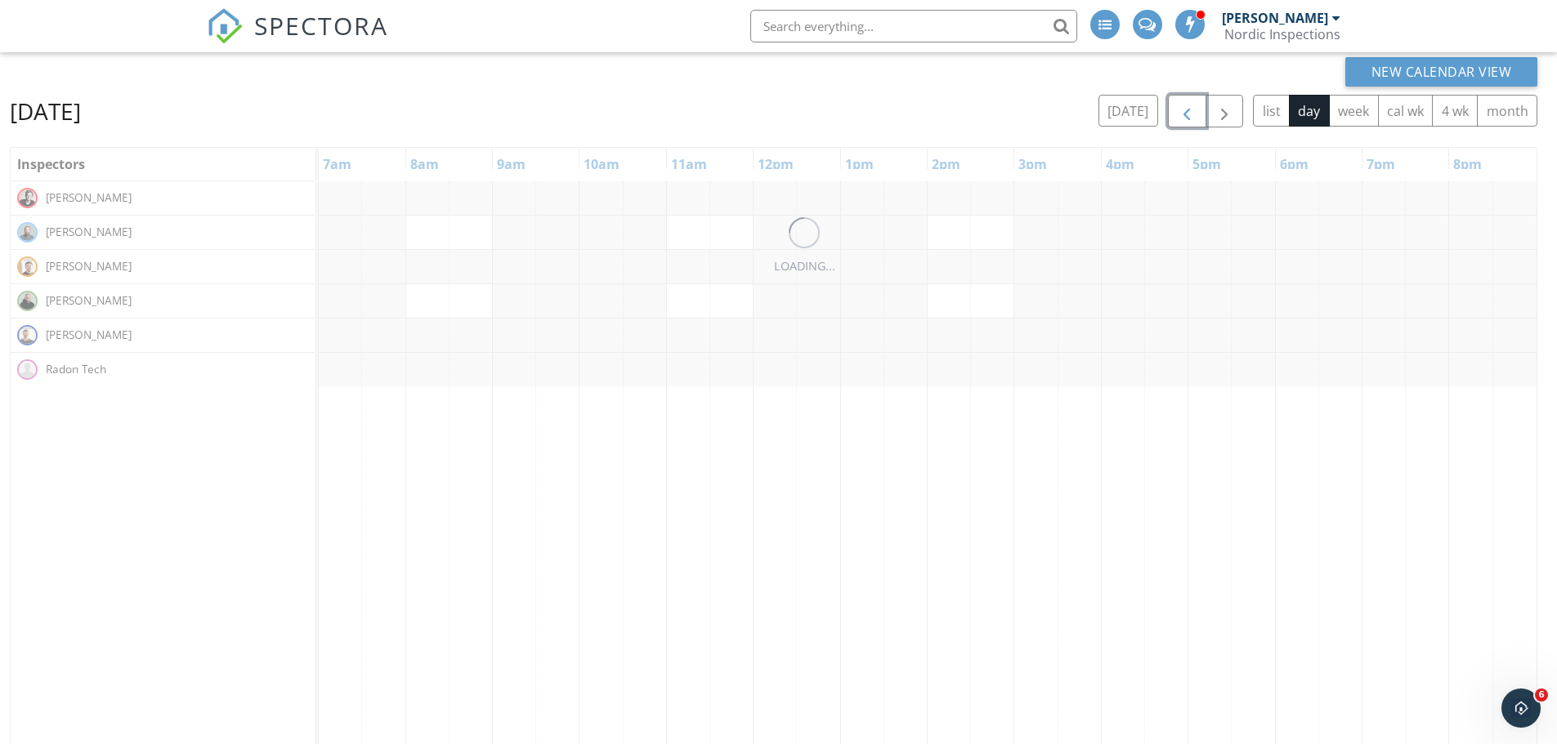
click at [1194, 117] on span "button" at bounding box center [1187, 112] width 20 height 20
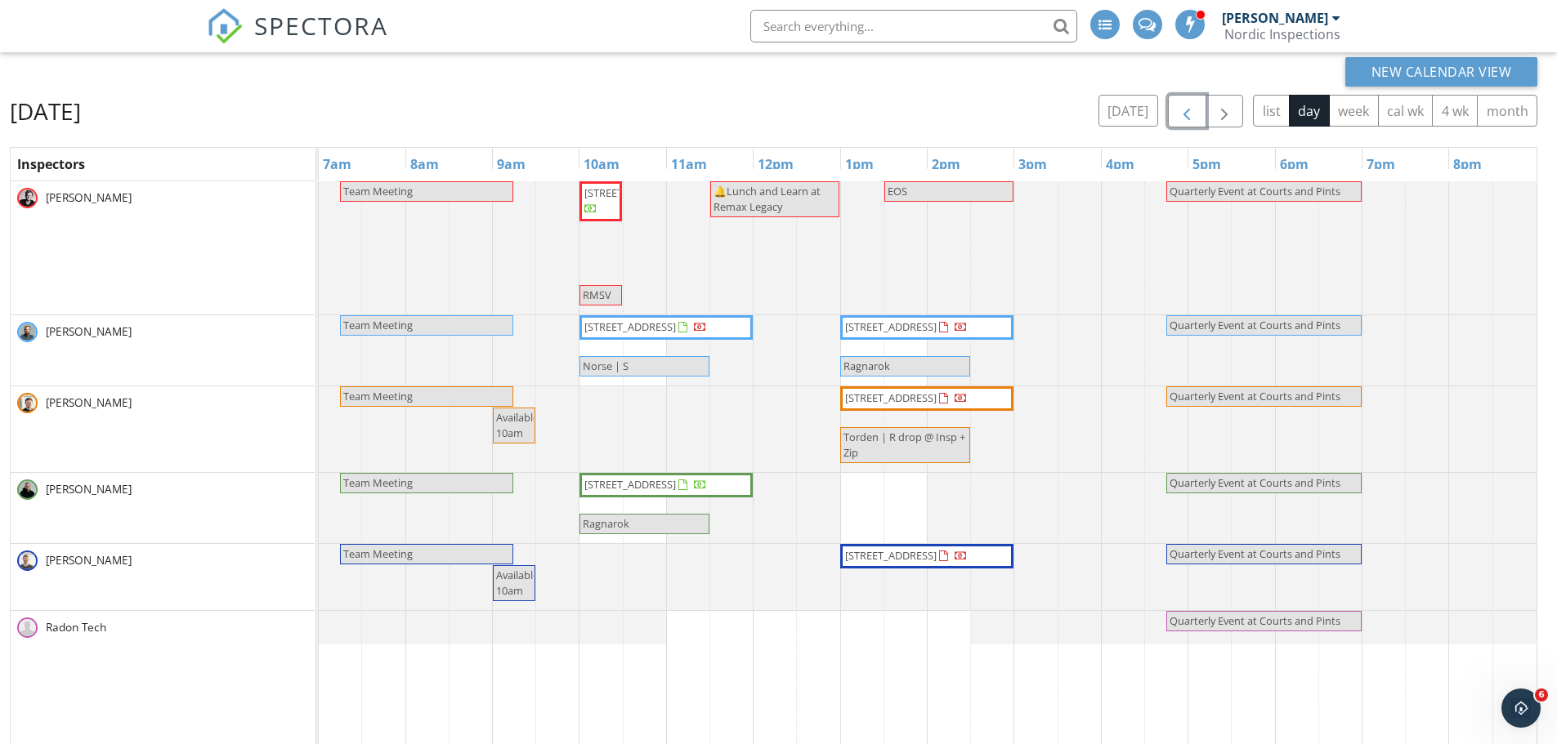
click at [1194, 117] on span "button" at bounding box center [1187, 112] width 20 height 20
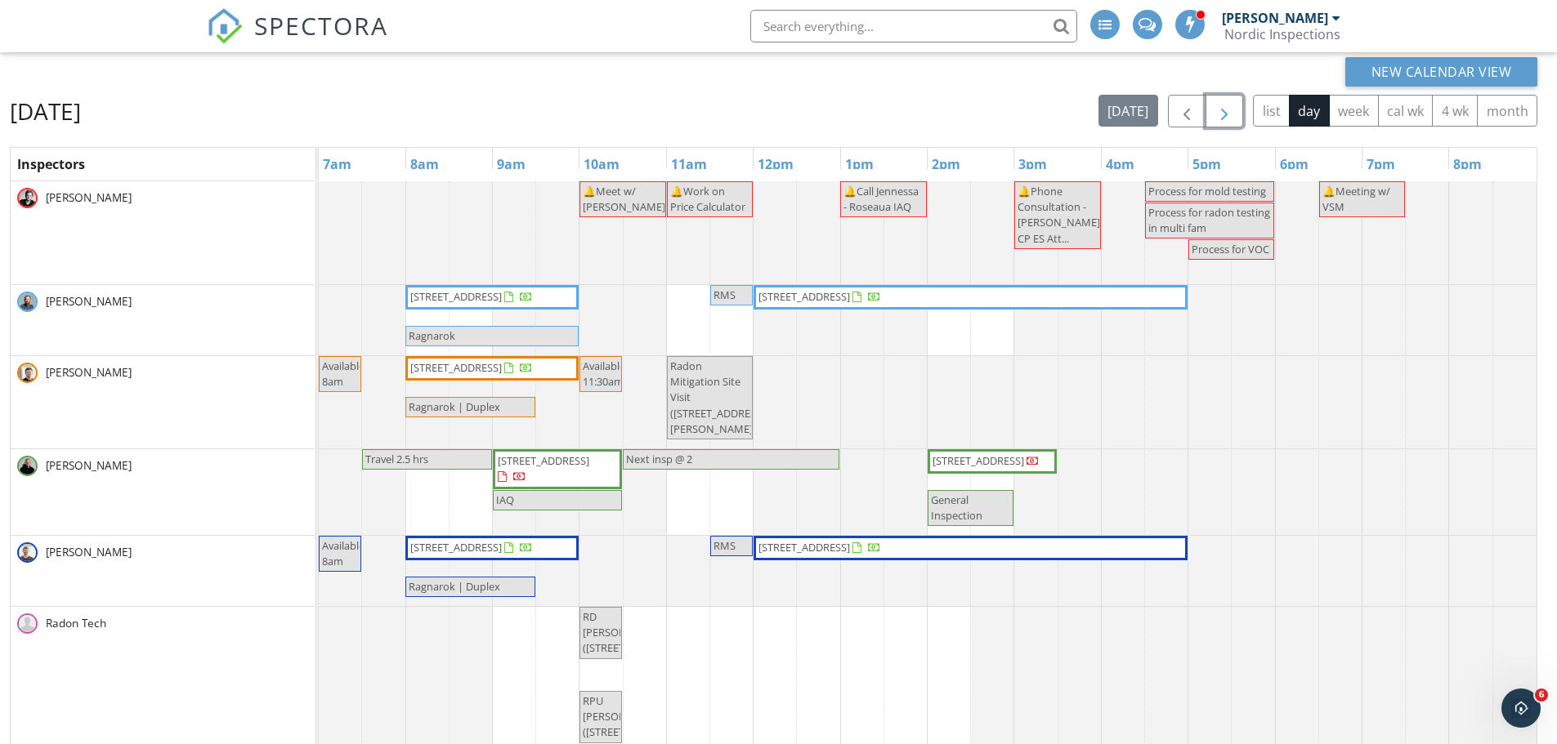
click at [1221, 114] on span "button" at bounding box center [1224, 112] width 20 height 20
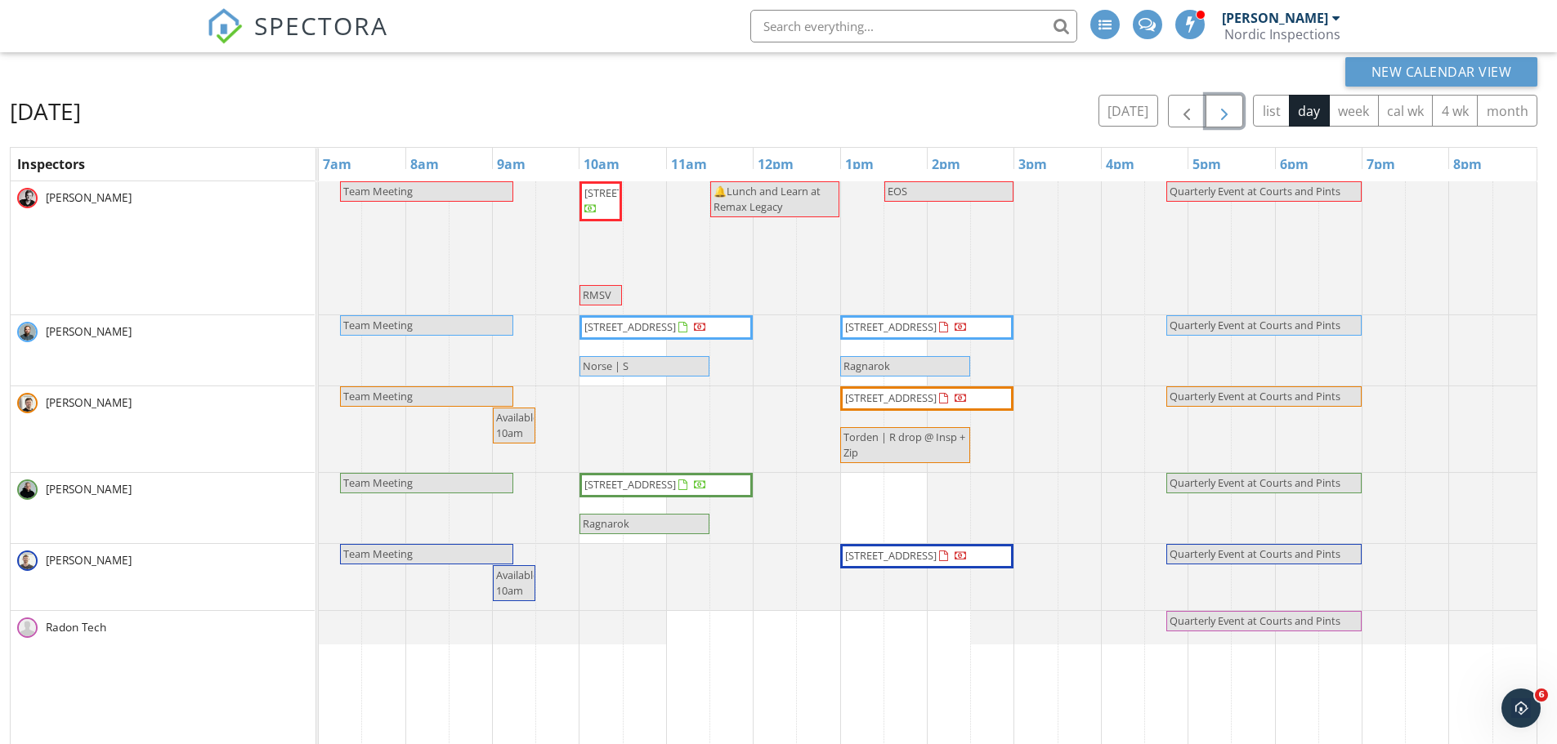
click at [1228, 125] on button "button" at bounding box center [1224, 112] width 38 height 34
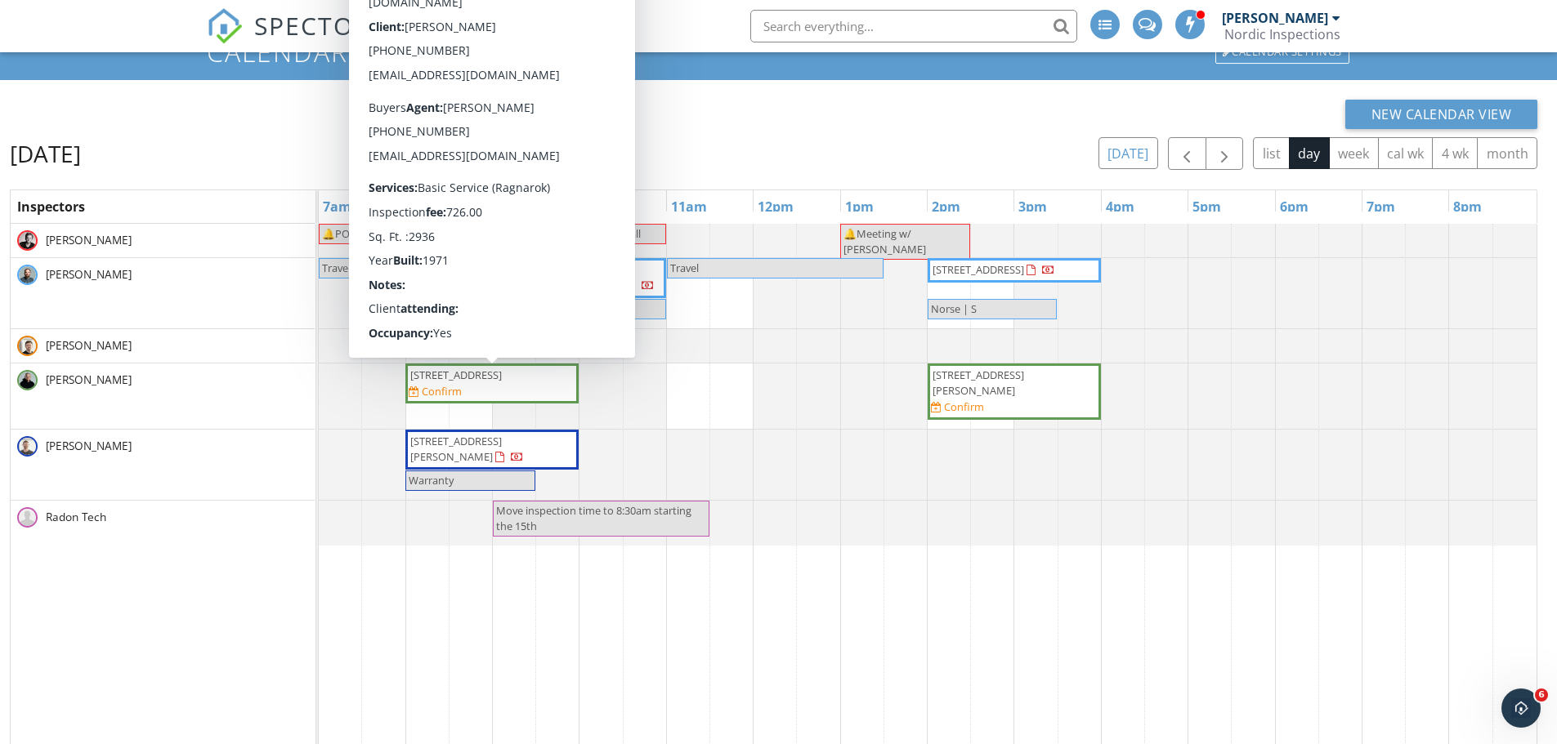
scroll to position [82, 0]
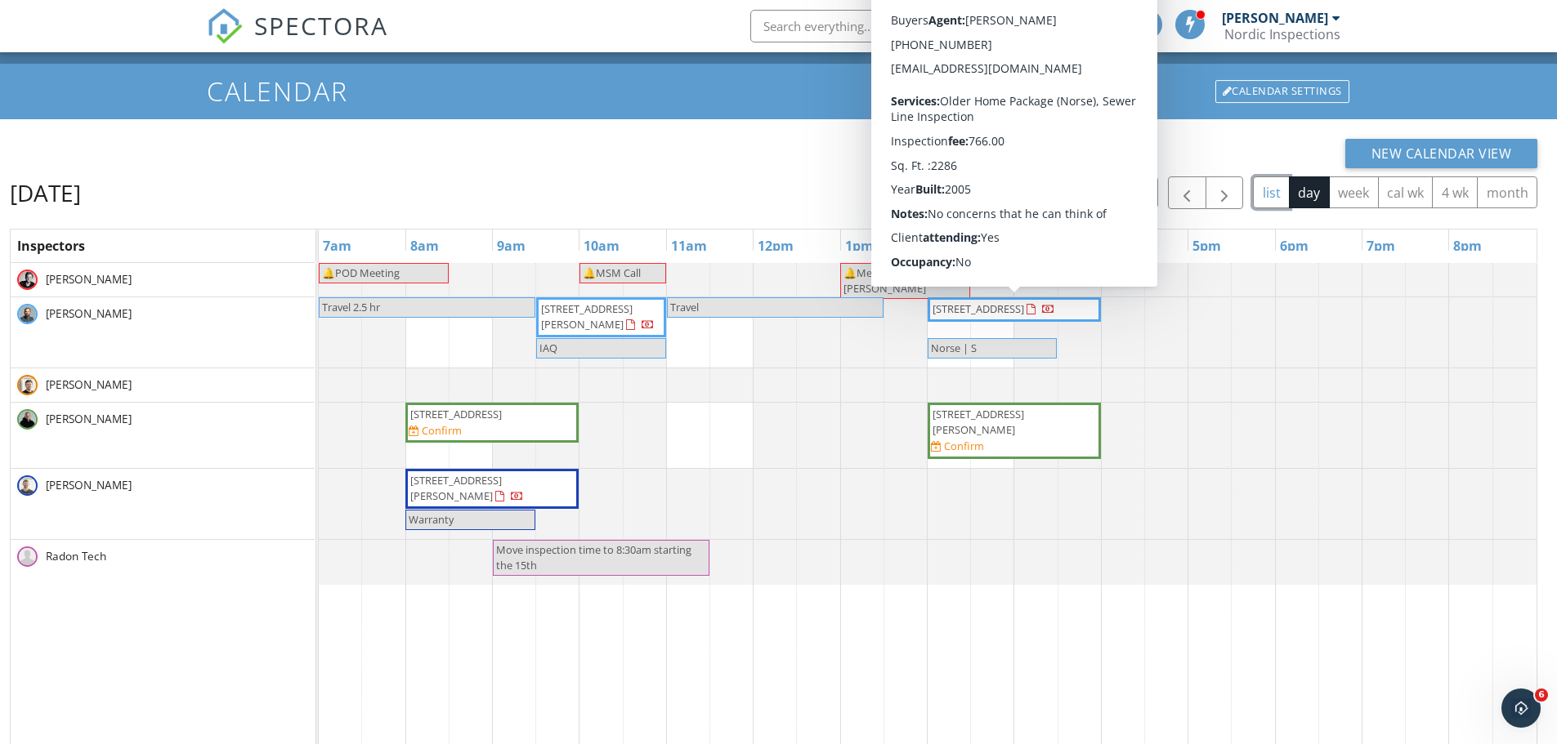
click at [1268, 193] on button "list" at bounding box center [1271, 193] width 37 height 32
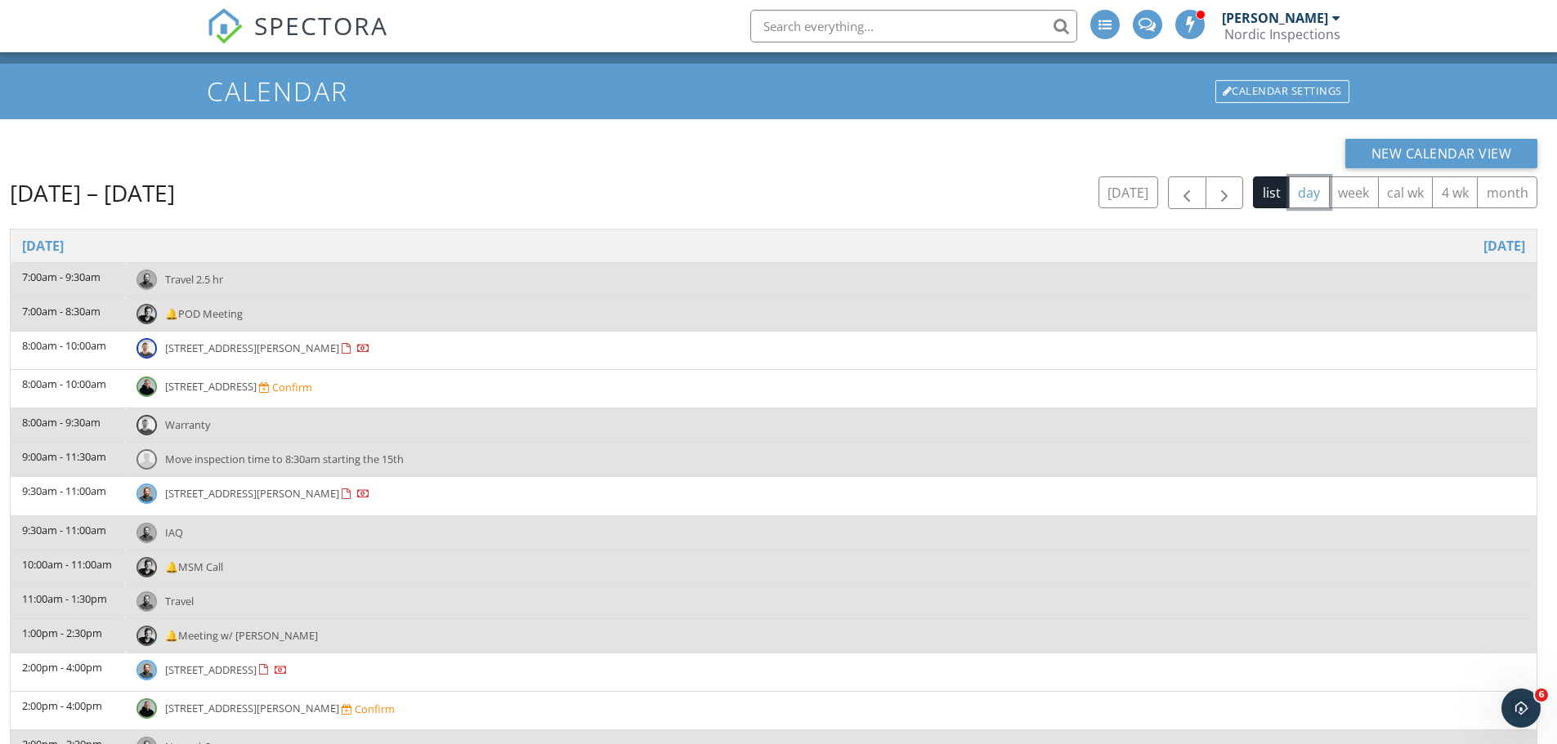
click at [1313, 195] on button "day" at bounding box center [1309, 193] width 41 height 32
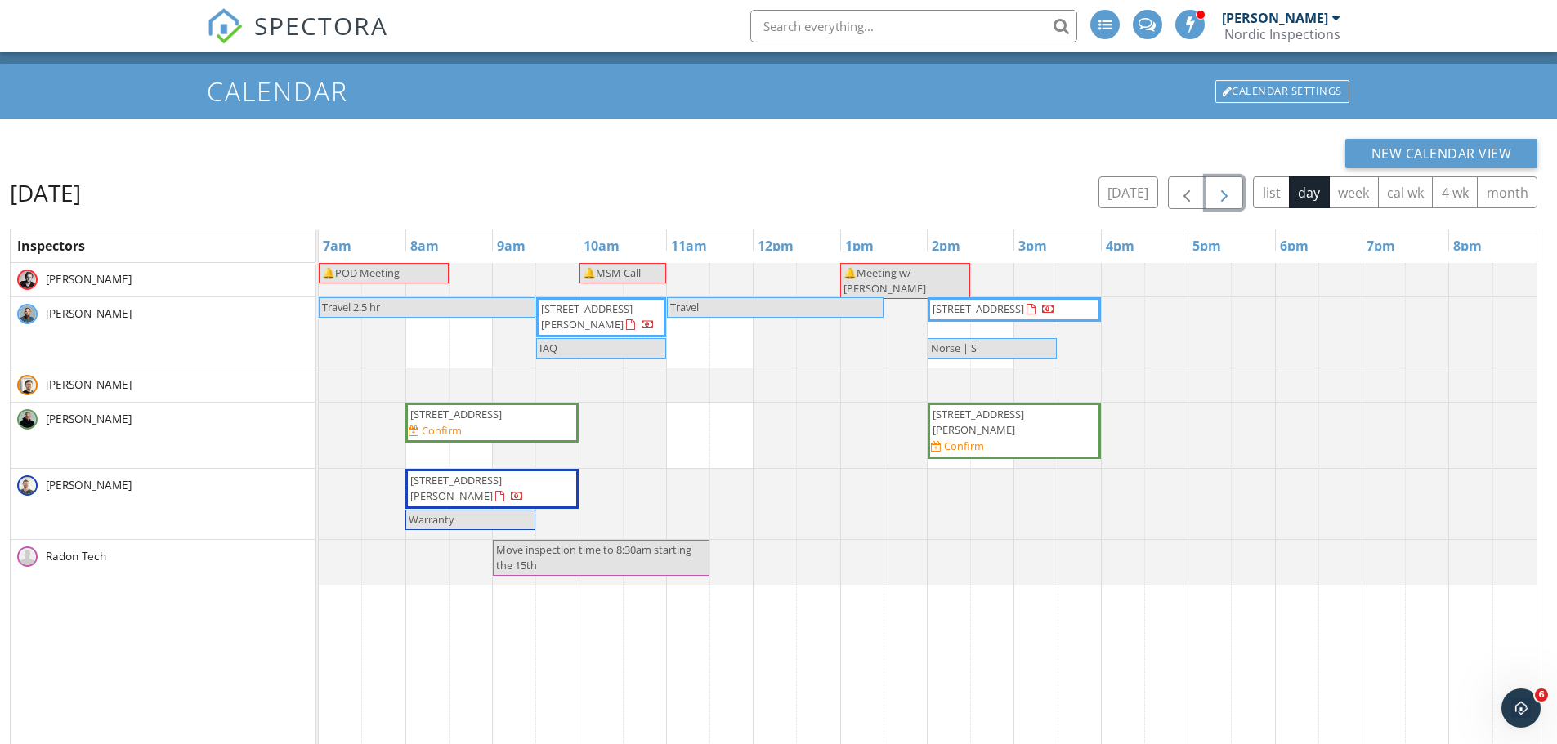
click at [1218, 190] on span "button" at bounding box center [1224, 194] width 20 height 20
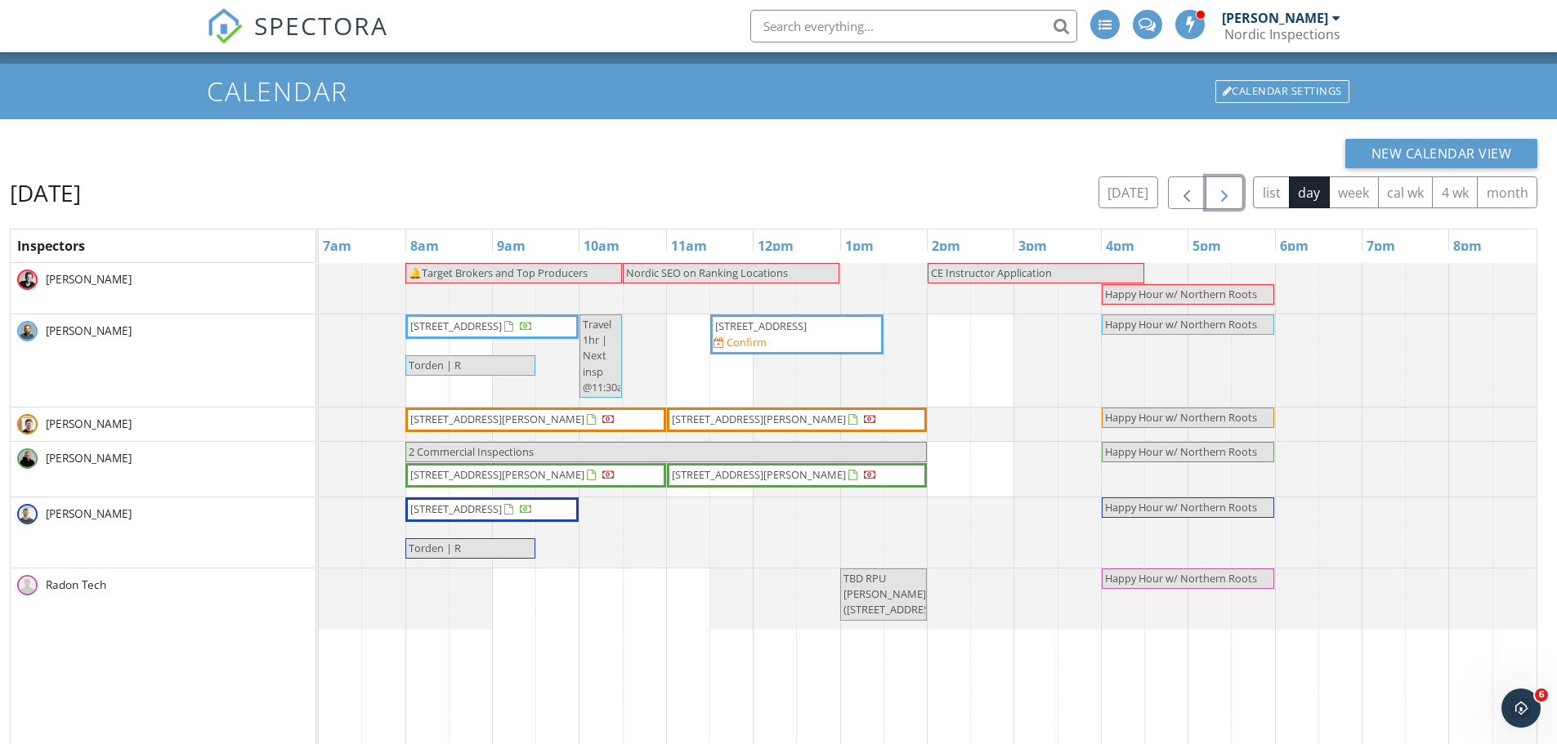
click at [1234, 191] on button "button" at bounding box center [1224, 194] width 38 height 34
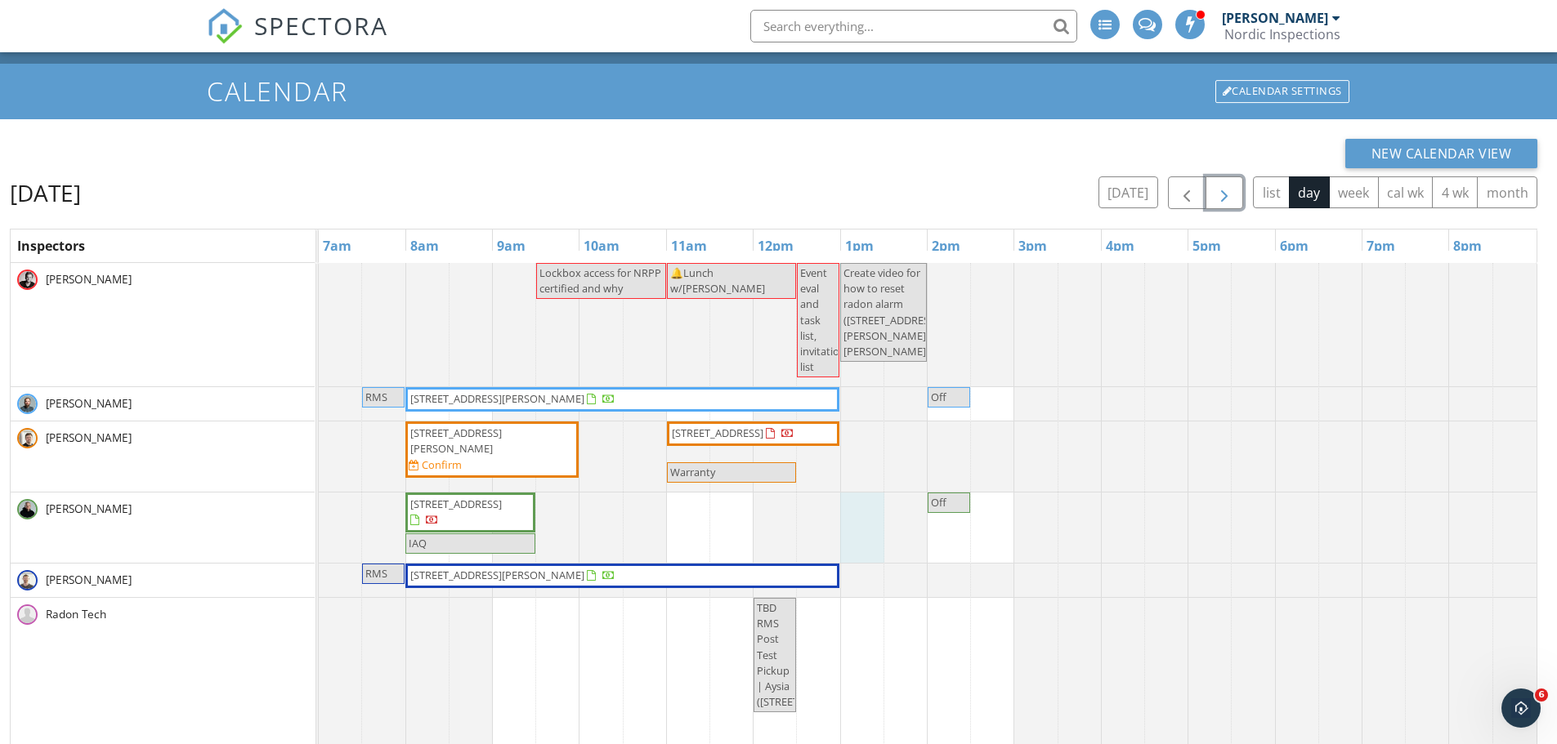
drag, startPoint x: 861, startPoint y: 525, endPoint x: 858, endPoint y: 539, distance: 15.1
click at [319, 539] on div at bounding box center [319, 528] width 0 height 70
click at [319, 580] on div at bounding box center [319, 581] width 0 height 34
click at [870, 540] on link "Event" at bounding box center [860, 537] width 84 height 26
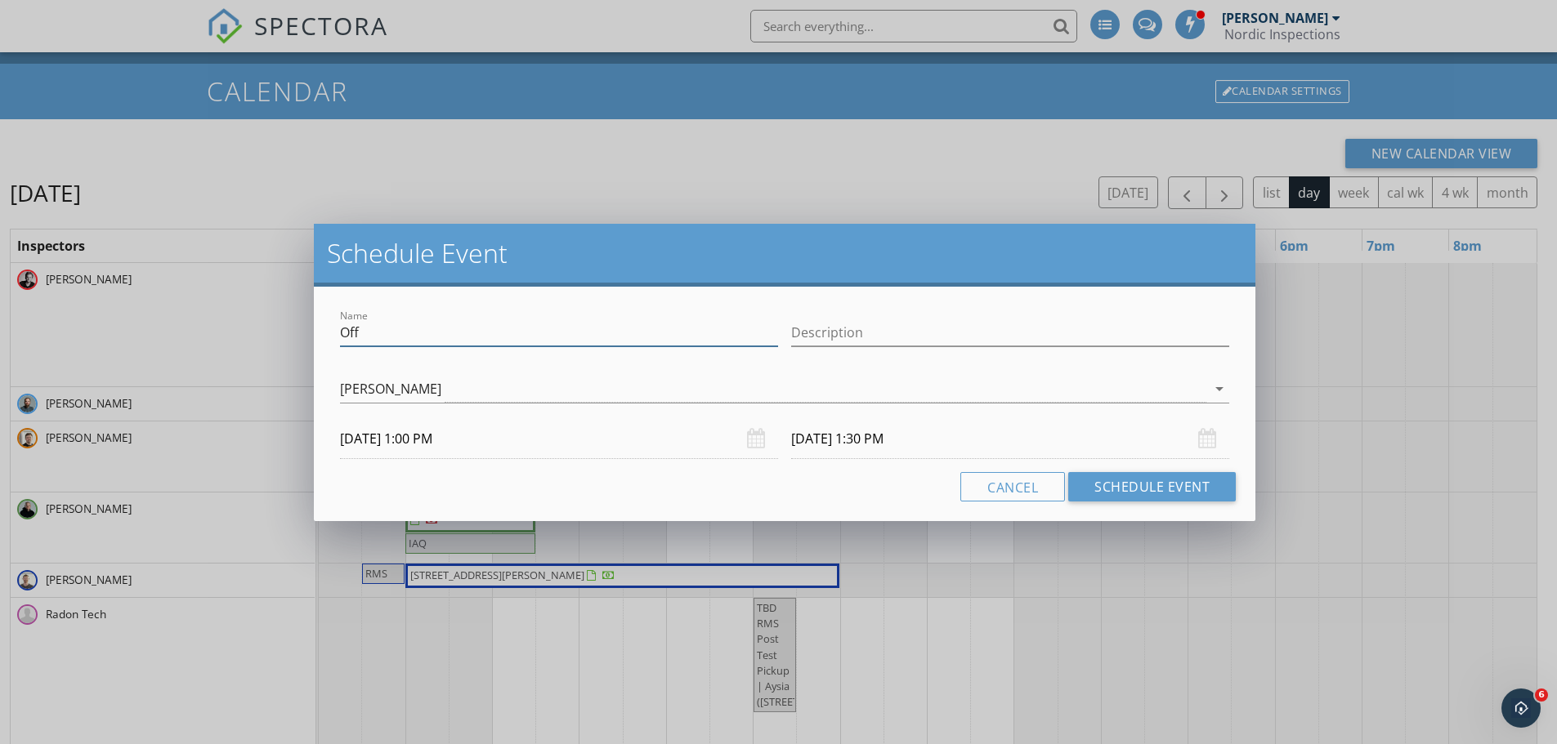
click at [384, 338] on input "Off" at bounding box center [559, 333] width 438 height 27
click at [382, 338] on input "Off" at bounding box center [559, 333] width 438 height 27
click at [351, 356] on div at bounding box center [559, 358] width 438 height 10
click at [371, 339] on input "Off" at bounding box center [559, 333] width 438 height 27
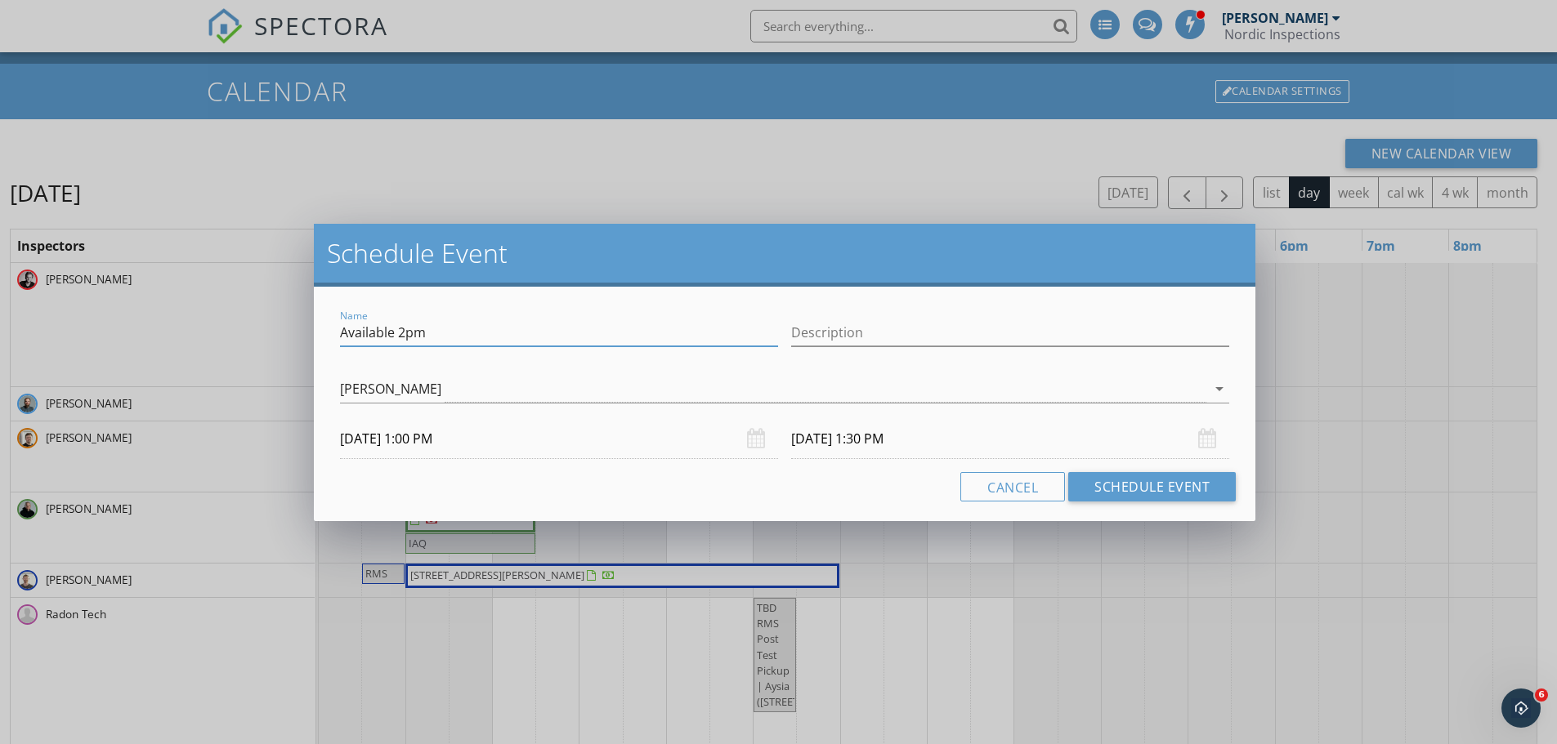
type input "Available 2pm"
click at [1093, 441] on input "10/03/2025 1:30 PM" at bounding box center [1010, 439] width 438 height 40
click at [1112, 481] on button "Schedule Event" at bounding box center [1152, 486] width 168 height 29
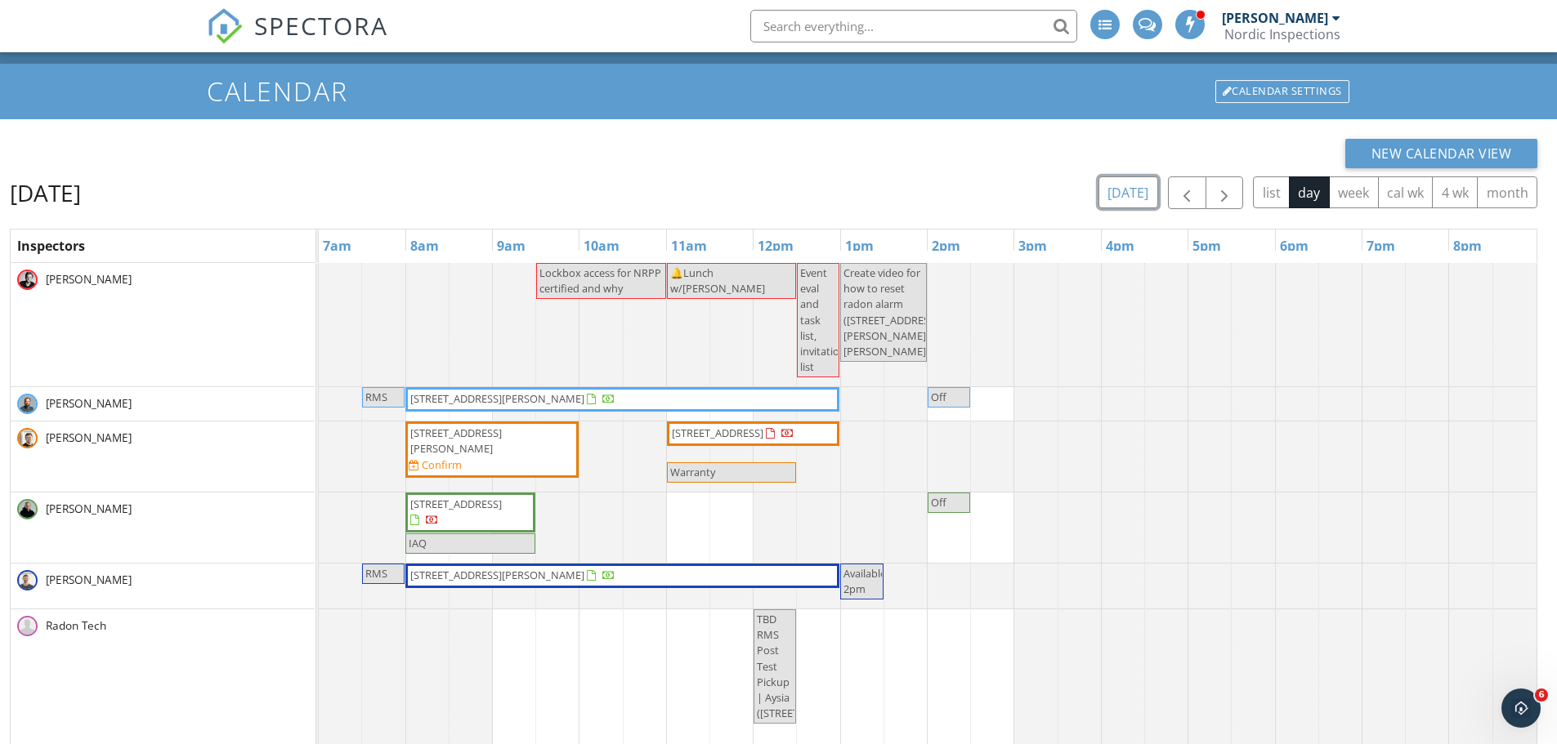
click at [1138, 202] on button "[DATE]" at bounding box center [1128, 193] width 60 height 32
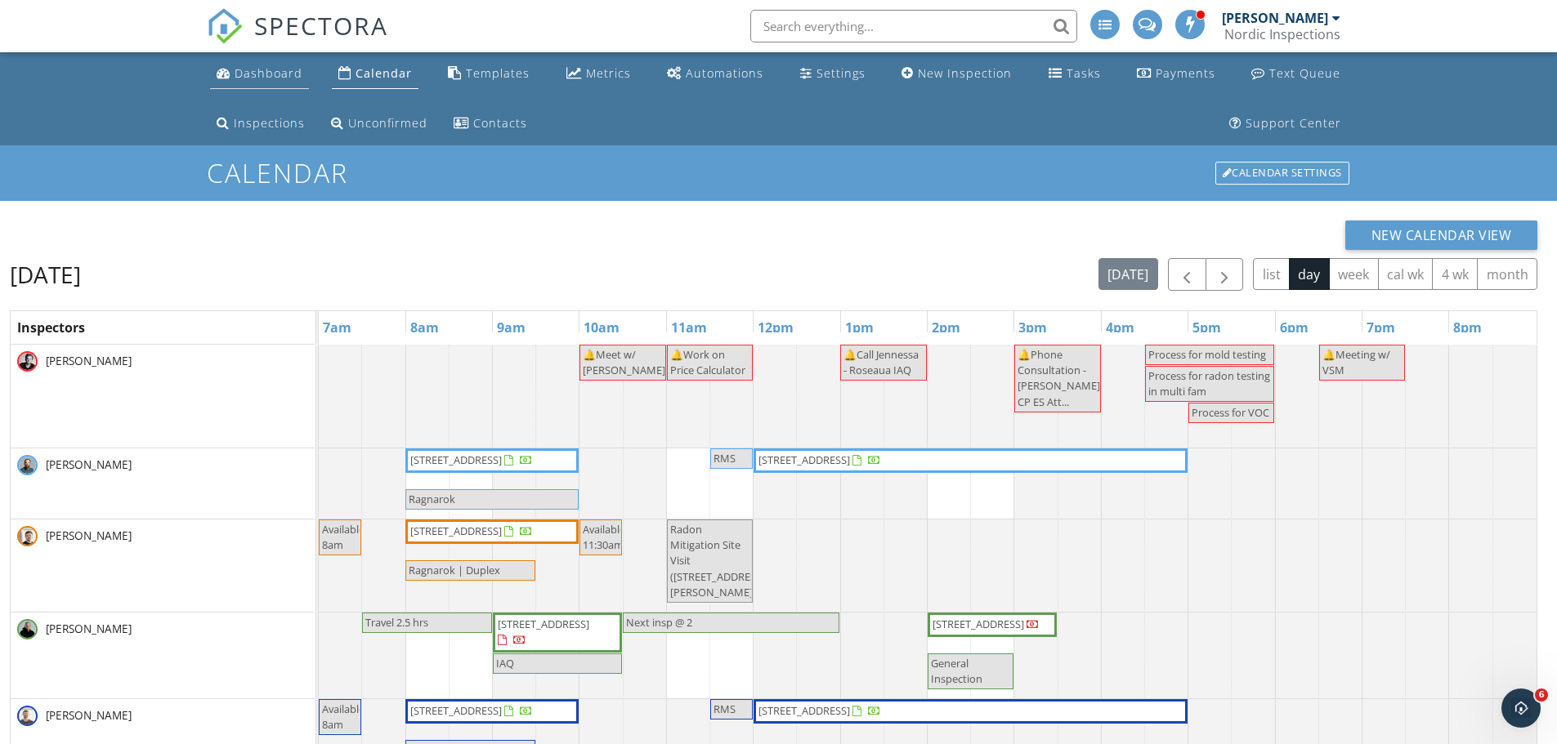
click at [258, 63] on link "Dashboard" at bounding box center [259, 74] width 99 height 30
click at [1220, 274] on span "button" at bounding box center [1224, 276] width 20 height 20
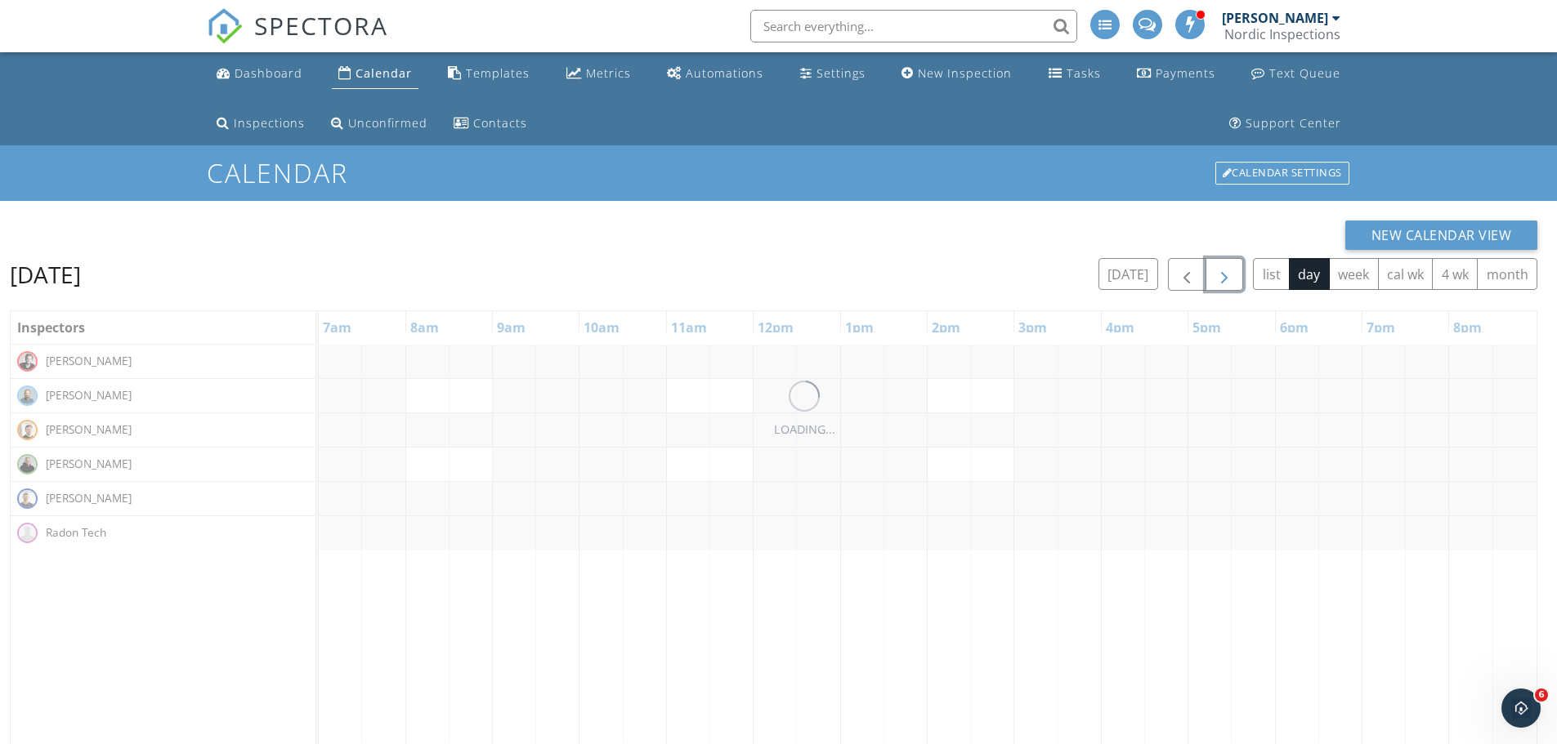
click at [1220, 274] on span "button" at bounding box center [1224, 276] width 20 height 20
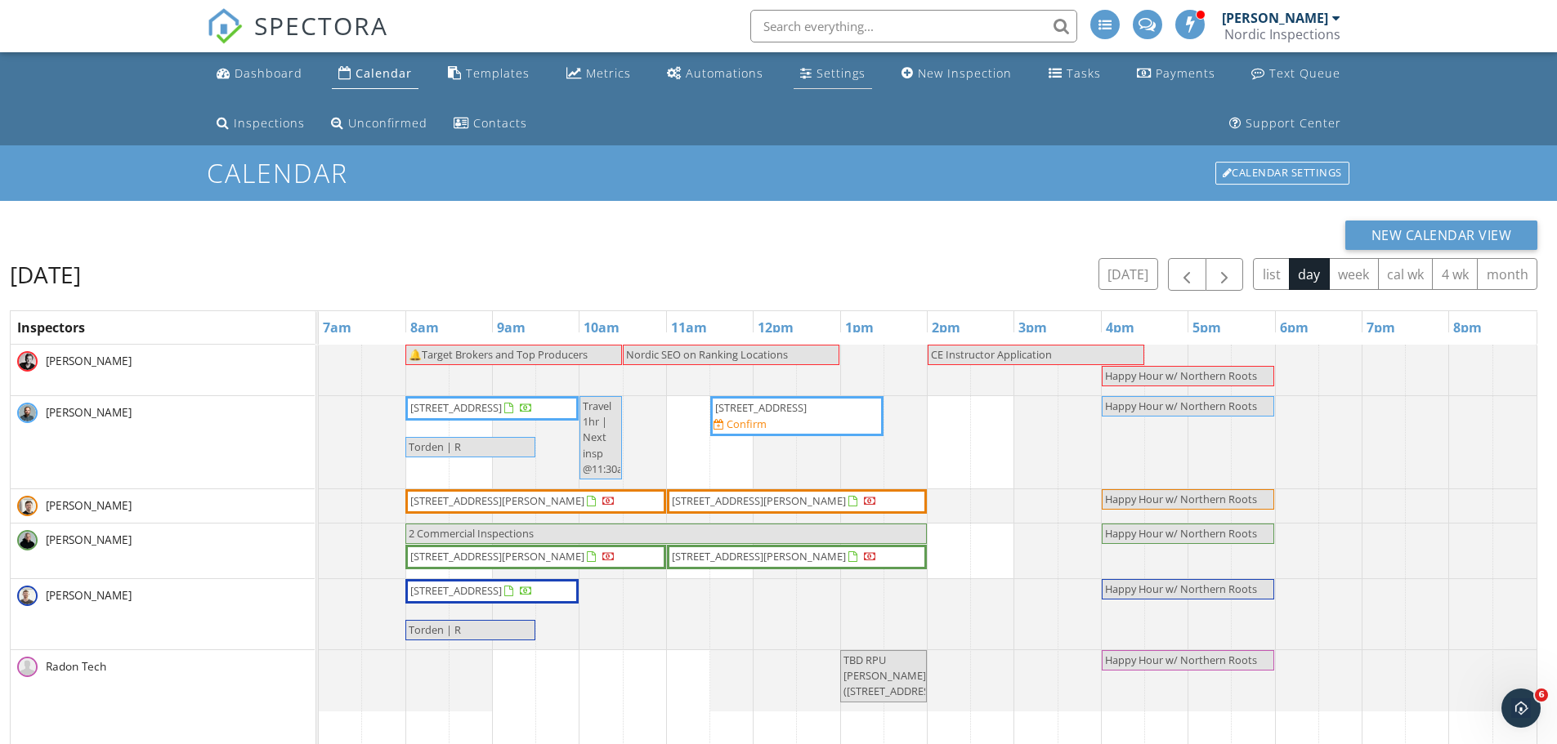
click at [849, 72] on div "Settings" at bounding box center [840, 73] width 49 height 16
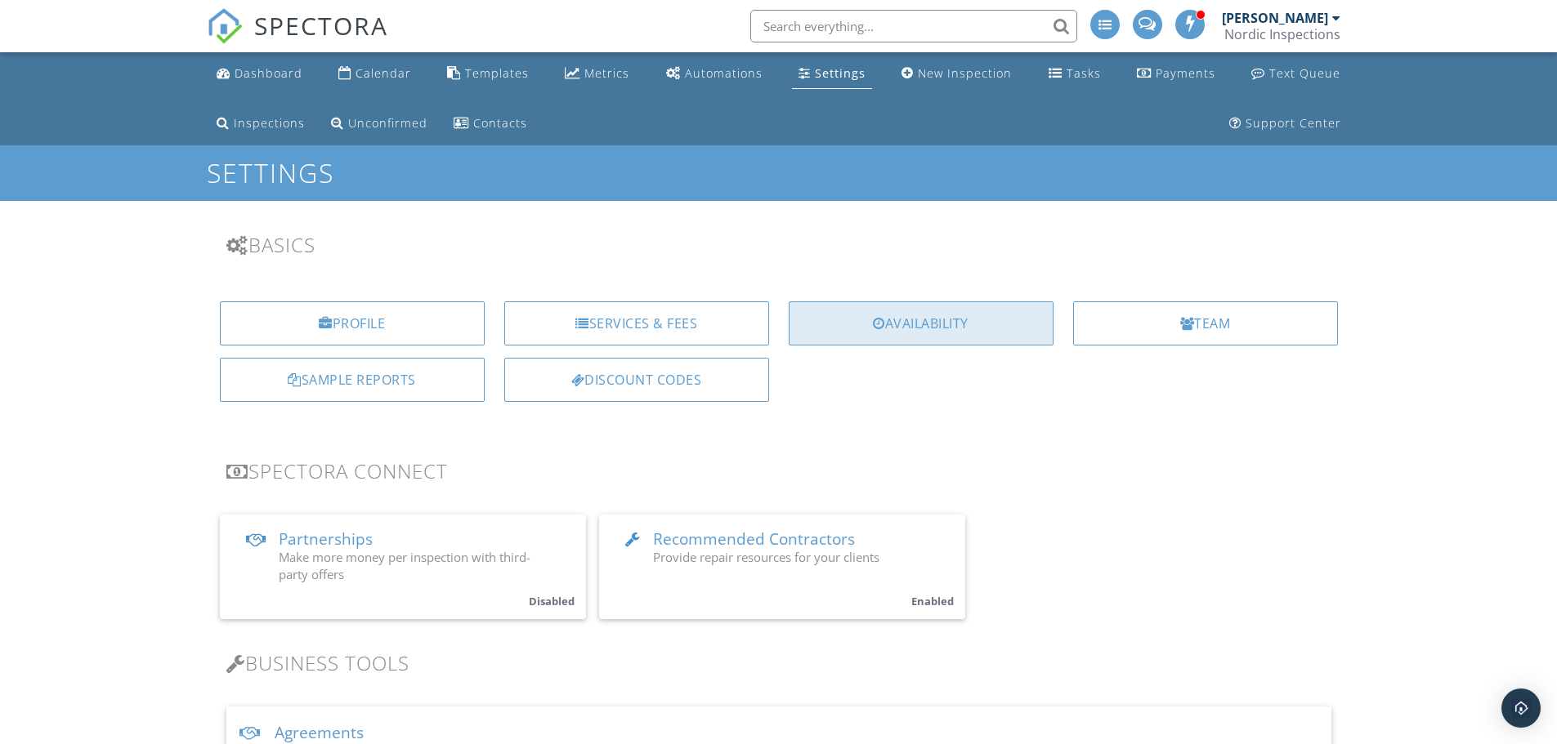
click at [891, 331] on div "Availability" at bounding box center [921, 324] width 265 height 44
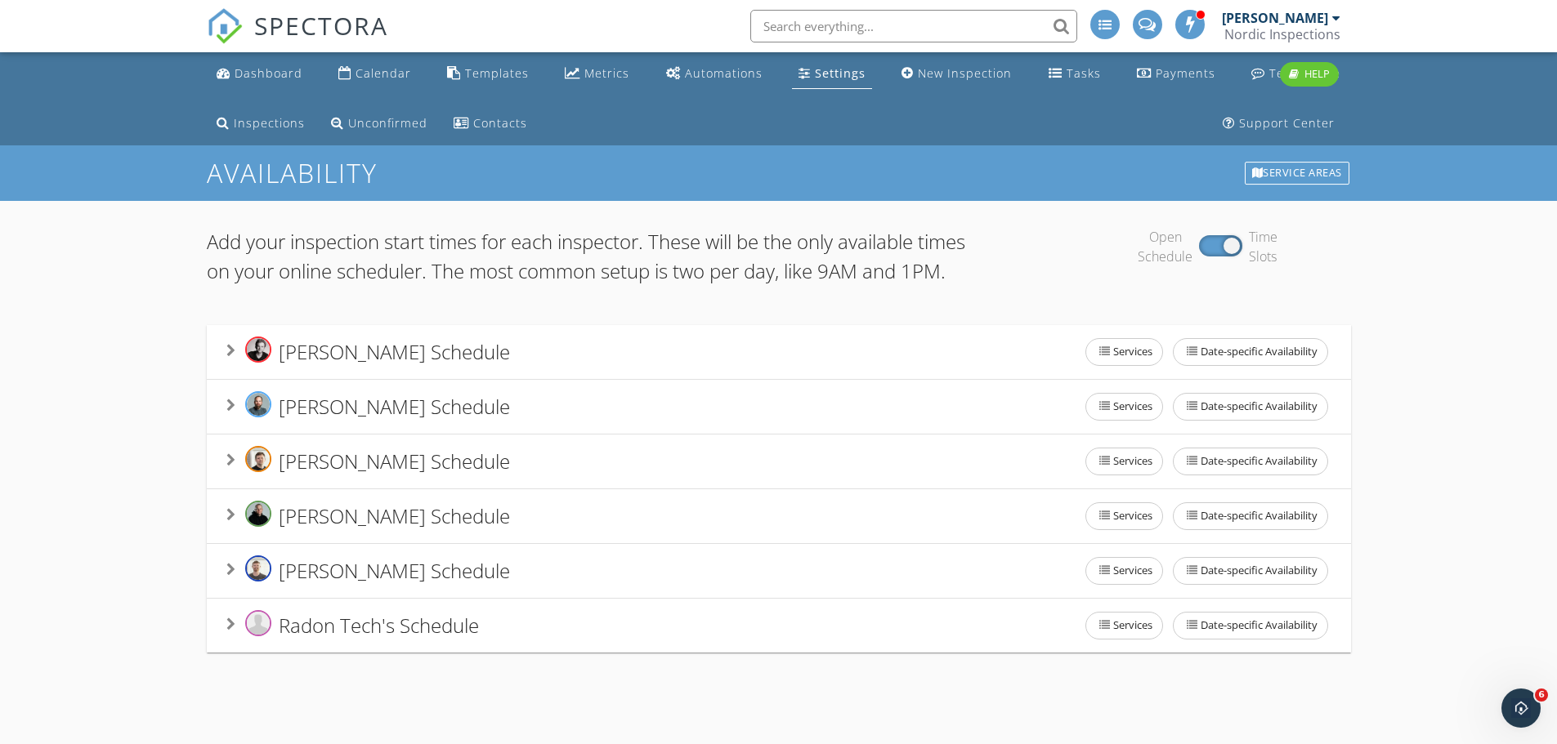
click at [232, 576] on icon at bounding box center [230, 569] width 9 height 13
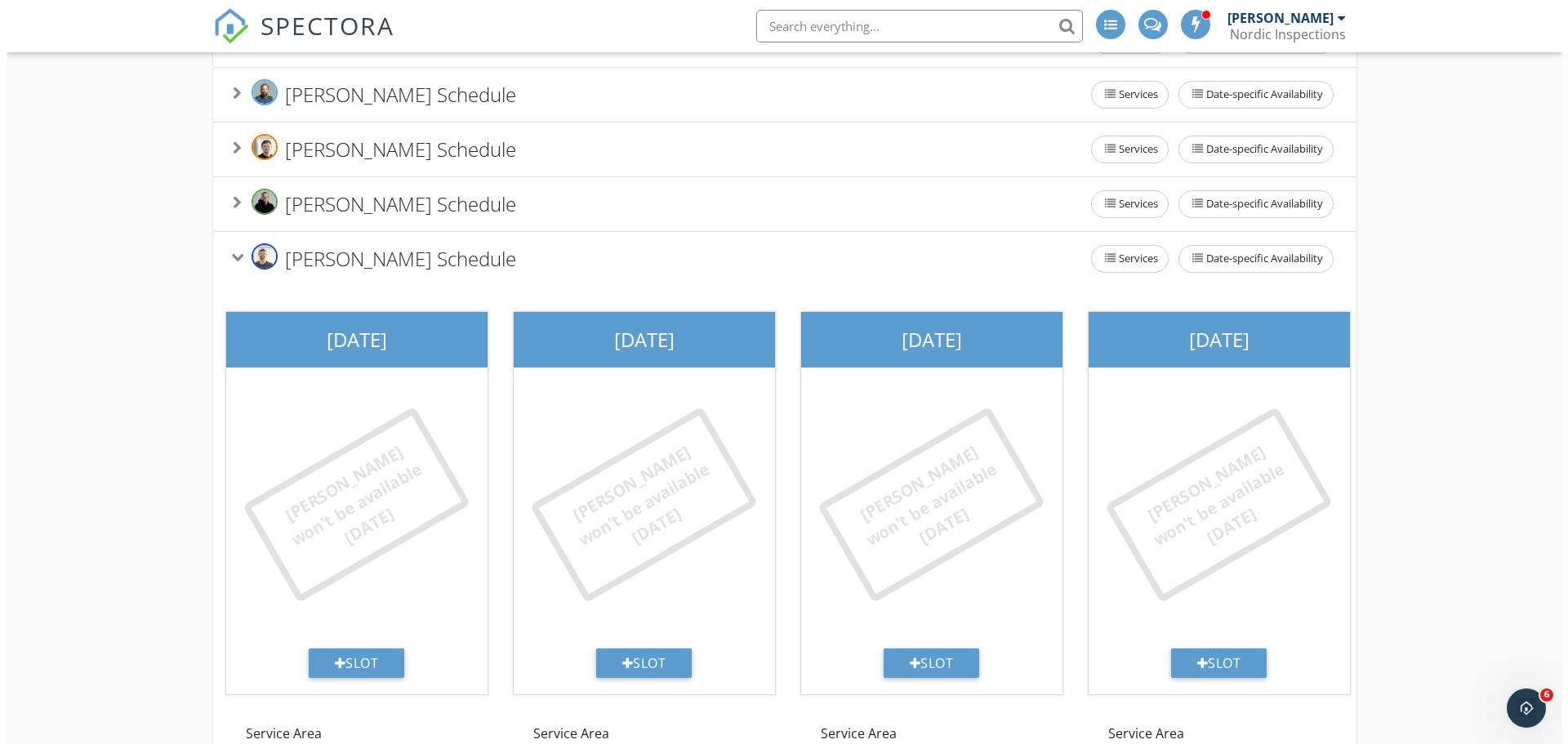
scroll to position [327, 0]
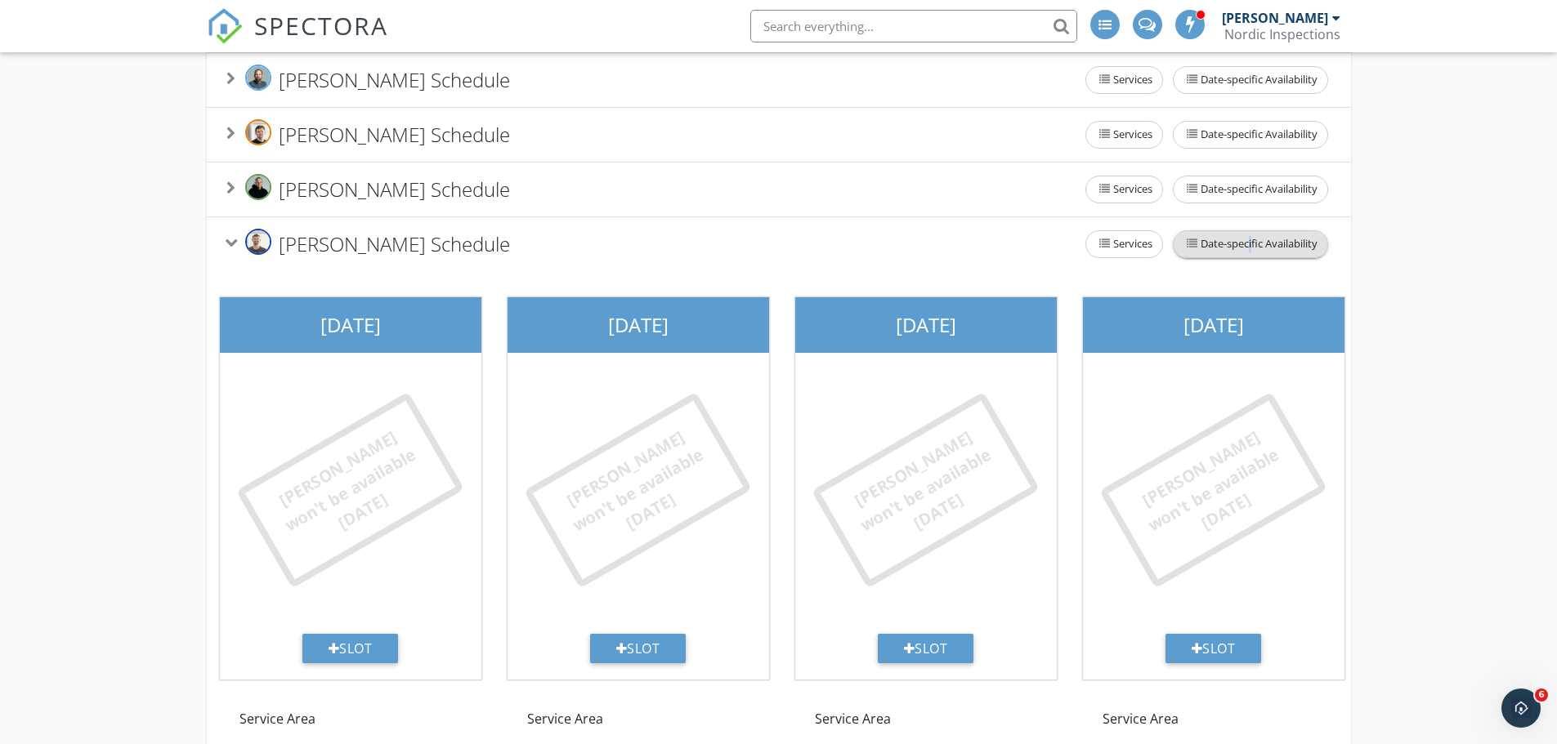
click at [1202, 257] on span "Date-specific Availability" at bounding box center [1251, 244] width 154 height 26
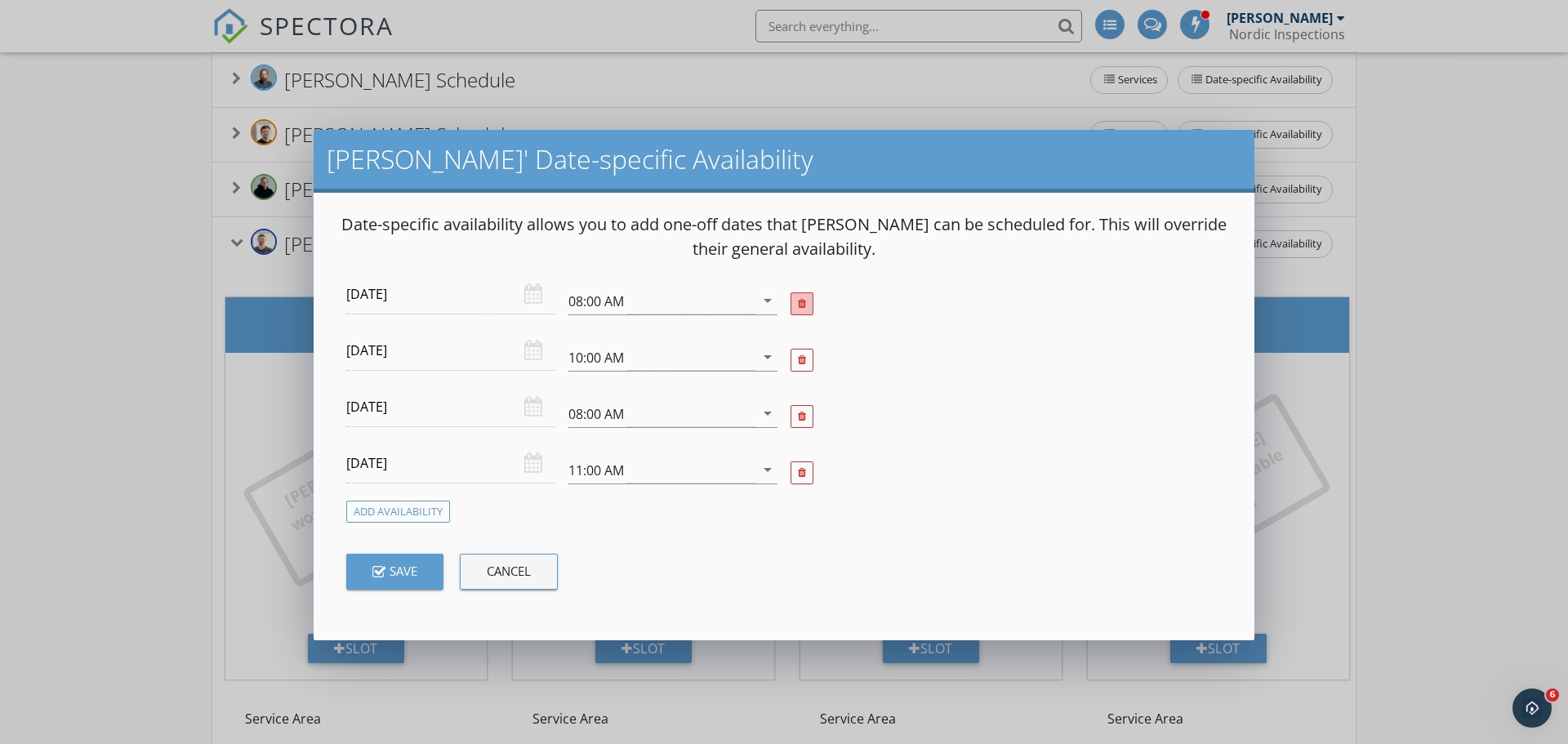
click at [802, 306] on div at bounding box center [801, 304] width 8 height 11
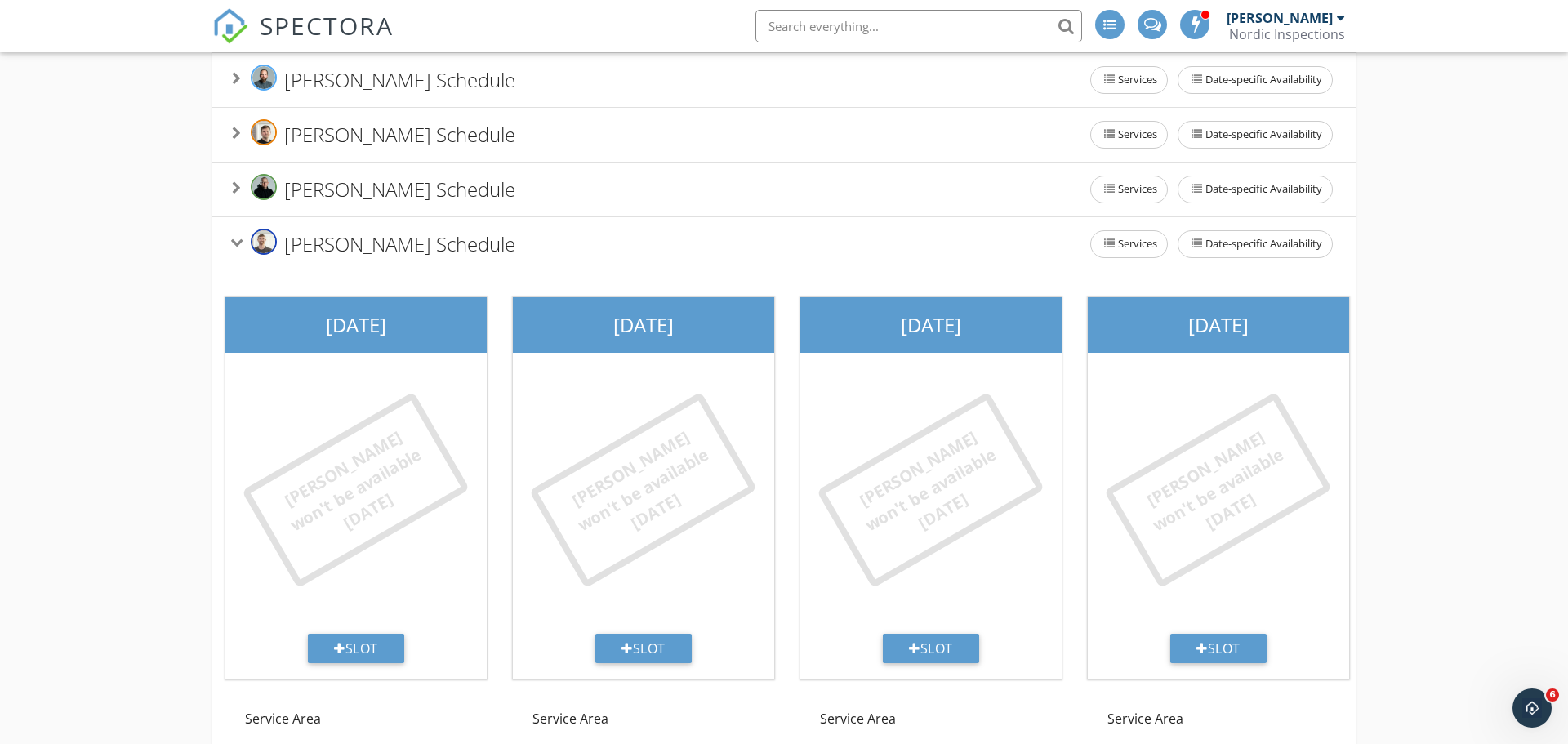
click at [1435, 462] on div at bounding box center [784, 372] width 1568 height 744
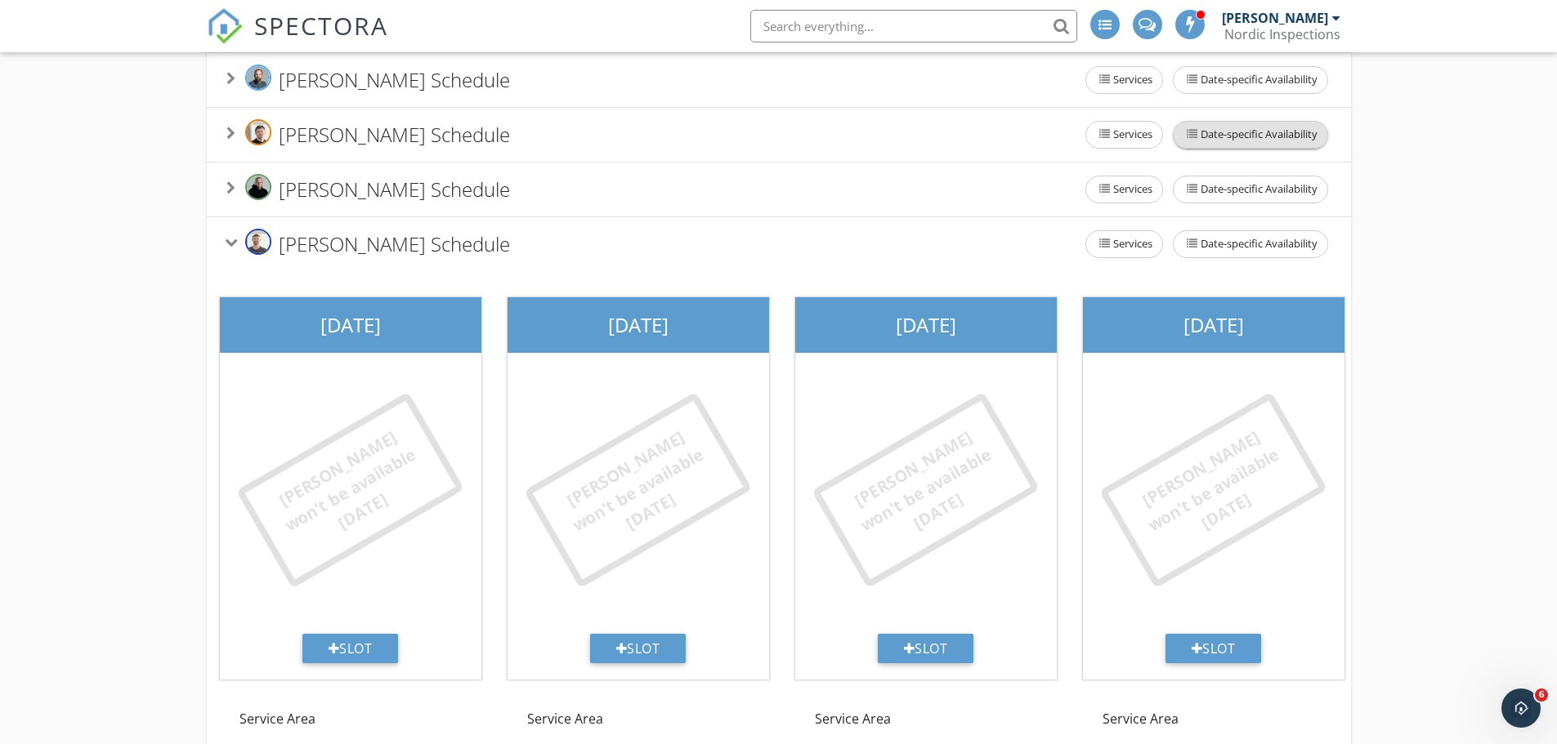
click at [1187, 140] on icon at bounding box center [1192, 134] width 11 height 11
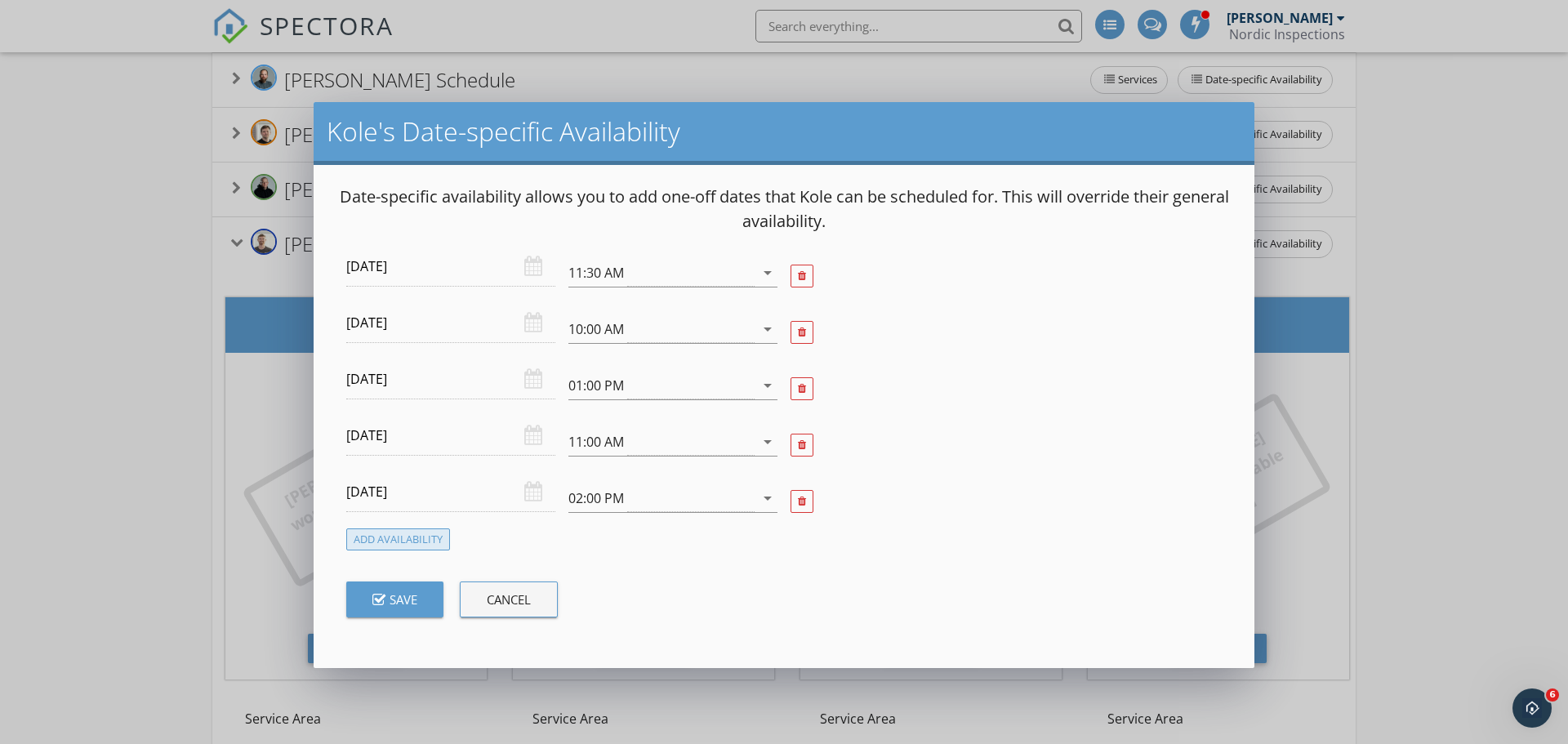
click at [374, 541] on div "Add Availability" at bounding box center [399, 540] width 104 height 22
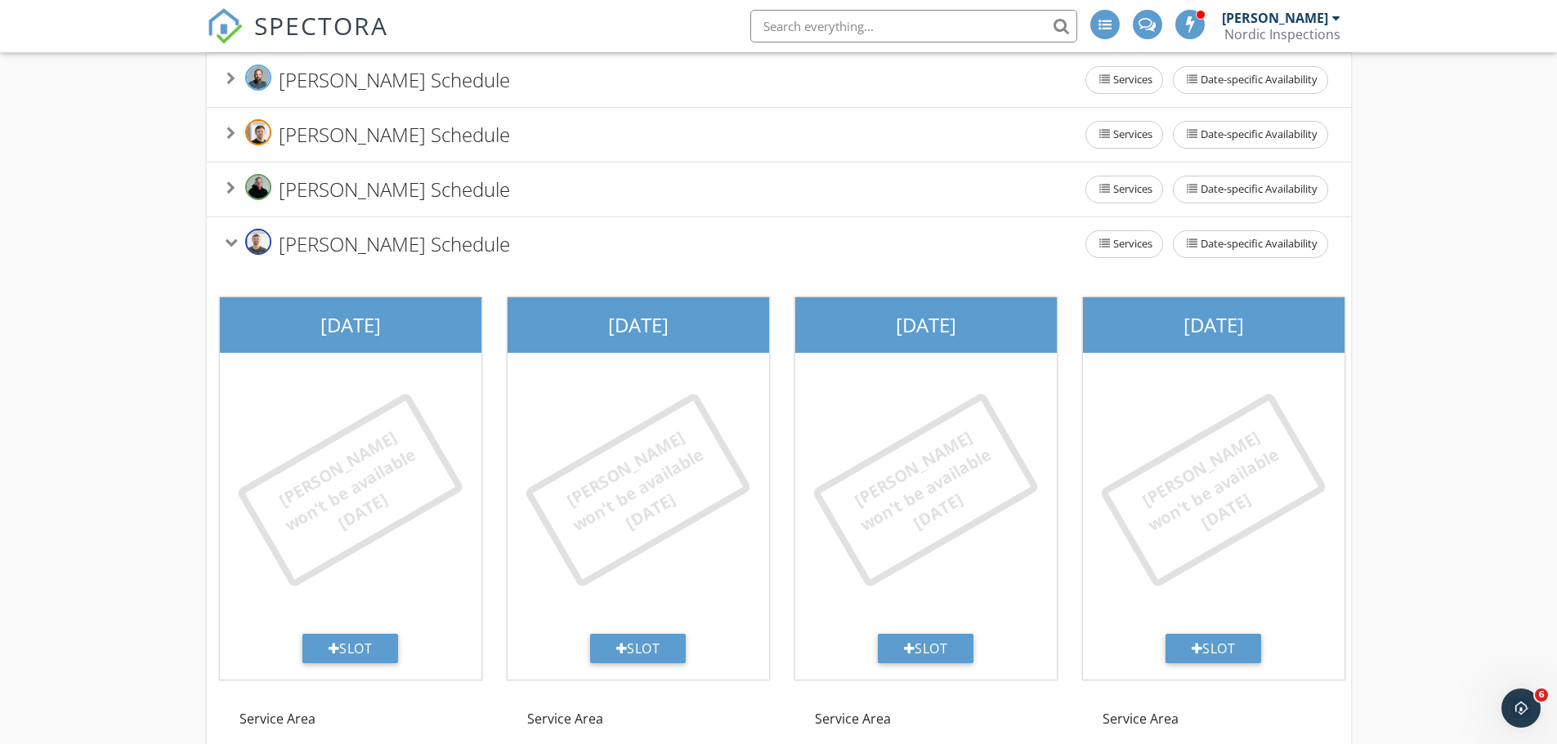
click at [136, 521] on div at bounding box center [778, 372] width 1557 height 744
click at [1195, 148] on span "Date-specific Availability" at bounding box center [1251, 135] width 154 height 26
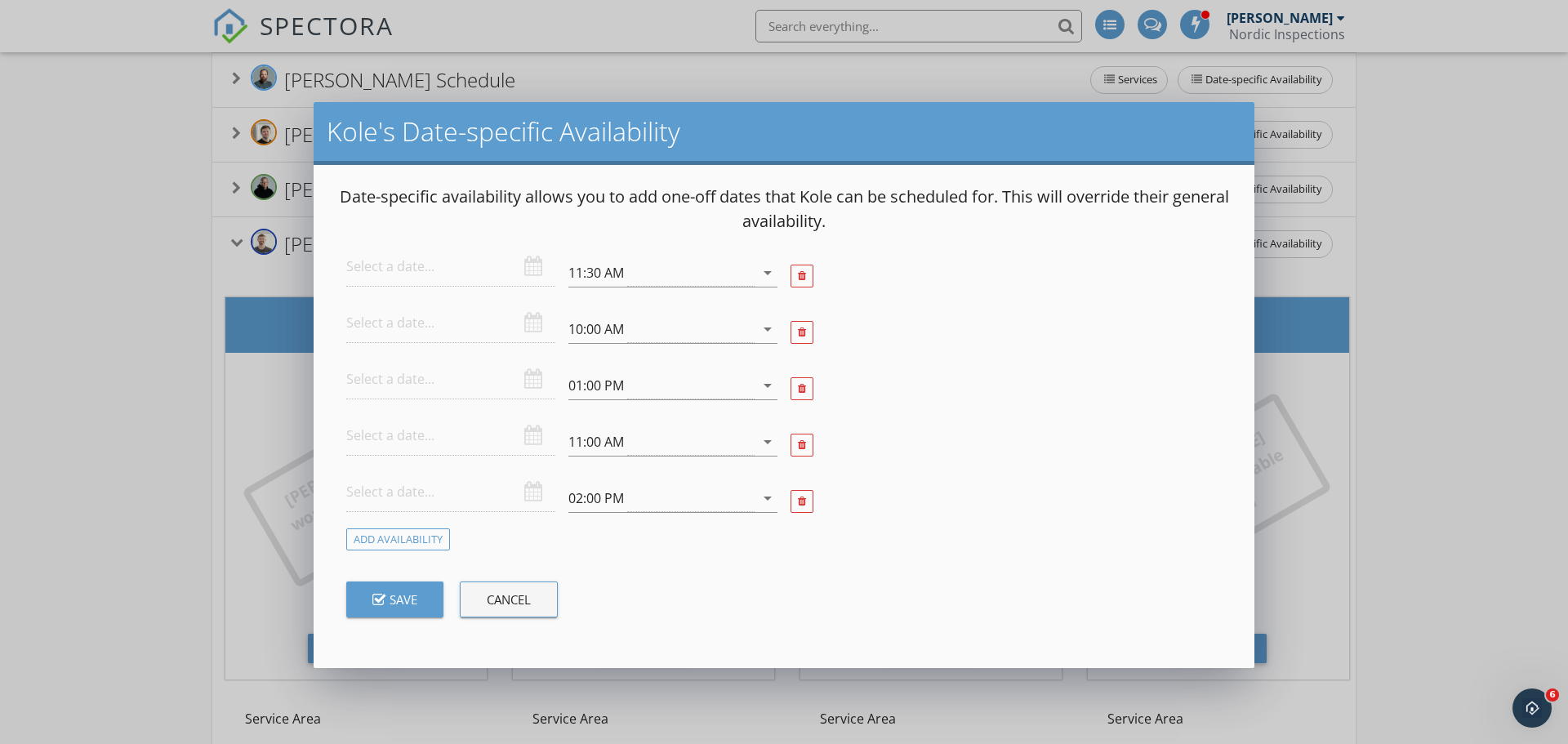
click at [132, 561] on div "Kole's Date-specific Availability Date-specific availability allows you to add …" at bounding box center [784, 385] width 1568 height 744
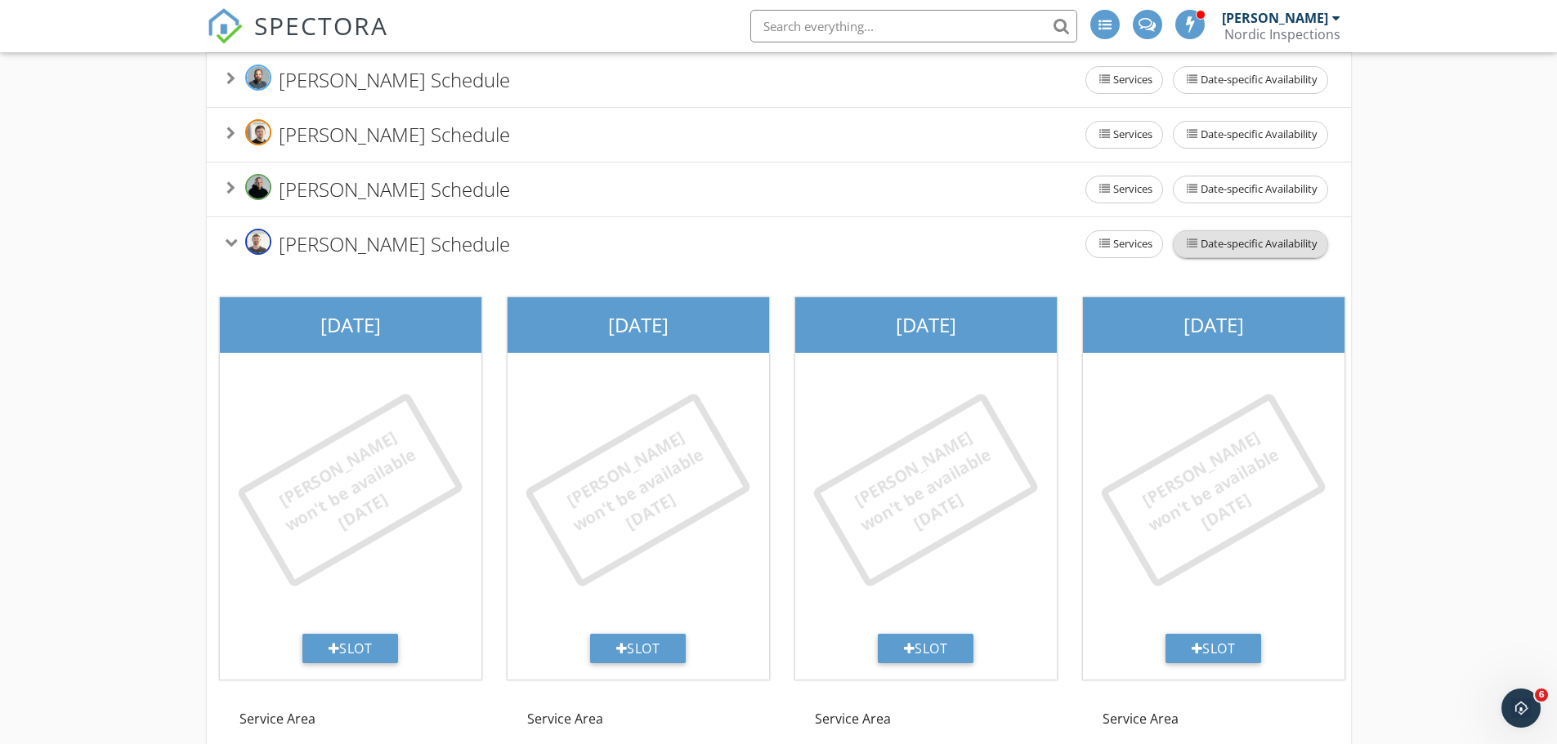
click at [1230, 257] on span "Date-specific Availability" at bounding box center [1251, 244] width 154 height 26
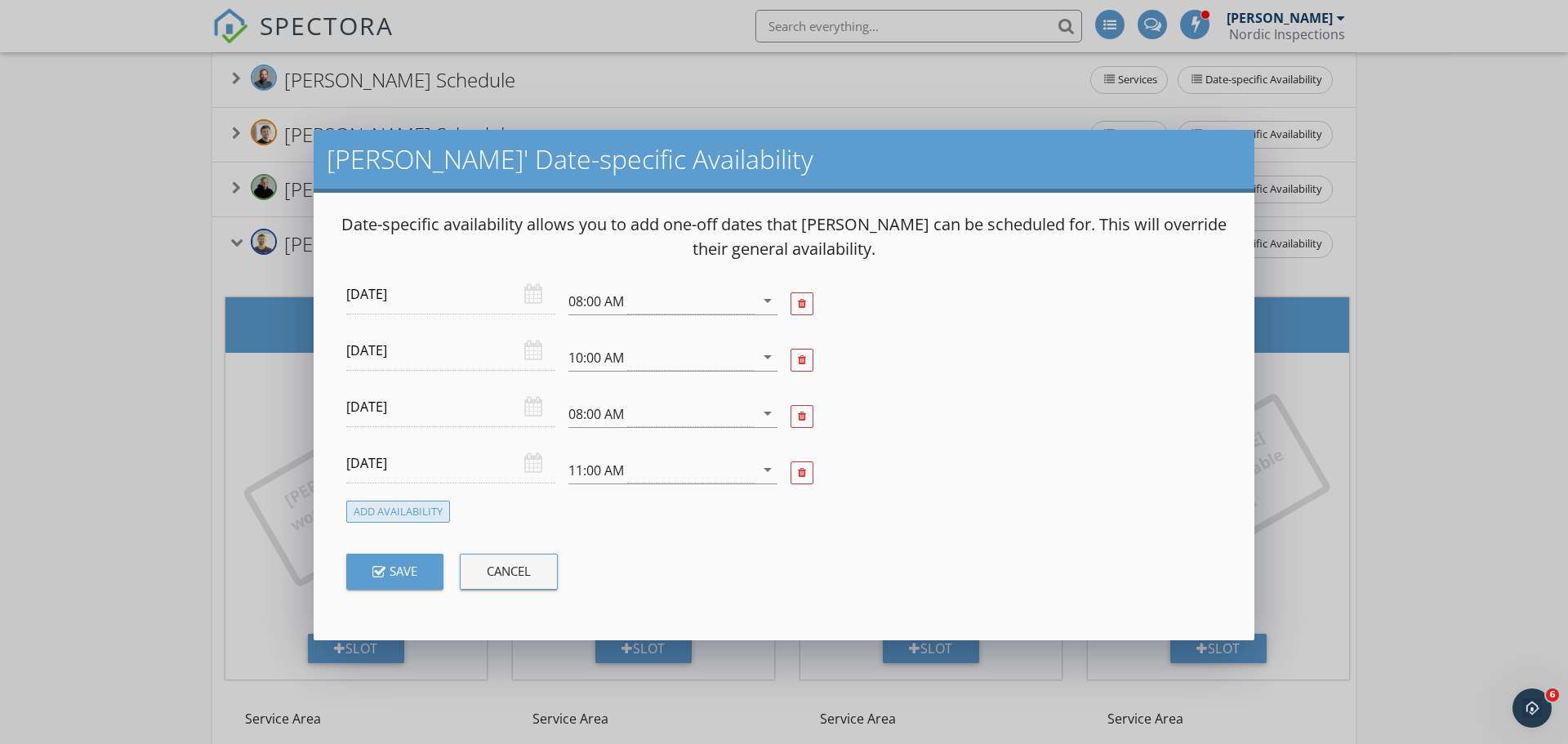
click at [364, 515] on div "Add Availability" at bounding box center [399, 512] width 104 height 22
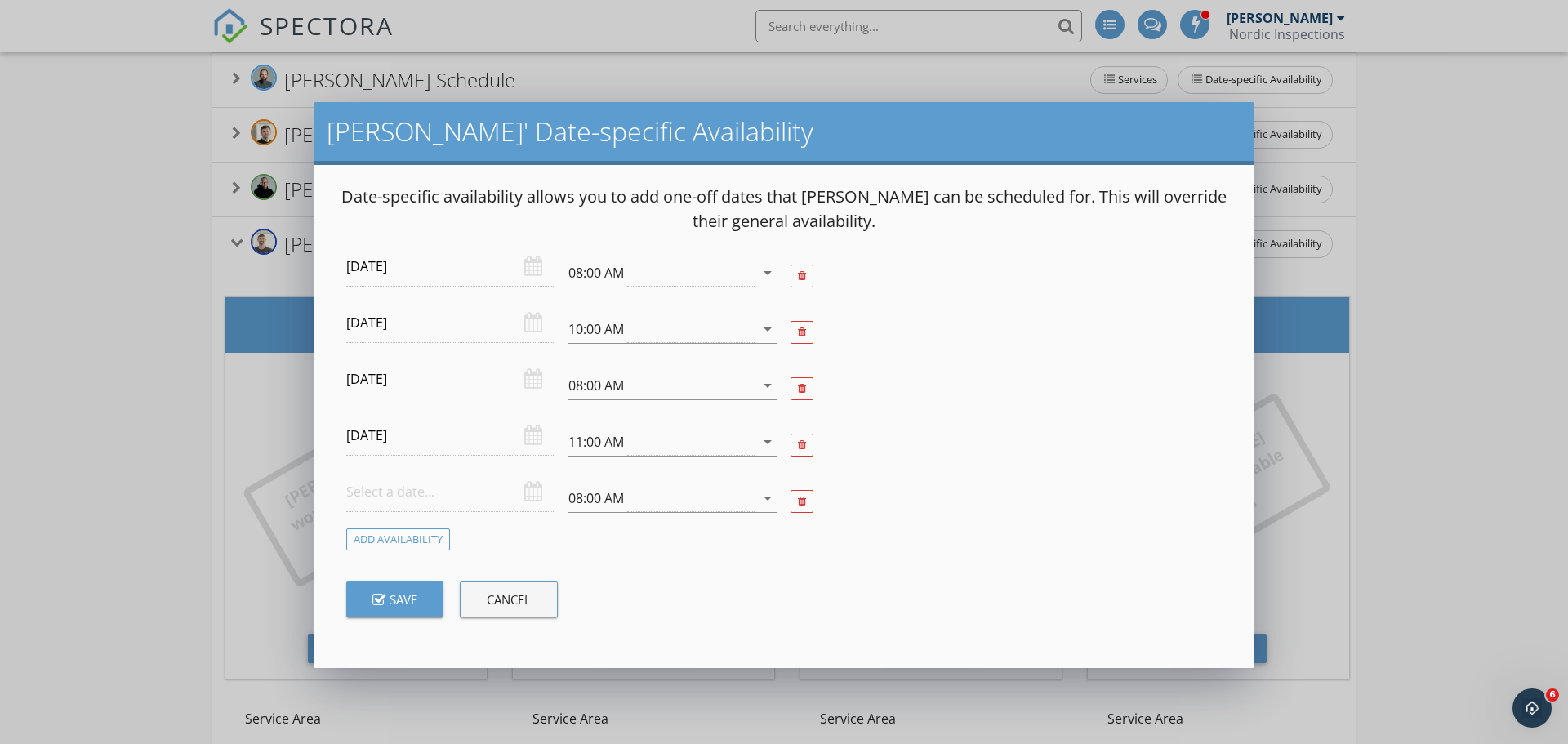
click at [381, 499] on input "text" at bounding box center [451, 492] width 209 height 40
type input "2025-10-02"
click at [637, 501] on div "08:00 AM" at bounding box center [662, 498] width 186 height 27
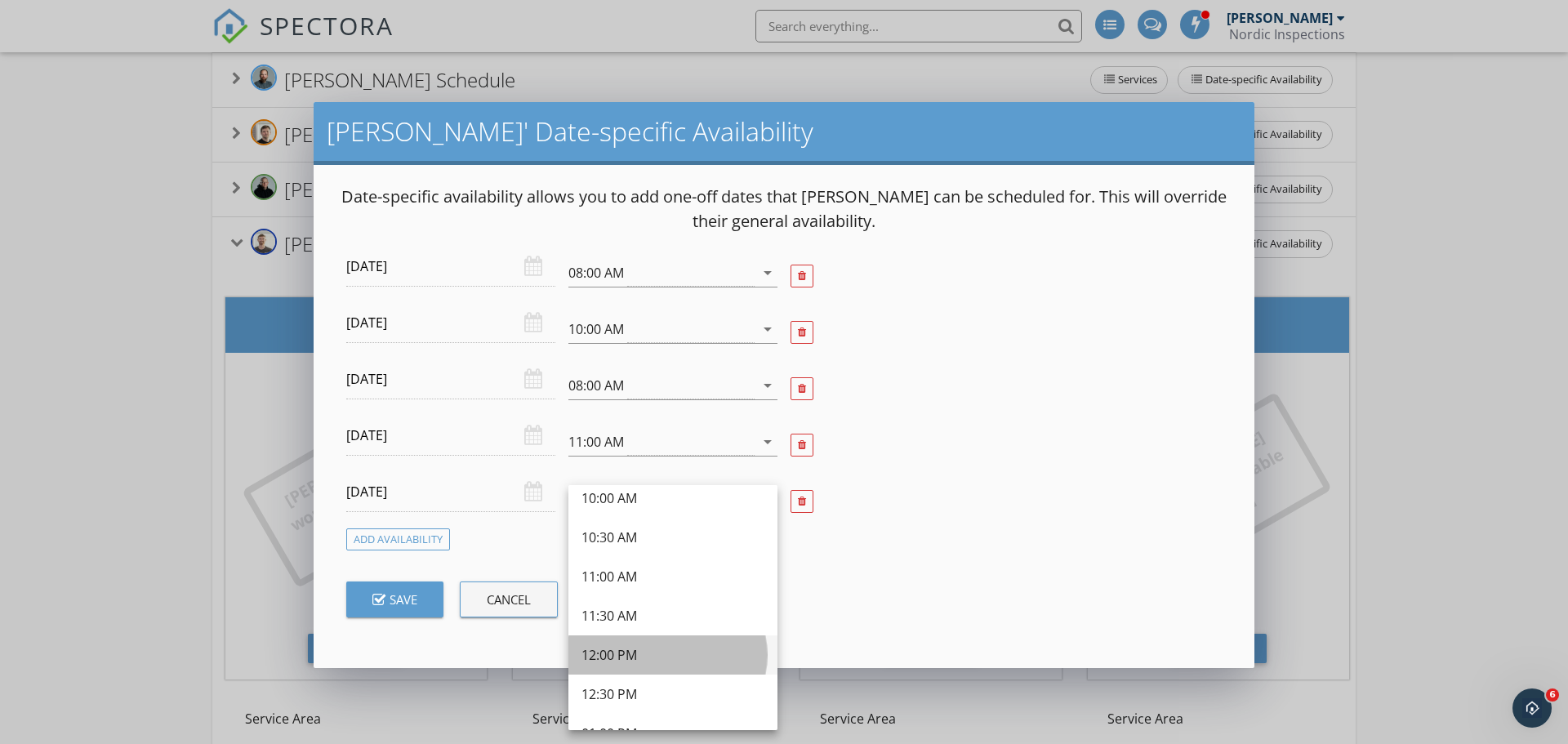
click at [623, 658] on div "12:00 PM" at bounding box center [673, 656] width 183 height 20
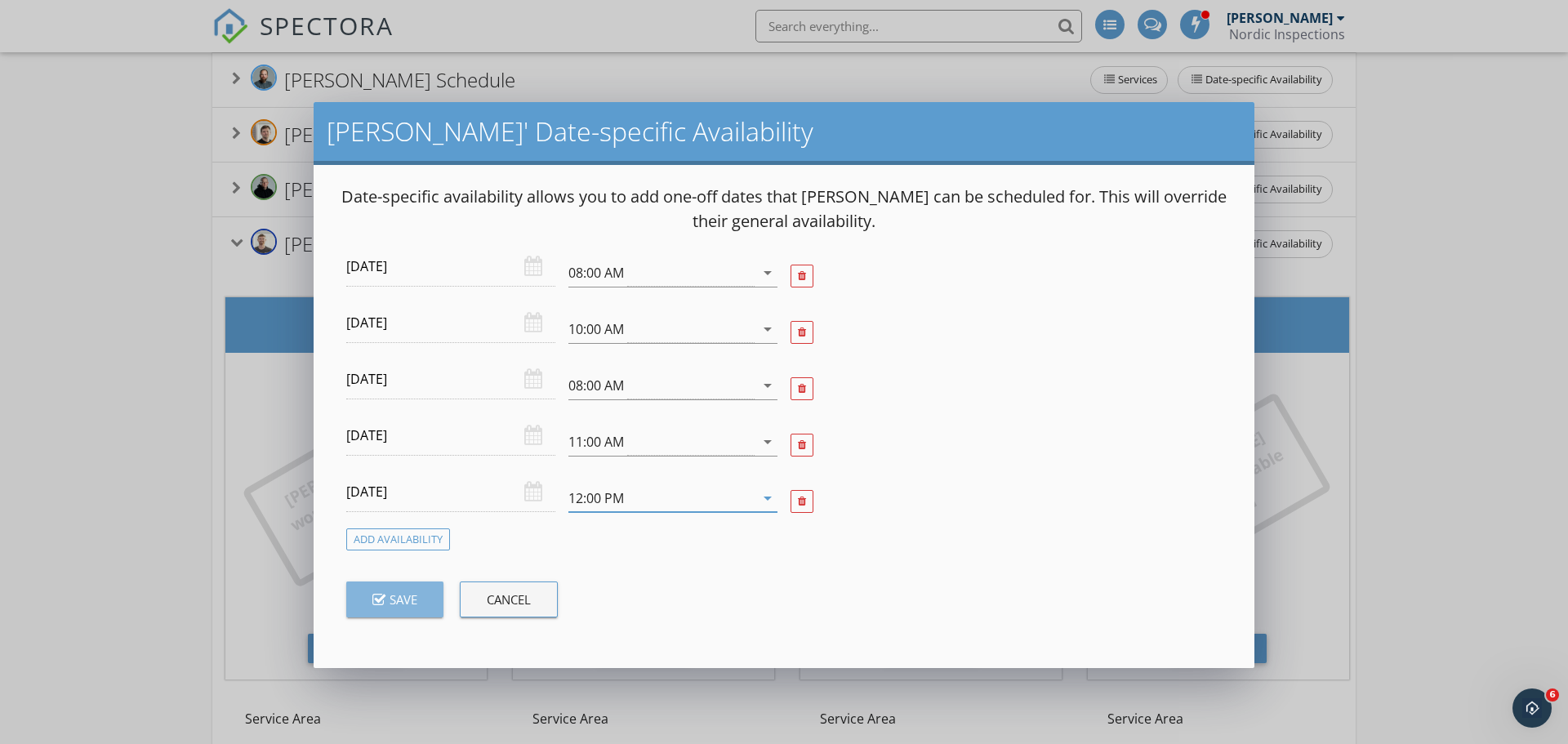
click at [413, 601] on div "Save" at bounding box center [395, 599] width 45 height 19
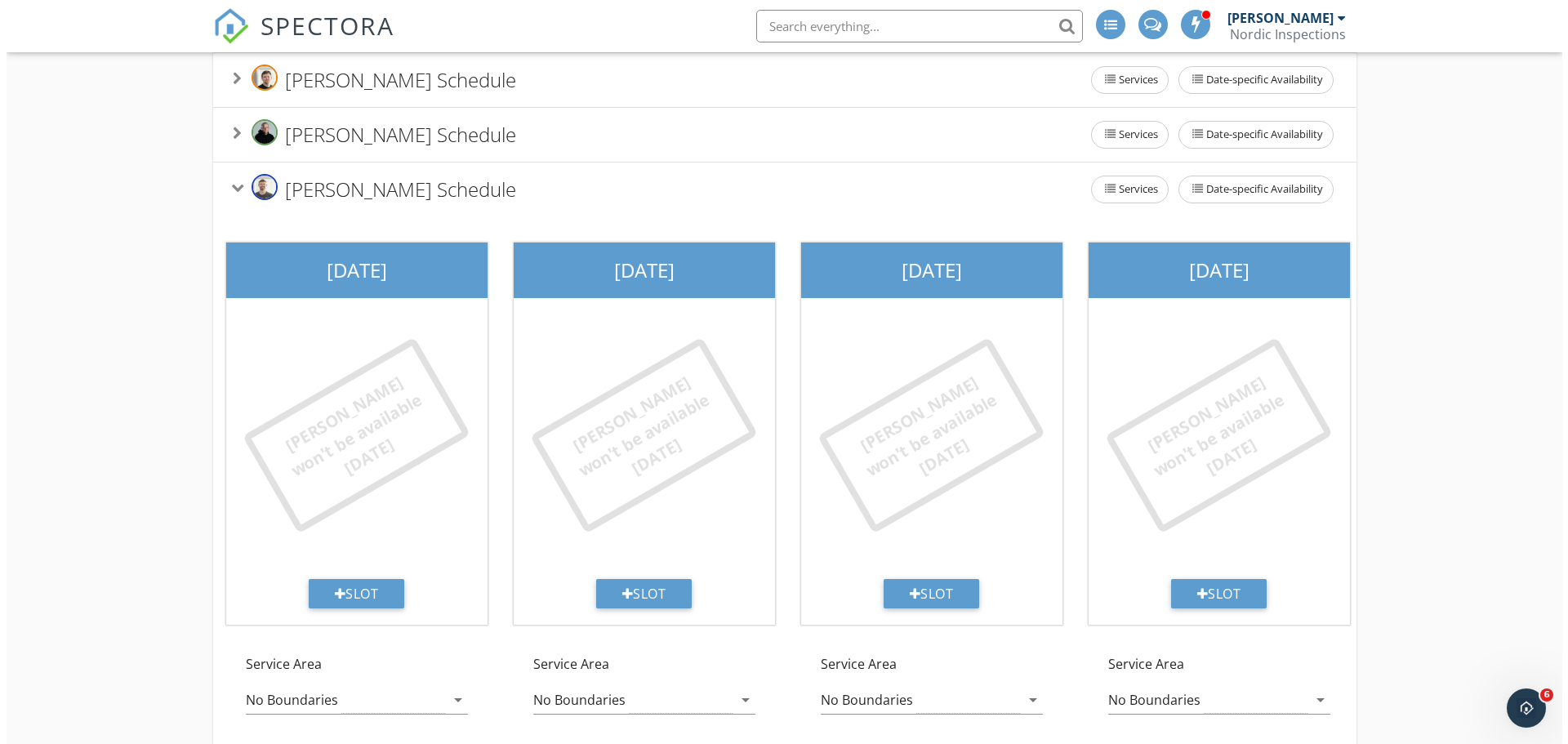
scroll to position [409, 0]
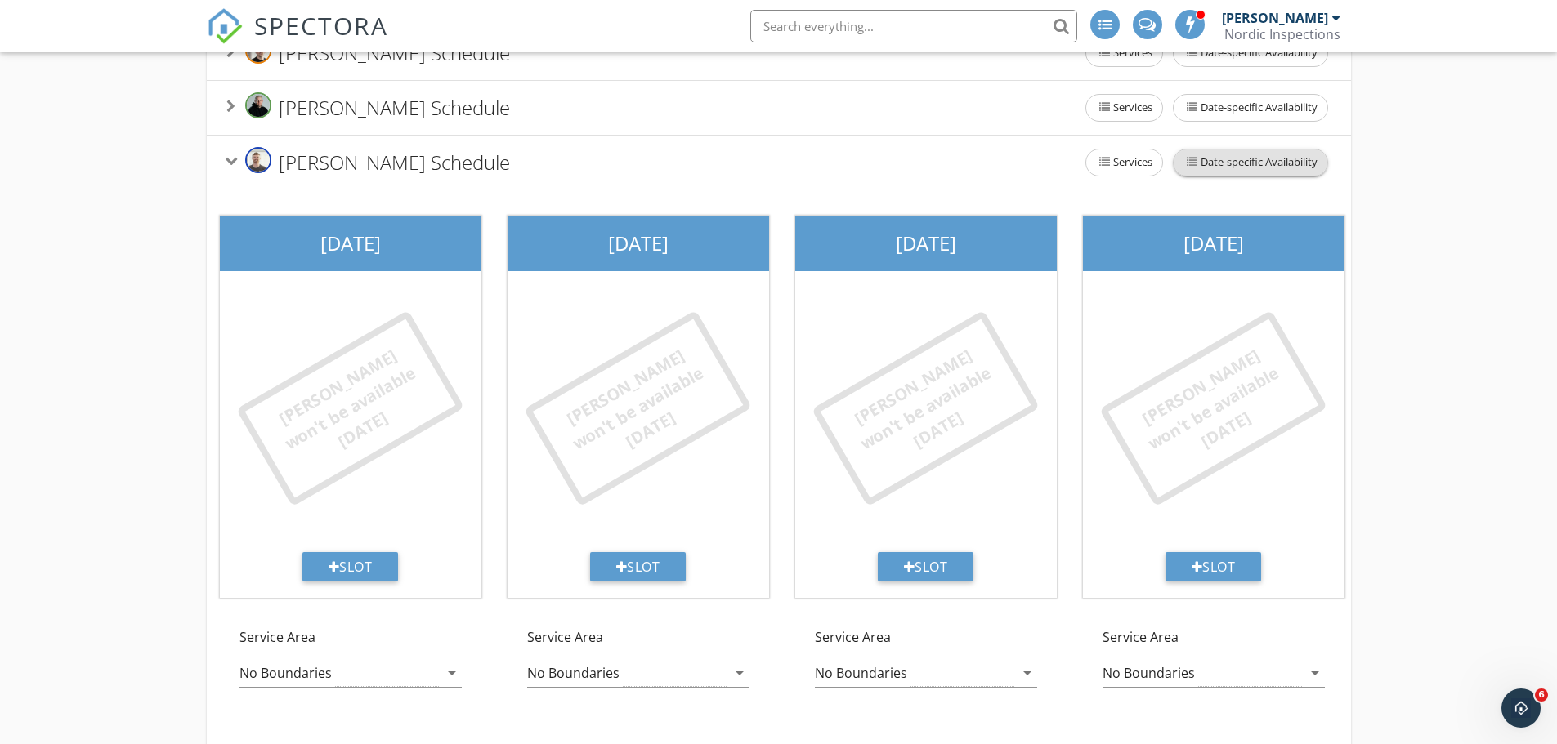
click at [1223, 176] on span "Date-specific Availability" at bounding box center [1251, 163] width 154 height 26
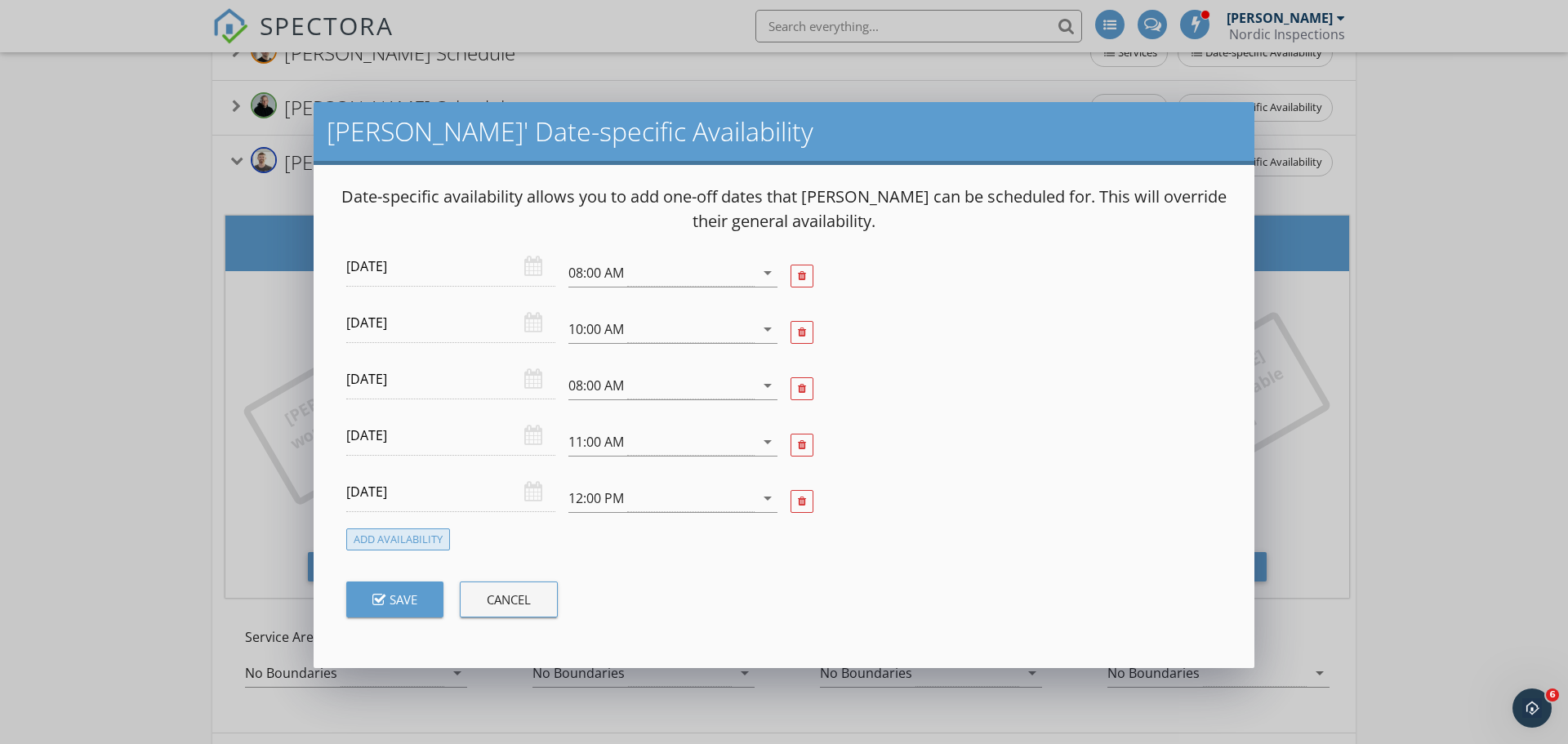
click at [391, 532] on div "Add Availability" at bounding box center [399, 540] width 104 height 22
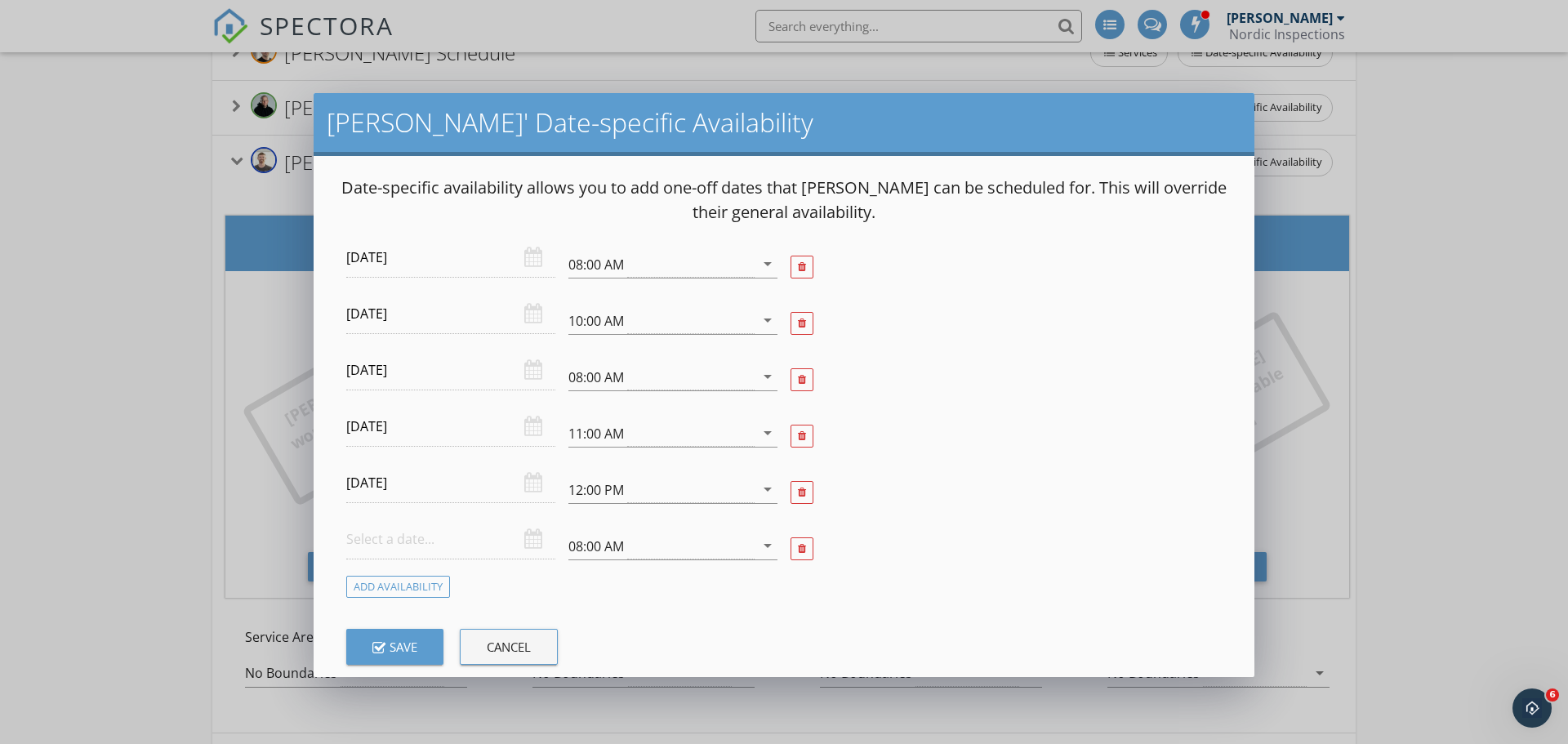
scroll to position [38, 0]
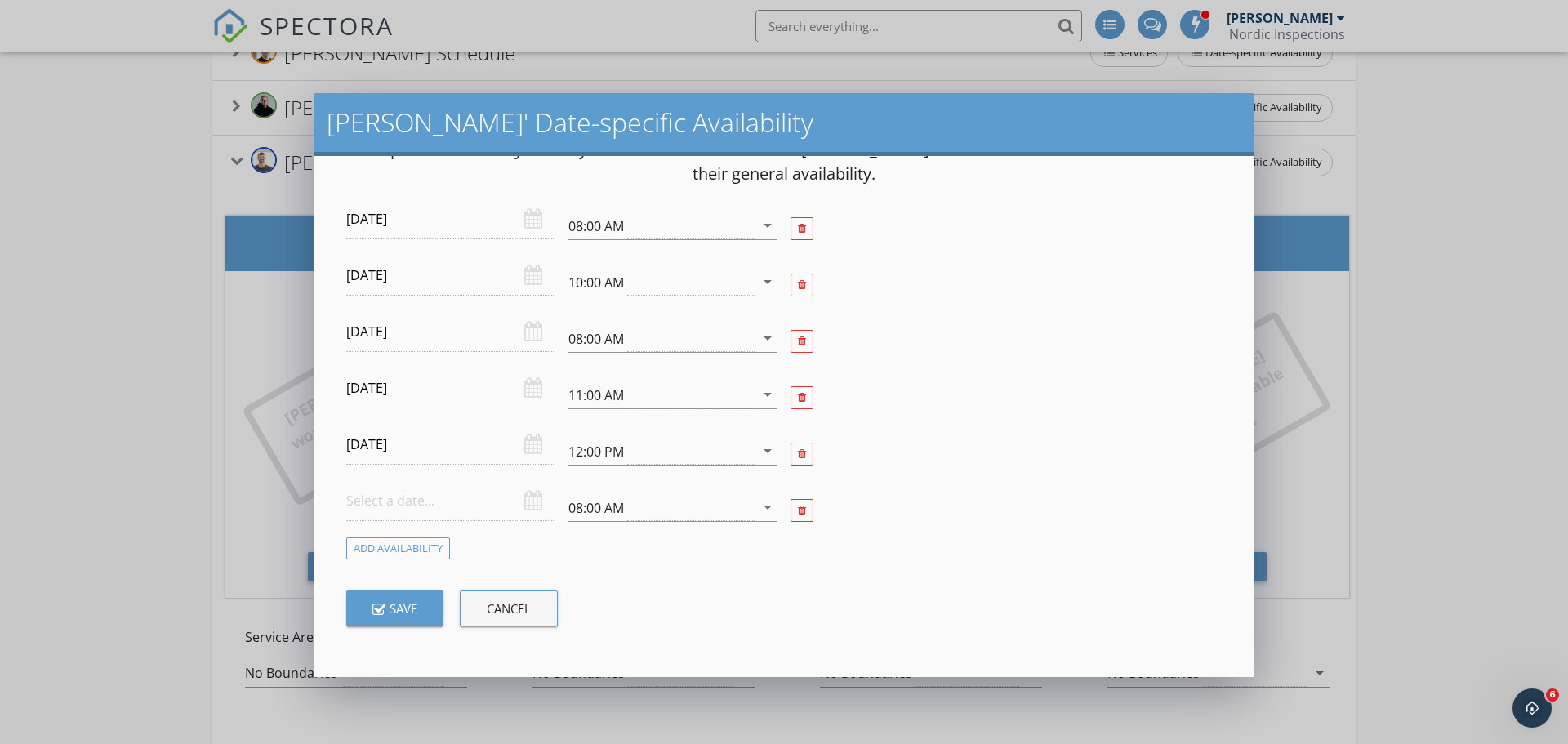
click at [433, 495] on input "text" at bounding box center [451, 501] width 209 height 40
type input "2025-10-03"
click at [615, 511] on div "08:00 AM" at bounding box center [597, 508] width 56 height 15
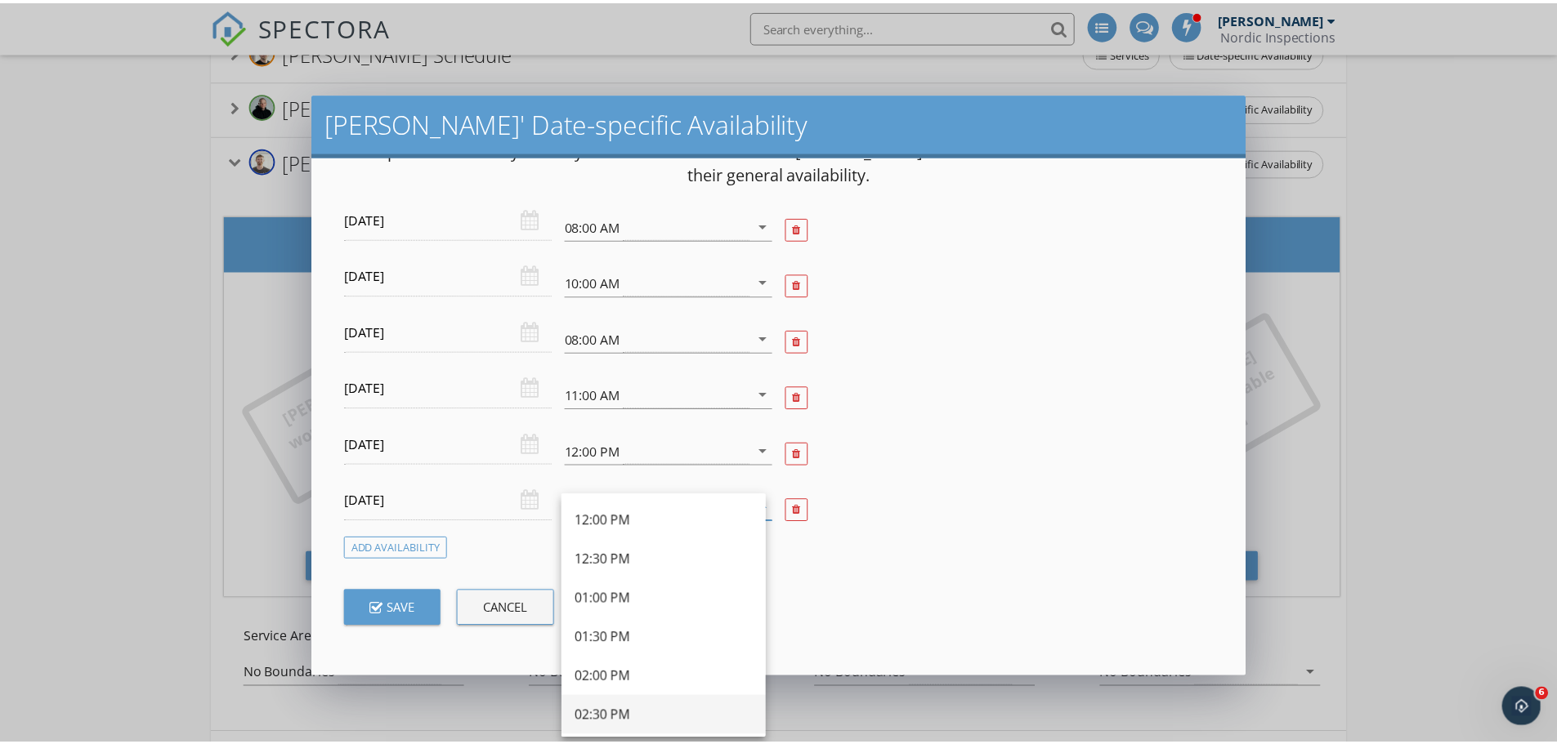
scroll to position [552, 0]
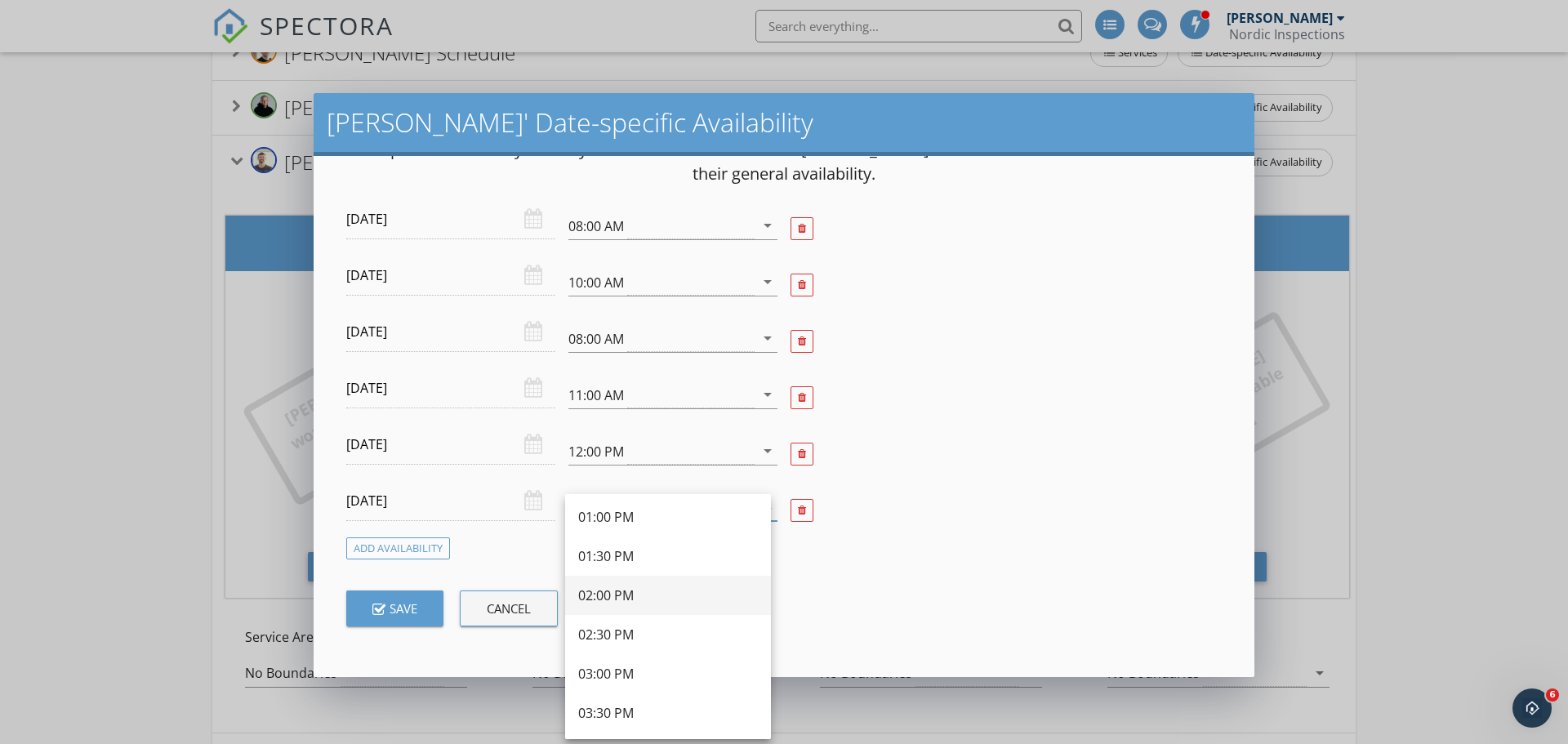
click at [615, 595] on div "02:00 PM" at bounding box center [669, 596] width 180 height 20
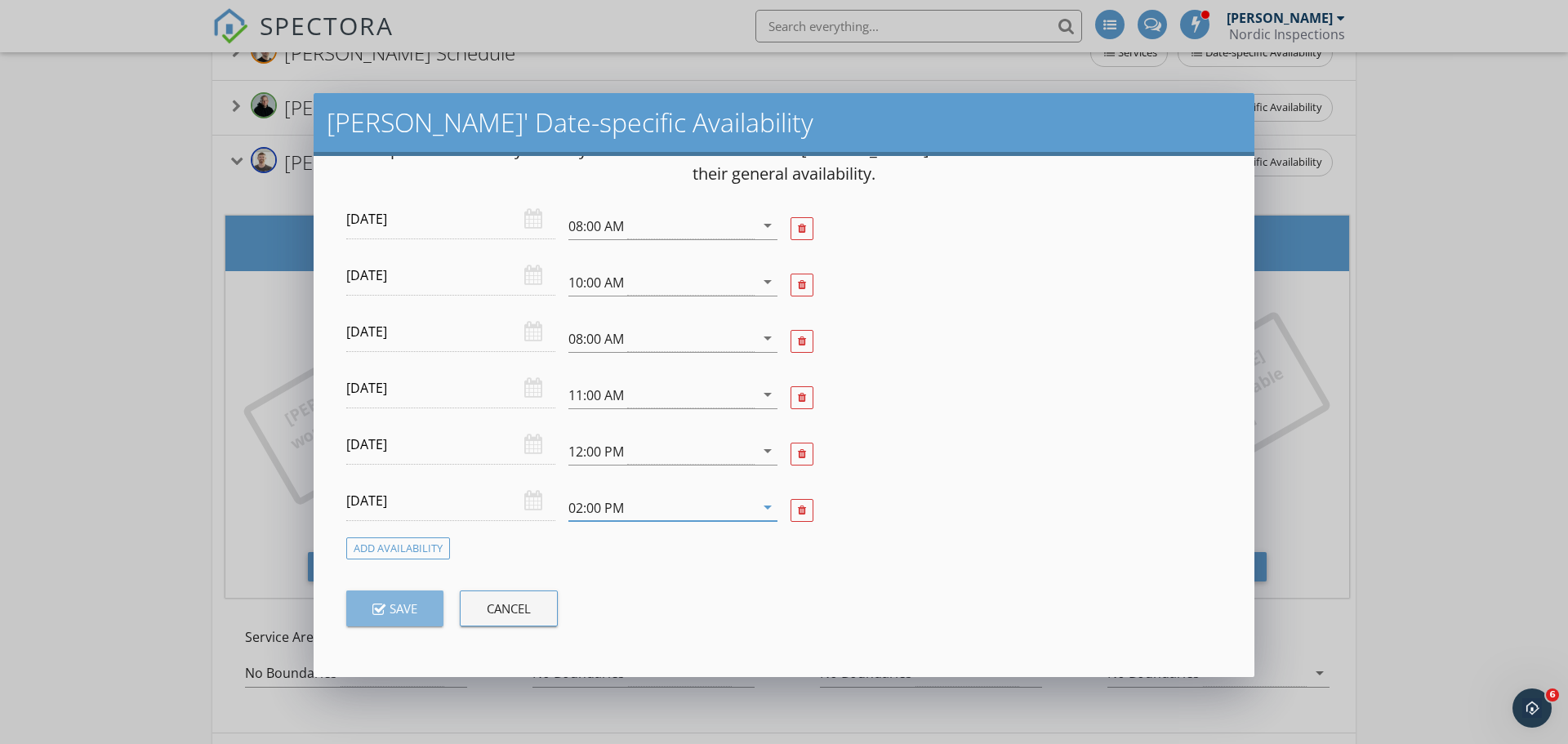
click at [418, 619] on button "Save" at bounding box center [395, 609] width 97 height 36
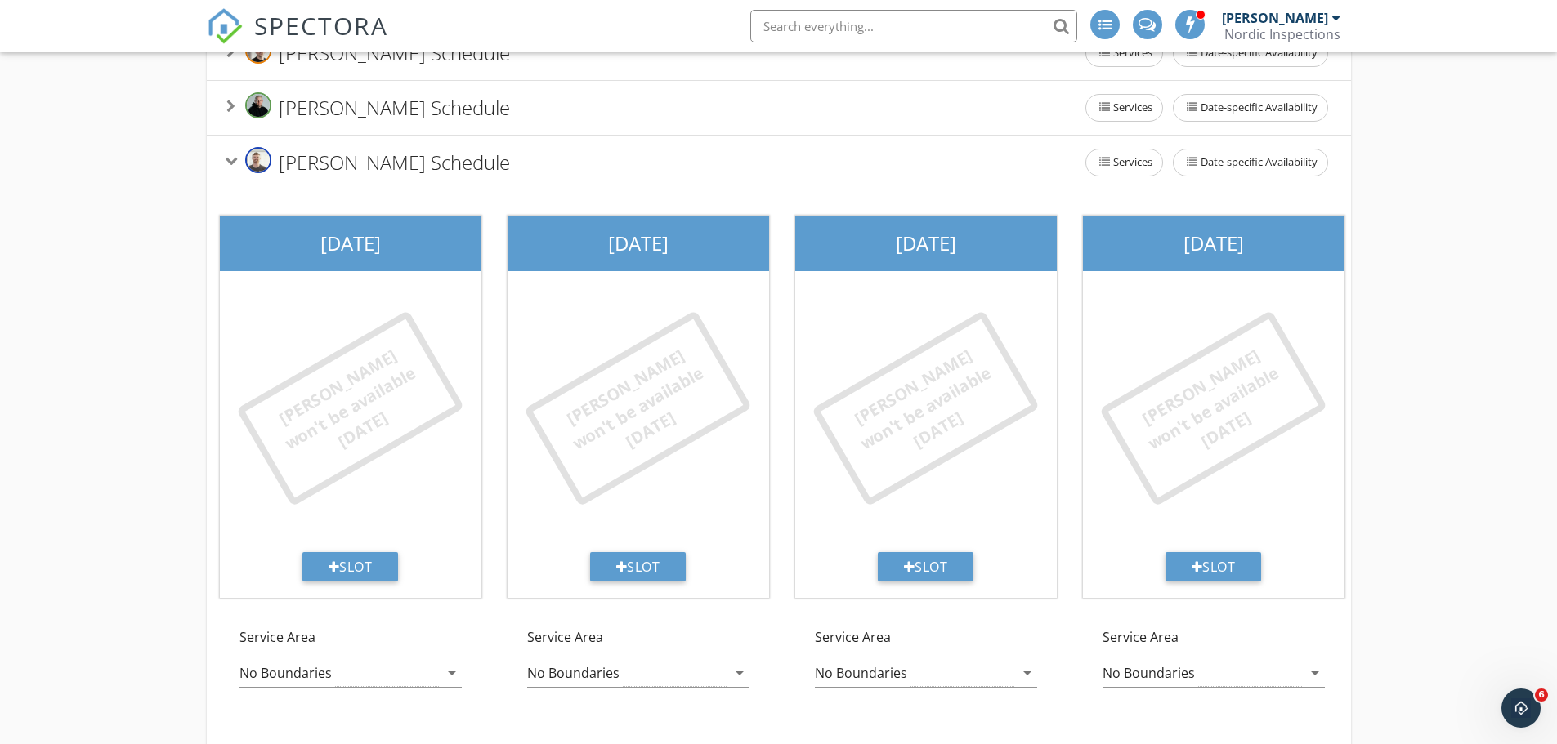
scroll to position [0, 0]
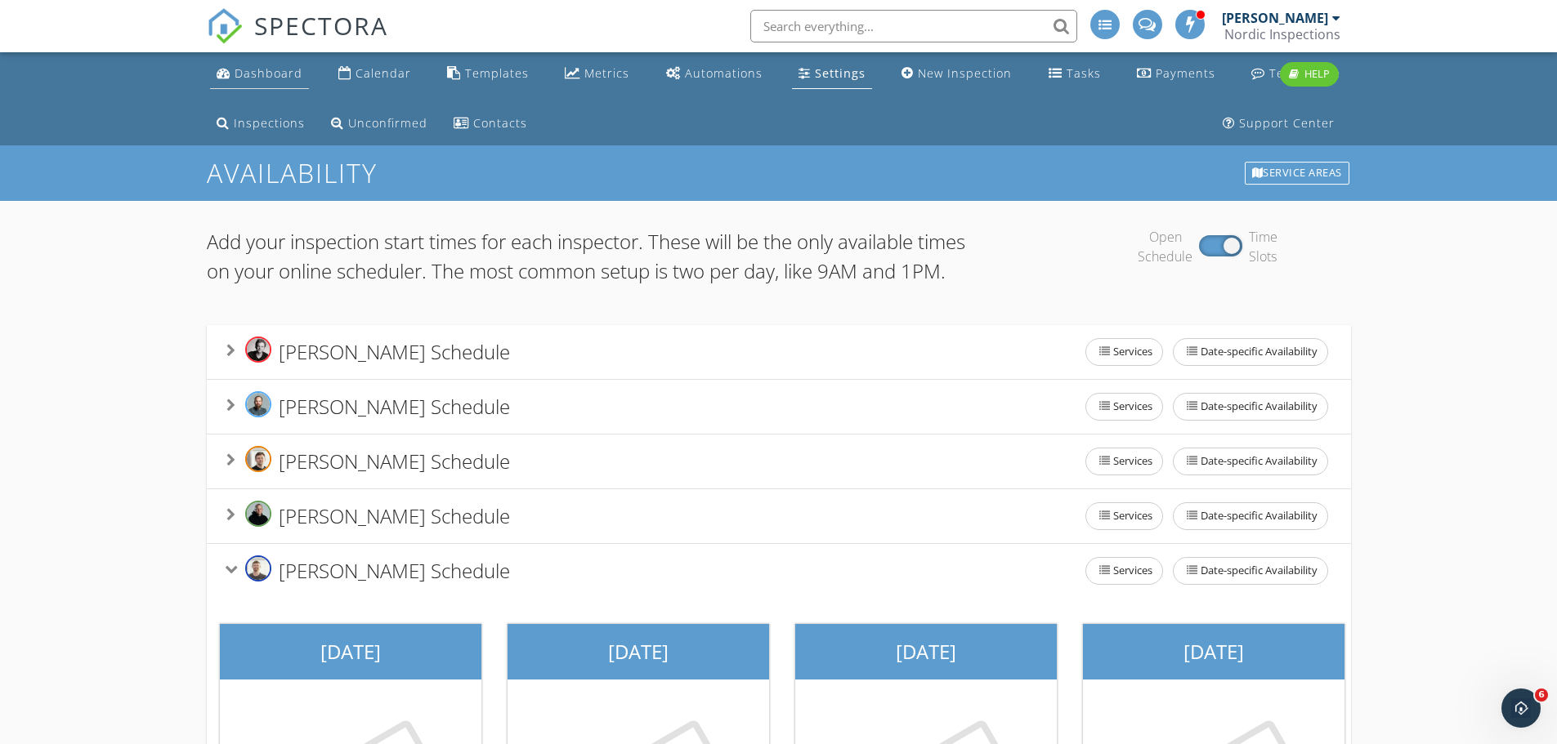
click at [275, 75] on div "Dashboard" at bounding box center [269, 73] width 68 height 16
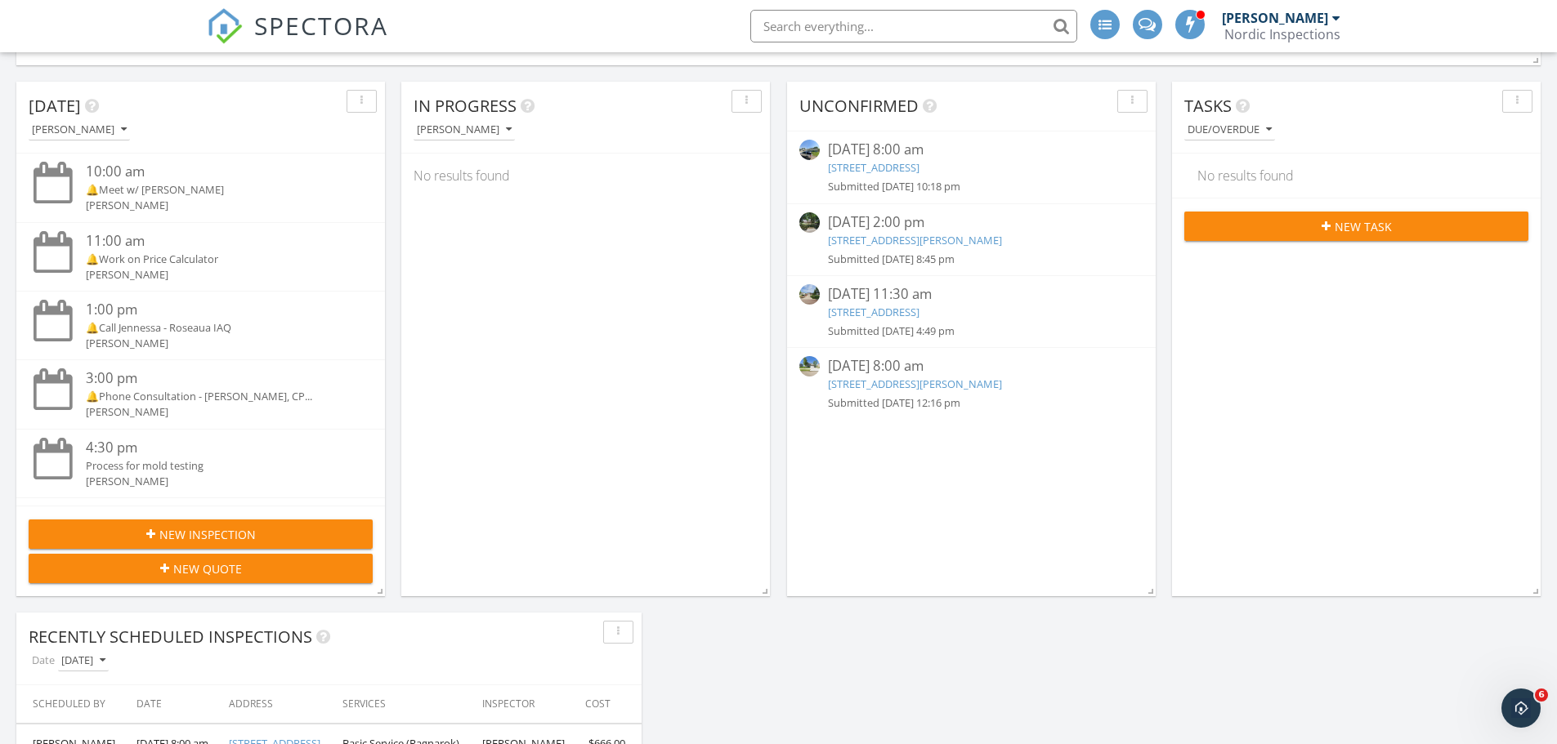
scroll to position [1160, 0]
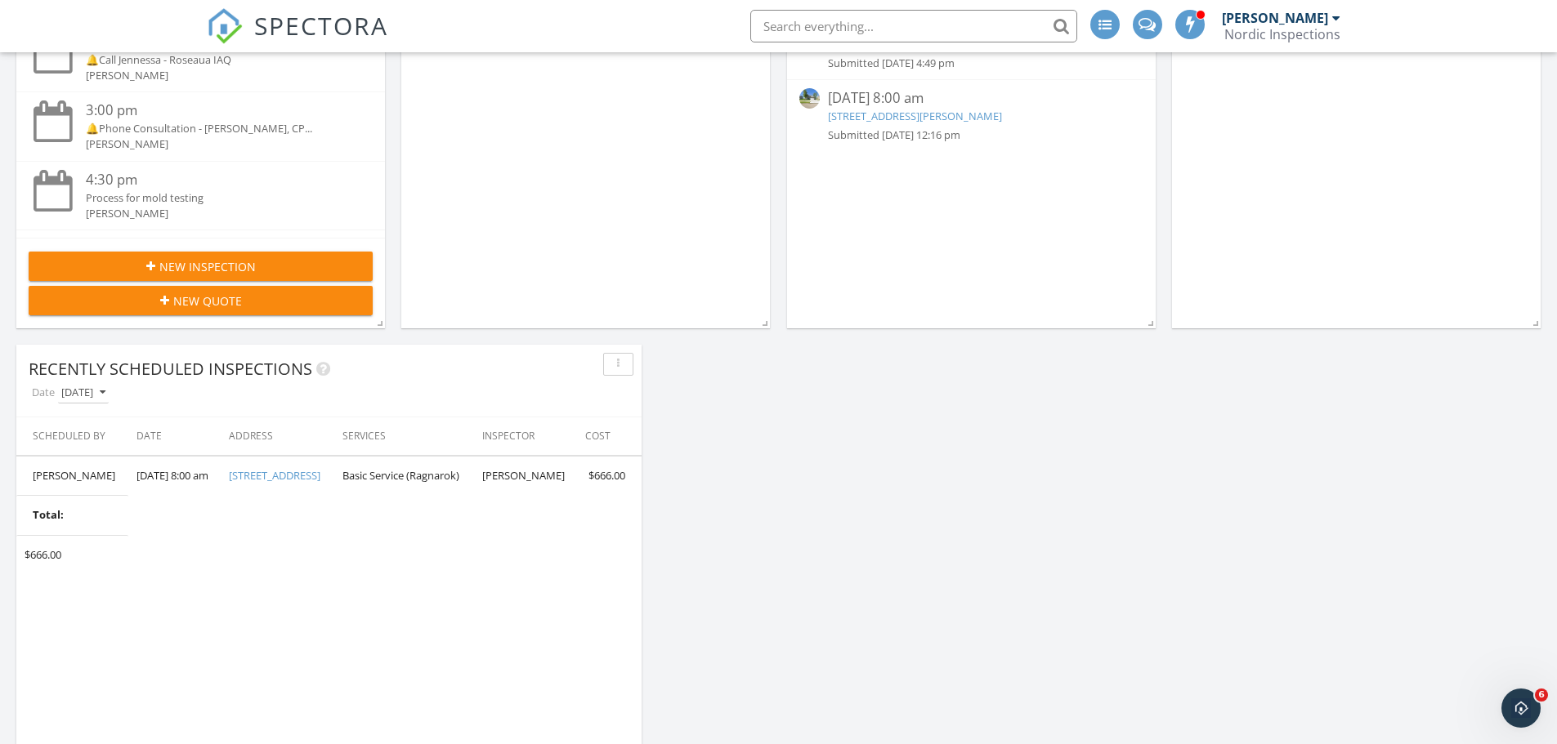
drag, startPoint x: 840, startPoint y: 477, endPoint x: 883, endPoint y: 454, distance: 48.7
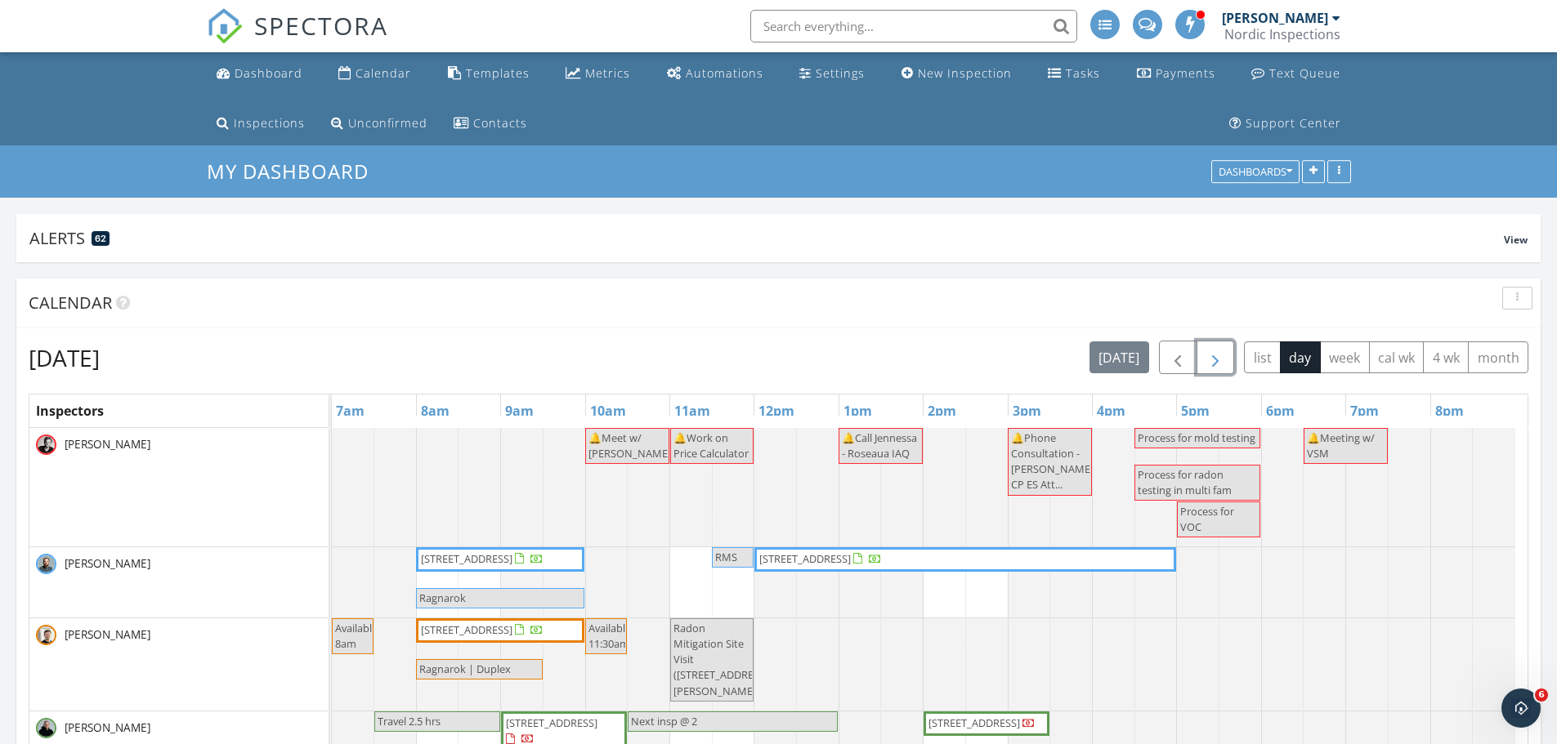
click at [1216, 357] on span "button" at bounding box center [1215, 358] width 20 height 20
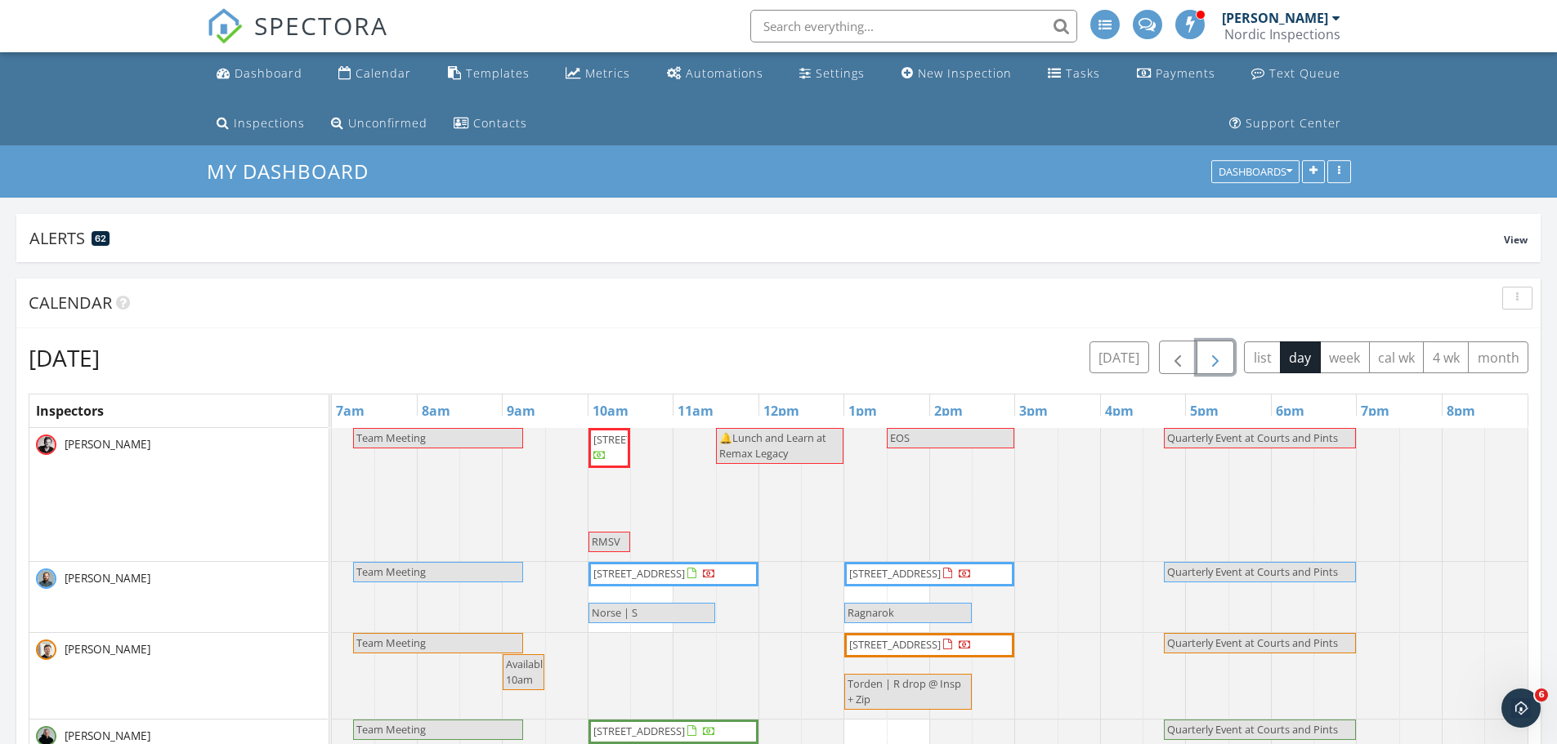
click at [1215, 356] on span "button" at bounding box center [1215, 358] width 20 height 20
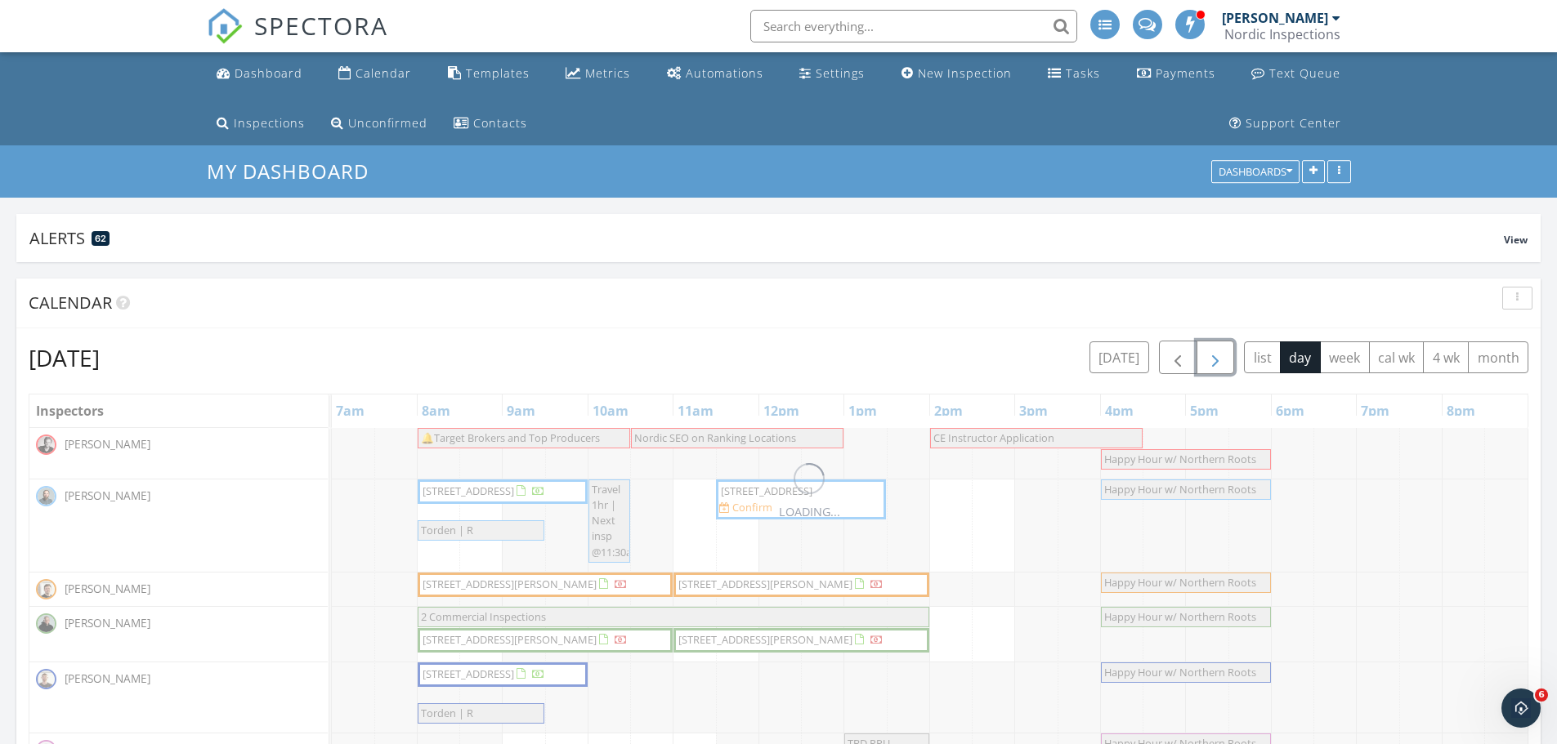
click at [1215, 356] on span "button" at bounding box center [1215, 358] width 20 height 20
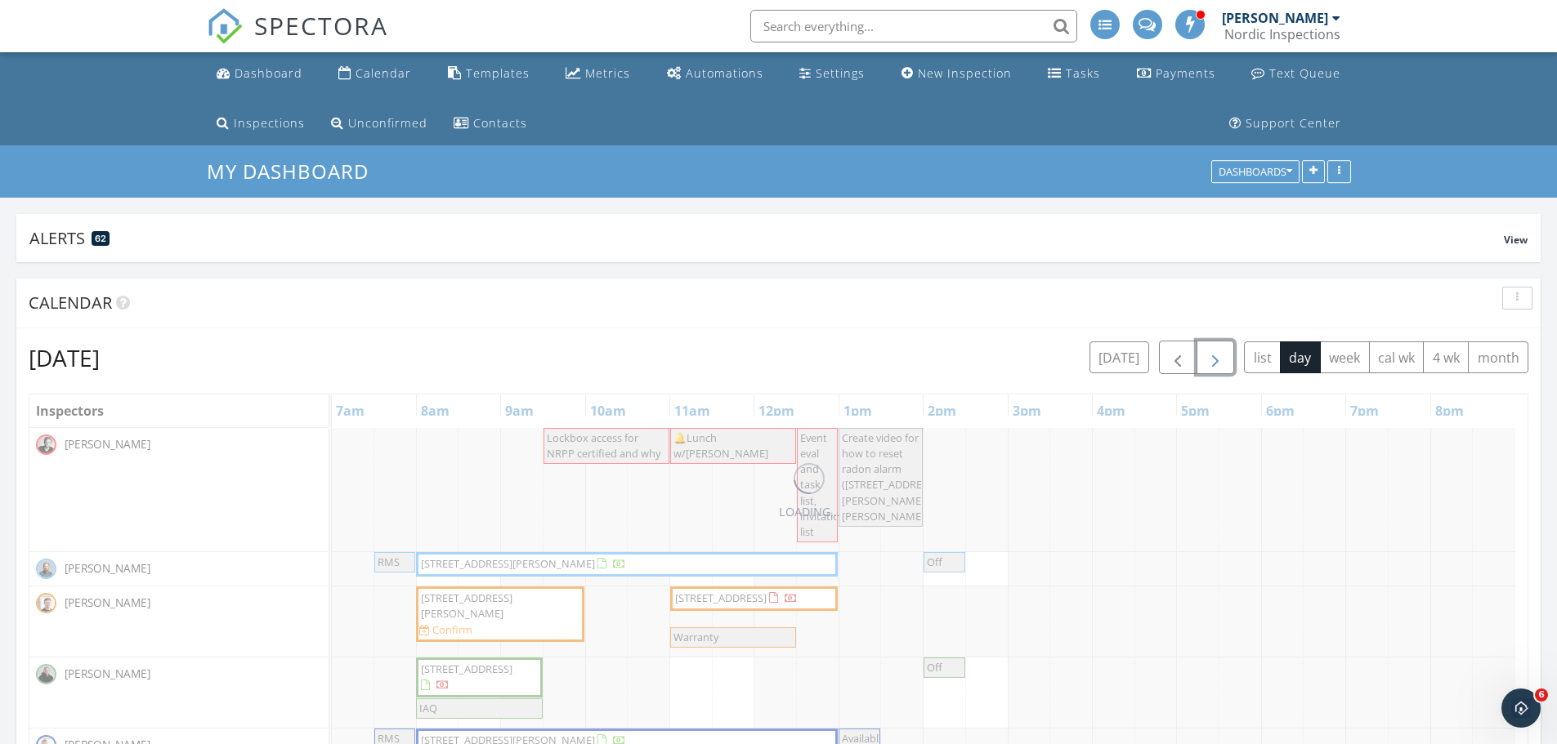
click at [1215, 356] on span "button" at bounding box center [1215, 358] width 20 height 20
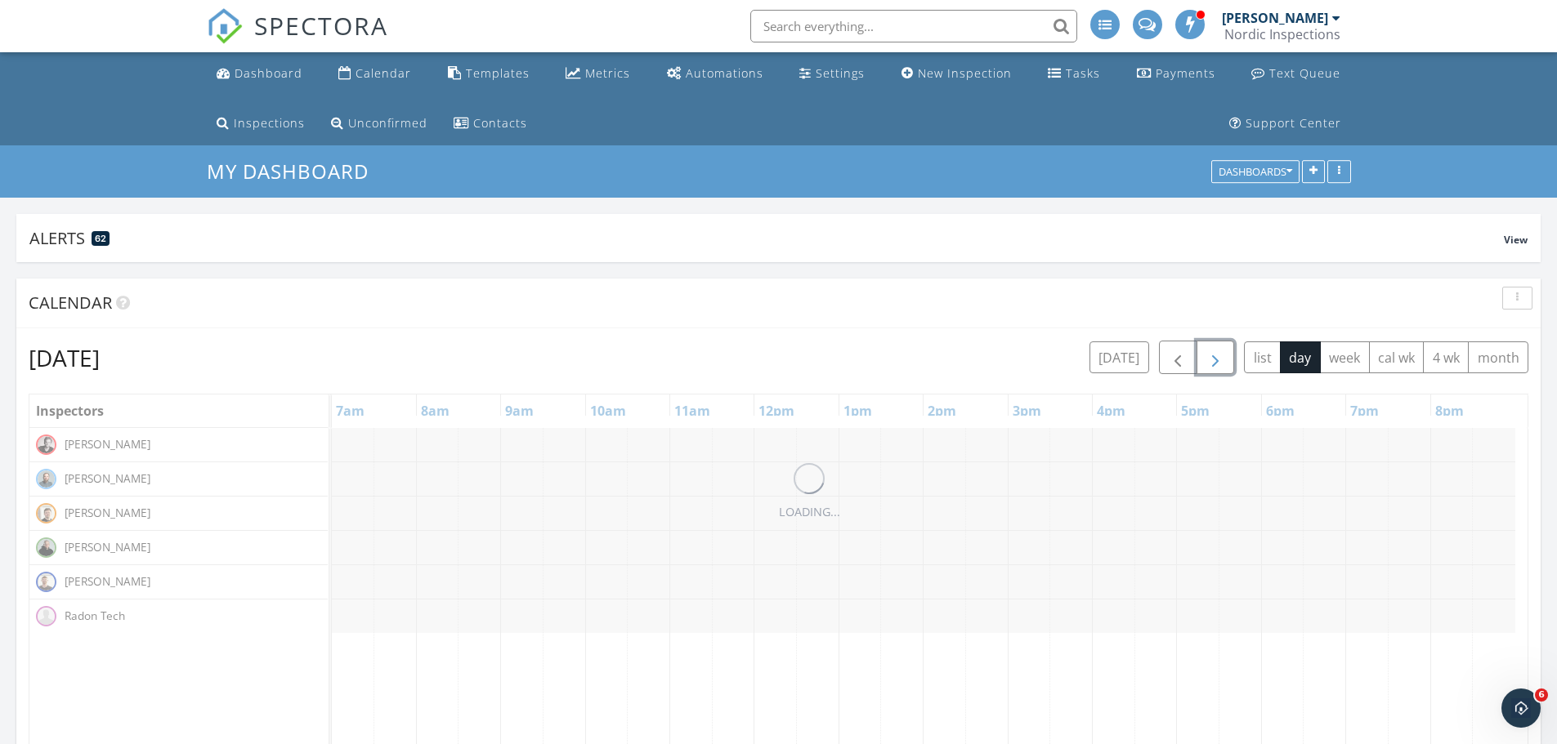
click at [1216, 356] on span "button" at bounding box center [1215, 358] width 20 height 20
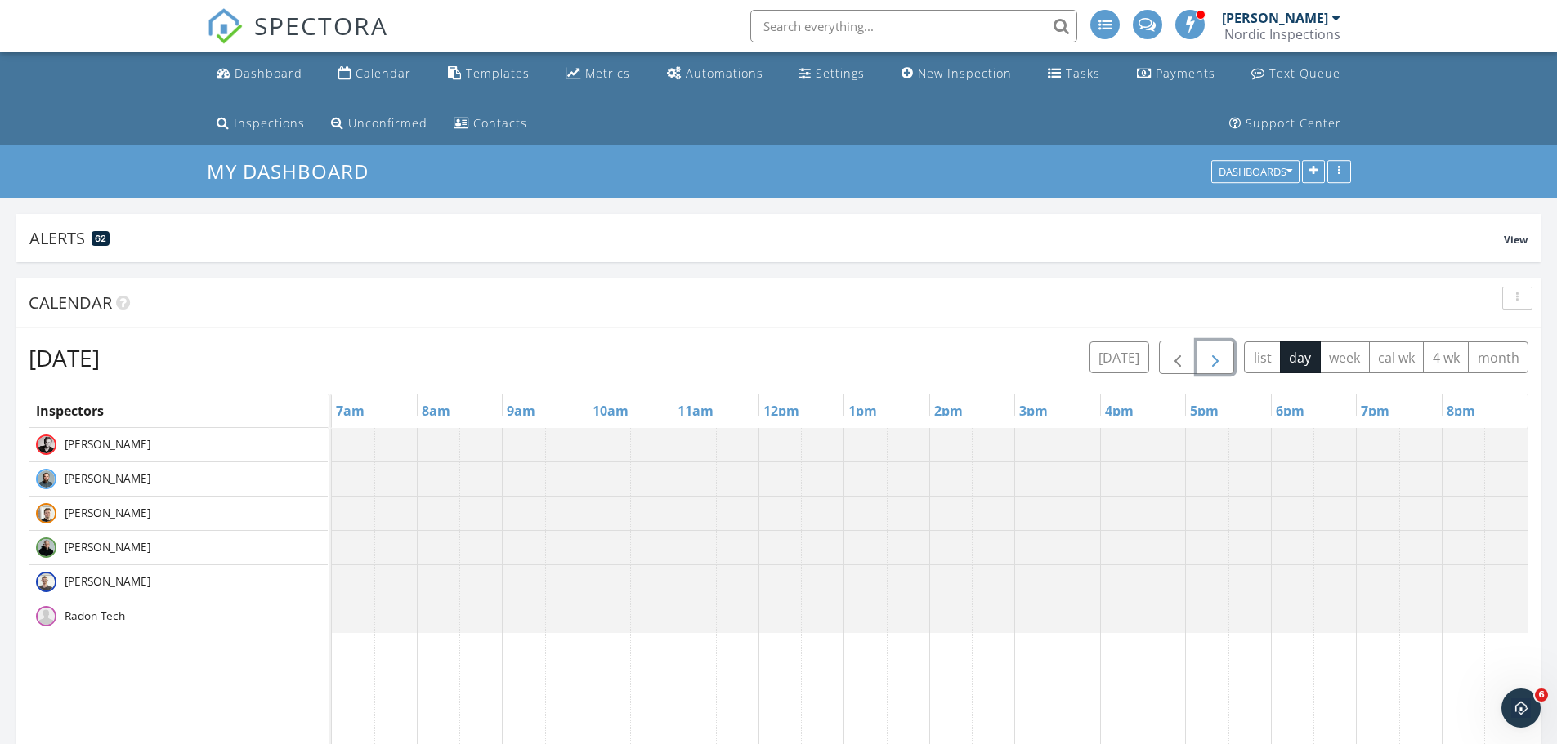
click at [1216, 356] on span "button" at bounding box center [1215, 358] width 20 height 20
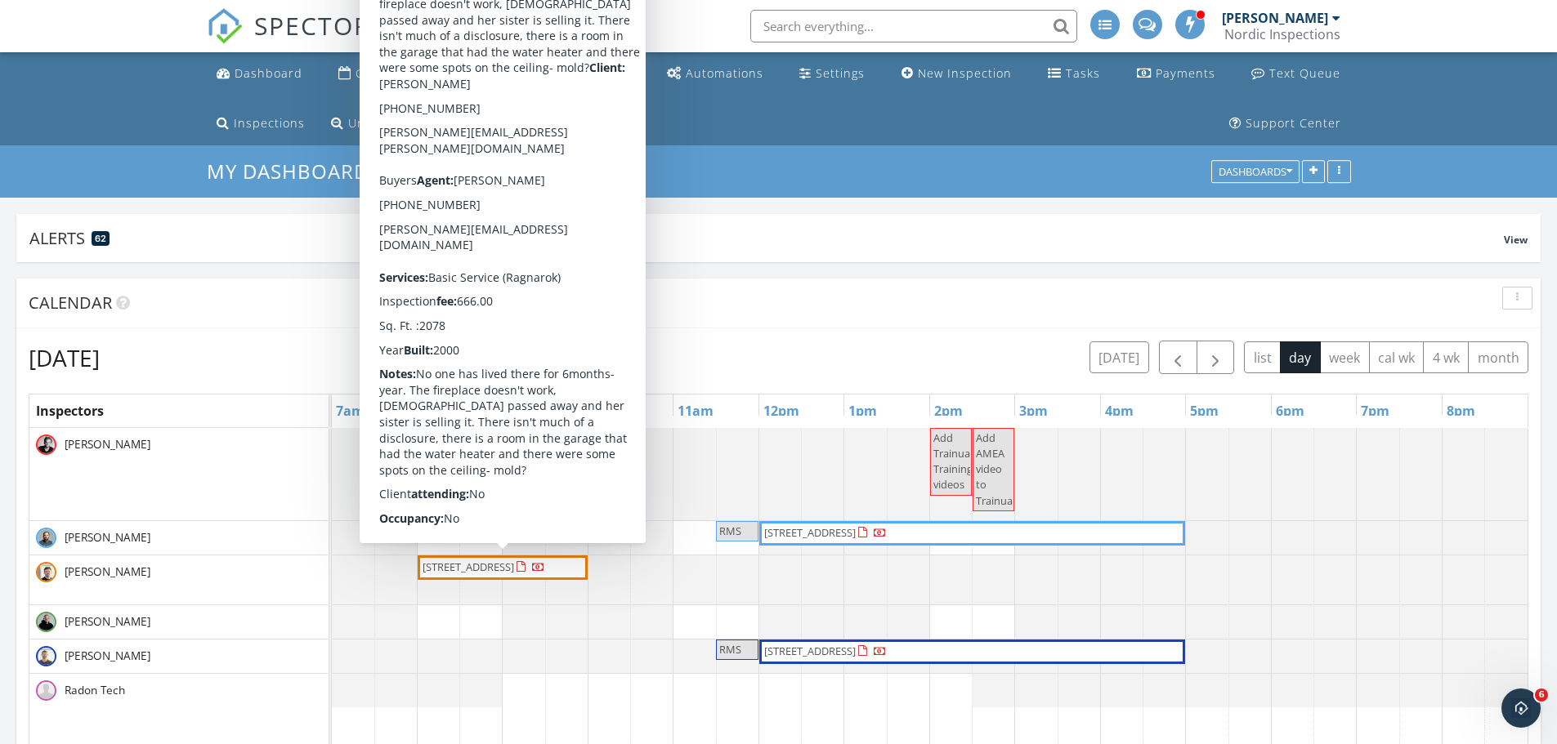
drag, startPoint x: 534, startPoint y: 586, endPoint x: 241, endPoint y: 720, distance: 322.5
click at [241, 720] on div "[PERSON_NAME] [PERSON_NAME] [PERSON_NAME] [PERSON_NAME] [PERSON_NAME] Radon Tech" at bounding box center [184, 682] width 311 height 508
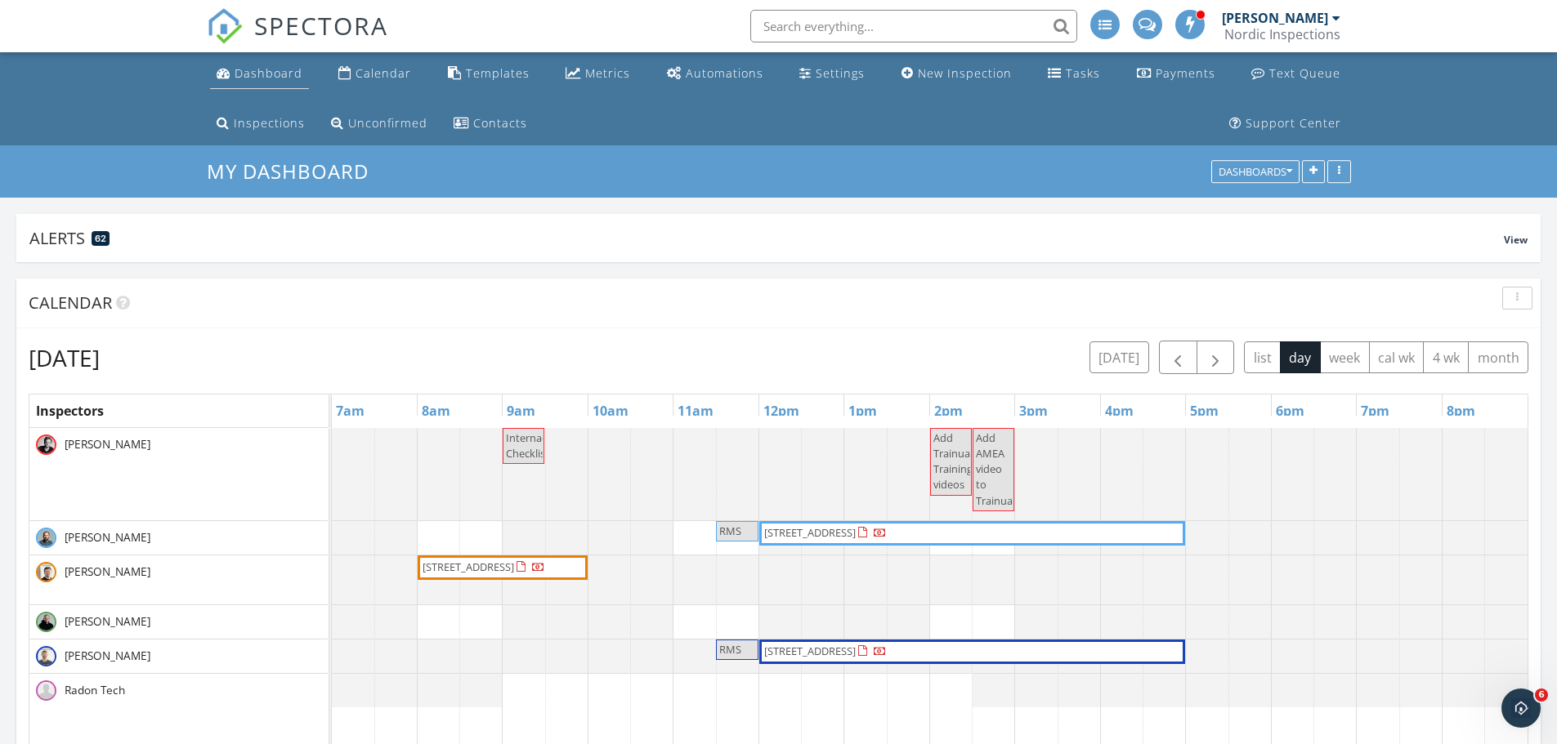
click at [264, 77] on div "Dashboard" at bounding box center [269, 73] width 68 height 16
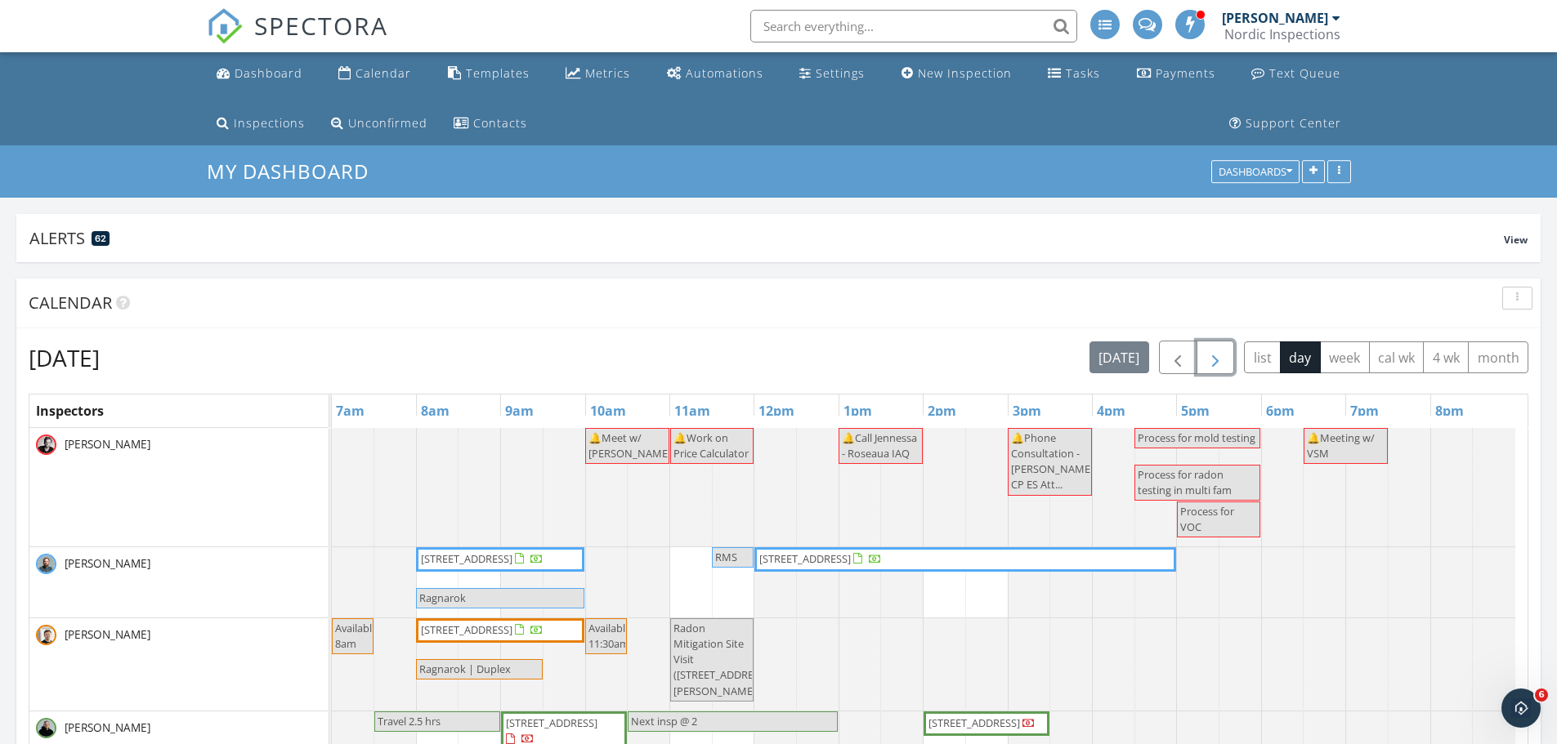
click at [1220, 357] on span "button" at bounding box center [1215, 358] width 20 height 20
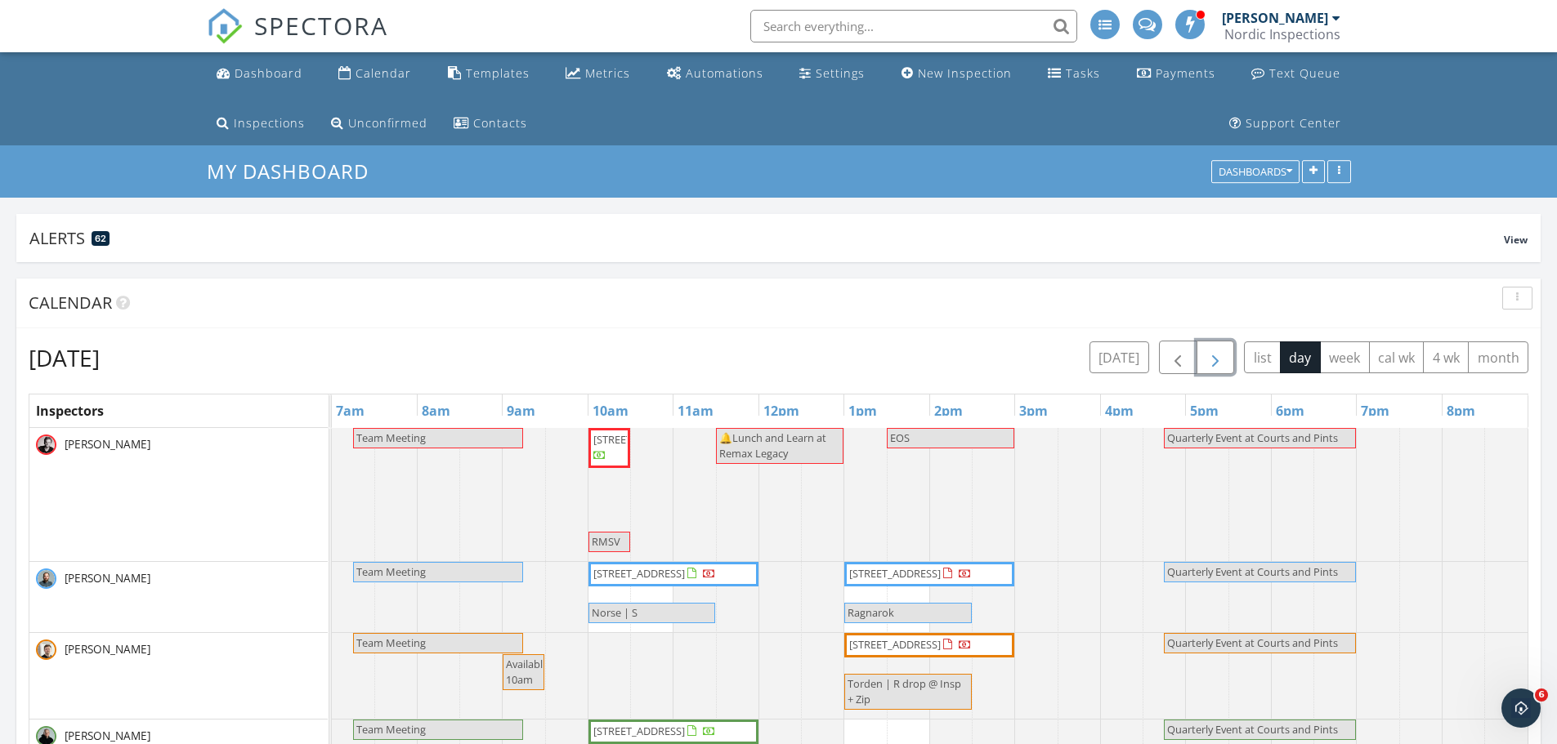
click at [1227, 354] on button "button" at bounding box center [1215, 358] width 38 height 34
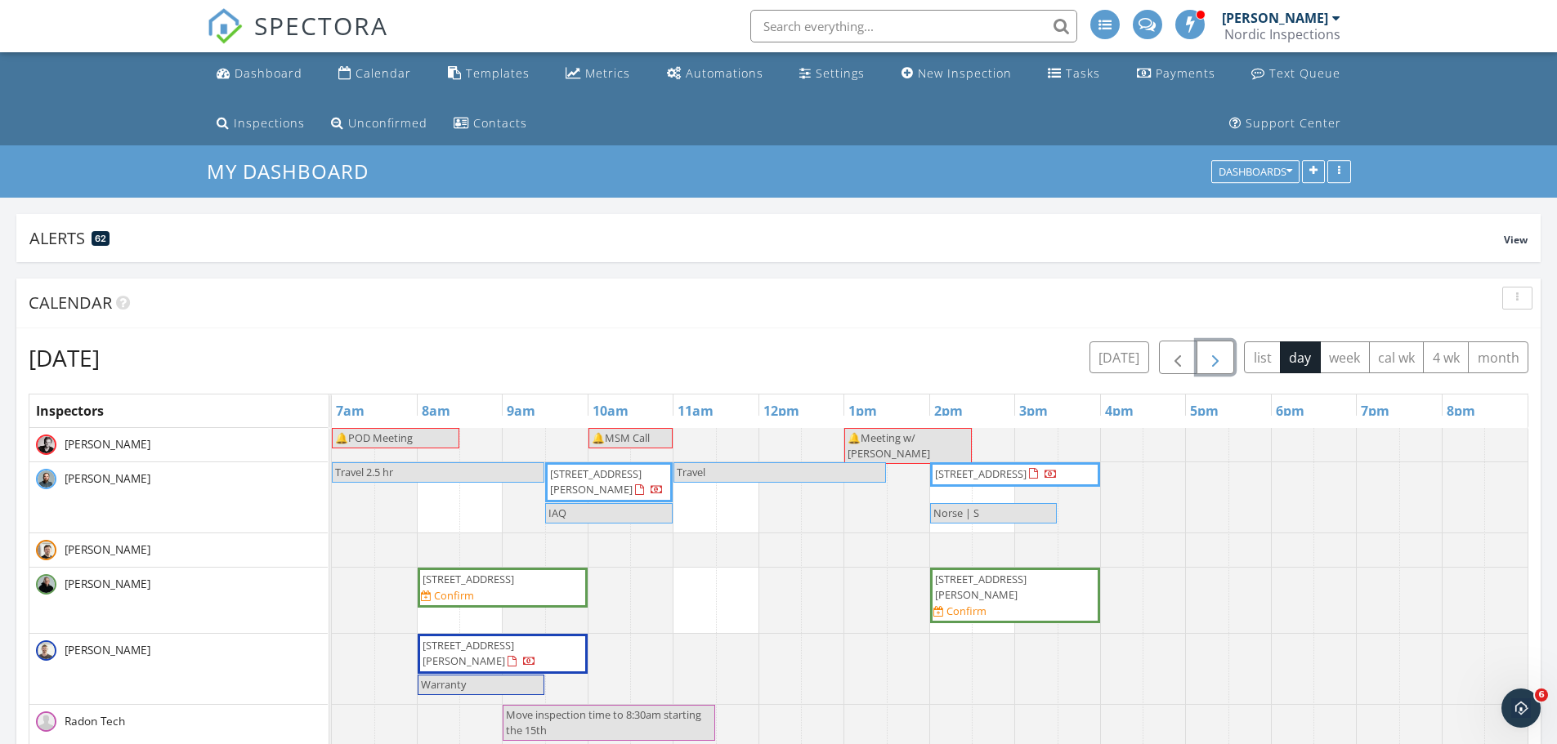
click at [1227, 354] on button "button" at bounding box center [1215, 358] width 38 height 34
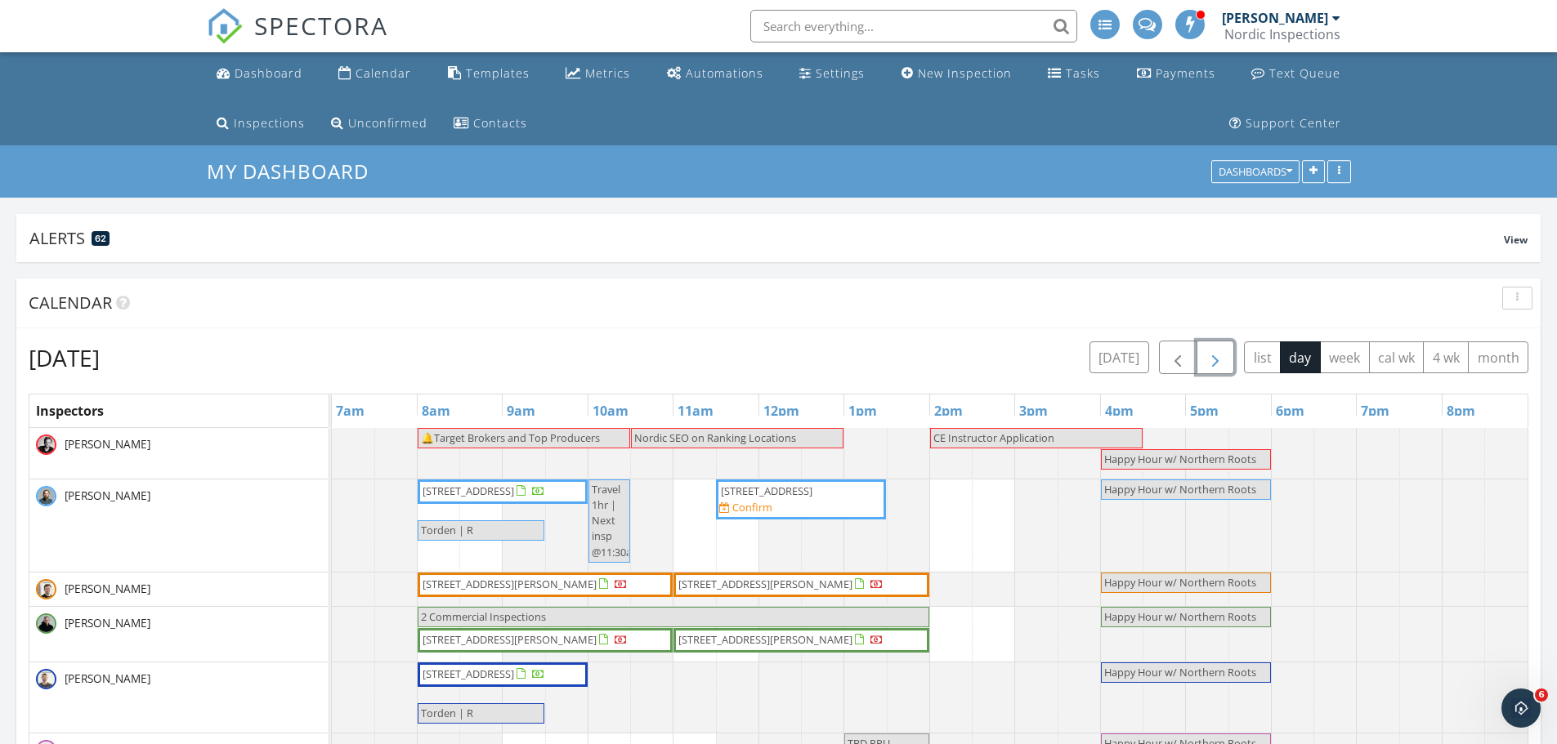
click at [1227, 354] on button "button" at bounding box center [1215, 358] width 38 height 34
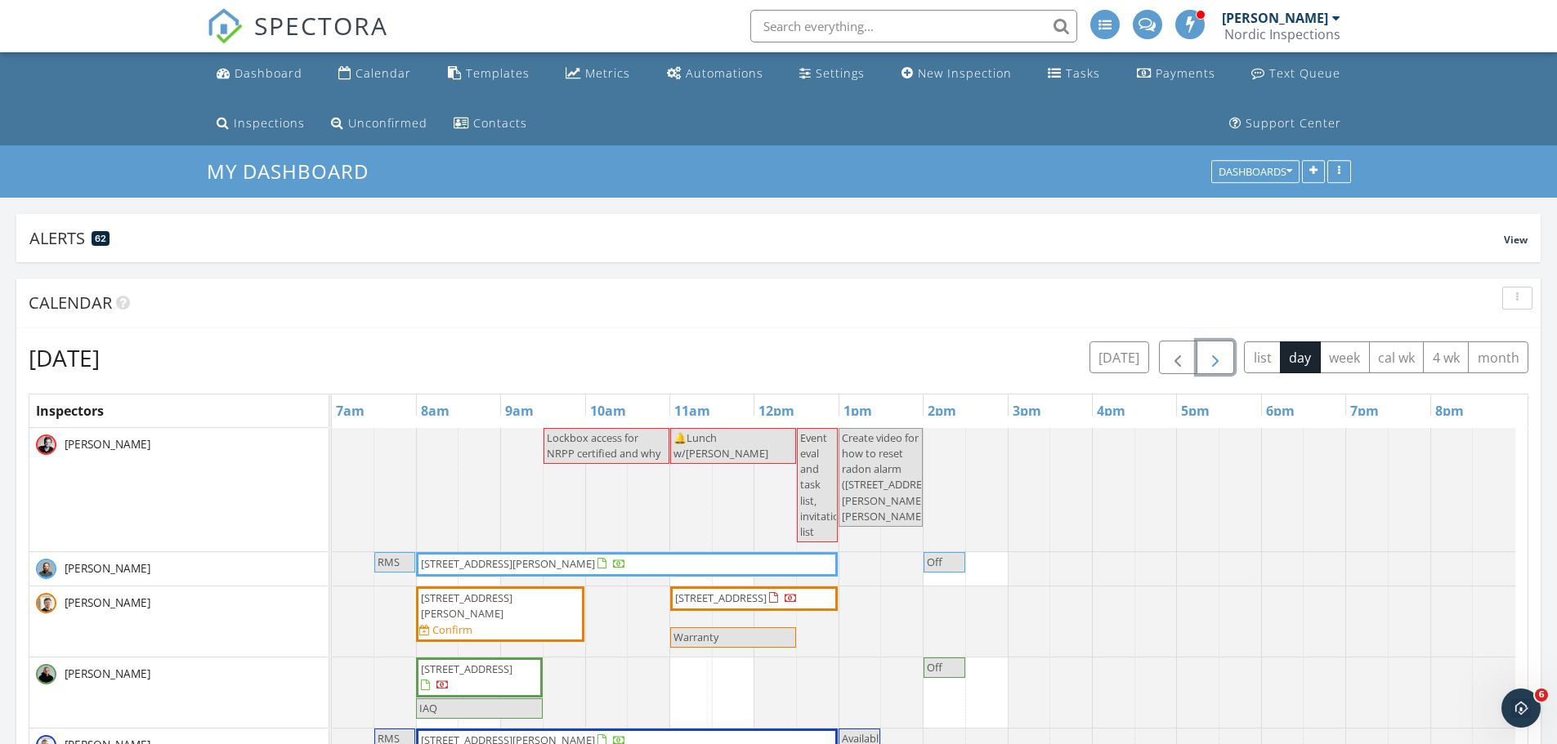
click at [1227, 355] on button "button" at bounding box center [1215, 358] width 38 height 34
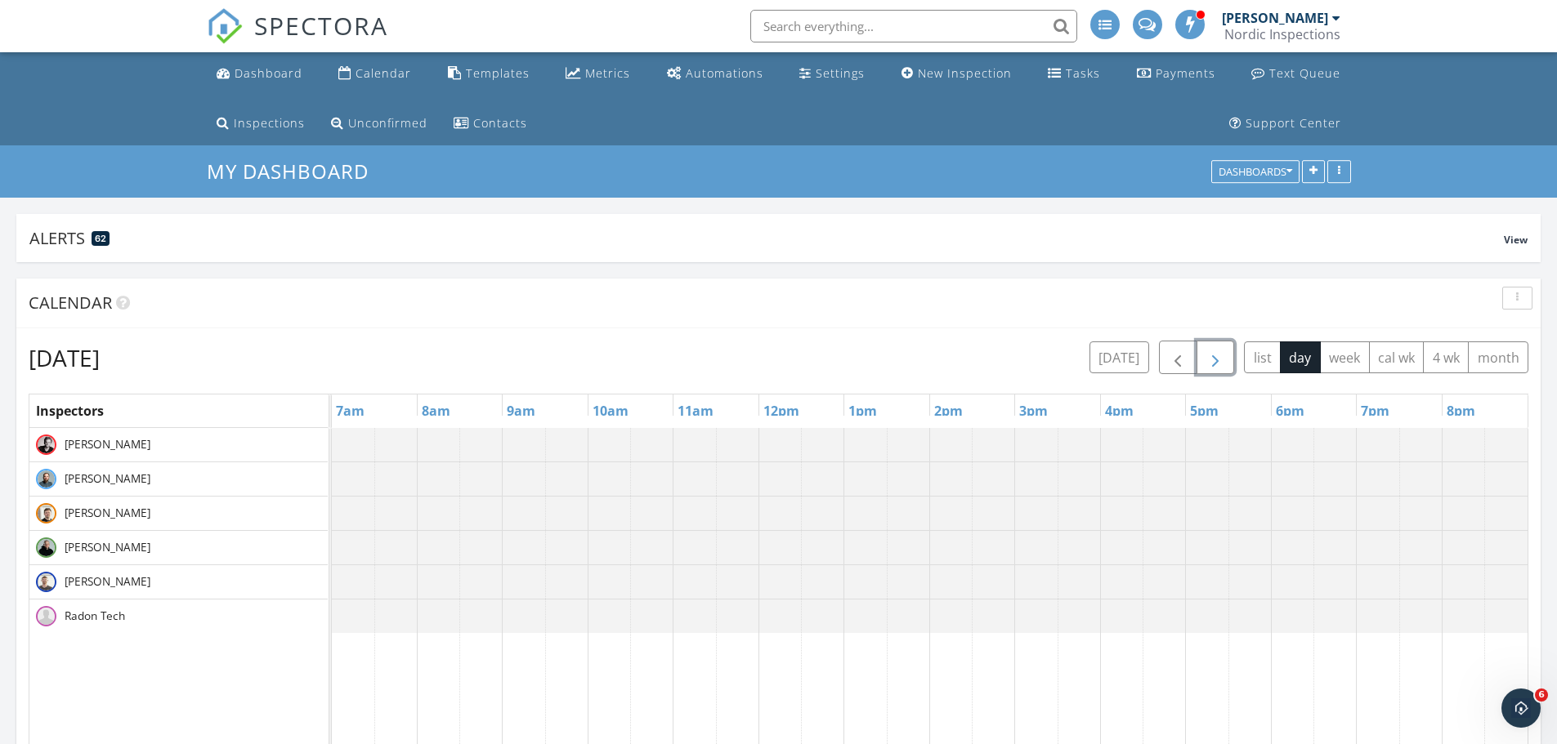
click at [1227, 355] on button "button" at bounding box center [1215, 358] width 38 height 34
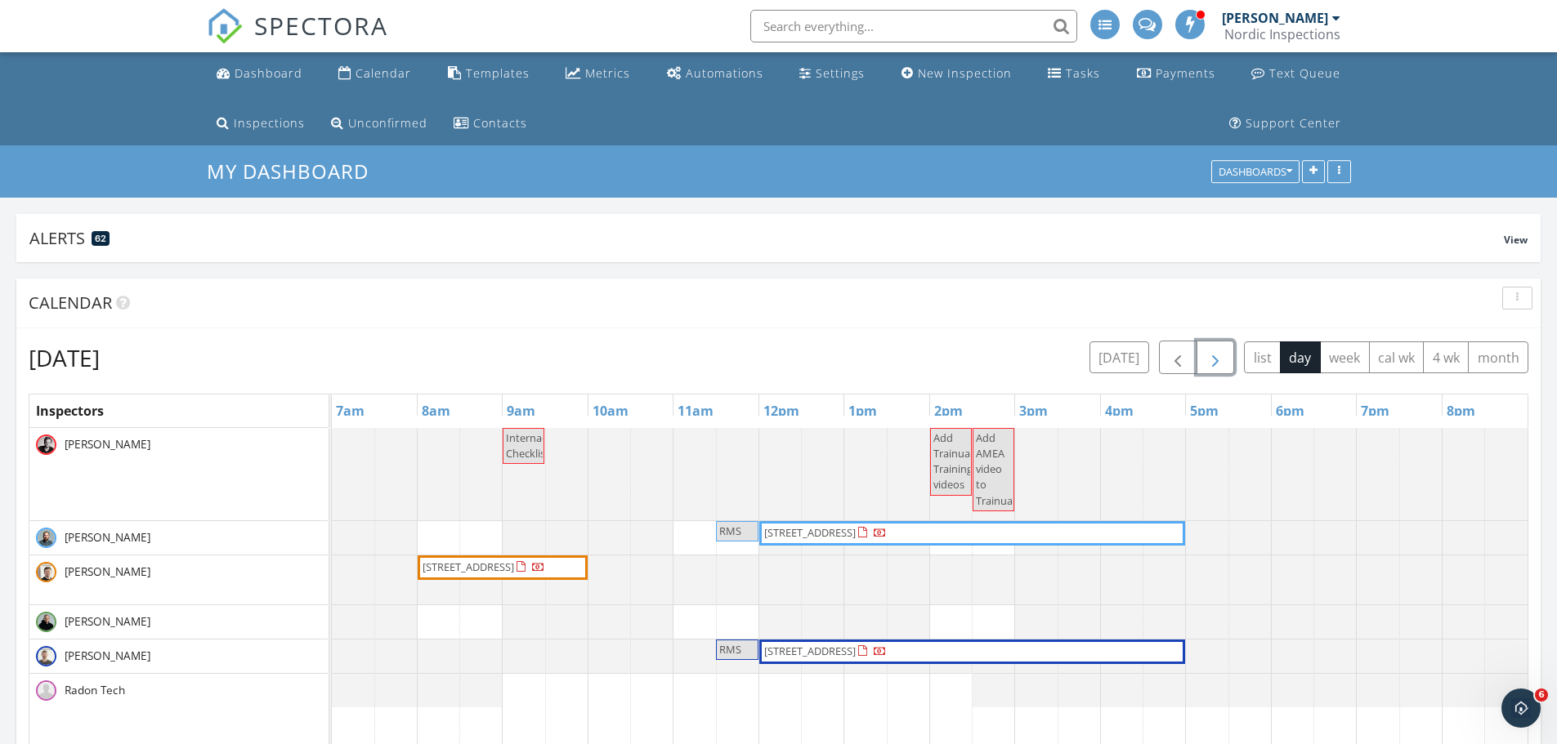
click at [1227, 356] on button "button" at bounding box center [1215, 358] width 38 height 34
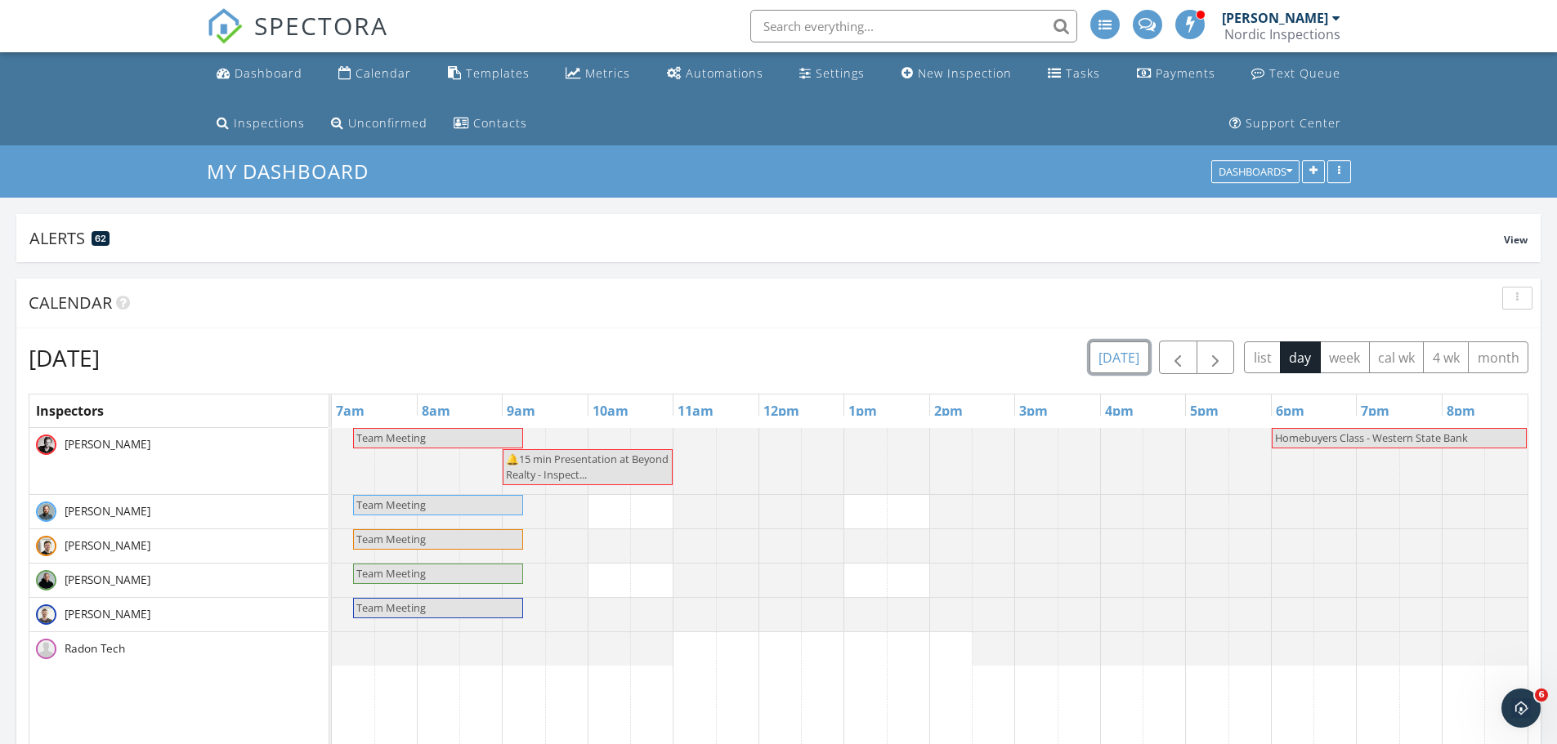
click at [1138, 355] on button "today" at bounding box center [1119, 358] width 60 height 32
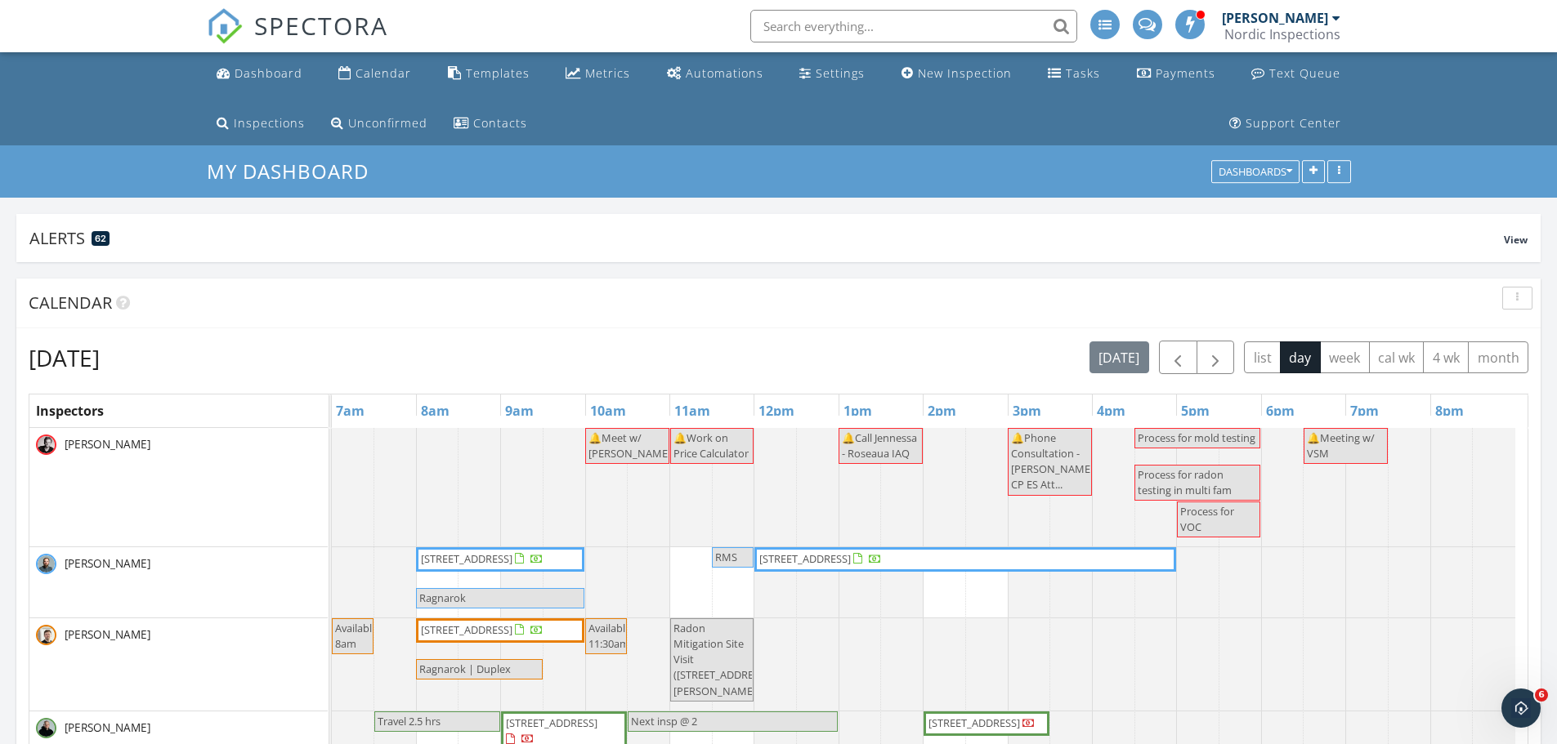
click at [1163, 444] on span "Process for mold testing" at bounding box center [1197, 438] width 118 height 15
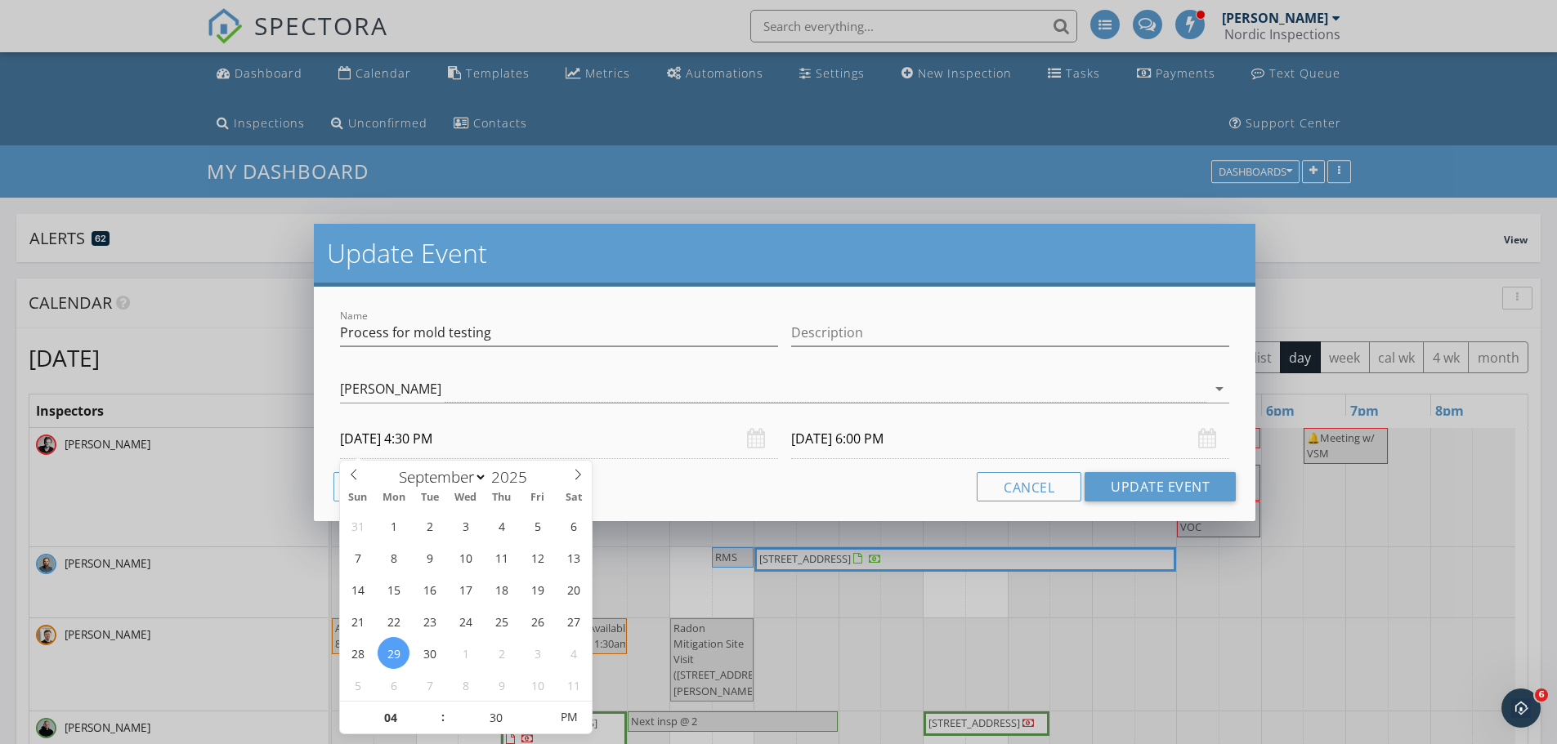
click at [472, 438] on input "09/29/2025 4:30 PM" at bounding box center [559, 439] width 438 height 40
select select "9"
type input "10/06/2025 4:30 PM"
type input "10/06/2025 6:00 PM"
type input "03"
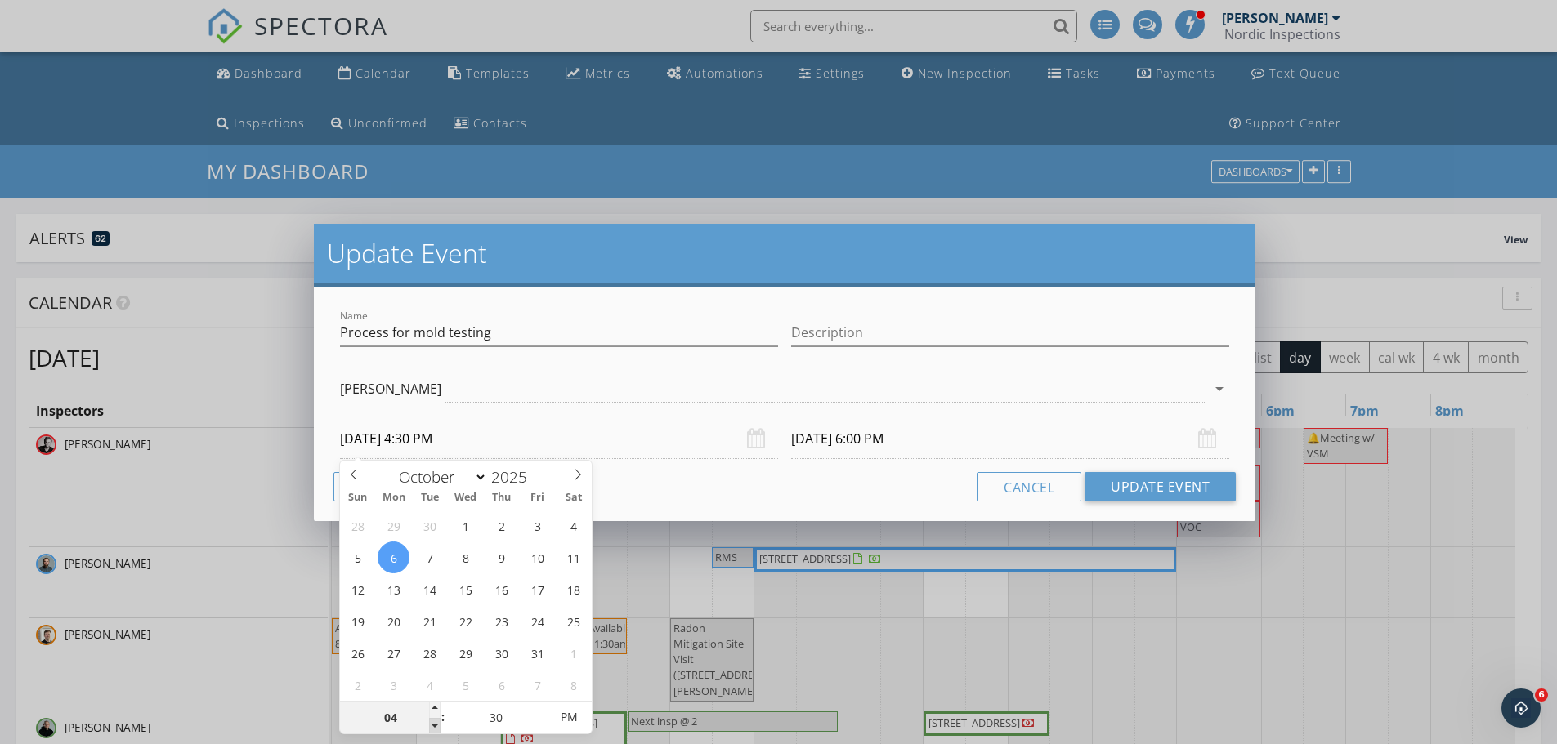
type input "10/06/2025 3:30 PM"
click at [431, 726] on span at bounding box center [434, 726] width 11 height 16
type input "10/06/2025 5:00 PM"
type input "02"
type input "10/06/2025 2:30 PM"
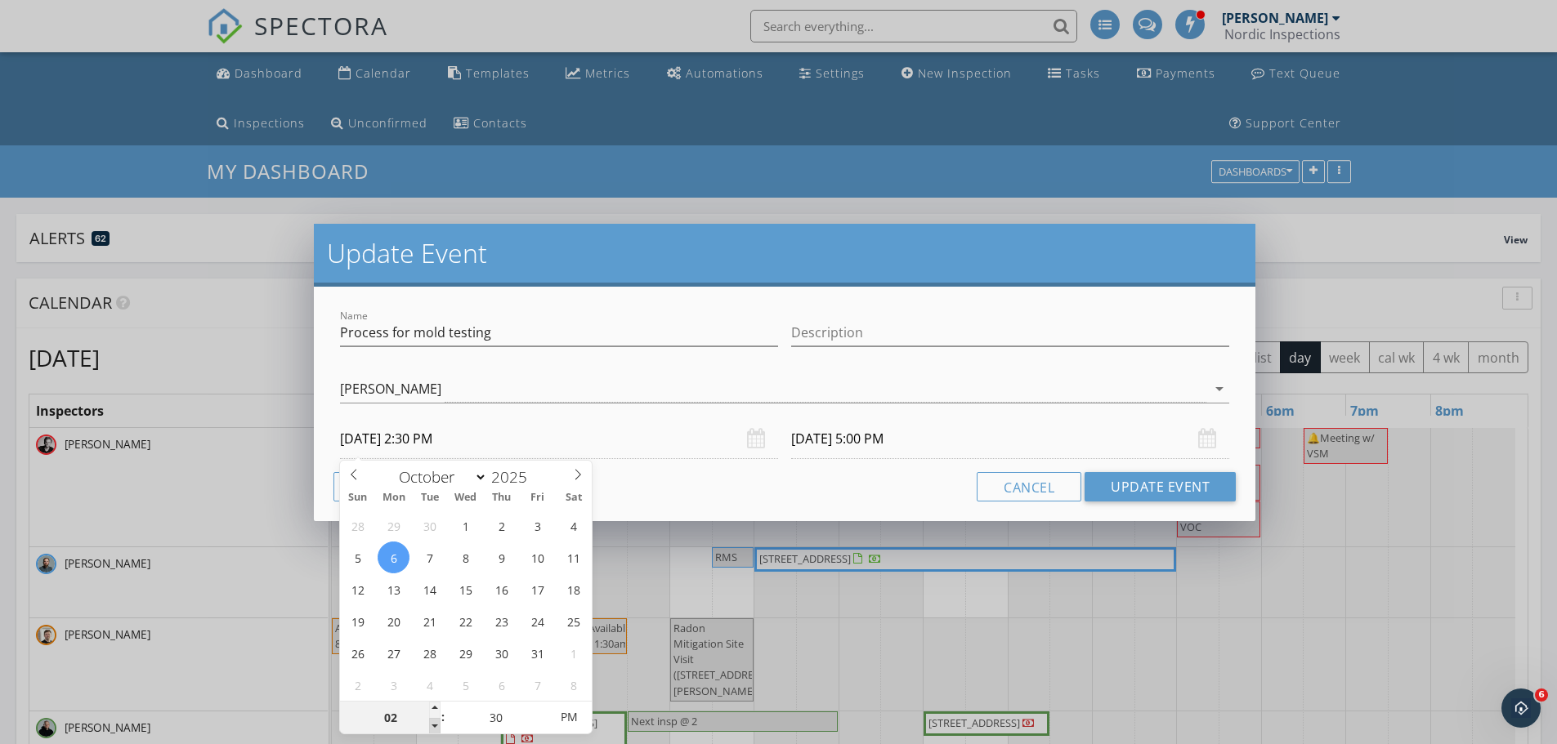
click at [431, 726] on span at bounding box center [434, 726] width 11 height 16
type input "01"
type input "10/06/2025 1:30 PM"
click at [432, 726] on span at bounding box center [434, 726] width 11 height 16
type input "12"
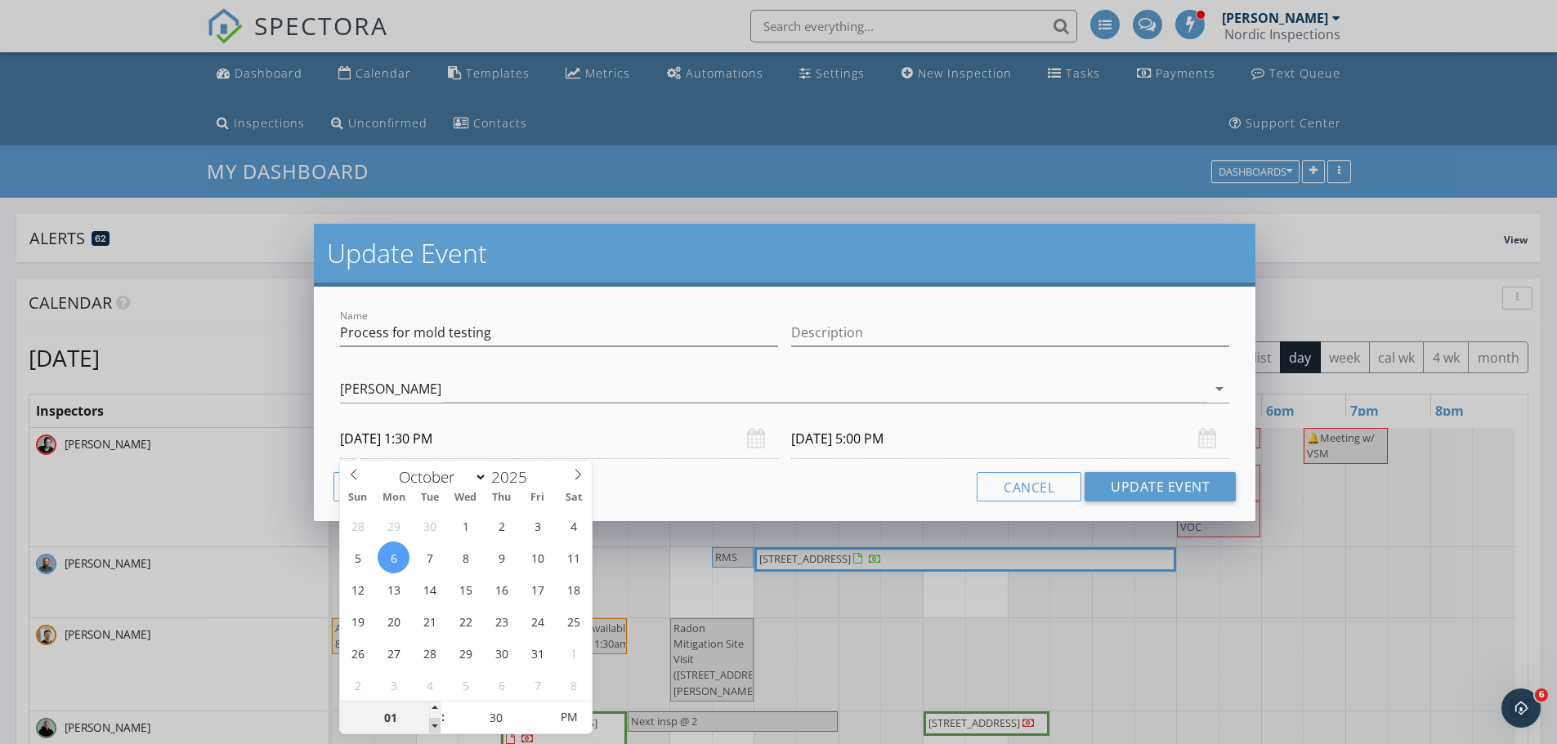
type input "10/06/2025 12:30 PM"
click at [432, 726] on span at bounding box center [434, 726] width 11 height 16
type input "10/06/2025 2:00 PM"
click at [1106, 488] on button "Update Event" at bounding box center [1159, 486] width 151 height 29
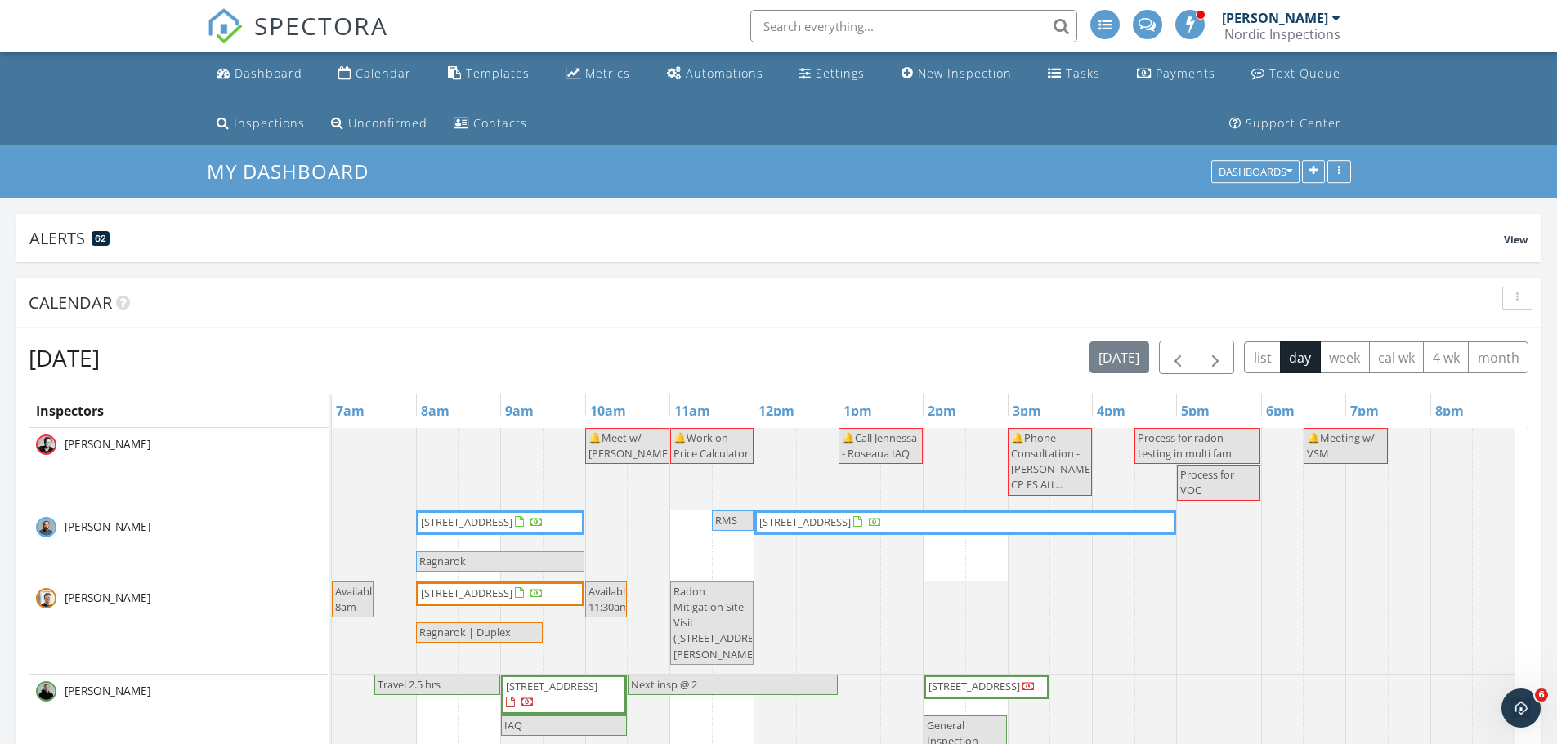
click at [1151, 440] on span "Process for radon testing in multi fam" at bounding box center [1185, 446] width 94 height 30
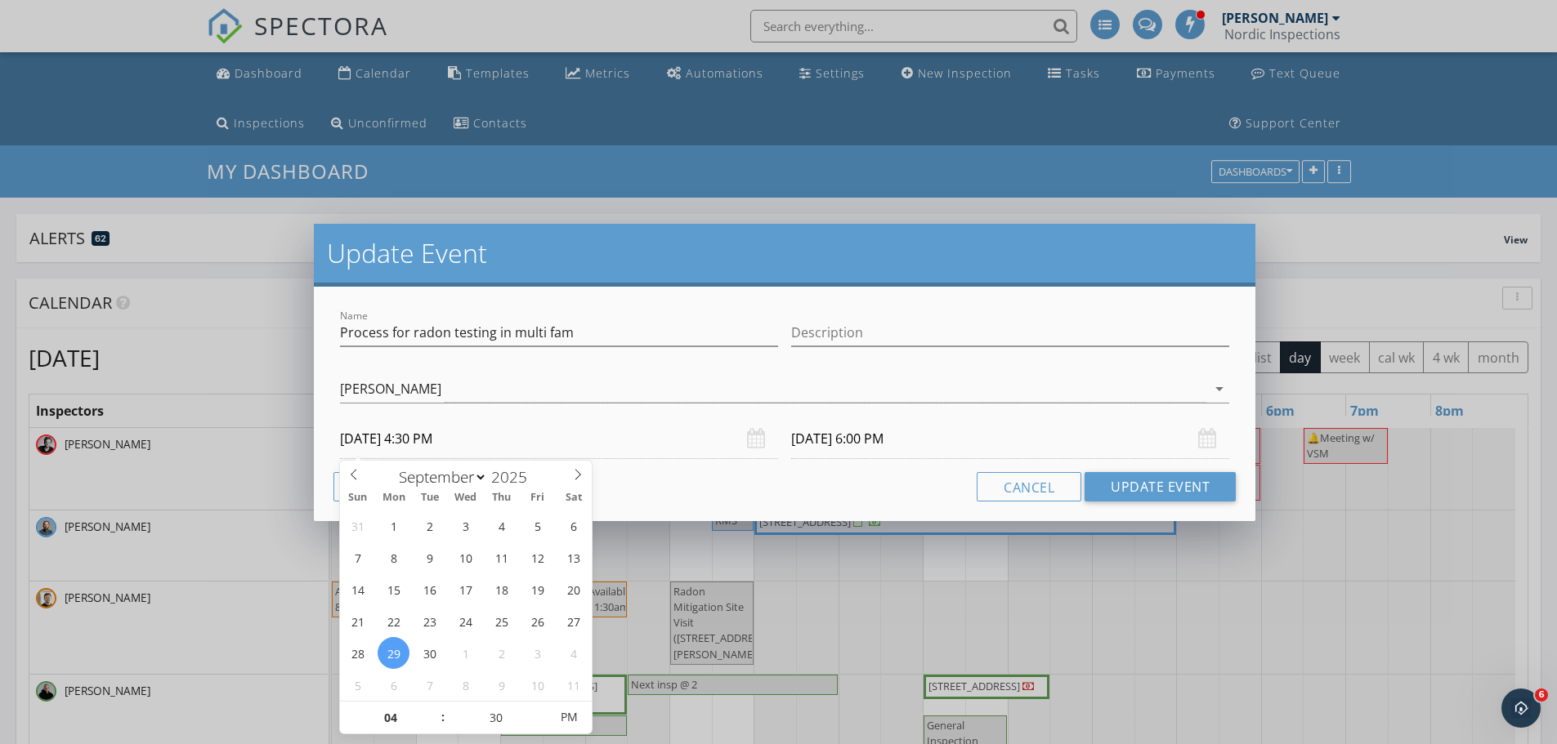
click at [487, 438] on input "09/29/2025 4:30 PM" at bounding box center [559, 439] width 438 height 40
select select "9"
type input "10/07/2025 4:30 PM"
type input "10/07/2025 6:00 PM"
type input "03"
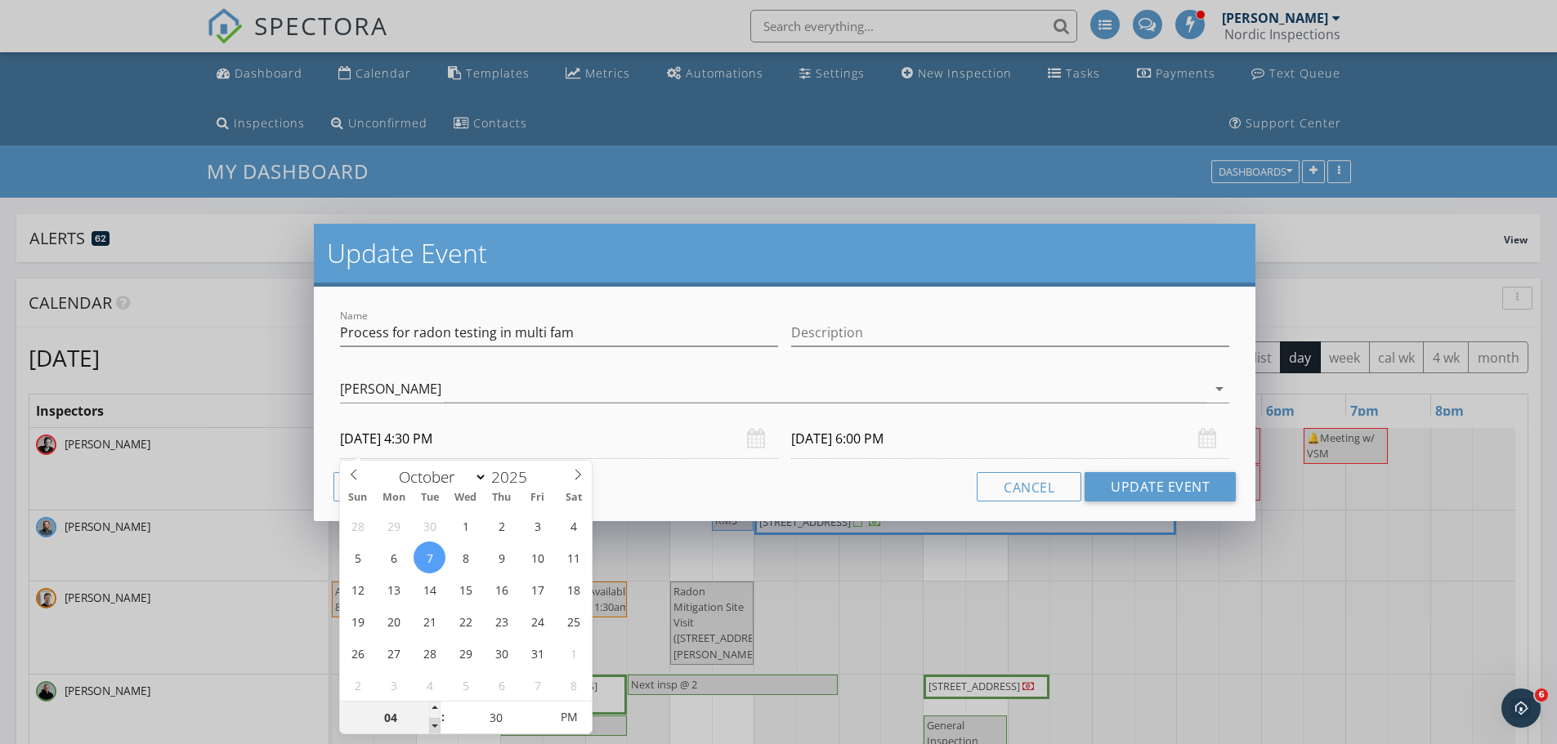
type input "10/07/2025 3:30 PM"
click at [432, 726] on span at bounding box center [434, 726] width 11 height 16
type input "02"
type input "10/07/2025 2:30 PM"
click at [433, 726] on span at bounding box center [434, 726] width 11 height 16
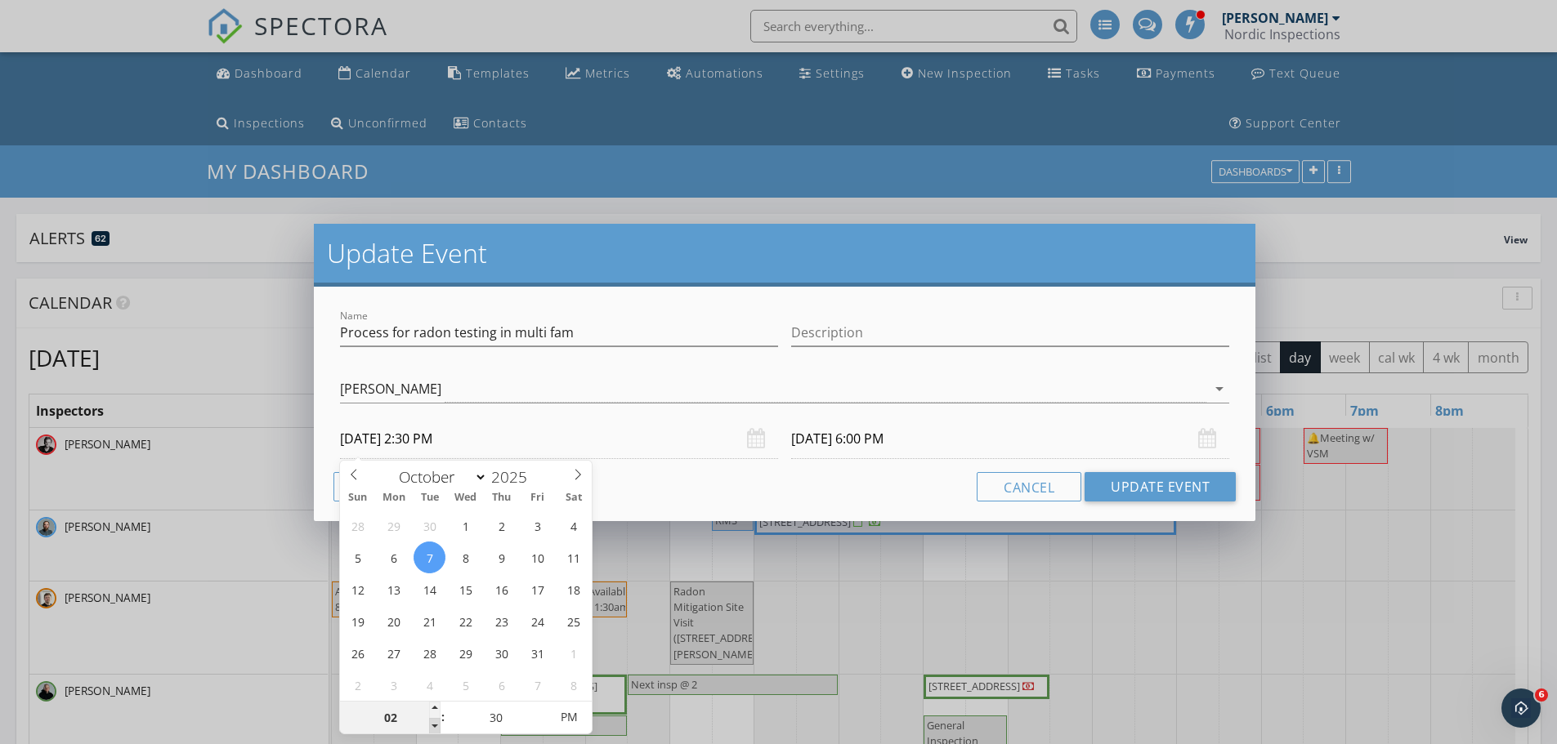
type input "01"
type input "10/07/2025 1:30 PM"
click at [433, 726] on span at bounding box center [434, 726] width 11 height 16
type input "10/07/2025 3:00 PM"
click at [1100, 482] on button "Update Event" at bounding box center [1159, 486] width 151 height 29
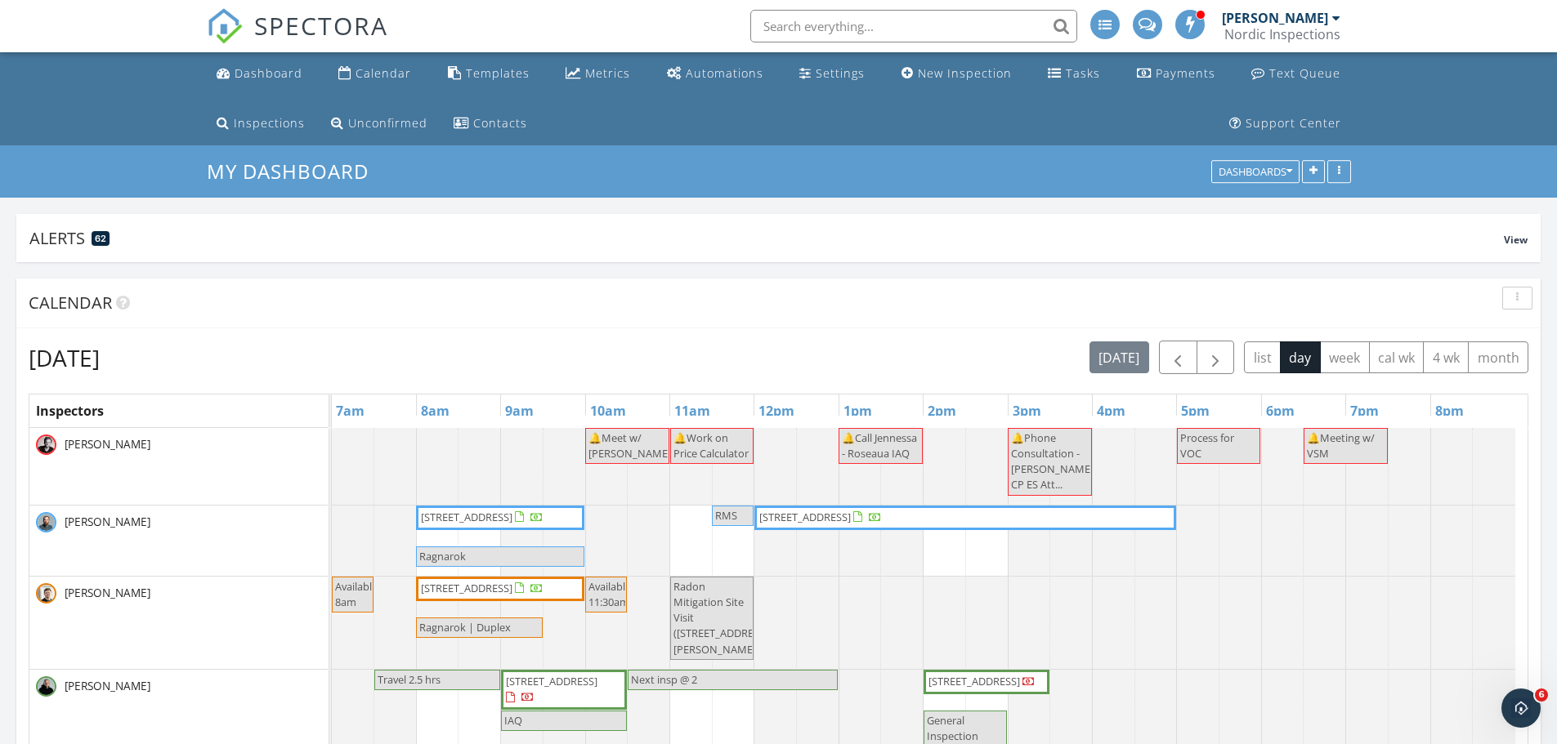
drag, startPoint x: 1199, startPoint y: 464, endPoint x: 1207, endPoint y: 441, distance: 24.3
click at [1207, 441] on span "Process for VOC" at bounding box center [1207, 446] width 54 height 30
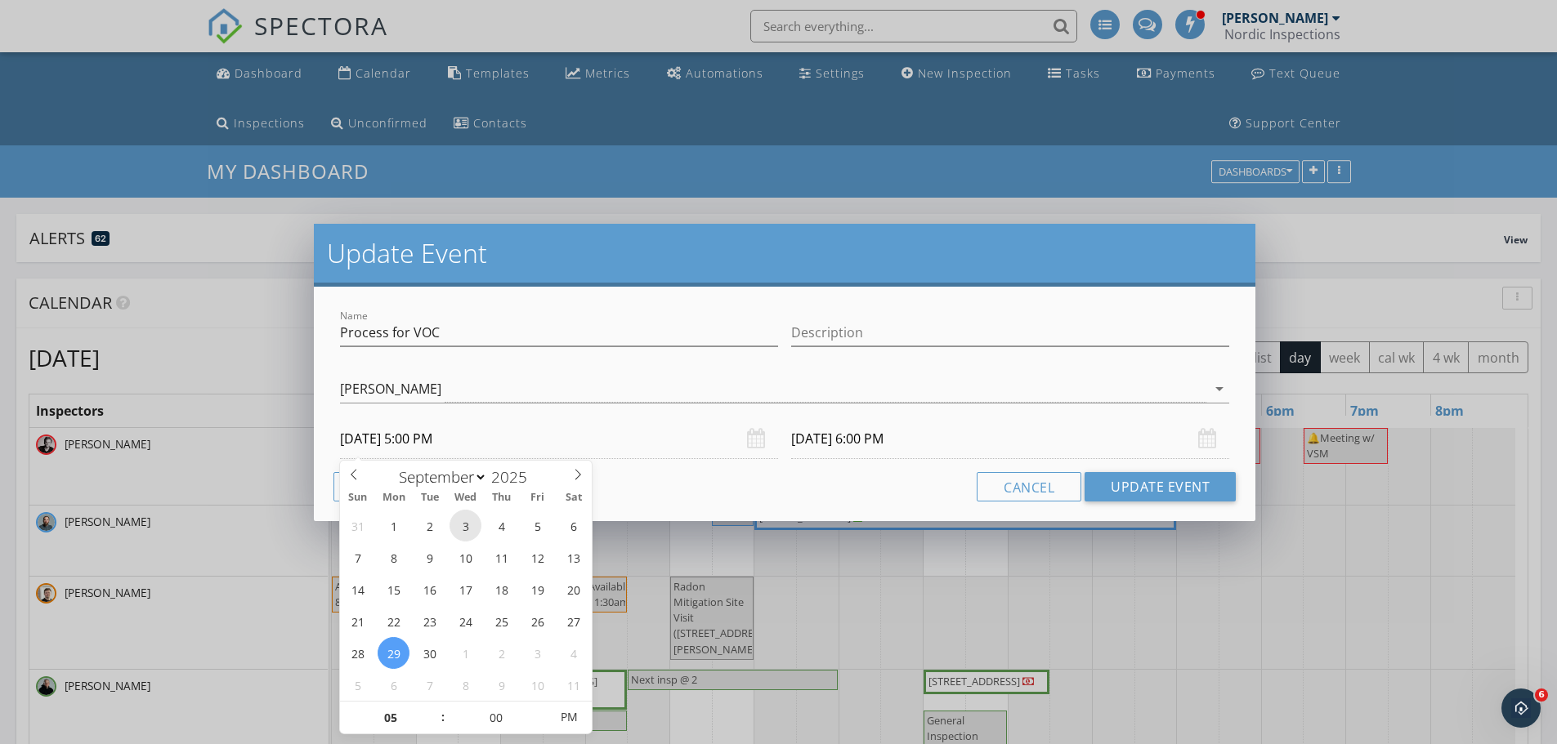
drag, startPoint x: 459, startPoint y: 445, endPoint x: 453, endPoint y: 521, distance: 76.3
click at [459, 443] on input "09/29/2025 5:00 PM" at bounding box center [559, 439] width 438 height 40
select select "9"
type input "10/08/2025 5:00 PM"
type input "10/08/2025 6:00 PM"
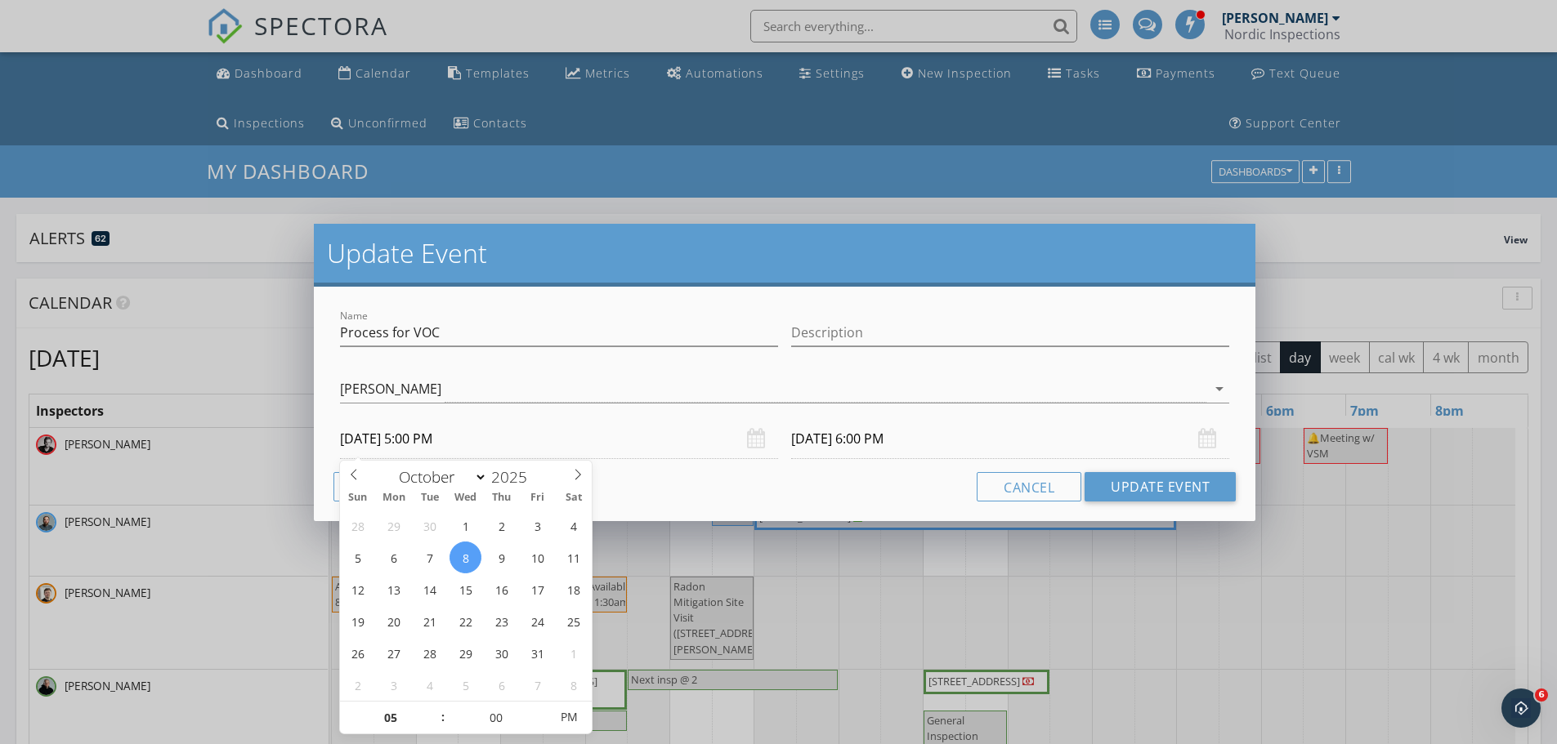
click at [456, 436] on input "10/08/2025 5:00 PM" at bounding box center [559, 439] width 438 height 40
type input "04"
type input "10/08/2025 4:00 PM"
click at [433, 726] on span at bounding box center [434, 726] width 11 height 16
type input "03"
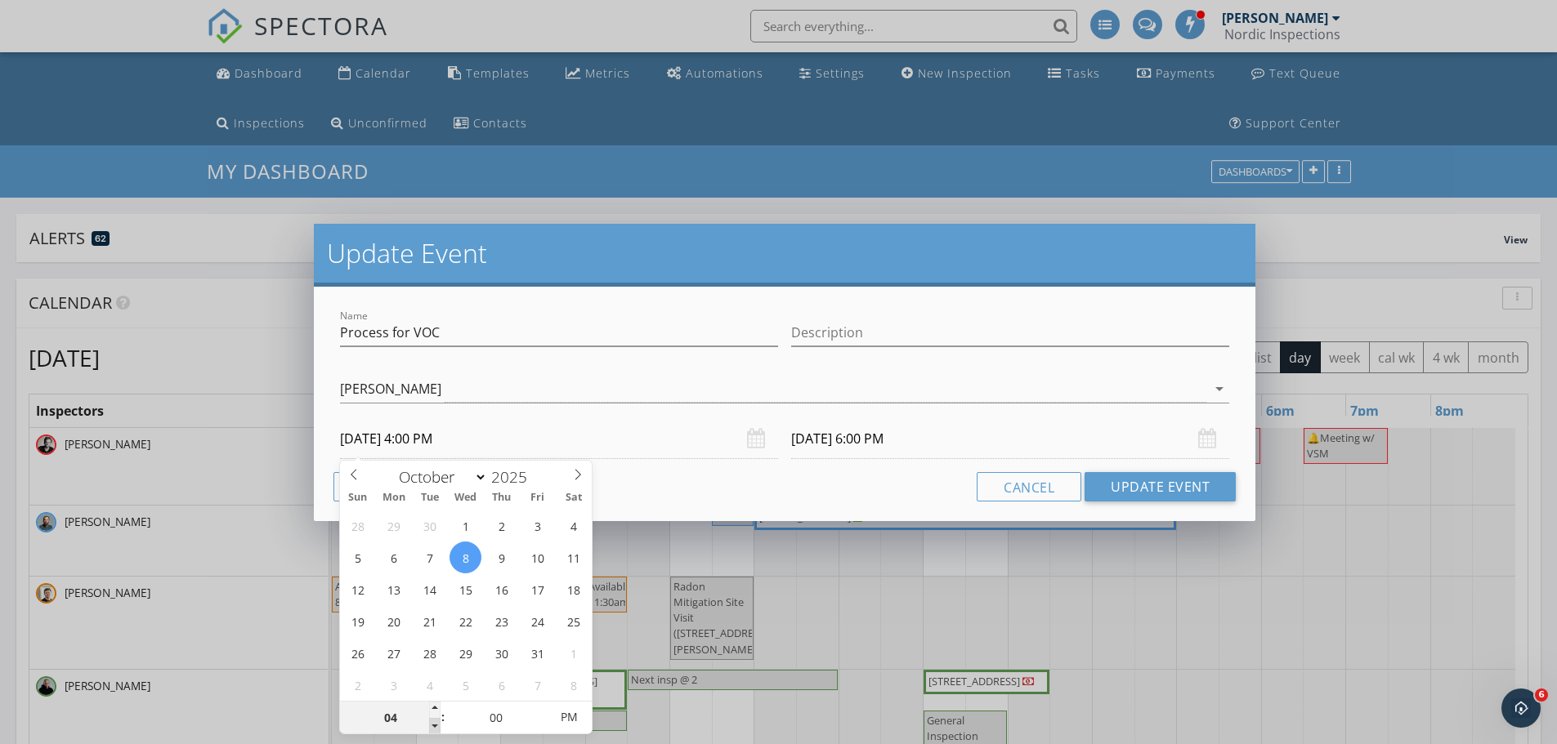
type input "10/08/2025 3:00 PM"
click at [435, 726] on span at bounding box center [434, 726] width 11 height 16
type input "02"
type input "10/08/2025 2:00 PM"
click at [436, 726] on span at bounding box center [434, 726] width 11 height 16
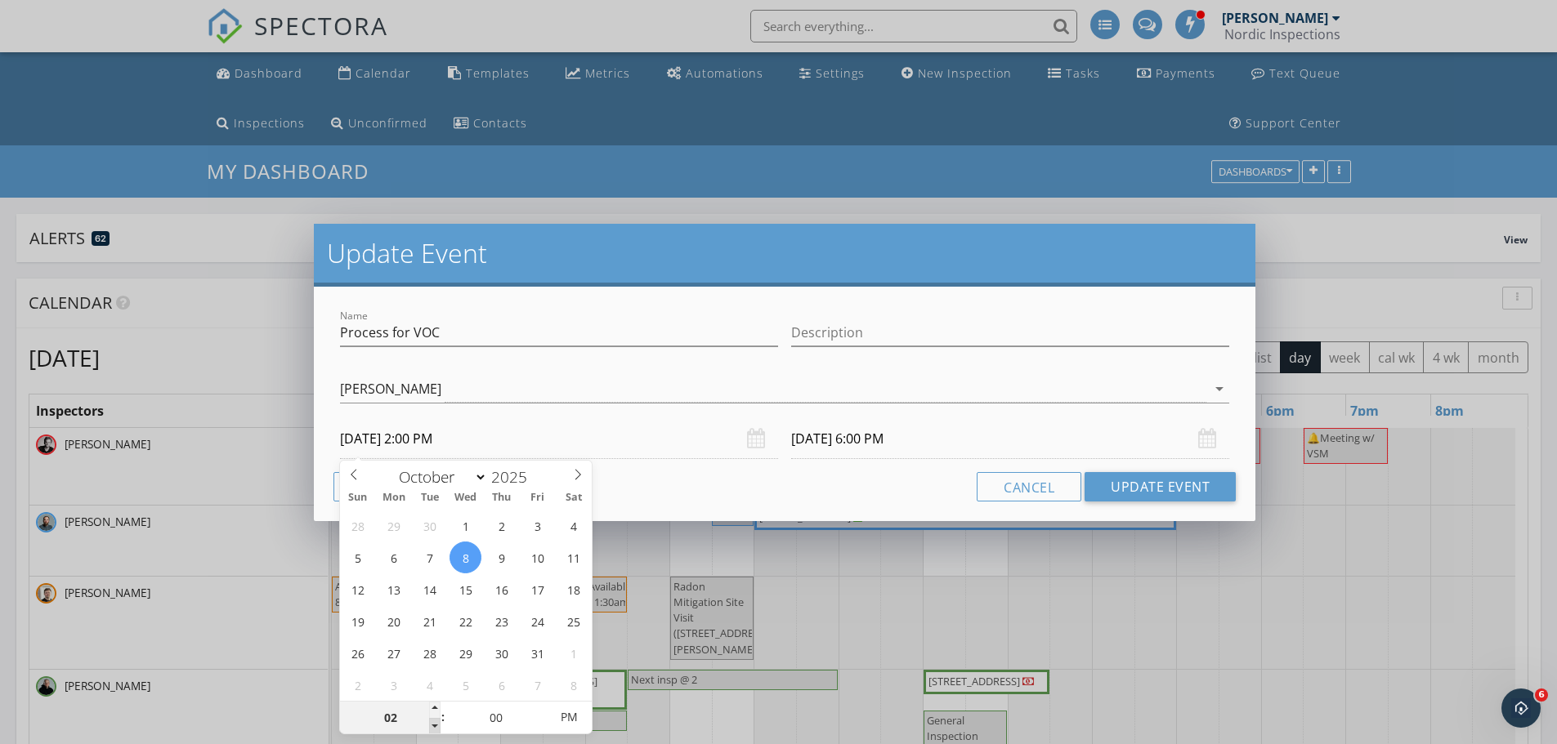
type input "01"
type input "10/08/2025 1:00 PM"
click at [436, 726] on span at bounding box center [434, 726] width 11 height 16
type input "10/08/2025 2:00 PM"
click at [1089, 481] on button "Update Event" at bounding box center [1159, 486] width 151 height 29
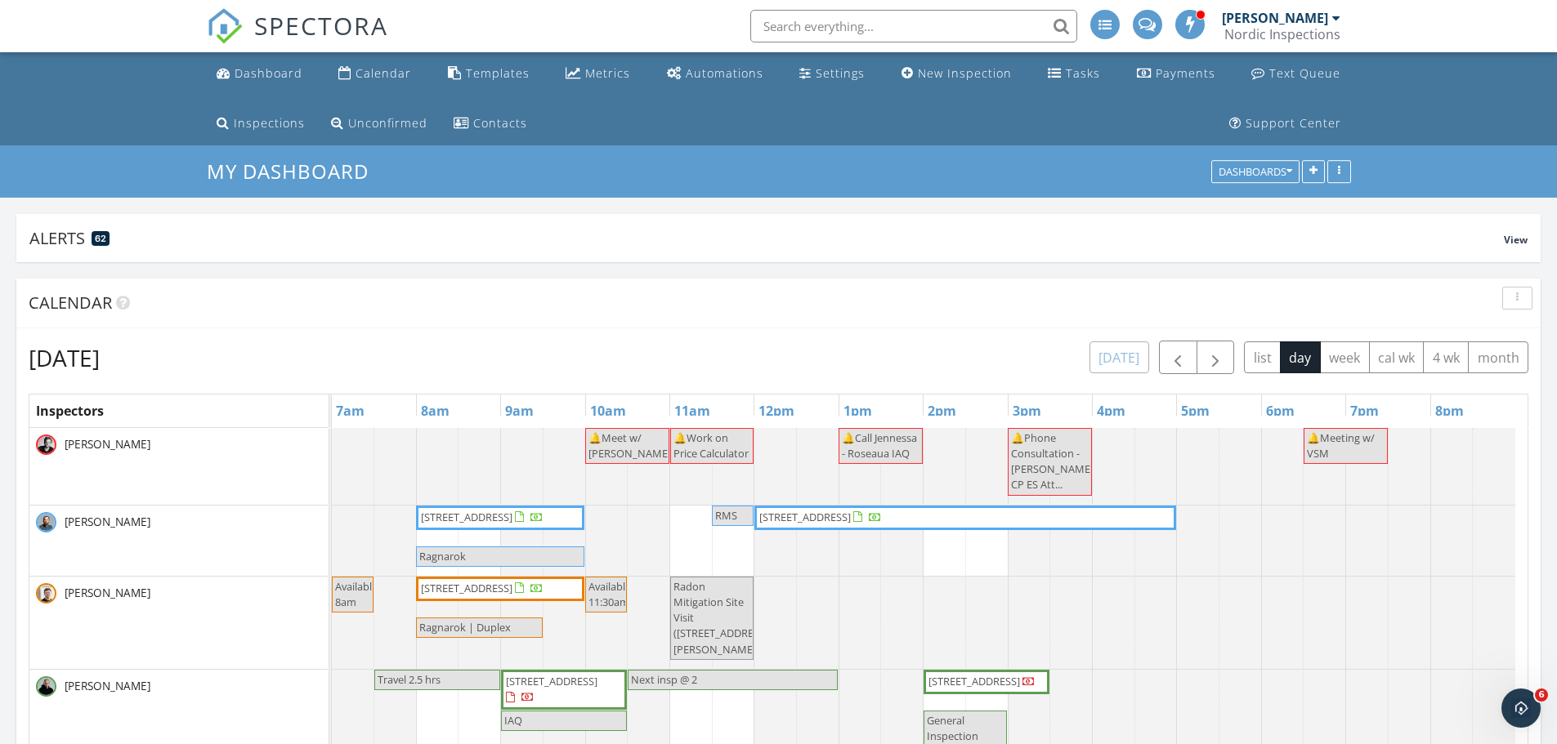
click at [1134, 373] on div "today list day week cal wk 4 wk month" at bounding box center [1308, 358] width 439 height 34
click at [382, 78] on div "Calendar" at bounding box center [383, 73] width 56 height 16
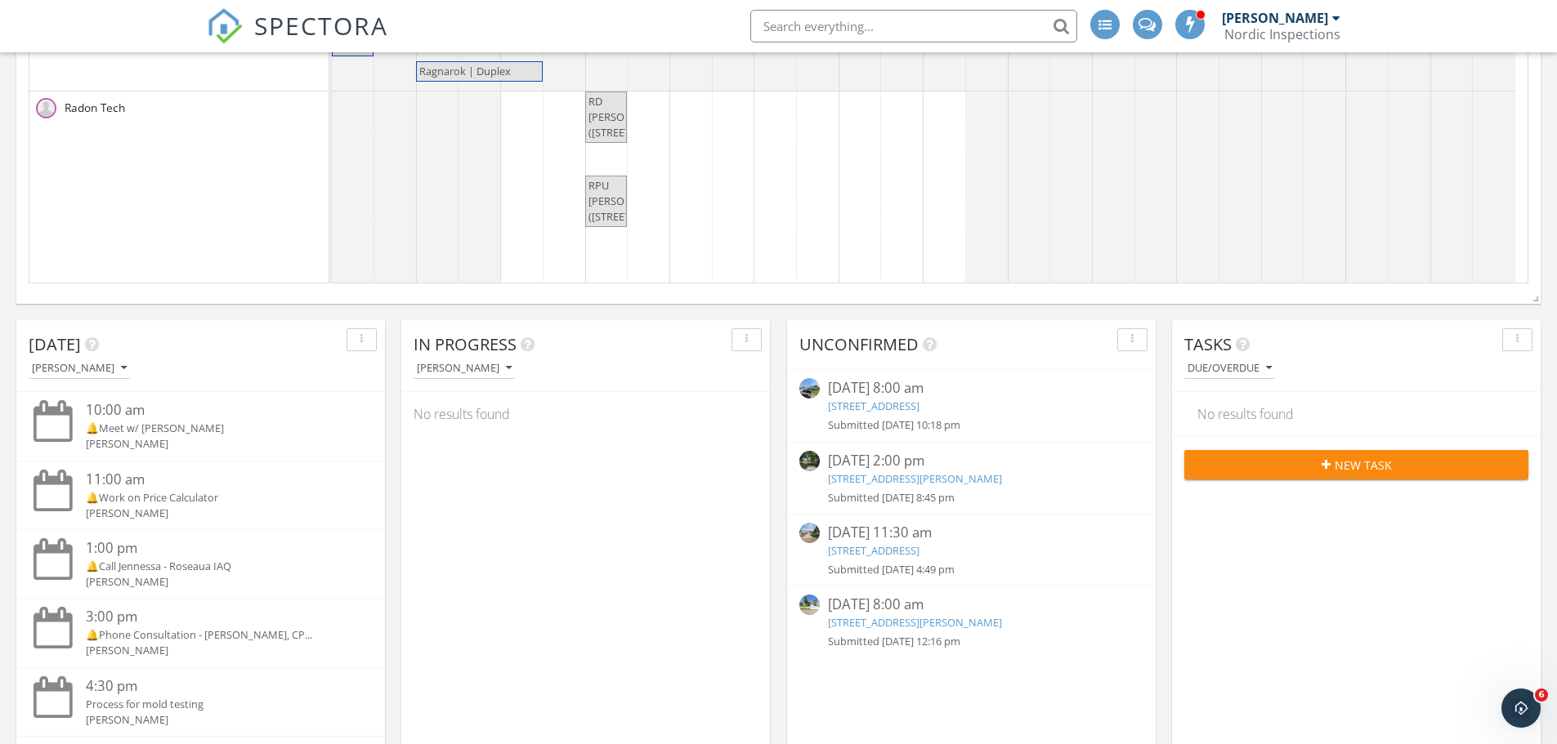
scroll to position [654, 0]
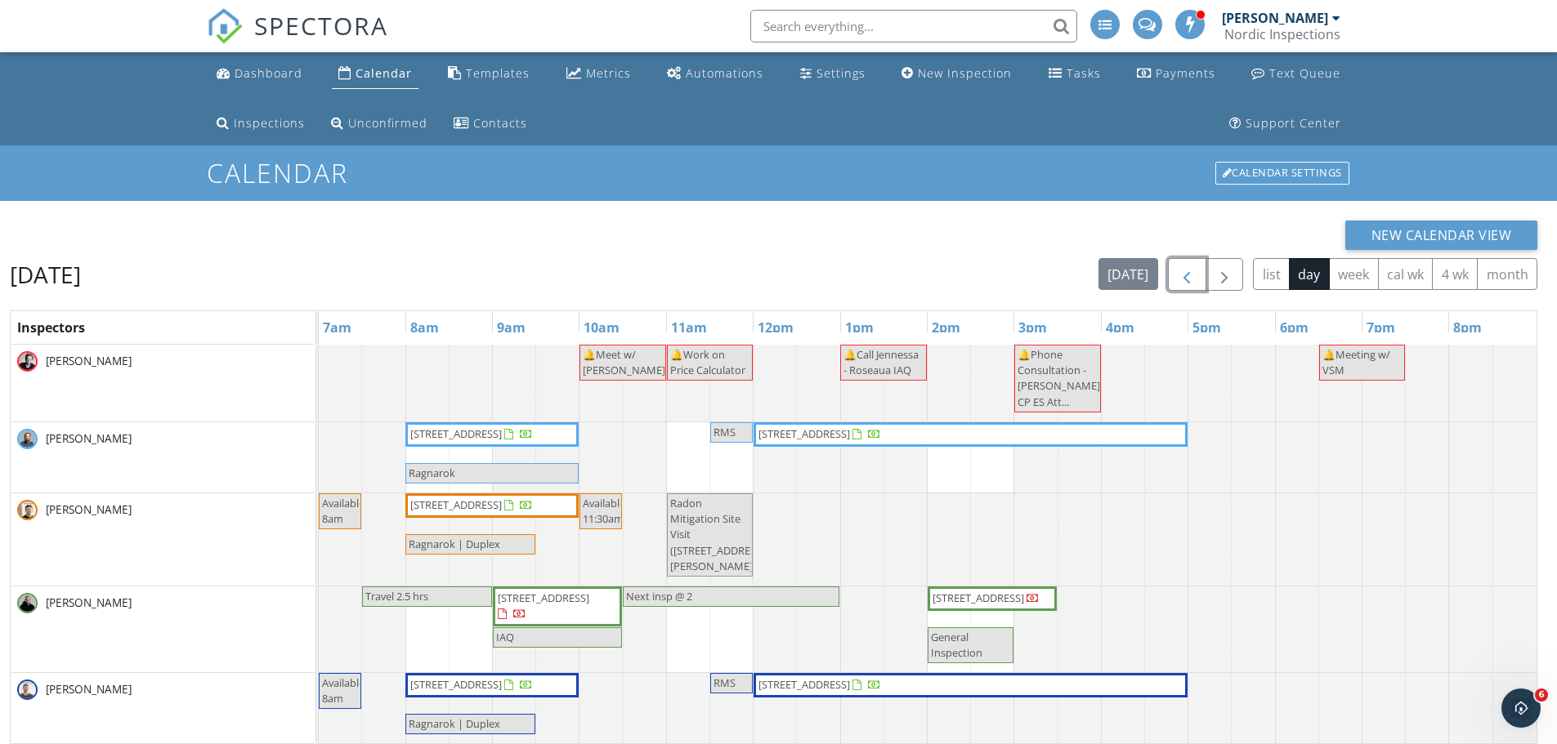
click at [1180, 279] on span "button" at bounding box center [1187, 276] width 20 height 20
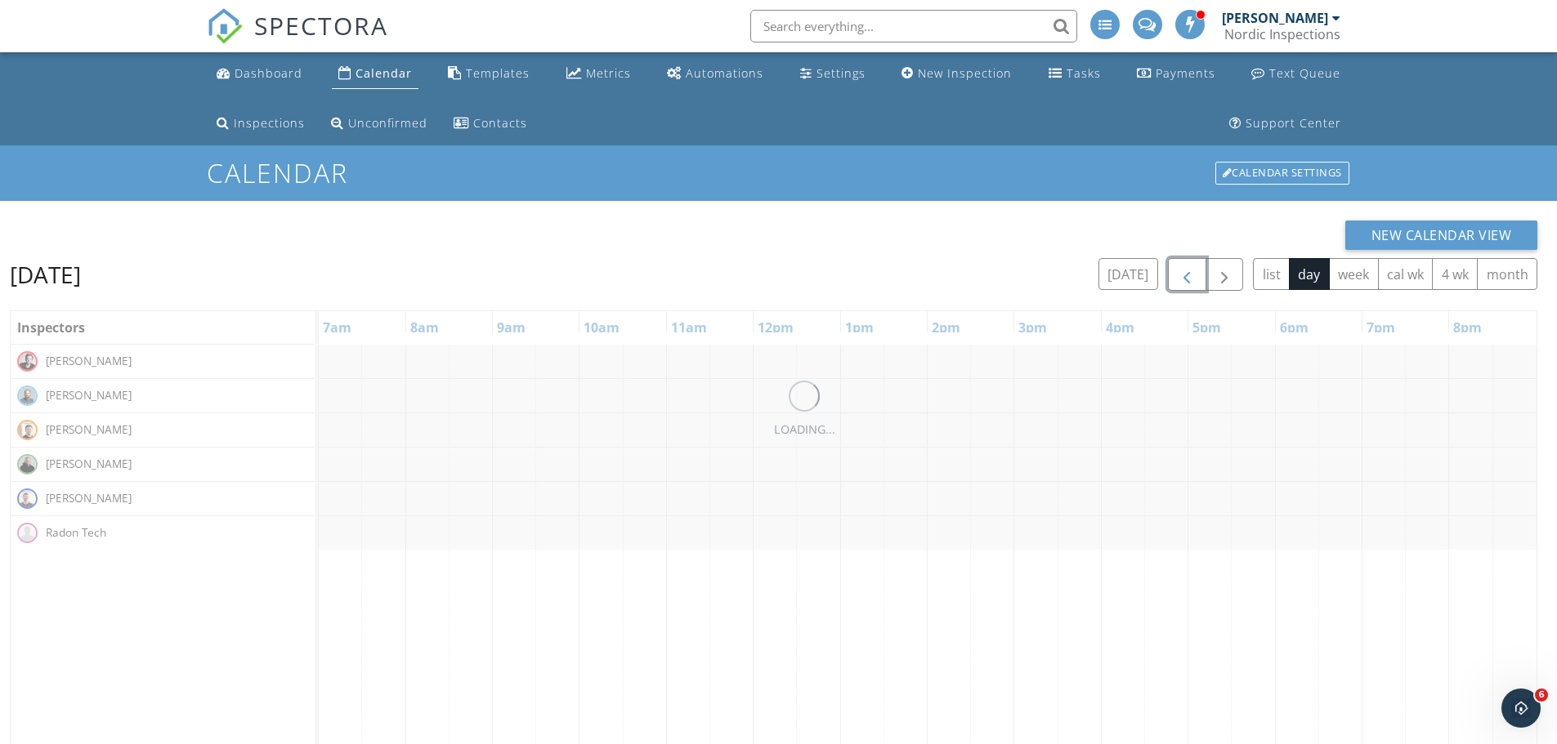
click at [1180, 279] on span "button" at bounding box center [1187, 276] width 20 height 20
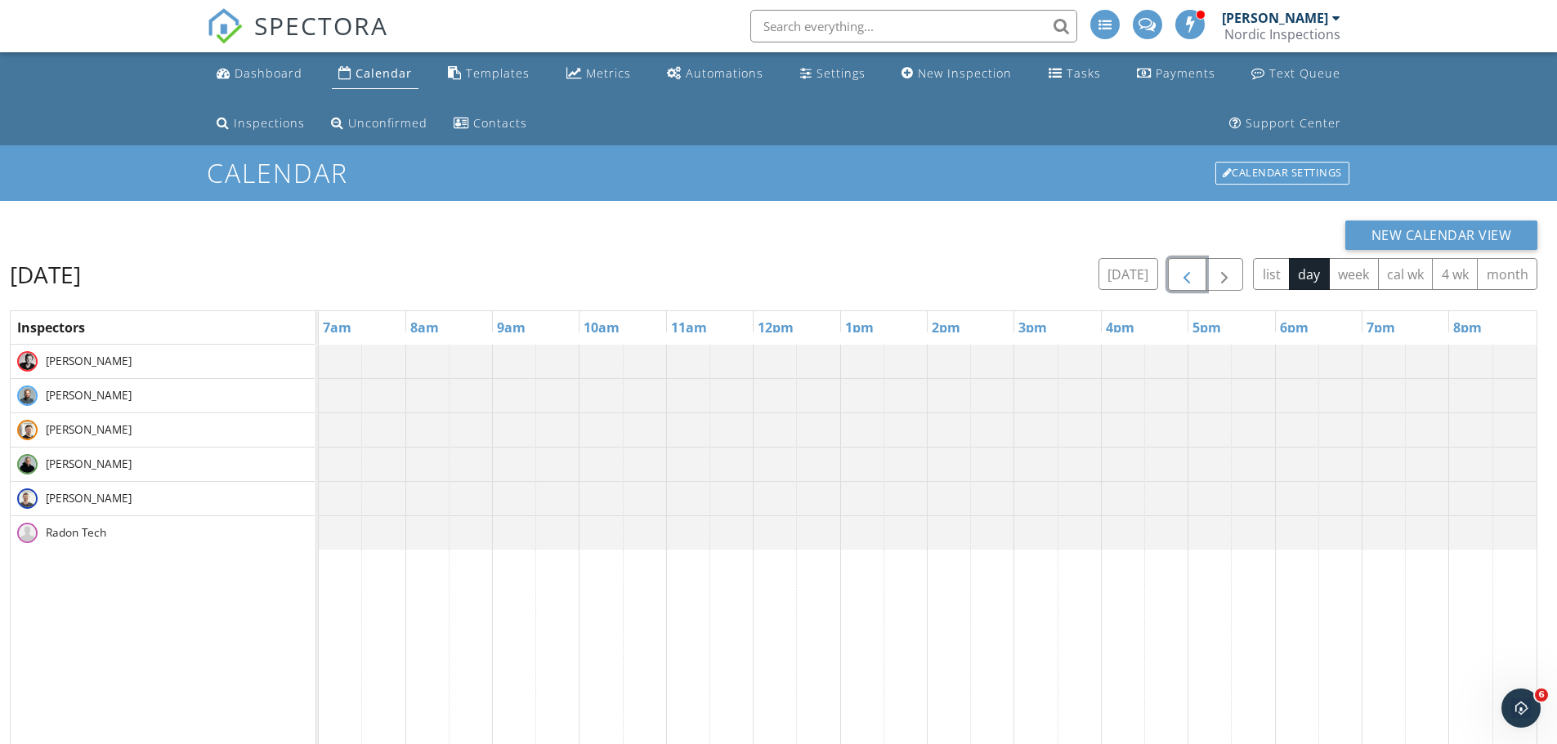
click at [1180, 279] on span "button" at bounding box center [1187, 276] width 20 height 20
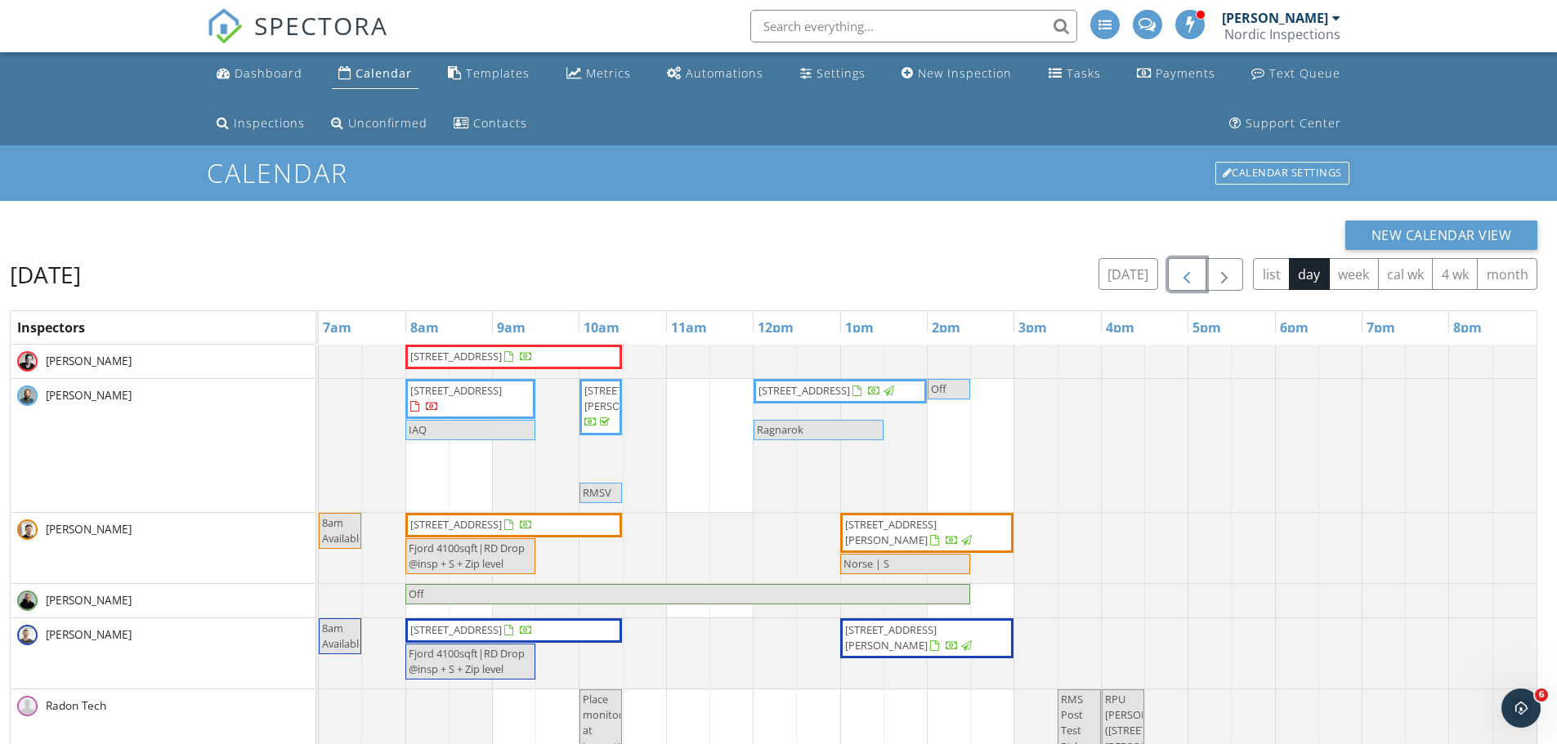
click at [1181, 279] on span "button" at bounding box center [1187, 276] width 20 height 20
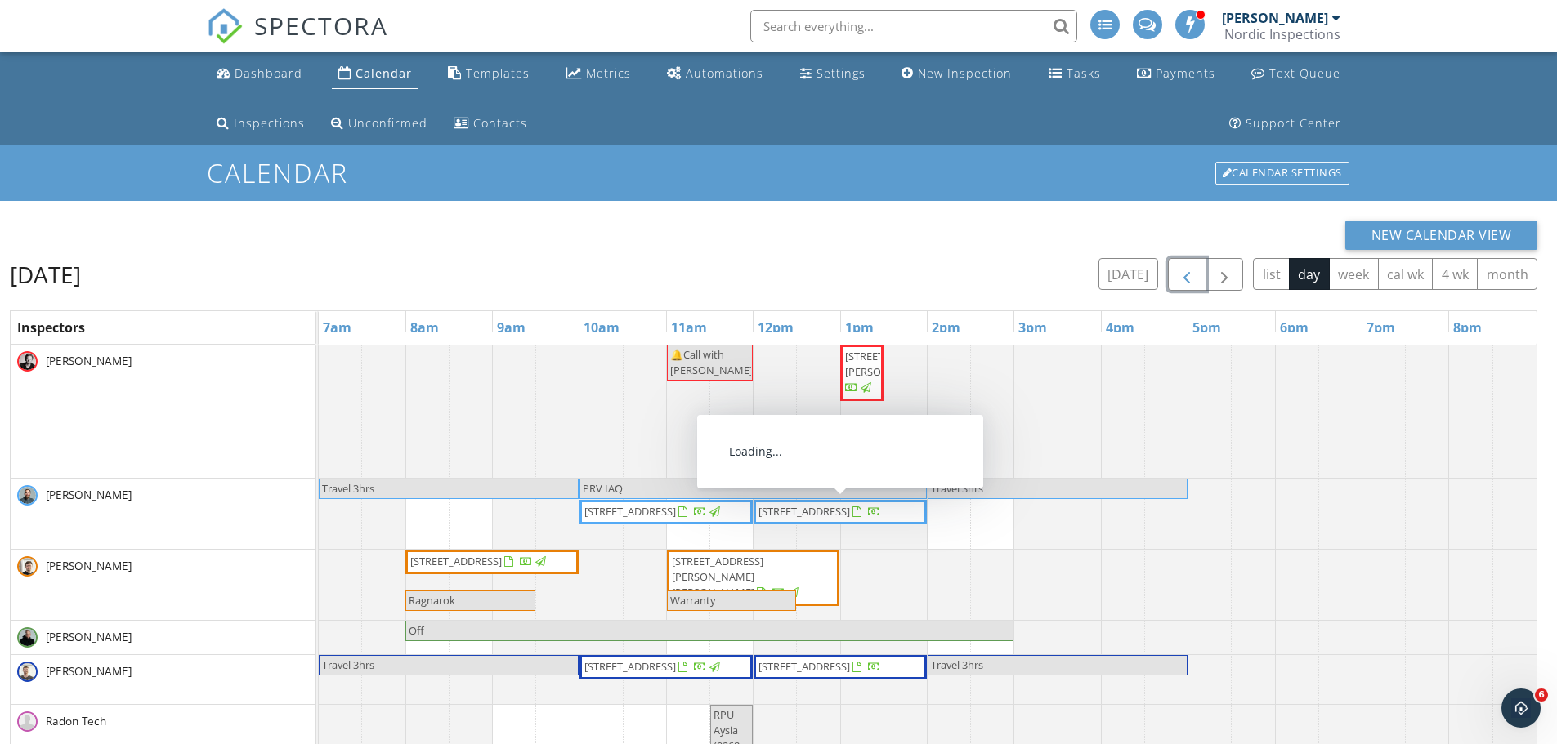
click at [850, 516] on span "301 6th St SW, Roseau 56751" at bounding box center [804, 511] width 92 height 15
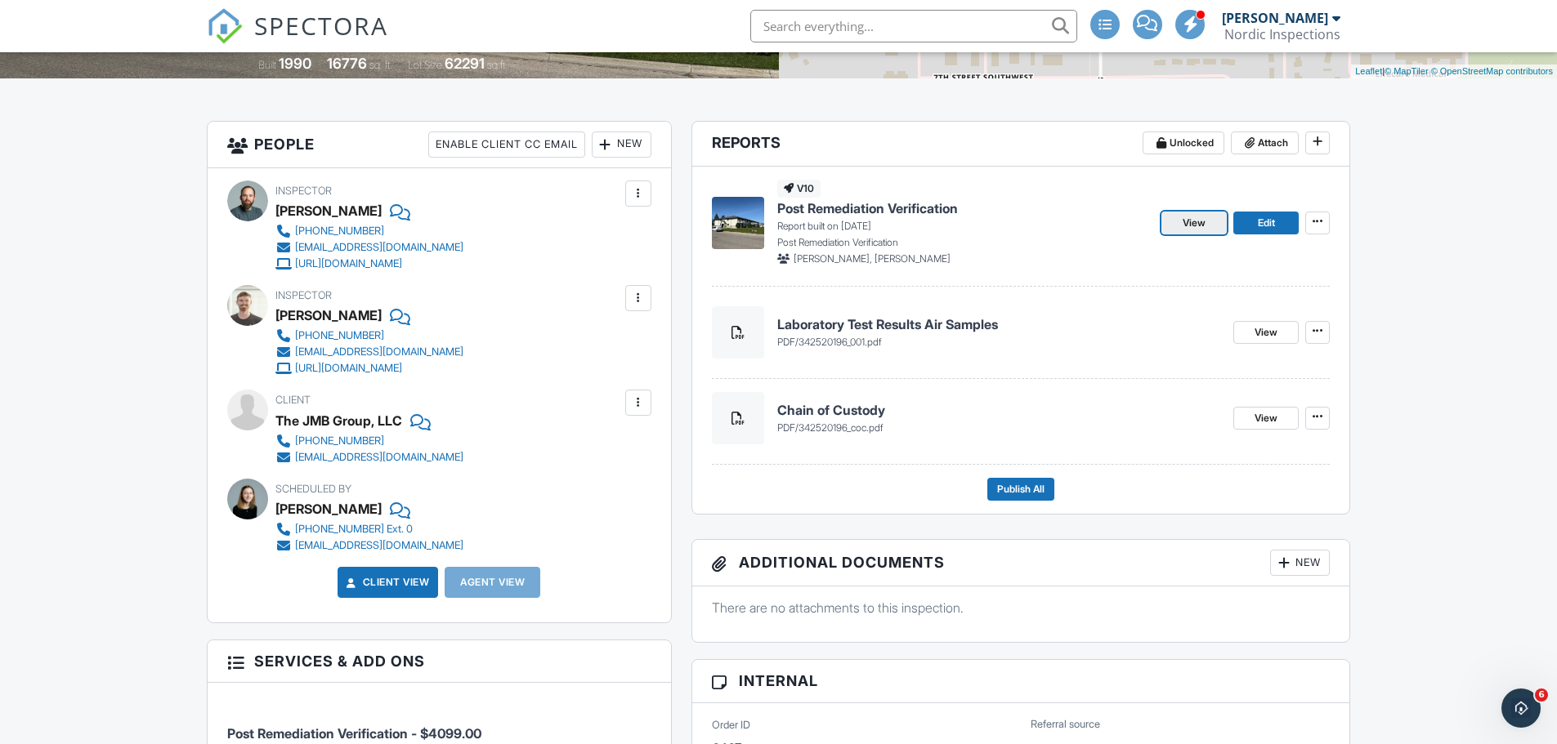
click at [1184, 228] on span "View" at bounding box center [1194, 223] width 23 height 16
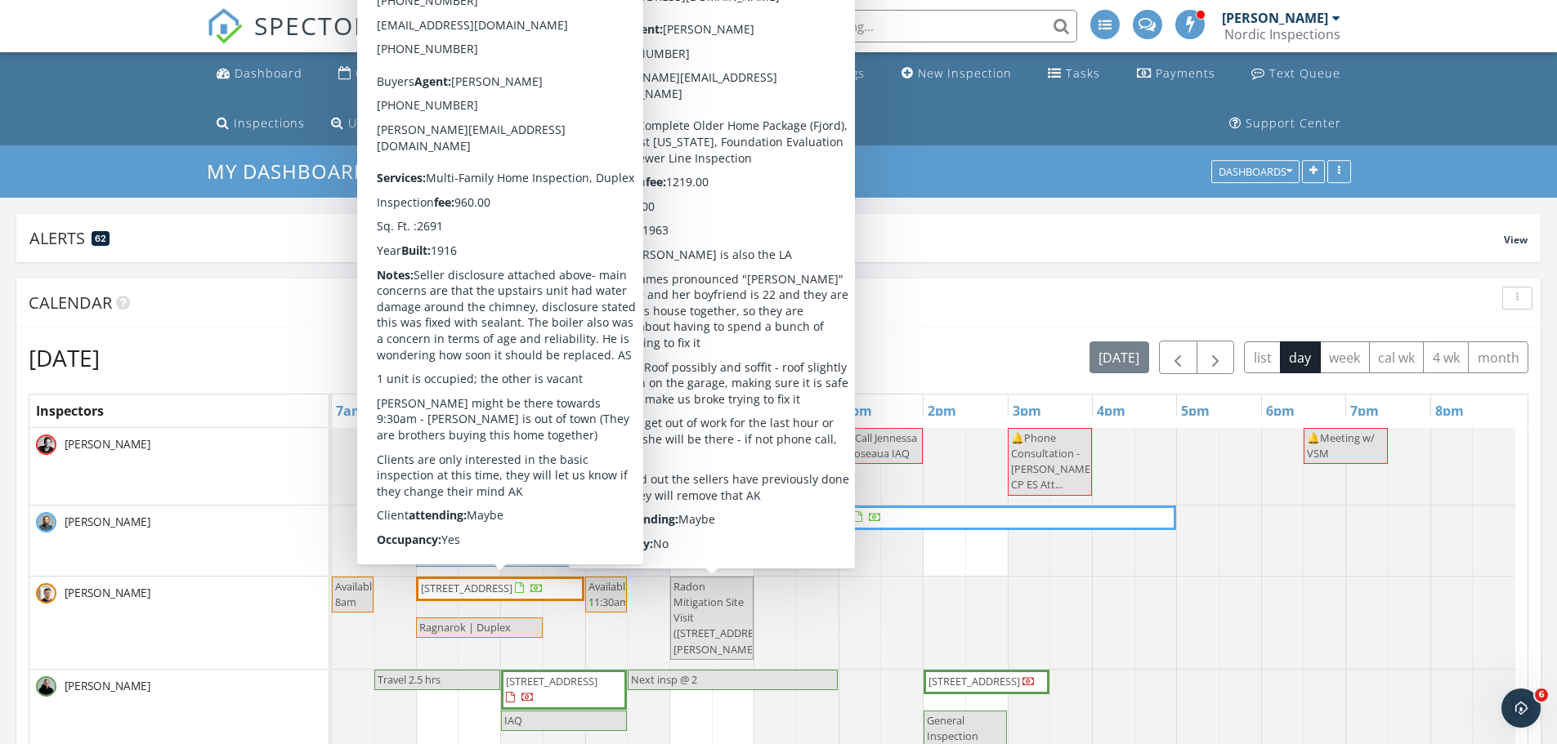
click at [920, 109] on div "Dashboard Calendar Templates Metrics Automations Settings New Inspection Tasks …" at bounding box center [779, 98] width 1144 height 93
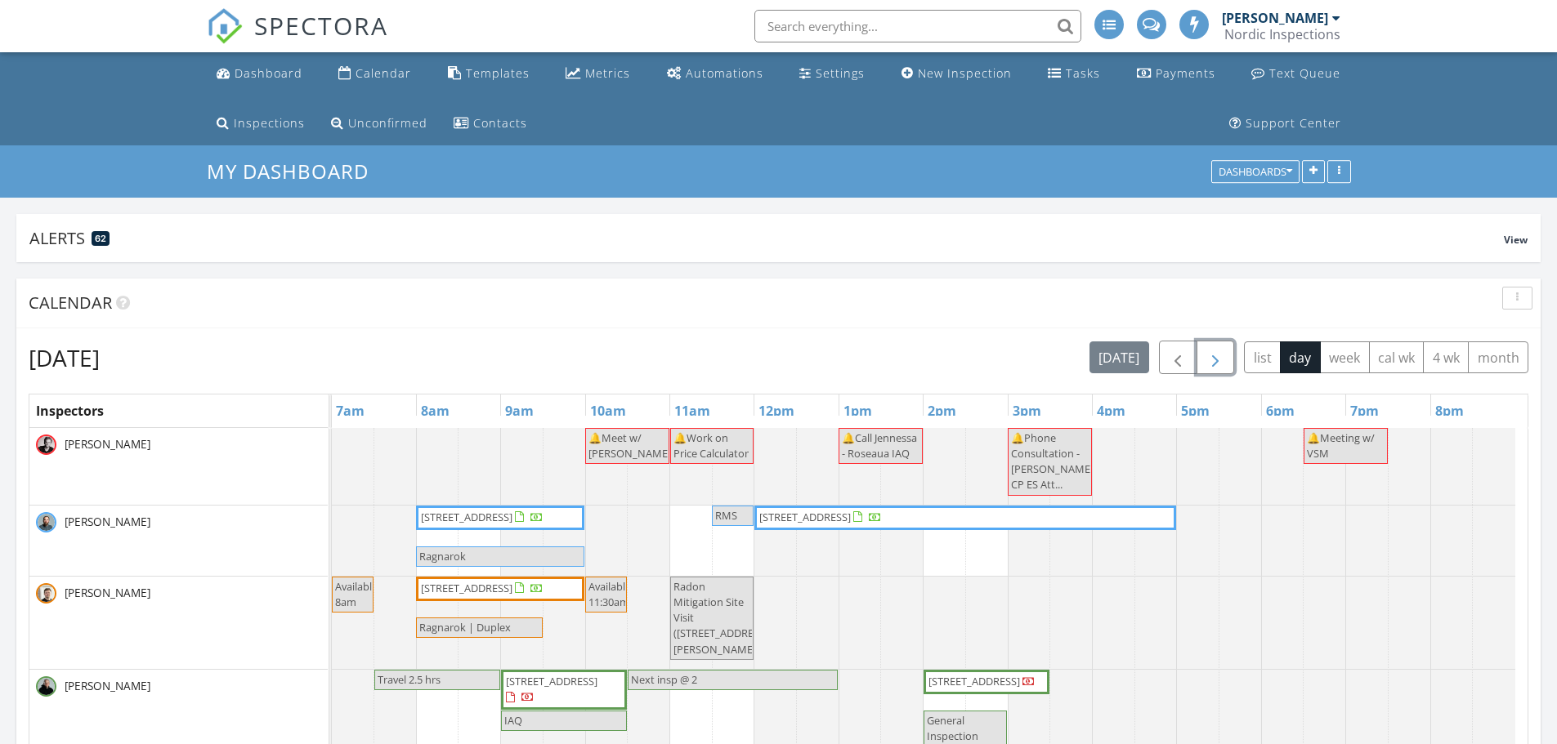
click at [1227, 369] on button "button" at bounding box center [1215, 358] width 38 height 34
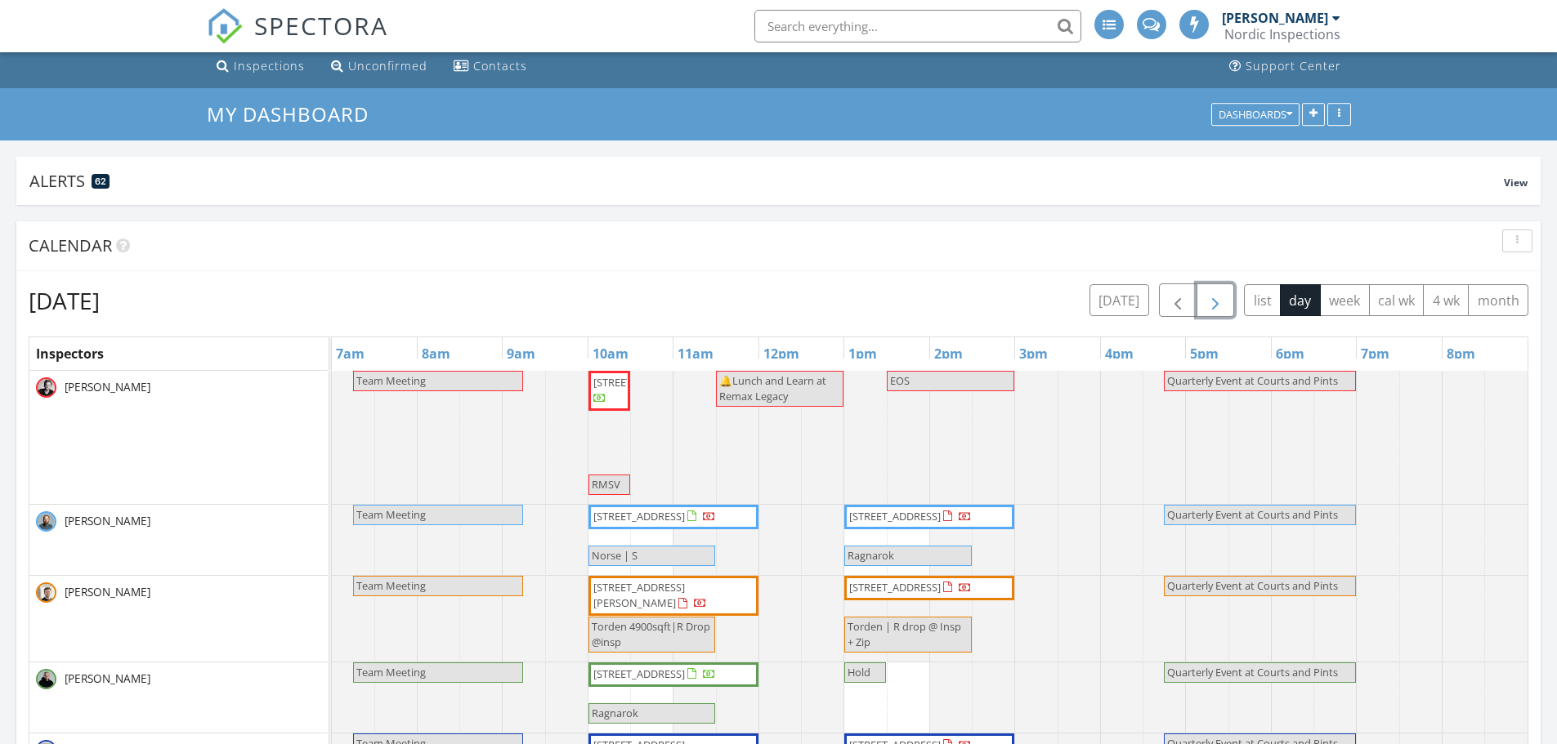
scroll to position [245, 0]
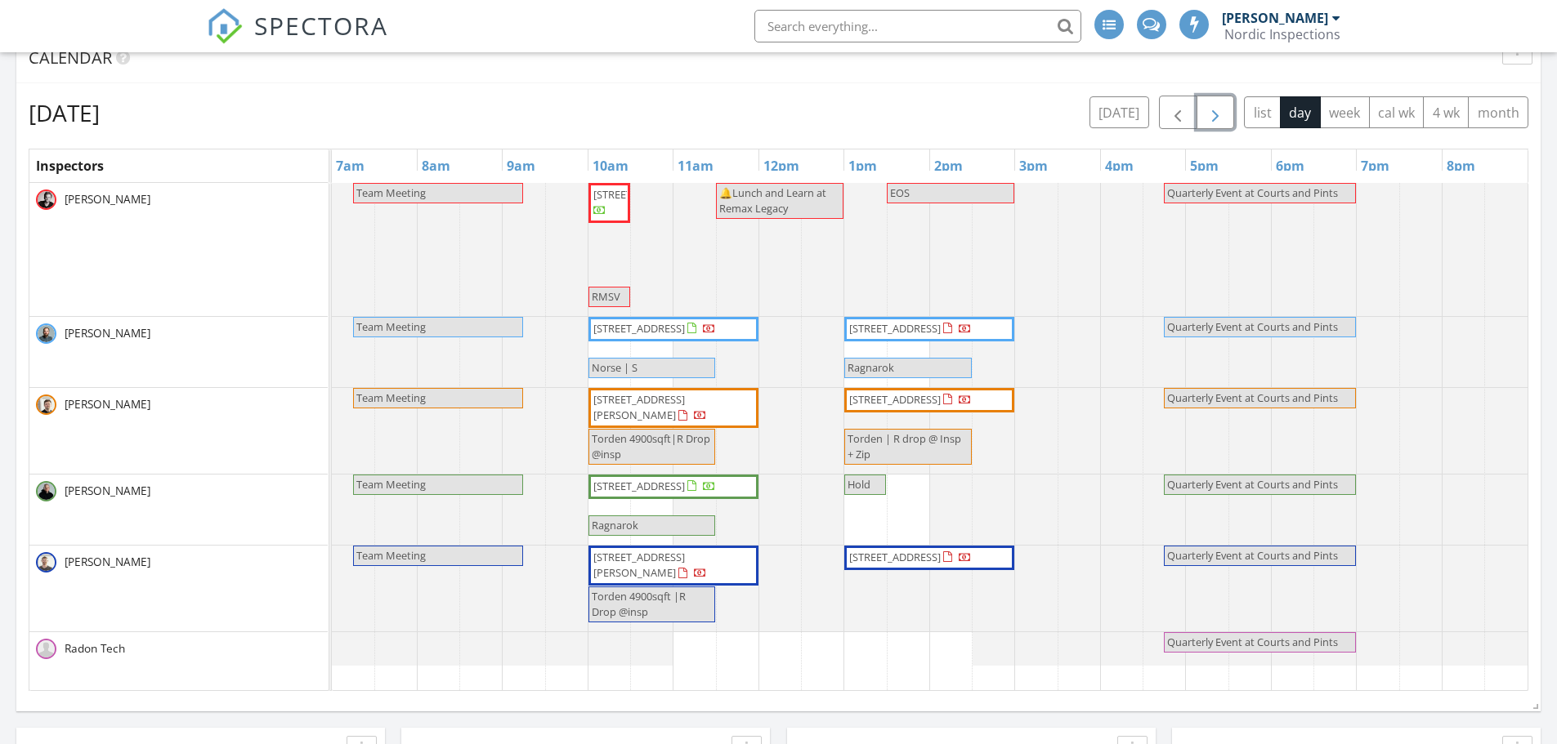
click at [665, 566] on span "[STREET_ADDRESS][PERSON_NAME]" at bounding box center [673, 566] width 163 height 32
